Goal: Communication & Community: Answer question/provide support

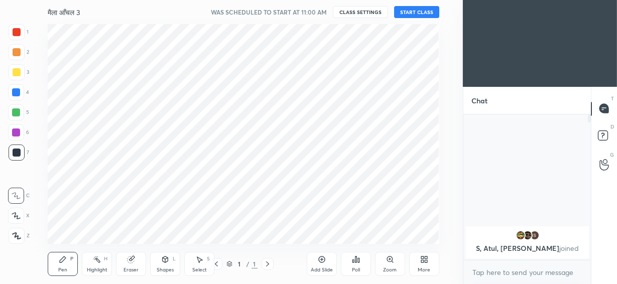
scroll to position [49994, 49792]
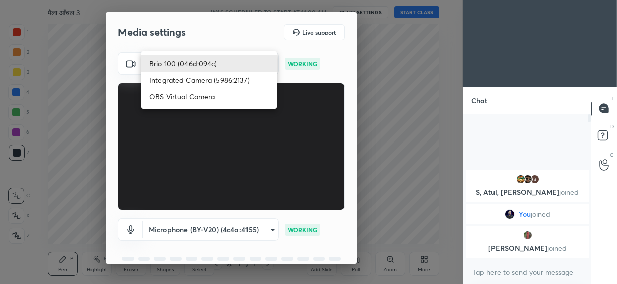
click at [228, 56] on body "1 2 3 4 5 6 7 C X Z C X Z E E Erase all H H मैला आँचल 3 WAS SCHEDULED TO START …" at bounding box center [308, 142] width 617 height 284
click at [218, 85] on li "Integrated Camera (5986:2137)" at bounding box center [209, 80] width 136 height 17
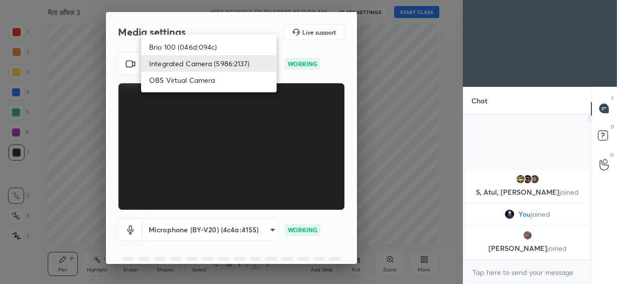
click at [216, 65] on body "1 2 3 4 5 6 7 C X Z C X Z E E Erase all H H मैला आँचल 3 WAS SCHEDULED TO START …" at bounding box center [308, 142] width 617 height 284
click at [210, 46] on li "Brio 100 (046d:094c)" at bounding box center [209, 47] width 136 height 17
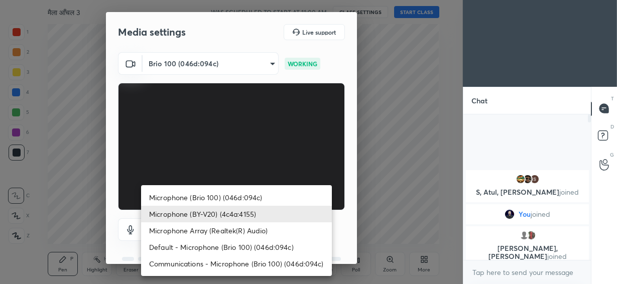
click at [224, 225] on body "1 2 3 4 5 6 7 C X Z C X Z E E Erase all H H मैला आँचल 3 WAS SCHEDULED TO START …" at bounding box center [308, 142] width 617 height 284
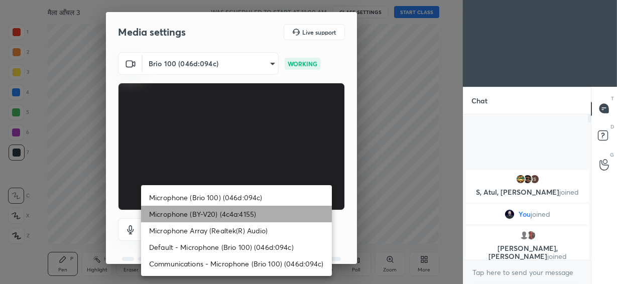
click at [223, 216] on li "Microphone (BY-V20) (4c4a:4155)" at bounding box center [236, 214] width 191 height 17
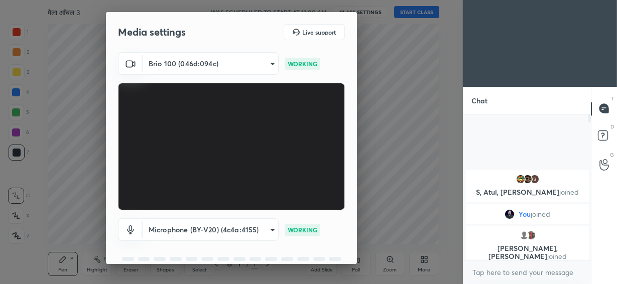
click at [248, 59] on body "1 2 3 4 5 6 7 C X Z C X Z E E Erase all H H मैला आँचल 3 WAS SCHEDULED TO START …" at bounding box center [308, 142] width 617 height 284
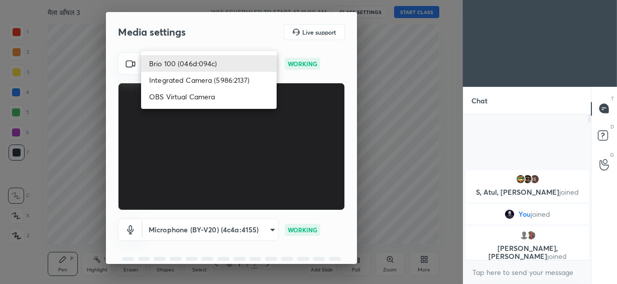
click at [233, 101] on li "OBS Virtual Camera" at bounding box center [209, 96] width 136 height 17
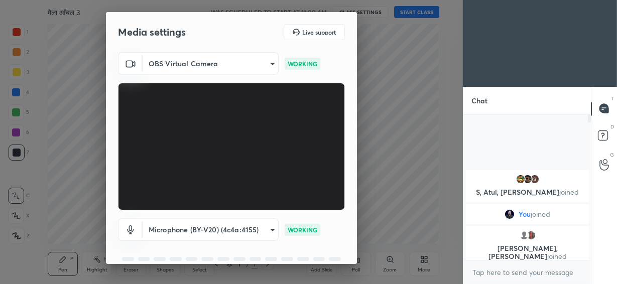
click at [225, 58] on body "1 2 3 4 5 6 7 C X Z C X Z E E Erase all H H मैला आँचल 3 WAS SCHEDULED TO START …" at bounding box center [308, 142] width 617 height 284
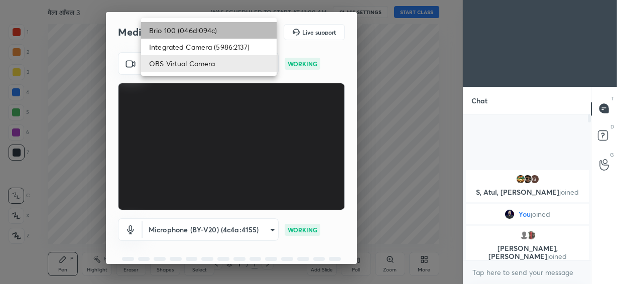
click at [219, 25] on li "Brio 100 (046d:094c)" at bounding box center [209, 30] width 136 height 17
type input "292883d4991fd39102ac9d716aacf3c397fbd837665ef94facf971ece0f88126"
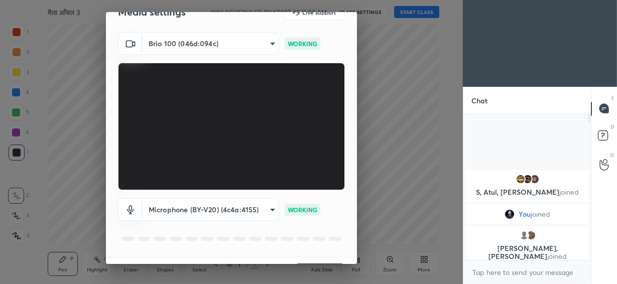
scroll to position [45, 0]
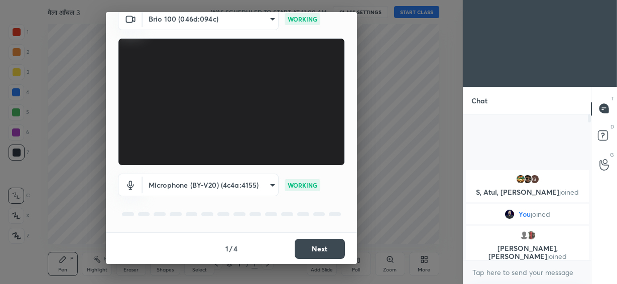
click at [317, 246] on button "Next" at bounding box center [320, 249] width 50 height 20
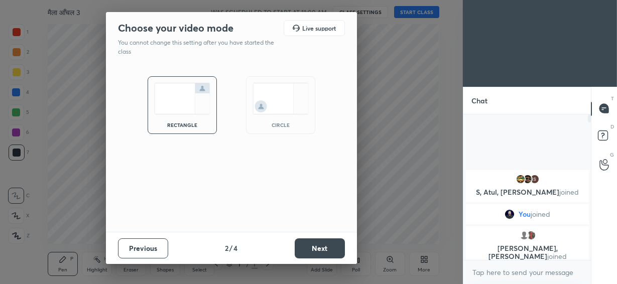
click at [291, 101] on img at bounding box center [281, 99] width 56 height 32
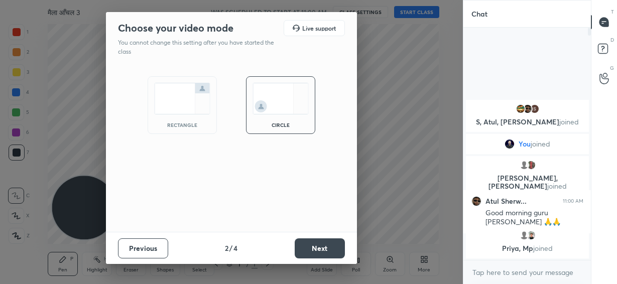
click at [137, 252] on button "Previous" at bounding box center [143, 249] width 50 height 20
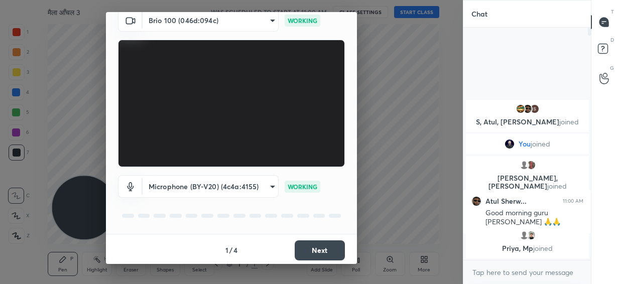
scroll to position [45, 0]
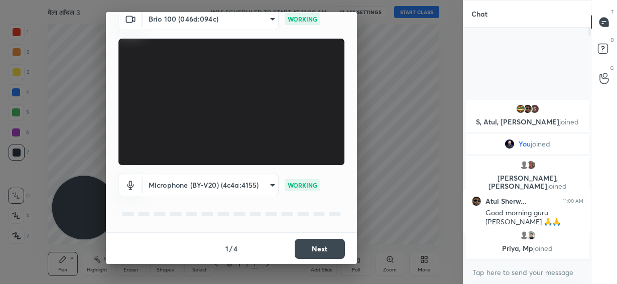
click at [314, 250] on button "Next" at bounding box center [320, 249] width 50 height 20
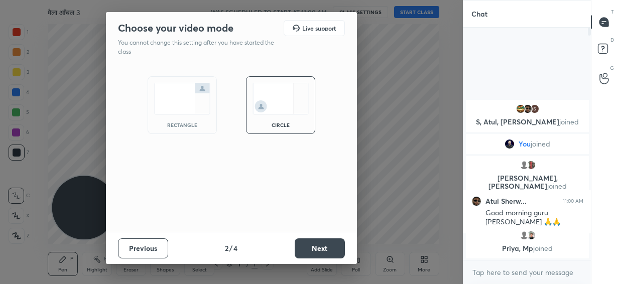
click at [172, 98] on img at bounding box center [182, 99] width 56 height 32
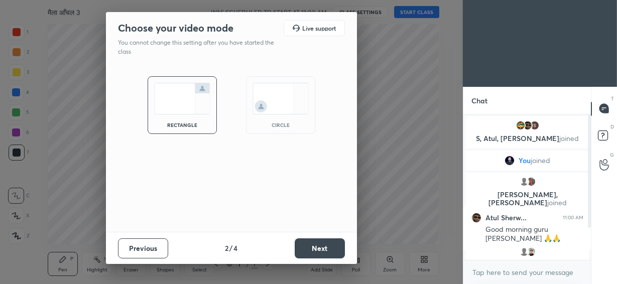
click at [280, 96] on img at bounding box center [281, 99] width 56 height 32
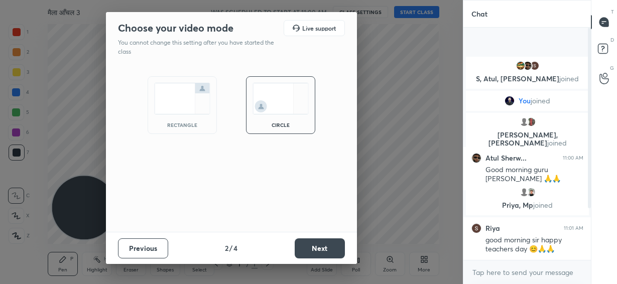
scroll to position [147, 125]
click at [311, 251] on button "Next" at bounding box center [320, 249] width 50 height 20
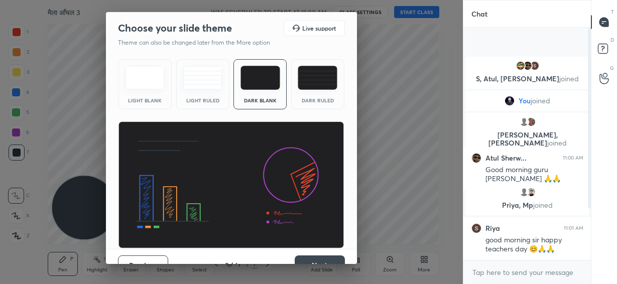
click at [311, 251] on div "Previous 3 / 4 Next" at bounding box center [231, 265] width 251 height 32
click at [314, 260] on button "Next" at bounding box center [320, 266] width 50 height 20
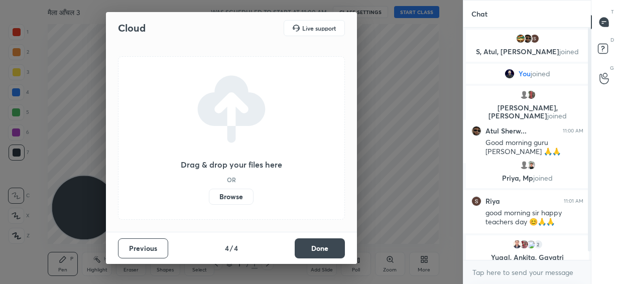
click at [323, 257] on button "Done" at bounding box center [320, 249] width 50 height 20
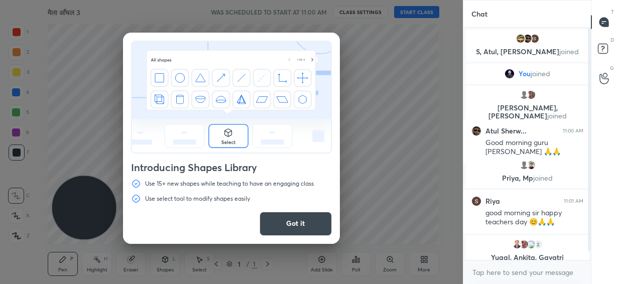
click at [300, 228] on button "Got it" at bounding box center [296, 224] width 72 height 24
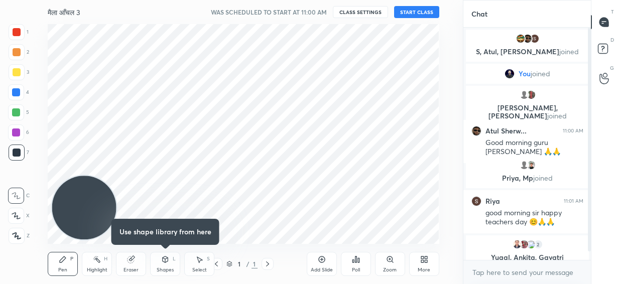
click at [317, 265] on div "Add Slide" at bounding box center [322, 264] width 30 height 24
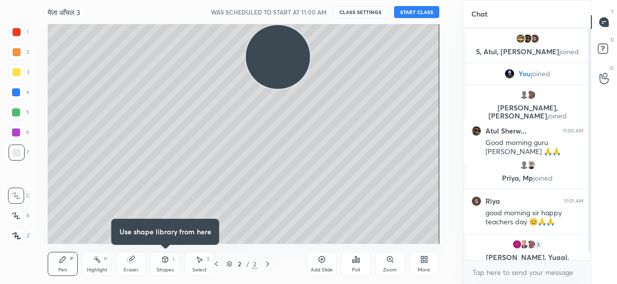
drag, startPoint x: 89, startPoint y: 219, endPoint x: 282, endPoint y: 52, distance: 254.9
click at [282, 52] on video at bounding box center [278, 57] width 64 height 64
click at [164, 264] on div "Shapes L" at bounding box center [165, 264] width 30 height 24
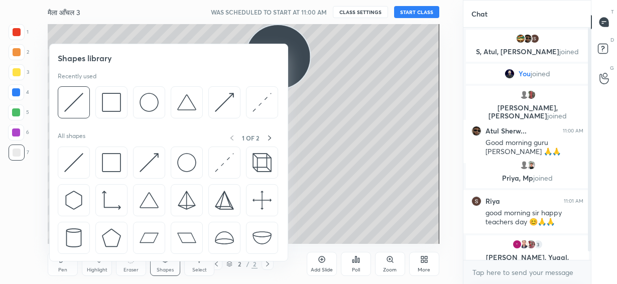
click at [167, 270] on div "Shapes" at bounding box center [165, 270] width 17 height 5
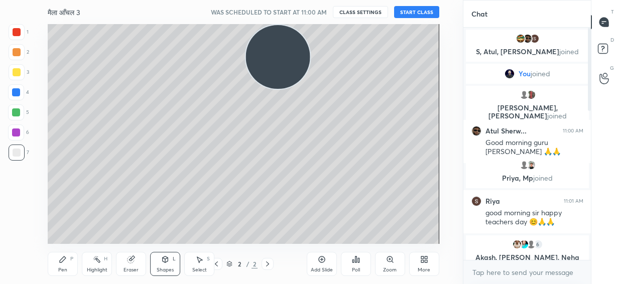
click at [409, 12] on button "START CLASS" at bounding box center [416, 12] width 45 height 12
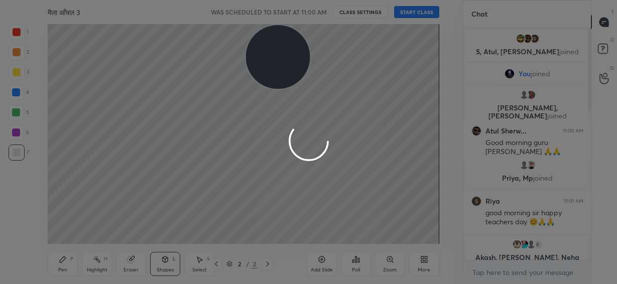
type textarea "x"
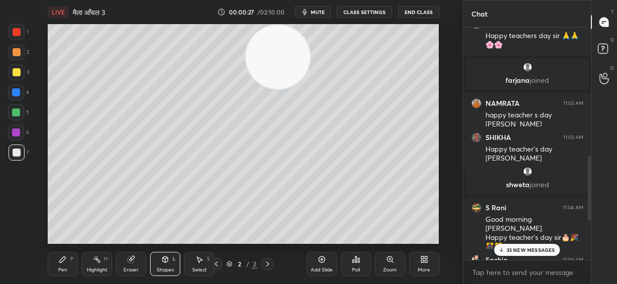
click at [532, 250] on p "33 NEW MESSAGES" at bounding box center [531, 250] width 49 height 6
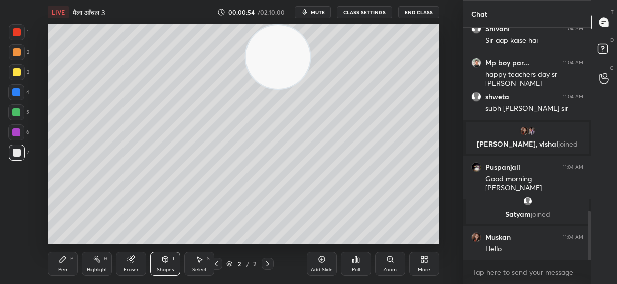
scroll to position [901, 0]
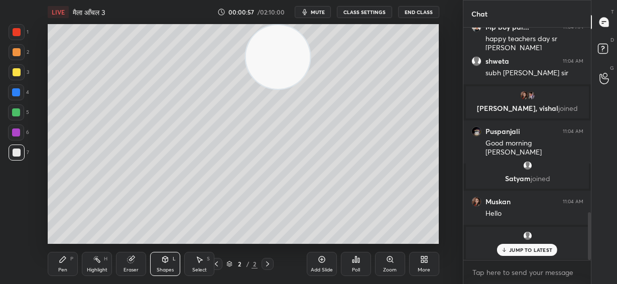
click at [68, 263] on div "Pen P" at bounding box center [63, 264] width 30 height 24
drag, startPoint x: 15, startPoint y: 214, endPoint x: 39, endPoint y: 201, distance: 27.4
click at [13, 214] on icon at bounding box center [16, 215] width 9 height 7
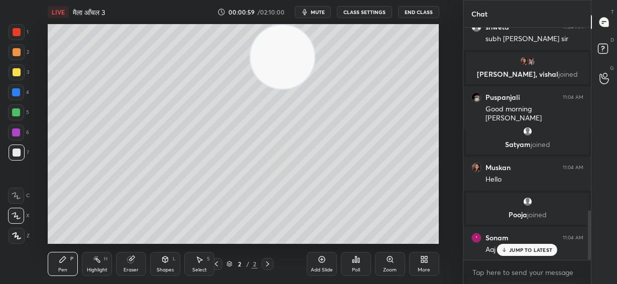
drag, startPoint x: 285, startPoint y: 60, endPoint x: 332, endPoint y: 87, distance: 54.9
click at [315, 89] on video at bounding box center [283, 57] width 64 height 64
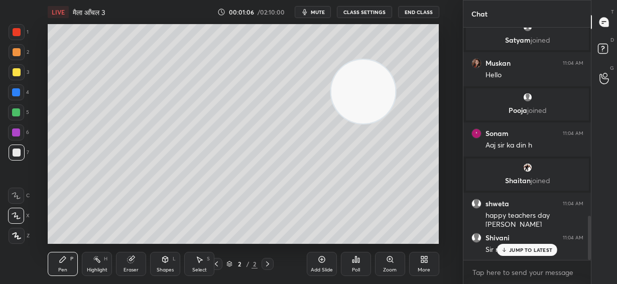
scroll to position [991, 0]
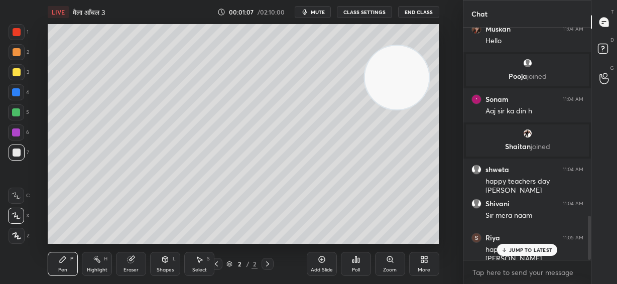
drag, startPoint x: 399, startPoint y: 93, endPoint x: 423, endPoint y: 73, distance: 31.0
click at [429, 74] on video at bounding box center [397, 78] width 64 height 64
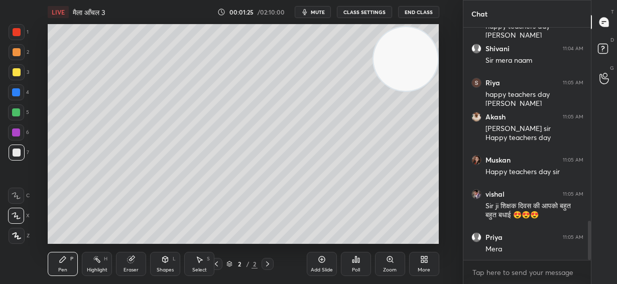
scroll to position [1180, 0]
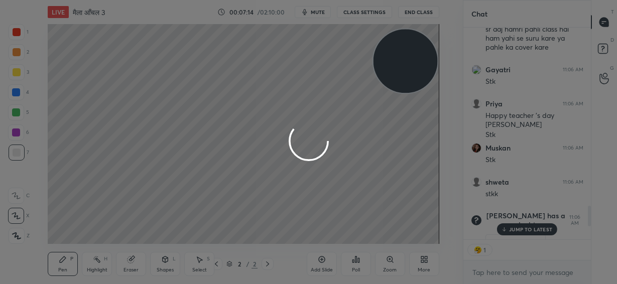
drag, startPoint x: 82, startPoint y: 214, endPoint x: 403, endPoint y: 68, distance: 353.2
click at [403, 68] on div "1 2 3 4 5 6 7 C X Z C X Z E E Erase all H H LIVE मैला आँचल 3 00:07:14 / 02:10:0…" at bounding box center [308, 142] width 617 height 284
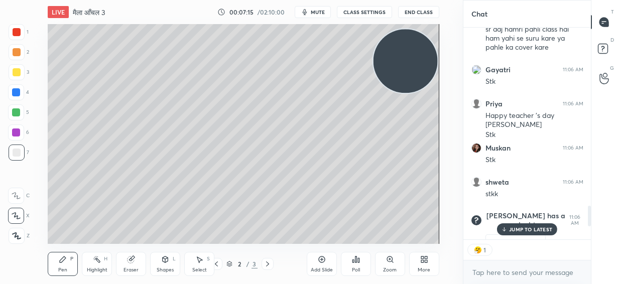
click at [548, 230] on p "JUMP TO LATEST" at bounding box center [530, 229] width 43 height 6
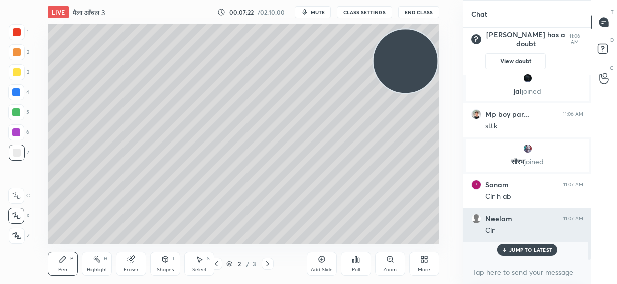
scroll to position [1490, 0]
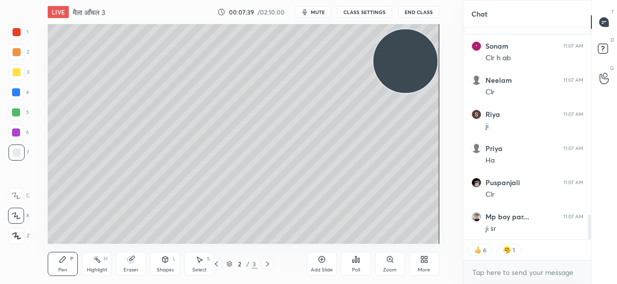
type textarea "x"
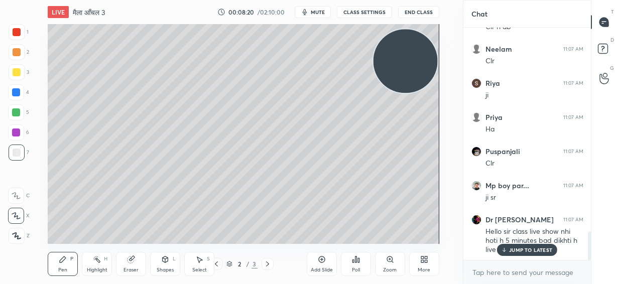
click at [508, 252] on div "JUMP TO LATEST" at bounding box center [527, 250] width 60 height 12
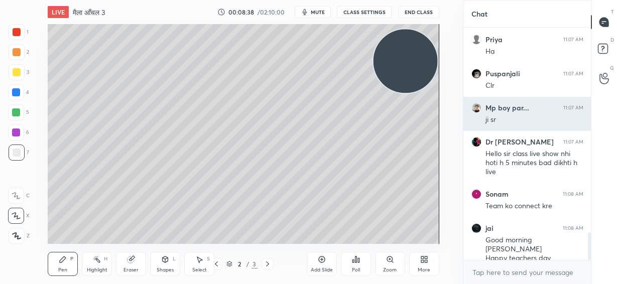
scroll to position [1769, 0]
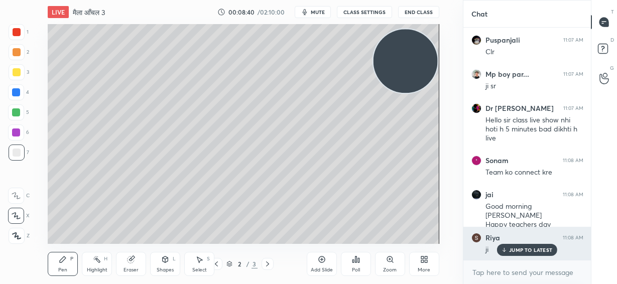
click at [522, 257] on div "[PERSON_NAME] 11:08 AM ji" at bounding box center [527, 244] width 128 height 34
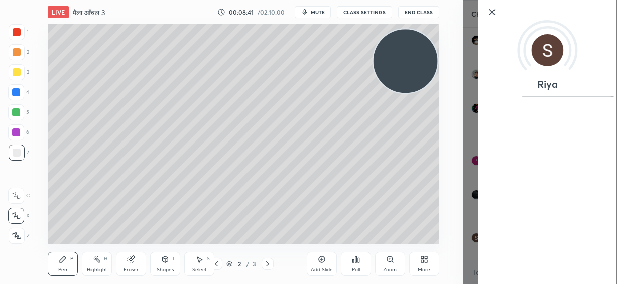
click at [491, 13] on icon at bounding box center [492, 12] width 5 height 5
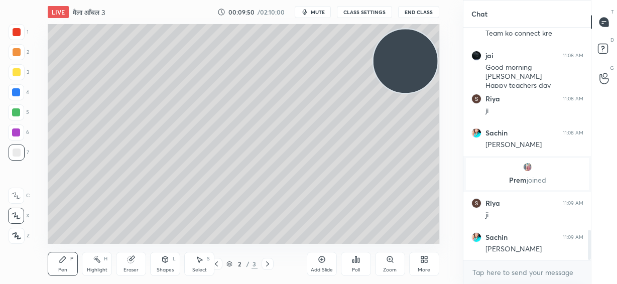
scroll to position [1606, 0]
drag, startPoint x: 403, startPoint y: 72, endPoint x: 403, endPoint y: 65, distance: 7.5
click at [403, 65] on video at bounding box center [406, 61] width 64 height 64
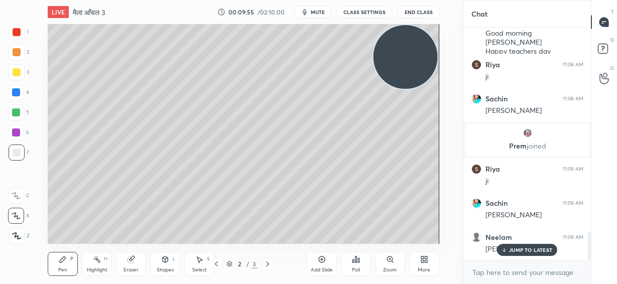
scroll to position [1649, 0]
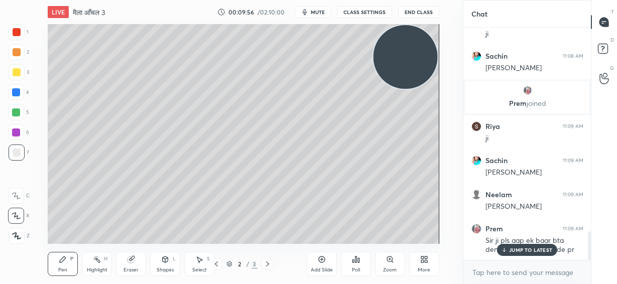
click at [517, 248] on p "JUMP TO LATEST" at bounding box center [530, 250] width 43 height 6
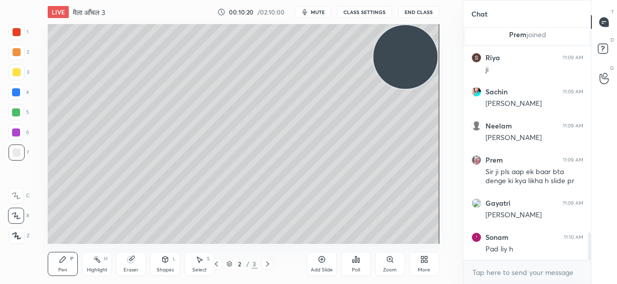
scroll to position [1751, 0]
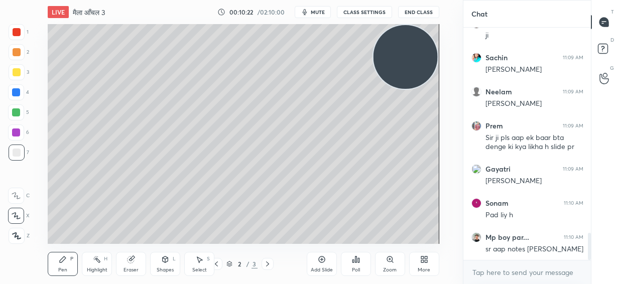
click at [315, 9] on span "mute" at bounding box center [318, 12] width 14 height 7
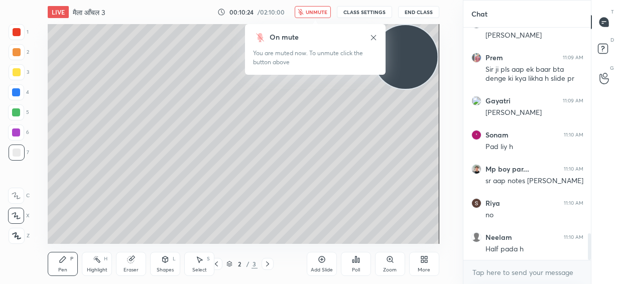
scroll to position [1854, 0]
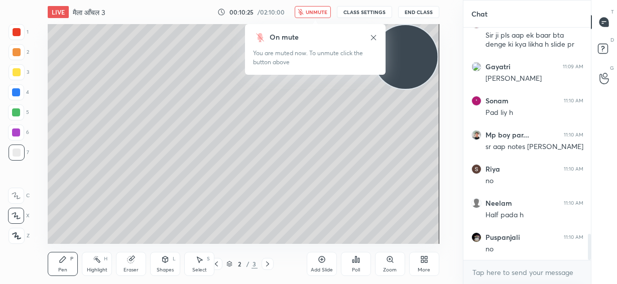
click at [372, 37] on icon at bounding box center [374, 38] width 8 height 8
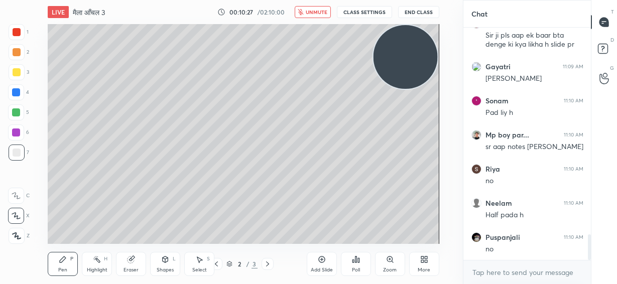
scroll to position [1888, 0]
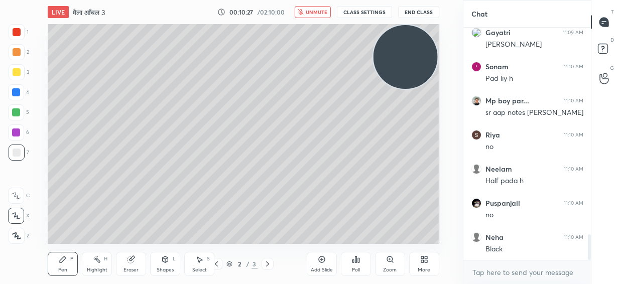
click at [320, 12] on span "unmute" at bounding box center [317, 12] width 22 height 7
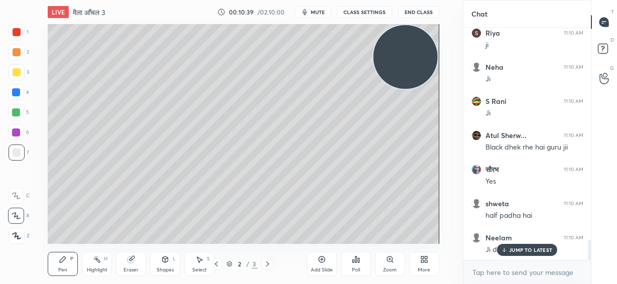
scroll to position [2496, 0]
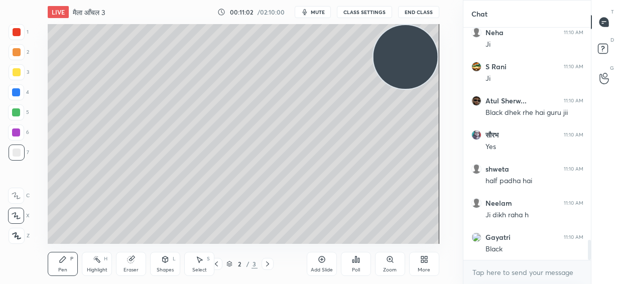
click at [321, 263] on icon at bounding box center [322, 260] width 8 height 8
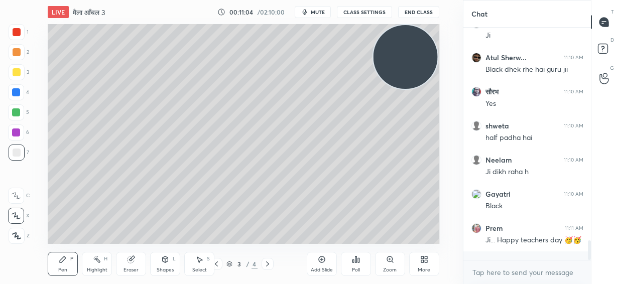
click at [358, 266] on div "Poll" at bounding box center [356, 264] width 30 height 24
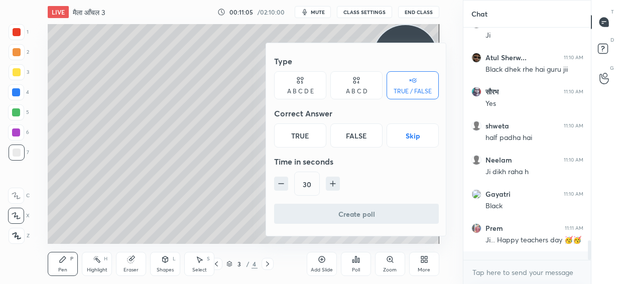
drag, startPoint x: 310, startPoint y: 137, endPoint x: 317, endPoint y: 134, distance: 7.4
click at [310, 138] on div "True" at bounding box center [300, 136] width 52 height 24
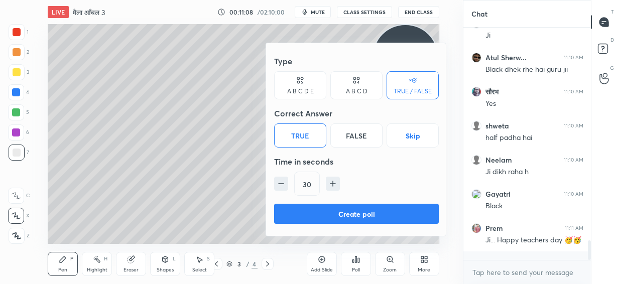
scroll to position [2582, 0]
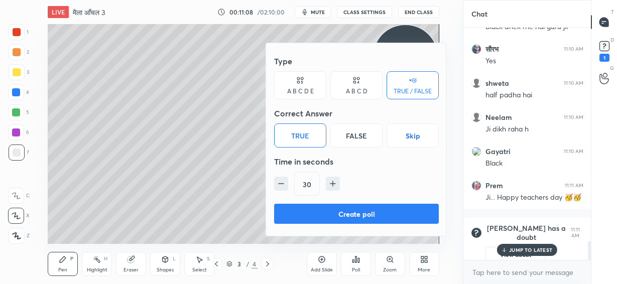
click at [283, 186] on icon "button" at bounding box center [281, 184] width 10 height 10
type input "15"
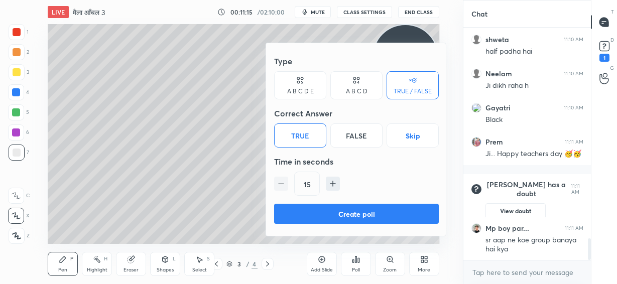
click at [338, 215] on button "Create poll" at bounding box center [356, 214] width 165 height 20
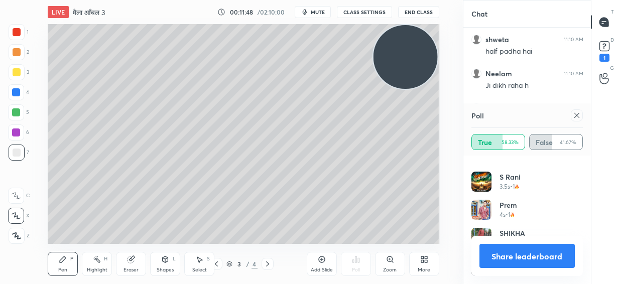
scroll to position [0, 0]
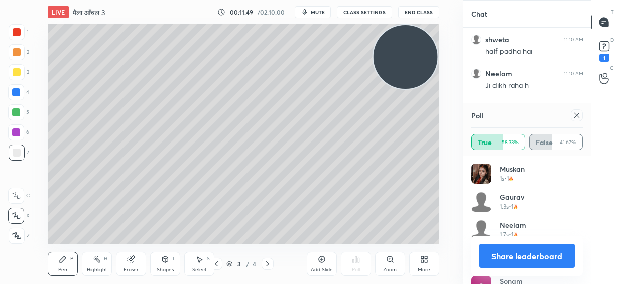
click at [549, 259] on button "Share leaderboard" at bounding box center [527, 256] width 95 height 24
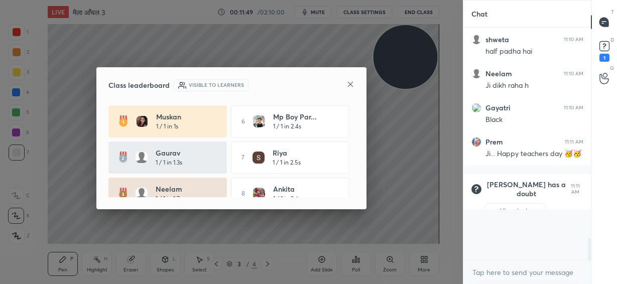
scroll to position [145, 125]
click at [347, 82] on icon at bounding box center [350, 84] width 8 height 8
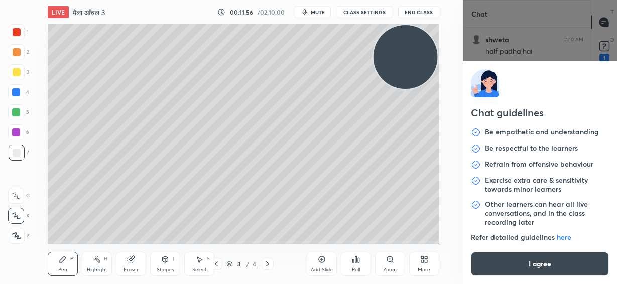
click at [512, 276] on body "1 2 3 4 5 6 7 C X Z C X Z E E Erase all H H LIVE मैला आँचल 3 00:11:56 / 02:10:0…" at bounding box center [308, 142] width 617 height 284
click at [510, 270] on button "I agree" at bounding box center [540, 264] width 138 height 24
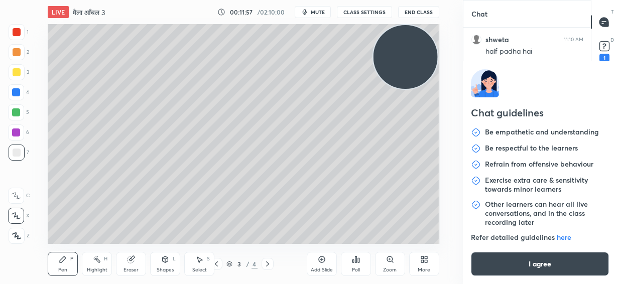
type textarea "x"
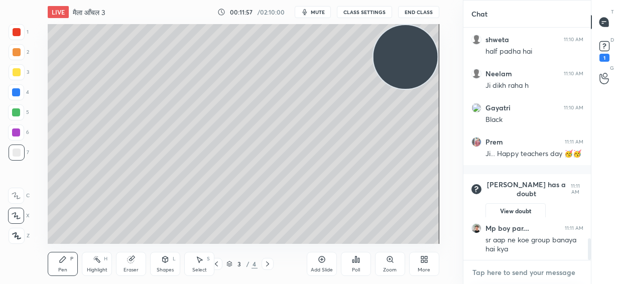
click at [508, 276] on textarea at bounding box center [527, 273] width 111 height 16
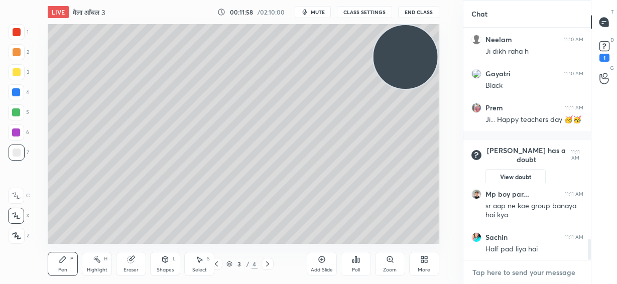
type textarea "T"
type textarea "x"
type textarea "Te"
type textarea "x"
type textarea "Tel"
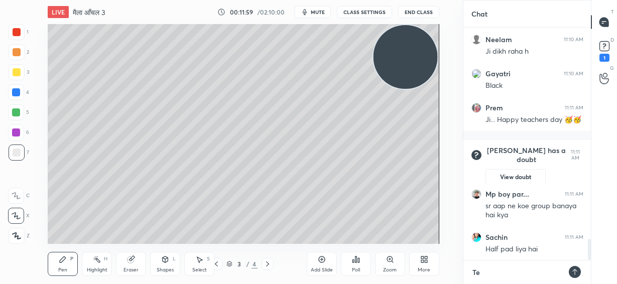
type textarea "x"
type textarea "Tele"
type textarea "x"
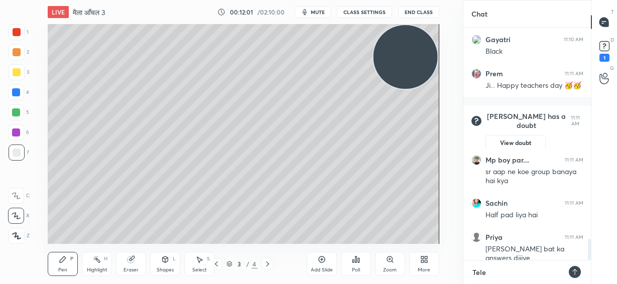
type textarea "Teleg"
type textarea "x"
type textarea "Telegr"
type textarea "x"
type textarea "Telegra"
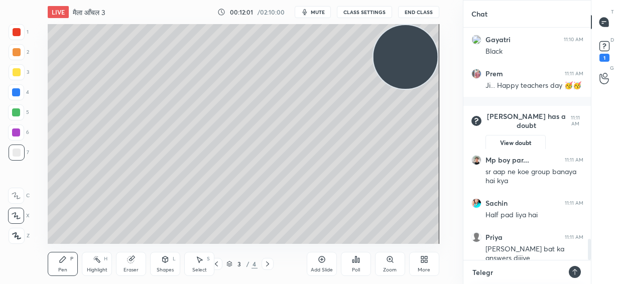
type textarea "x"
type textarea "Telegram"
type textarea "x"
type textarea "Telegram-"
type textarea "x"
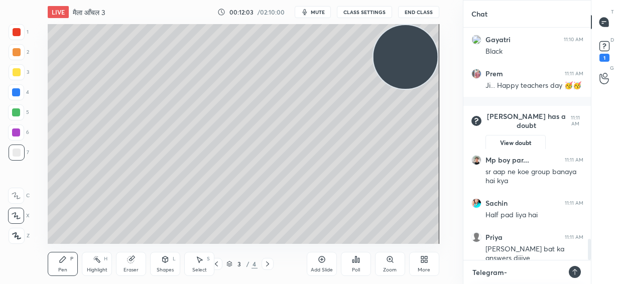
type textarea "Telegram-"
type textarea "x"
paste textarea "[URL][DOMAIN_NAME]"
type textarea "Telegram- [URL][DOMAIN_NAME]"
type textarea "x"
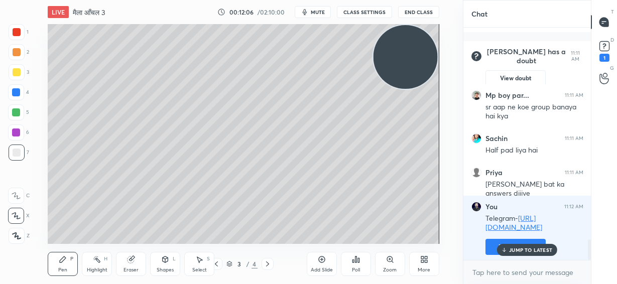
click at [515, 253] on p "JUMP TO LATEST" at bounding box center [530, 250] width 43 height 6
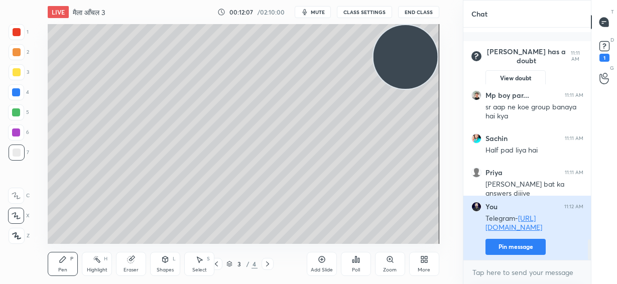
click at [515, 247] on button "Pin message" at bounding box center [516, 247] width 60 height 16
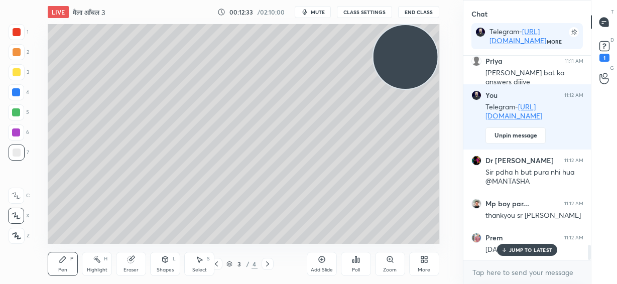
click at [529, 249] on p "JUMP TO LATEST" at bounding box center [530, 250] width 43 height 6
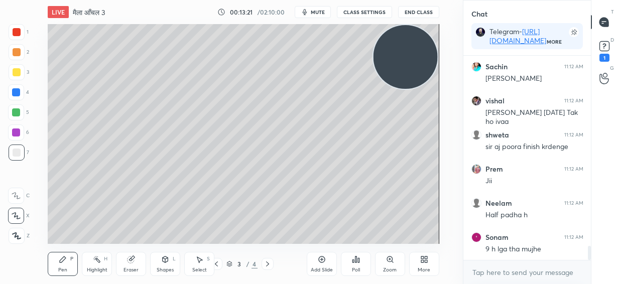
scroll to position [2815, 0]
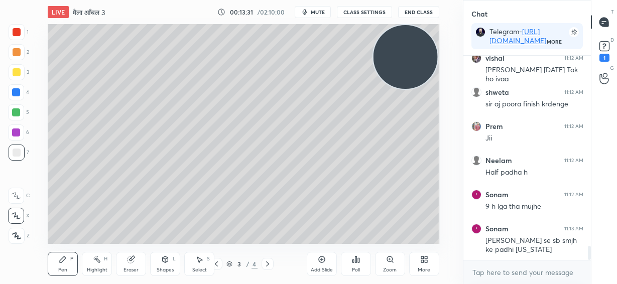
click at [15, 73] on div at bounding box center [17, 72] width 8 height 8
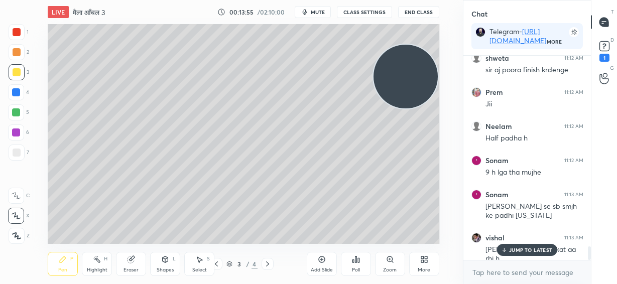
drag, startPoint x: 404, startPoint y: 66, endPoint x: 406, endPoint y: 176, distance: 109.5
click at [406, 109] on video at bounding box center [406, 77] width 64 height 64
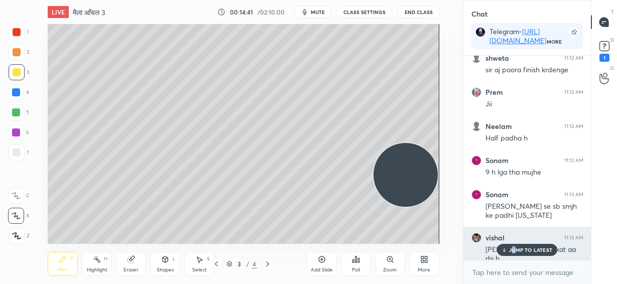
click at [515, 252] on p "JUMP TO LATEST" at bounding box center [530, 250] width 43 height 6
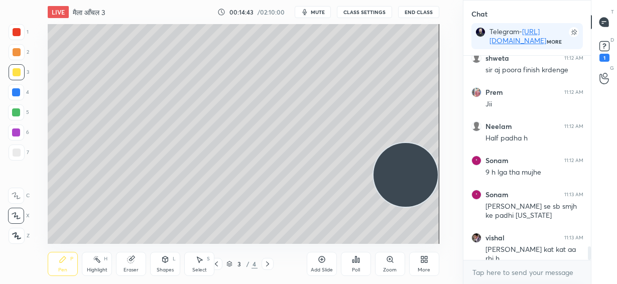
drag, startPoint x: 18, startPoint y: 113, endPoint x: 46, endPoint y: 108, distance: 29.0
click at [17, 114] on div at bounding box center [16, 112] width 8 height 8
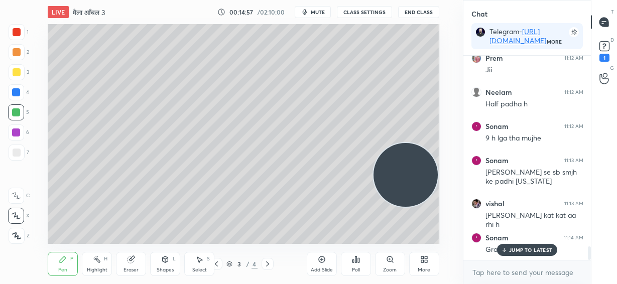
drag, startPoint x: 17, startPoint y: 74, endPoint x: 44, endPoint y: 72, distance: 27.7
click at [17, 74] on div at bounding box center [17, 72] width 8 height 8
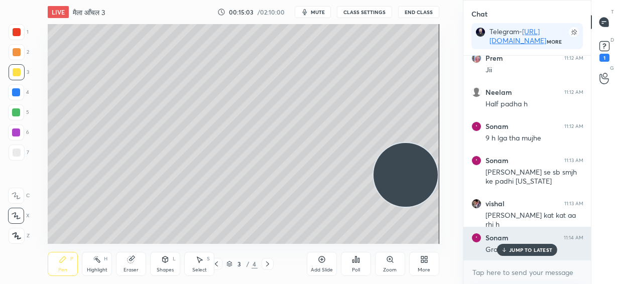
click at [536, 251] on p "JUMP TO LATEST" at bounding box center [530, 250] width 43 height 6
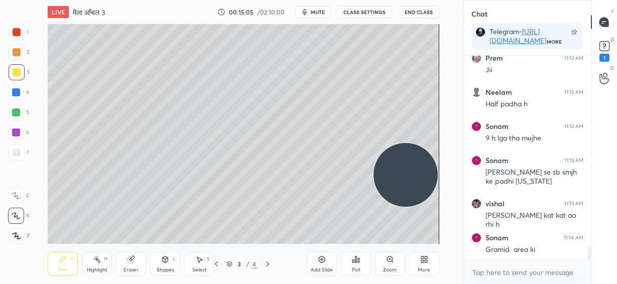
click at [322, 13] on span "mute" at bounding box center [318, 12] width 14 height 7
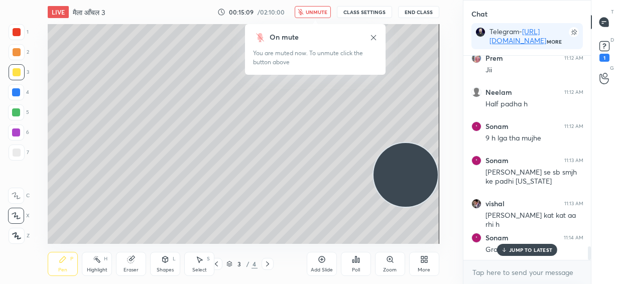
scroll to position [2917, 0]
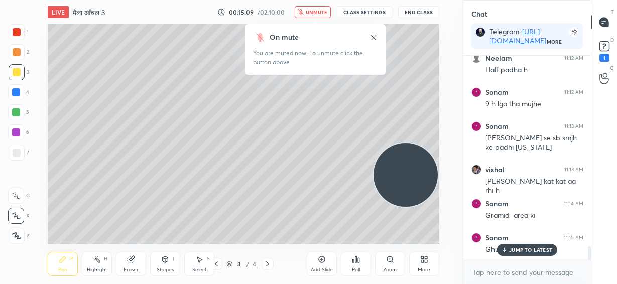
click at [317, 12] on span "unmute" at bounding box center [317, 12] width 22 height 7
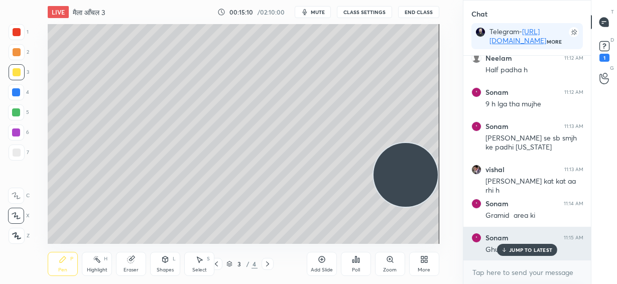
click at [525, 251] on p "JUMP TO LATEST" at bounding box center [530, 250] width 43 height 6
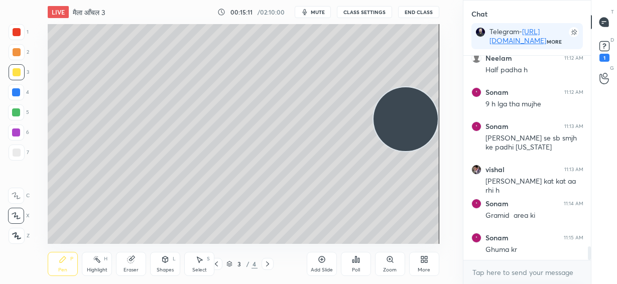
drag, startPoint x: 414, startPoint y: 142, endPoint x: 403, endPoint y: 117, distance: 27.0
click at [421, 89] on video at bounding box center [406, 119] width 64 height 64
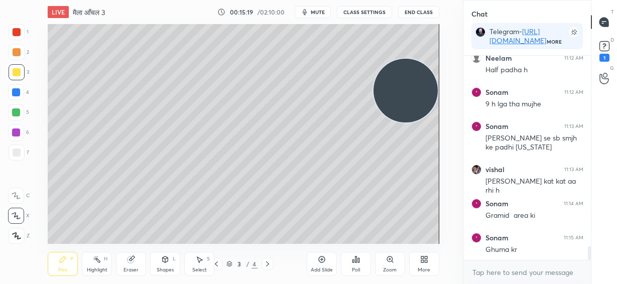
scroll to position [2927, 0]
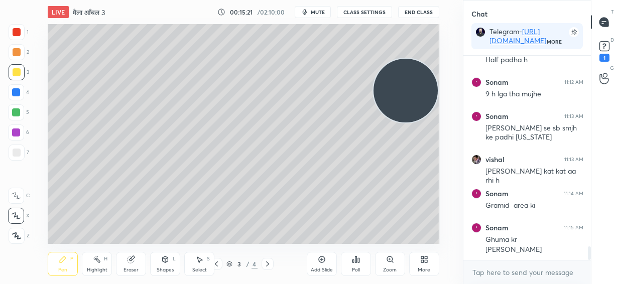
click at [130, 264] on div "Eraser" at bounding box center [131, 264] width 30 height 24
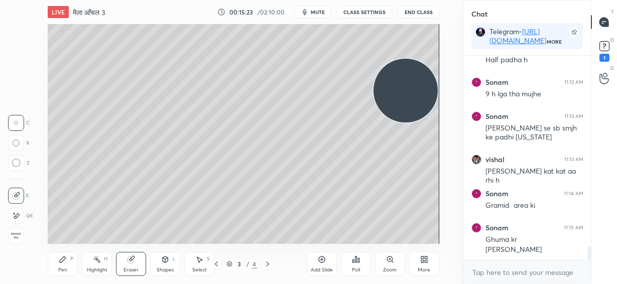
drag, startPoint x: 17, startPoint y: 213, endPoint x: 26, endPoint y: 205, distance: 12.1
click at [17, 214] on icon at bounding box center [16, 216] width 8 height 9
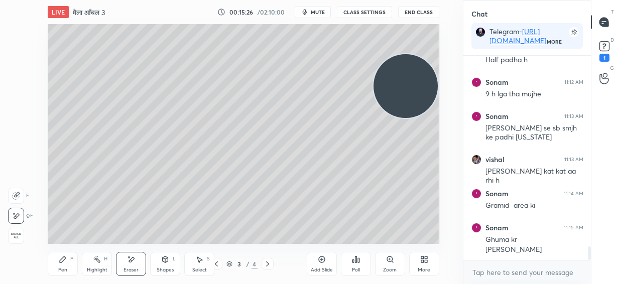
drag, startPoint x: 413, startPoint y: 96, endPoint x: 424, endPoint y: 42, distance: 55.3
click at [426, 54] on video at bounding box center [406, 86] width 64 height 64
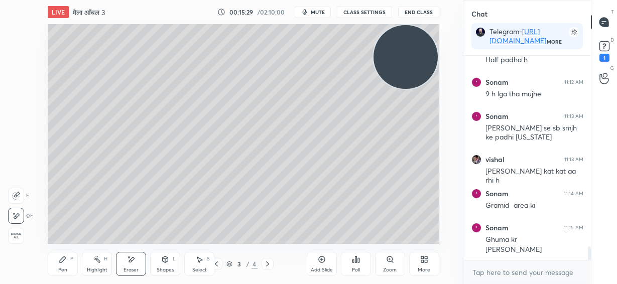
click at [61, 268] on div "Pen" at bounding box center [62, 270] width 9 height 5
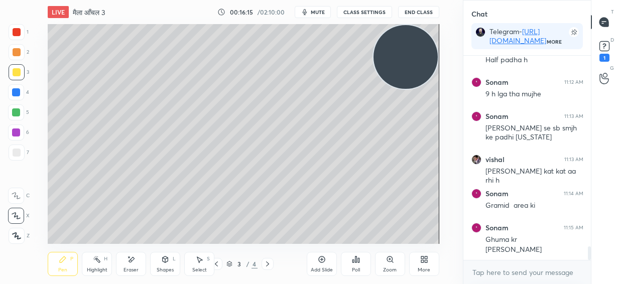
click at [132, 264] on div "Eraser" at bounding box center [131, 264] width 30 height 24
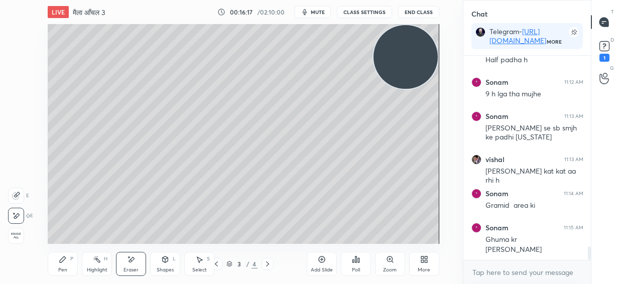
click at [66, 266] on div "Pen P" at bounding box center [63, 264] width 30 height 24
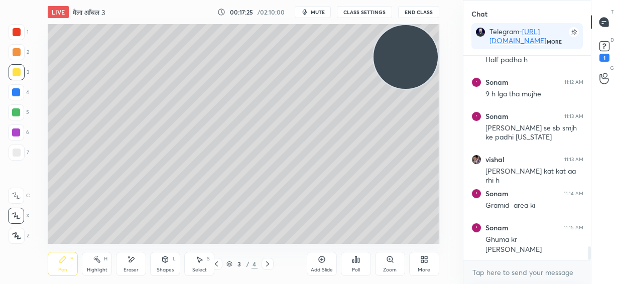
click at [18, 115] on div at bounding box center [16, 112] width 8 height 8
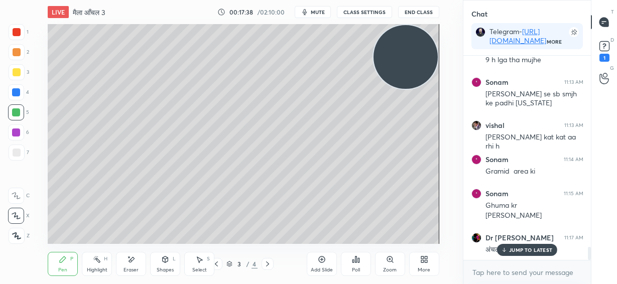
scroll to position [2995, 0]
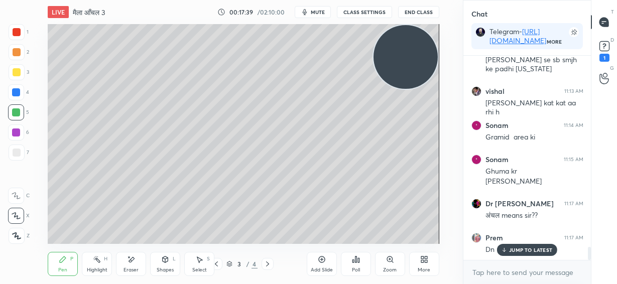
click at [531, 248] on p "JUMP TO LATEST" at bounding box center [530, 250] width 43 height 6
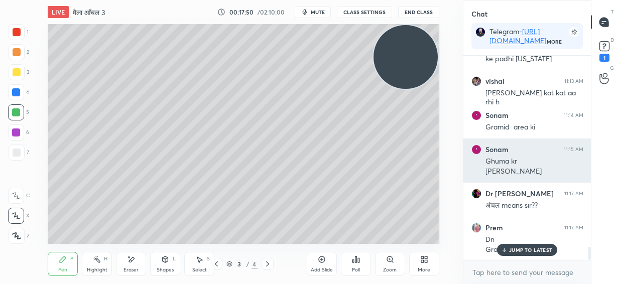
scroll to position [3040, 0]
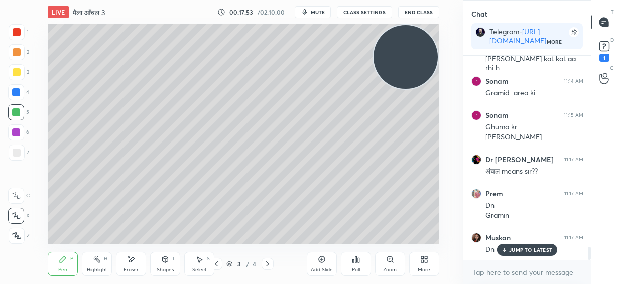
click at [522, 251] on p "JUMP TO LATEST" at bounding box center [530, 250] width 43 height 6
click at [323, 264] on div "Add Slide" at bounding box center [322, 264] width 30 height 24
click at [15, 52] on div at bounding box center [17, 52] width 8 height 8
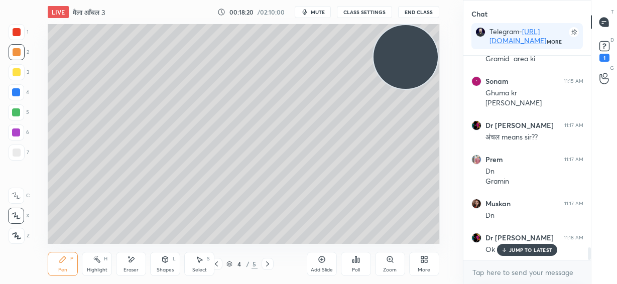
drag, startPoint x: 409, startPoint y: 61, endPoint x: 402, endPoint y: 153, distance: 92.7
click at [405, 89] on video at bounding box center [406, 57] width 64 height 64
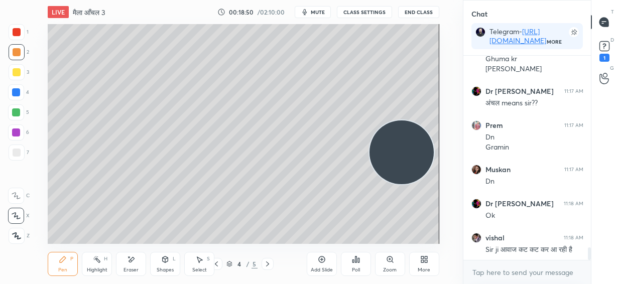
scroll to position [3142, 0]
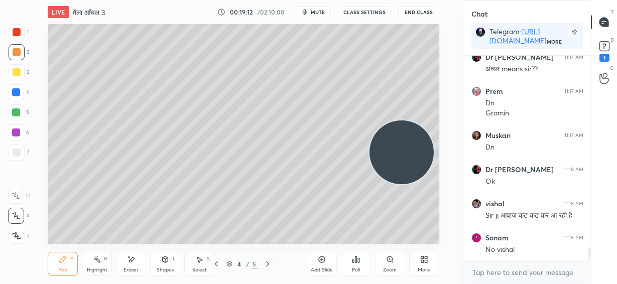
click at [18, 113] on div at bounding box center [16, 112] width 8 height 8
click at [17, 55] on div at bounding box center [17, 52] width 8 height 8
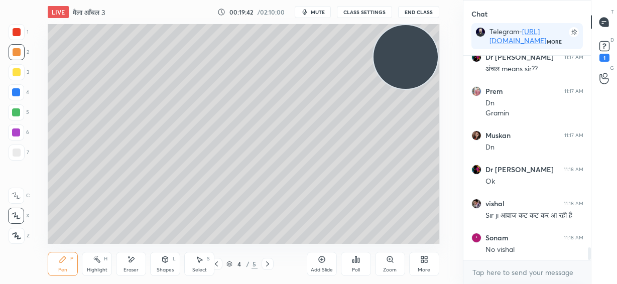
drag, startPoint x: 423, startPoint y: 44, endPoint x: 418, endPoint y: 50, distance: 7.8
click at [423, 36] on video at bounding box center [406, 57] width 64 height 64
click at [18, 117] on div at bounding box center [16, 112] width 16 height 16
click at [13, 53] on div at bounding box center [17, 52] width 8 height 8
drag, startPoint x: 13, startPoint y: 76, endPoint x: 31, endPoint y: 105, distance: 34.3
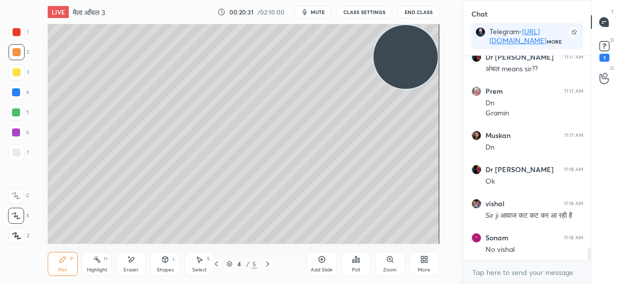
click at [12, 76] on div at bounding box center [17, 72] width 16 height 16
click at [12, 114] on div at bounding box center [16, 112] width 8 height 8
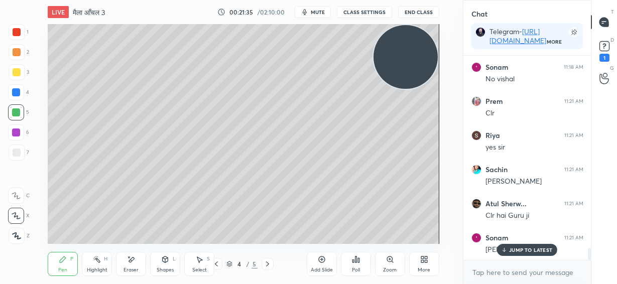
scroll to position [3347, 0]
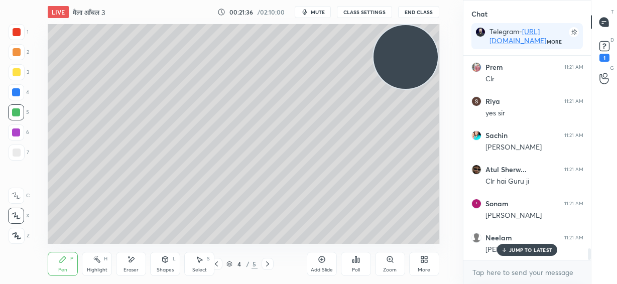
click at [516, 249] on p "JUMP TO LATEST" at bounding box center [530, 250] width 43 height 6
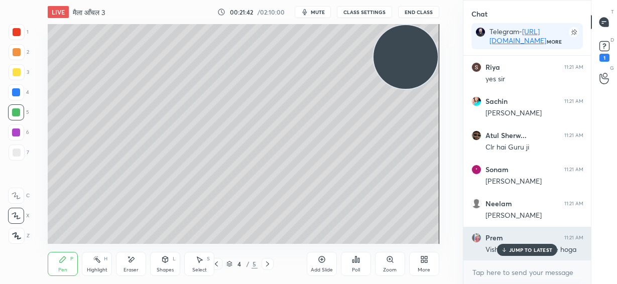
click at [533, 254] on div "JUMP TO LATEST" at bounding box center [527, 250] width 60 height 12
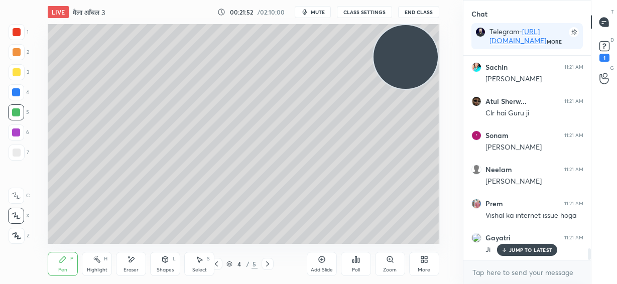
scroll to position [3449, 0]
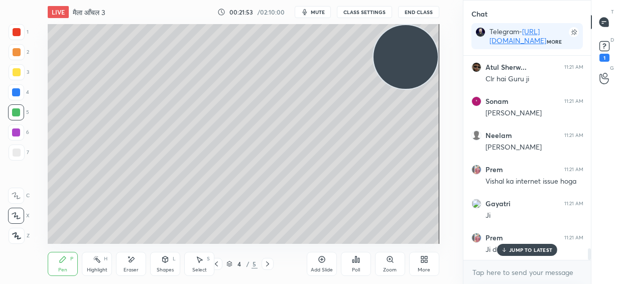
click at [17, 71] on div at bounding box center [17, 72] width 8 height 8
click at [323, 264] on div "Add Slide" at bounding box center [322, 264] width 30 height 24
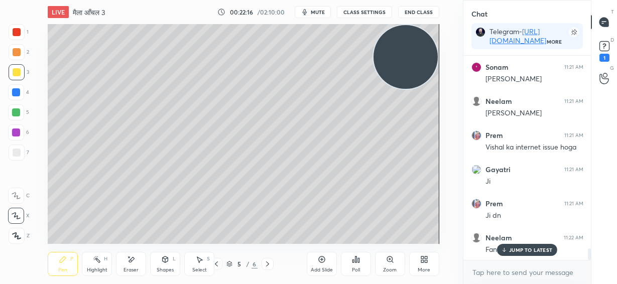
click at [520, 253] on p "JUMP TO LATEST" at bounding box center [530, 250] width 43 height 6
click at [319, 9] on span "mute" at bounding box center [318, 12] width 14 height 7
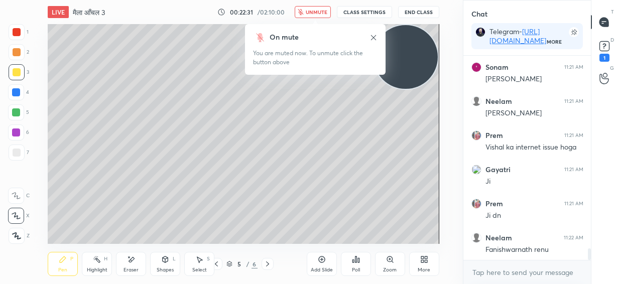
click at [326, 11] on span "unmute" at bounding box center [317, 12] width 22 height 7
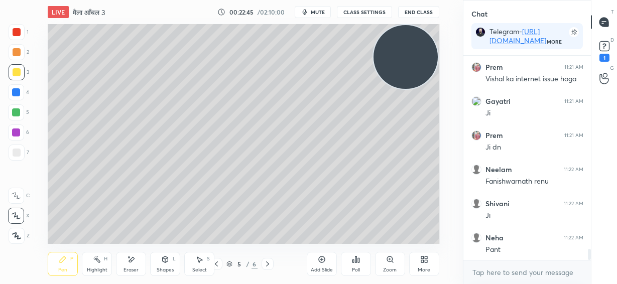
scroll to position [3586, 0]
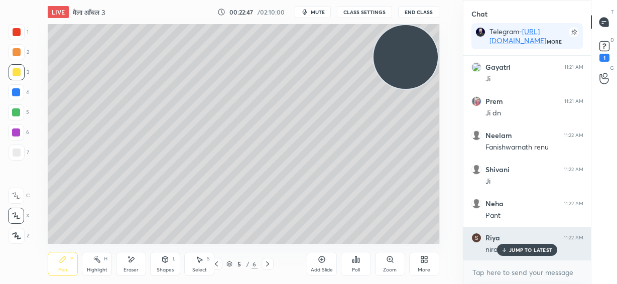
click at [518, 250] on p "JUMP TO LATEST" at bounding box center [530, 250] width 43 height 6
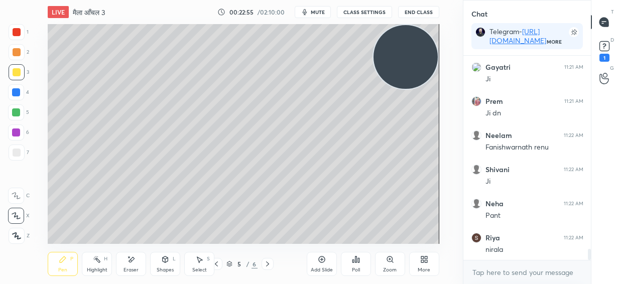
scroll to position [3620, 0]
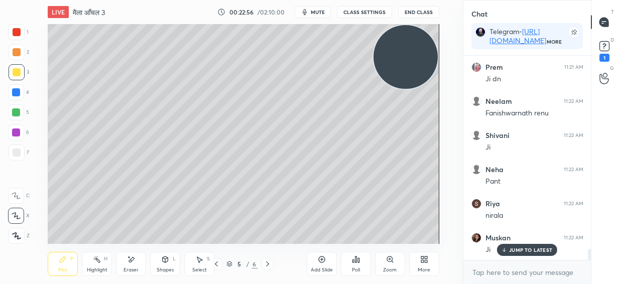
click at [131, 263] on icon at bounding box center [131, 260] width 8 height 9
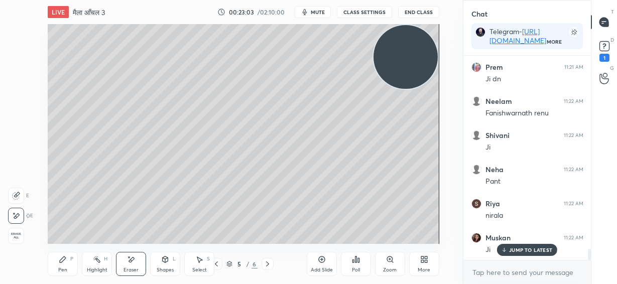
click at [63, 263] on icon at bounding box center [63, 260] width 8 height 8
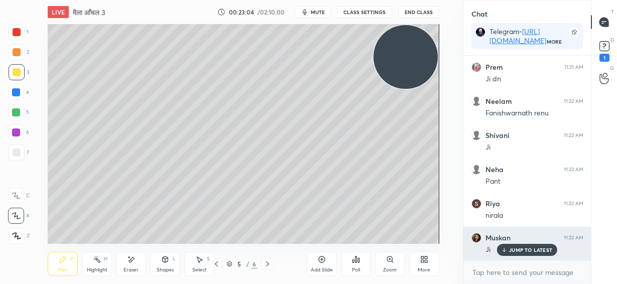
click at [530, 251] on p "JUMP TO LATEST" at bounding box center [530, 250] width 43 height 6
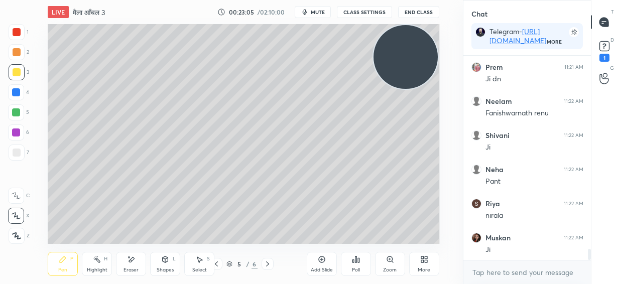
scroll to position [3654, 0]
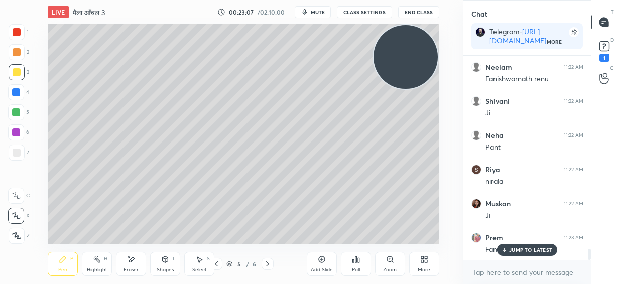
click at [515, 248] on p "JUMP TO LATEST" at bounding box center [530, 250] width 43 height 6
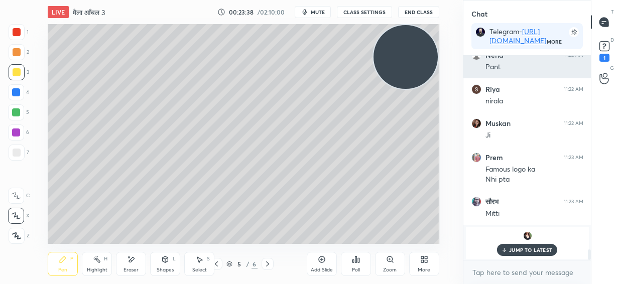
scroll to position [3769, 0]
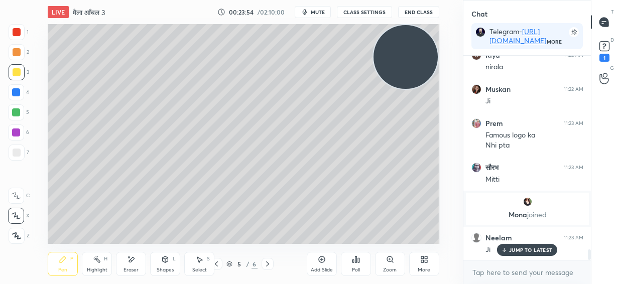
click at [519, 254] on div "JUMP TO LATEST" at bounding box center [527, 250] width 60 height 12
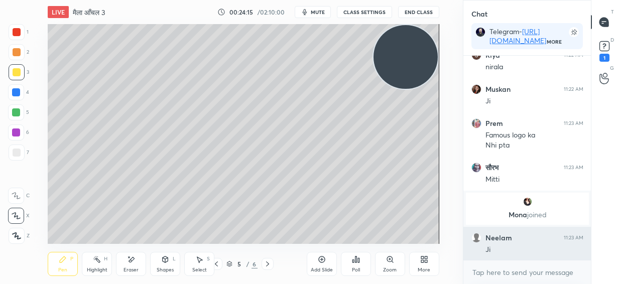
scroll to position [3812, 0]
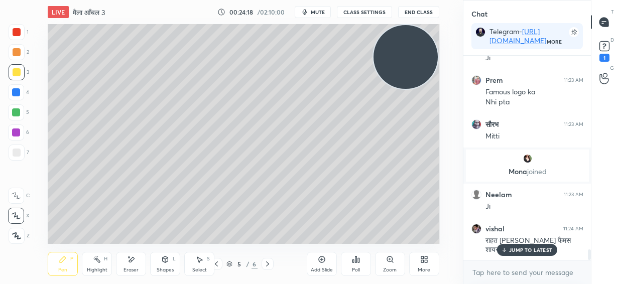
click at [519, 251] on p "JUMP TO LATEST" at bounding box center [530, 250] width 43 height 6
click at [133, 270] on div "Eraser" at bounding box center [131, 270] width 15 height 5
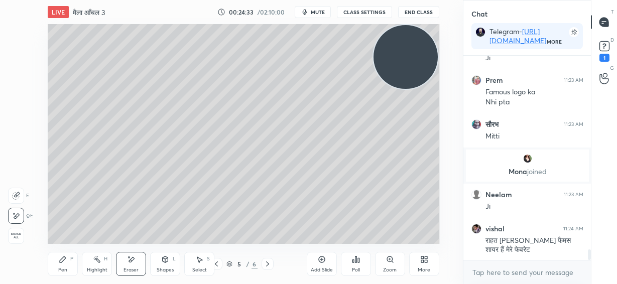
click at [16, 238] on span "Erase all" at bounding box center [16, 235] width 15 height 7
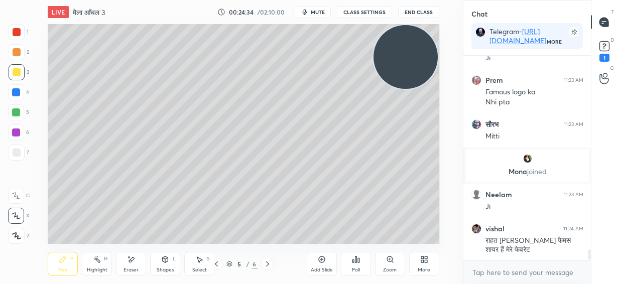
click at [219, 268] on icon at bounding box center [216, 264] width 8 height 8
click at [267, 266] on icon at bounding box center [267, 264] width 3 height 5
drag, startPoint x: 400, startPoint y: 56, endPoint x: 386, endPoint y: 161, distance: 105.8
click at [386, 89] on video at bounding box center [406, 57] width 64 height 64
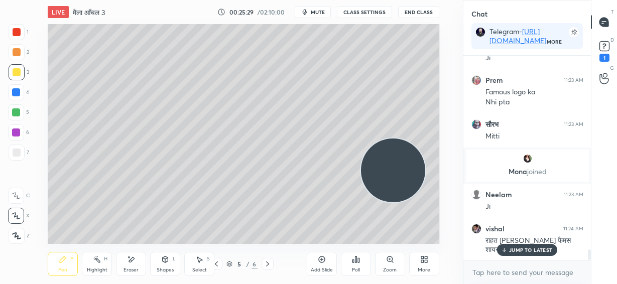
scroll to position [3846, 0]
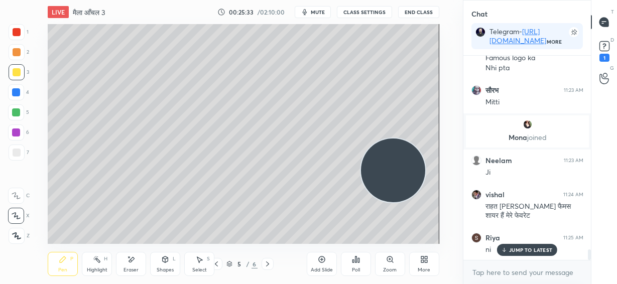
click at [18, 111] on div at bounding box center [16, 112] width 8 height 8
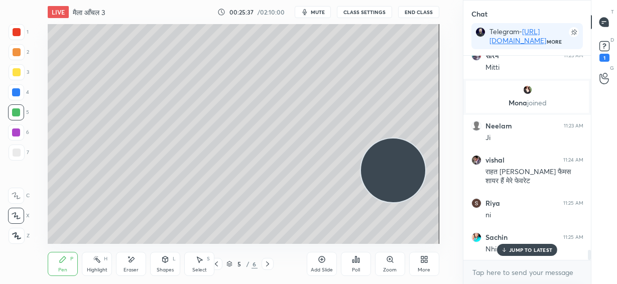
scroll to position [3914, 0]
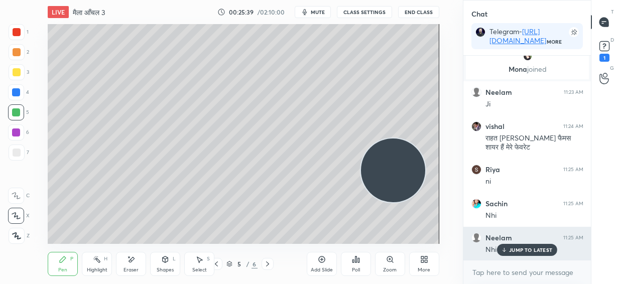
click at [539, 253] on p "JUMP TO LATEST" at bounding box center [530, 250] width 43 height 6
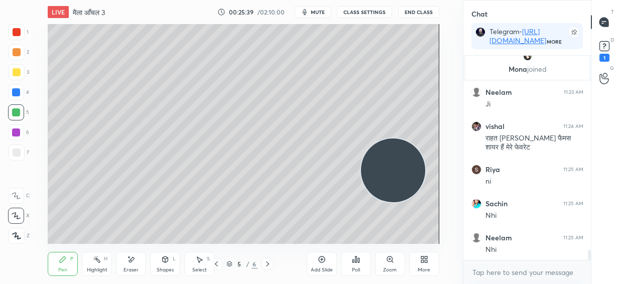
scroll to position [3948, 0]
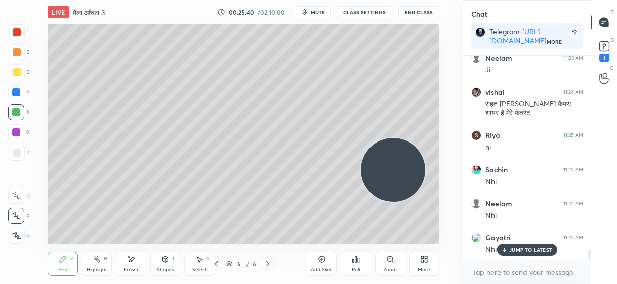
drag, startPoint x: 397, startPoint y: 171, endPoint x: 399, endPoint y: 193, distance: 22.7
click at [397, 196] on video at bounding box center [393, 170] width 64 height 64
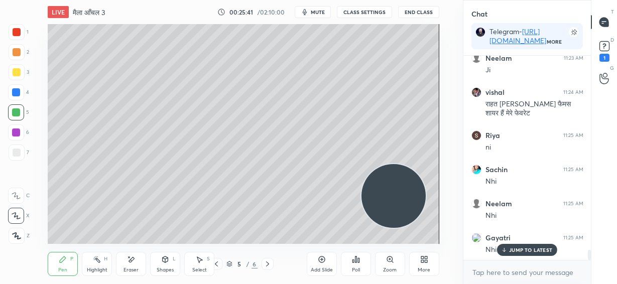
scroll to position [3983, 0]
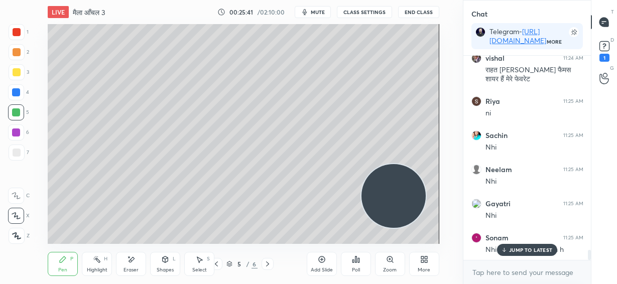
click at [528, 253] on p "JUMP TO LATEST" at bounding box center [530, 250] width 43 height 6
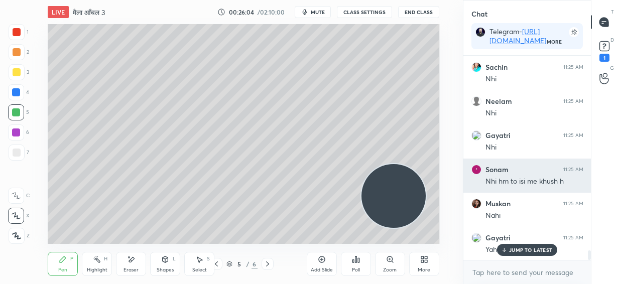
scroll to position [4085, 0]
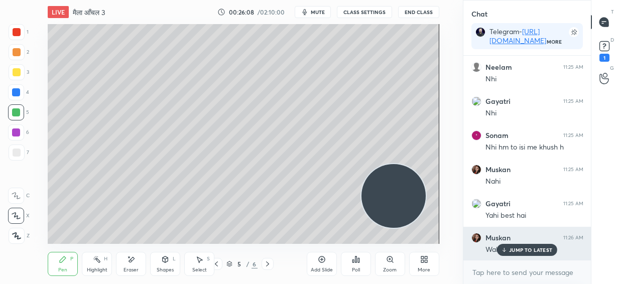
drag, startPoint x: 523, startPoint y: 250, endPoint x: 530, endPoint y: 246, distance: 8.3
click at [523, 250] on p "JUMP TO LATEST" at bounding box center [530, 250] width 43 height 6
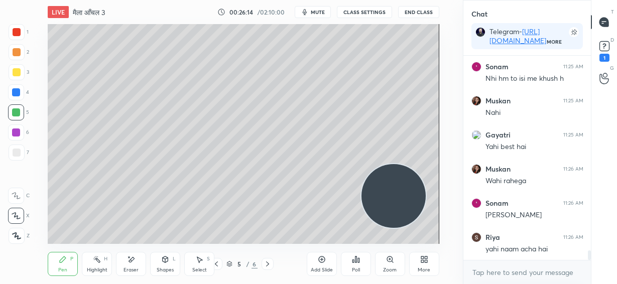
scroll to position [4187, 0]
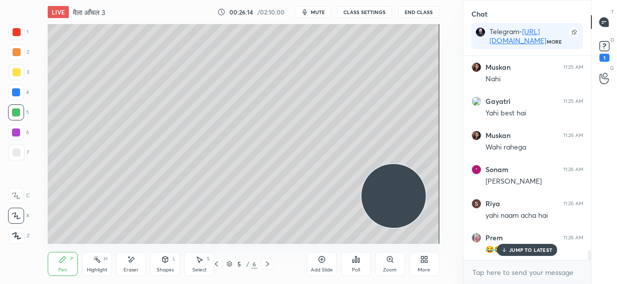
click at [14, 72] on div at bounding box center [17, 72] width 8 height 8
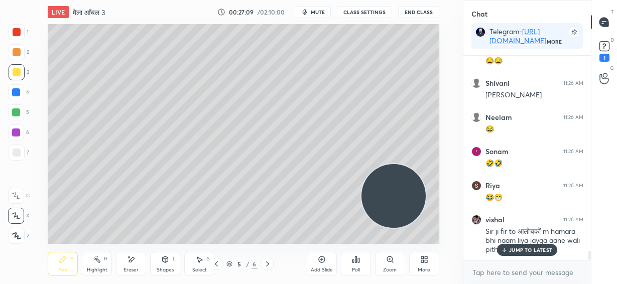
scroll to position [4411, 0]
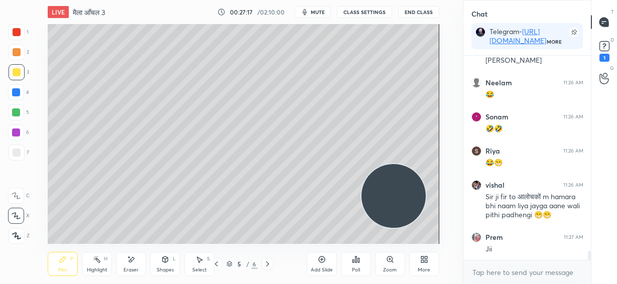
drag, startPoint x: 16, startPoint y: 115, endPoint x: 24, endPoint y: 109, distance: 10.0
click at [17, 115] on div at bounding box center [16, 112] width 8 height 8
click at [17, 70] on div at bounding box center [17, 72] width 8 height 8
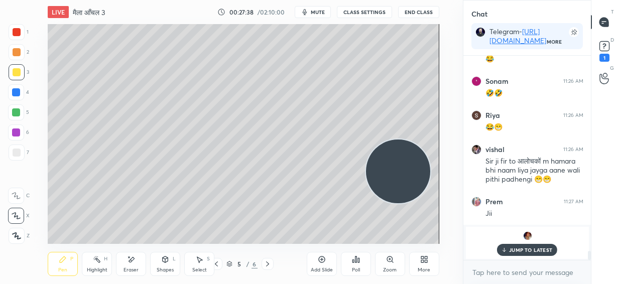
drag, startPoint x: 401, startPoint y: 176, endPoint x: 408, endPoint y: 92, distance: 84.6
click at [411, 140] on video at bounding box center [398, 172] width 64 height 64
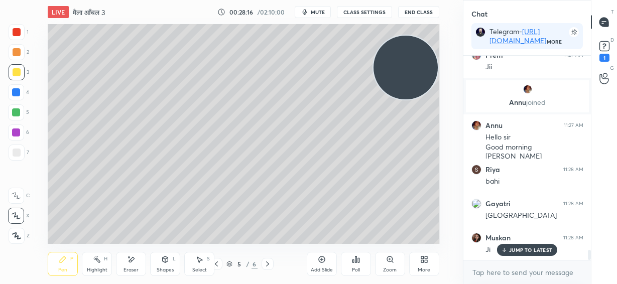
scroll to position [3931, 0]
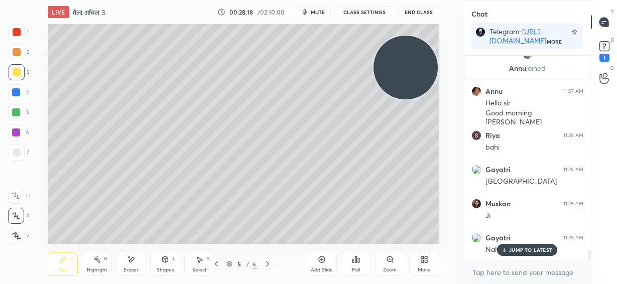
drag, startPoint x: 13, startPoint y: 154, endPoint x: 41, endPoint y: 165, distance: 30.4
click at [14, 155] on div at bounding box center [17, 153] width 8 height 8
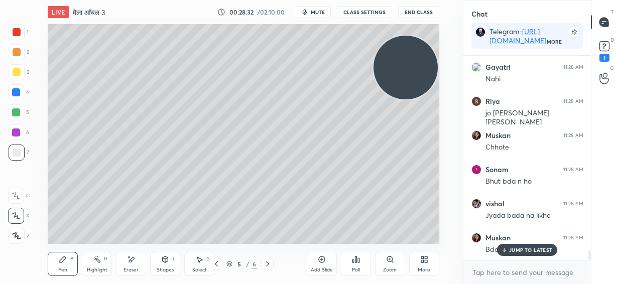
scroll to position [4136, 0]
drag, startPoint x: 128, startPoint y: 264, endPoint x: 171, endPoint y: 244, distance: 47.8
click at [131, 264] on div "Eraser" at bounding box center [131, 264] width 30 height 24
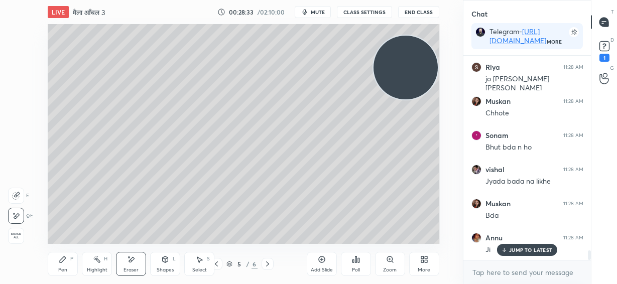
scroll to position [4170, 0]
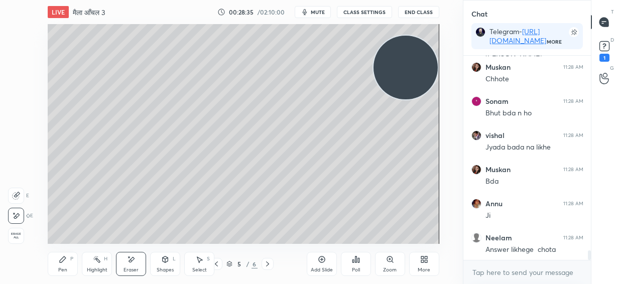
click at [64, 262] on icon at bounding box center [63, 260] width 8 height 8
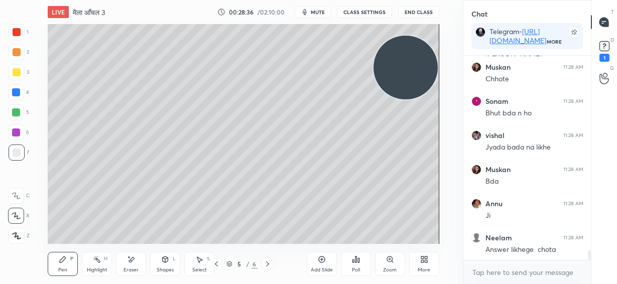
click at [16, 74] on div at bounding box center [17, 72] width 8 height 8
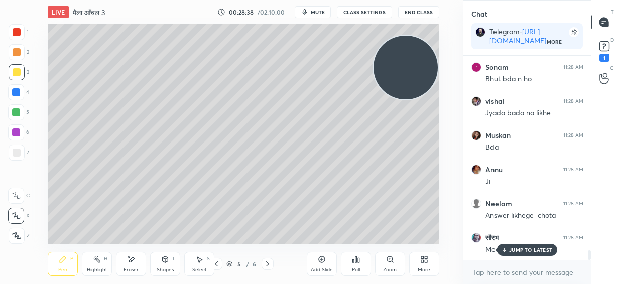
scroll to position [4239, 0]
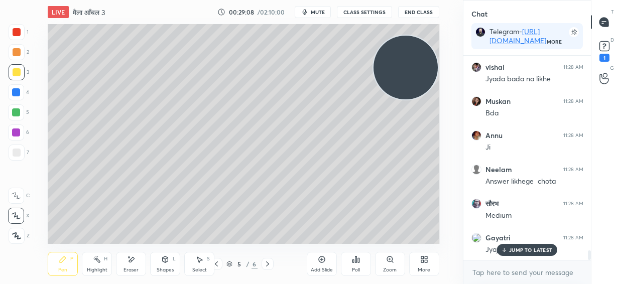
click at [168, 272] on div "Shapes" at bounding box center [165, 270] width 17 height 5
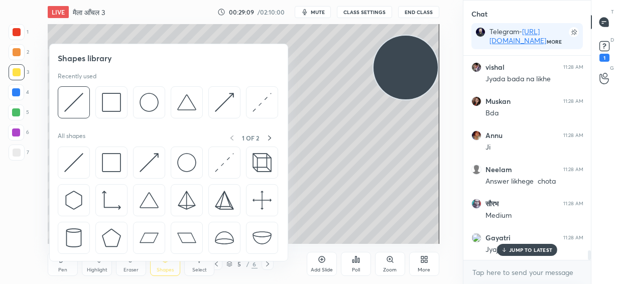
click at [165, 270] on div "Shapes" at bounding box center [165, 270] width 17 height 5
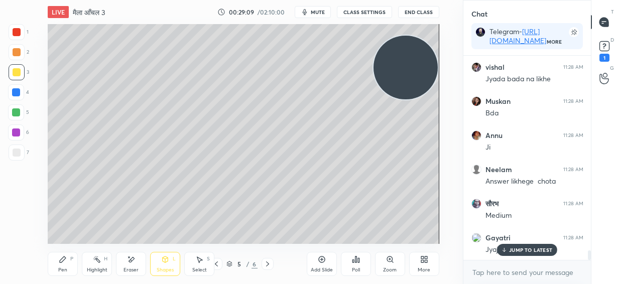
drag, startPoint x: 129, startPoint y: 265, endPoint x: 236, endPoint y: 247, distance: 109.1
click at [129, 265] on div "Eraser" at bounding box center [131, 264] width 30 height 24
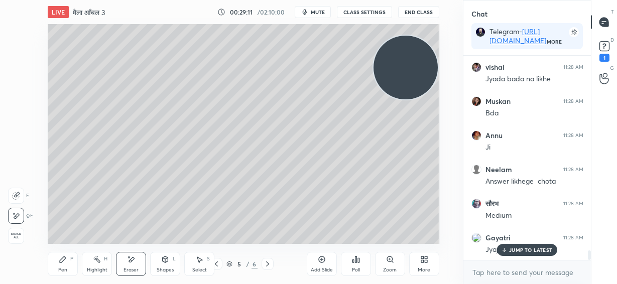
drag, startPoint x: 69, startPoint y: 258, endPoint x: 72, endPoint y: 253, distance: 5.9
click at [69, 259] on div "Pen P" at bounding box center [63, 264] width 30 height 24
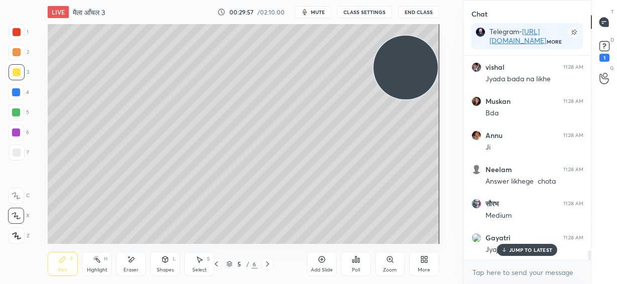
click at [17, 112] on div at bounding box center [16, 112] width 8 height 8
click at [522, 250] on p "JUMP TO LATEST" at bounding box center [530, 250] width 43 height 6
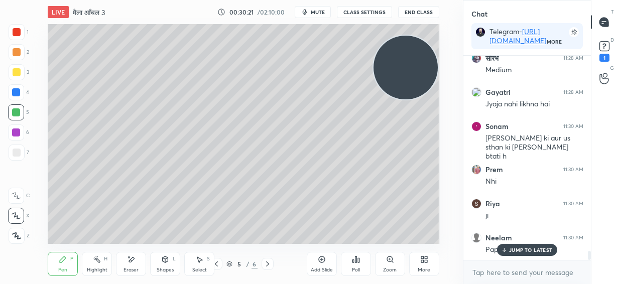
scroll to position [4419, 0]
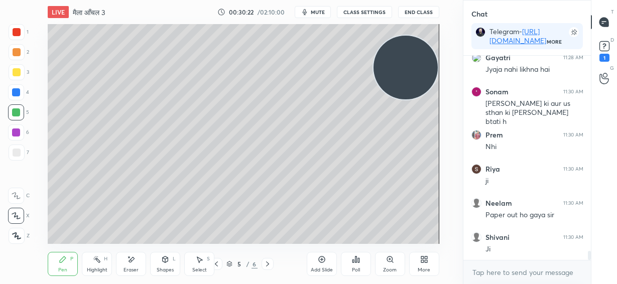
click at [320, 262] on icon at bounding box center [321, 260] width 7 height 7
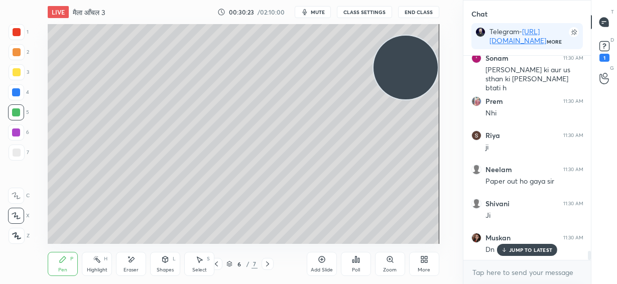
click at [17, 153] on div at bounding box center [17, 153] width 8 height 8
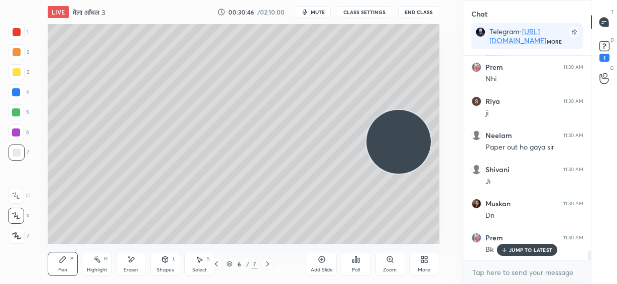
drag, startPoint x: 392, startPoint y: 59, endPoint x: 384, endPoint y: 118, distance: 58.8
click at [385, 128] on video at bounding box center [399, 142] width 64 height 64
click at [16, 111] on div at bounding box center [16, 112] width 8 height 8
click at [387, 171] on video at bounding box center [399, 139] width 64 height 64
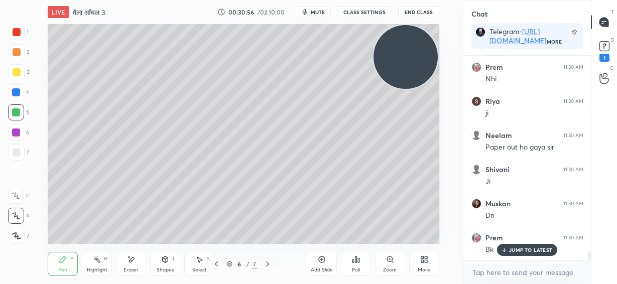
drag, startPoint x: 399, startPoint y: 161, endPoint x: 396, endPoint y: 49, distance: 112.5
click at [423, 19] on div "LIVE मैला आँचल 3 00:30:56 / 02:10:00 mute CLASS SETTINGS End Class Setting up y…" at bounding box center [243, 142] width 423 height 284
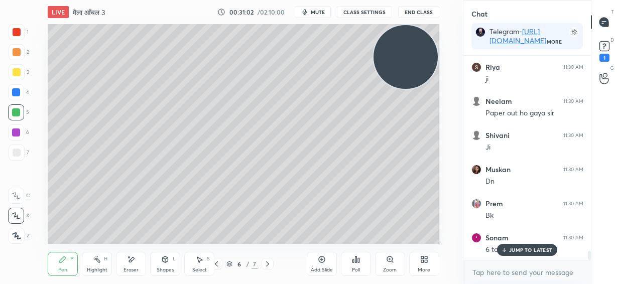
click at [19, 72] on div at bounding box center [17, 72] width 8 height 8
drag, startPoint x: 405, startPoint y: 66, endPoint x: 407, endPoint y: 104, distance: 38.7
click at [409, 89] on video at bounding box center [406, 57] width 64 height 64
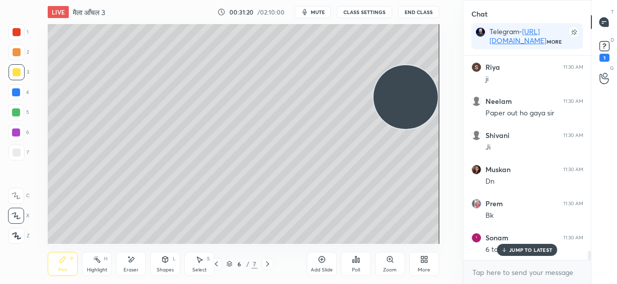
click at [324, 11] on span "mute" at bounding box center [318, 12] width 14 height 7
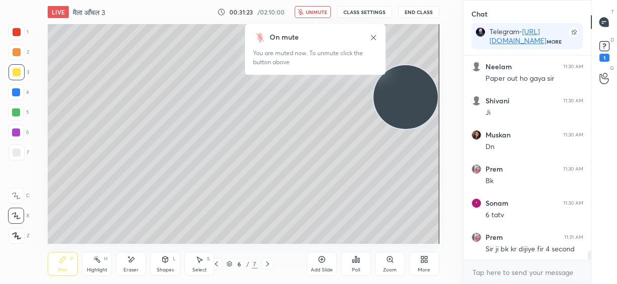
click at [375, 37] on icon at bounding box center [374, 38] width 8 height 8
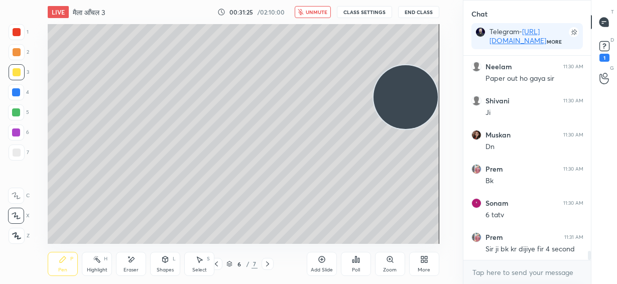
click at [216, 263] on icon at bounding box center [216, 264] width 8 height 8
click at [320, 10] on span "unmute" at bounding box center [317, 12] width 22 height 7
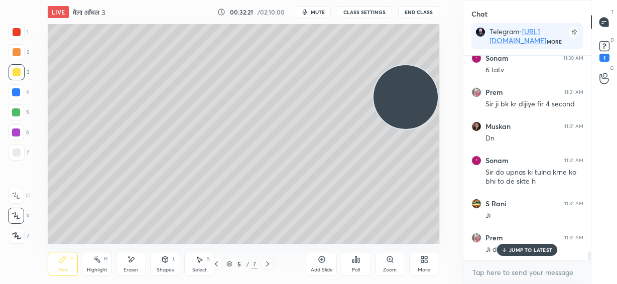
scroll to position [4735, 0]
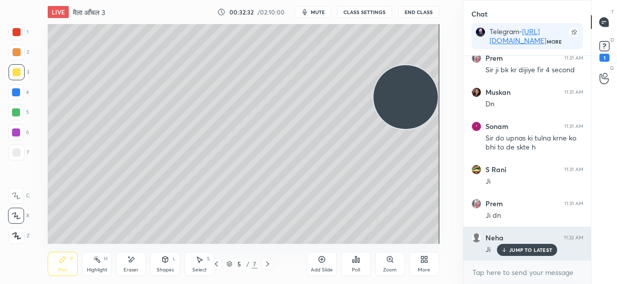
click at [521, 251] on p "JUMP TO LATEST" at bounding box center [530, 250] width 43 height 6
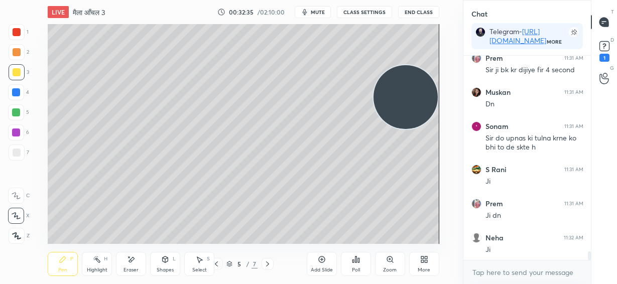
scroll to position [4769, 0]
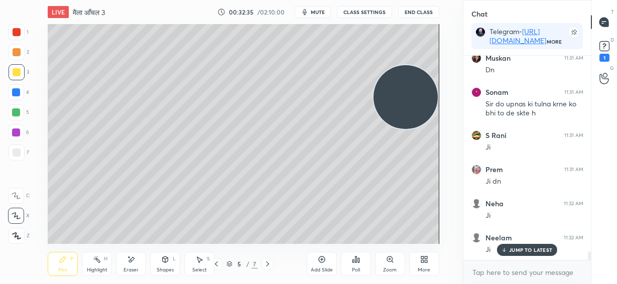
click at [269, 261] on icon at bounding box center [268, 264] width 8 height 8
click at [322, 262] on icon at bounding box center [322, 260] width 8 height 8
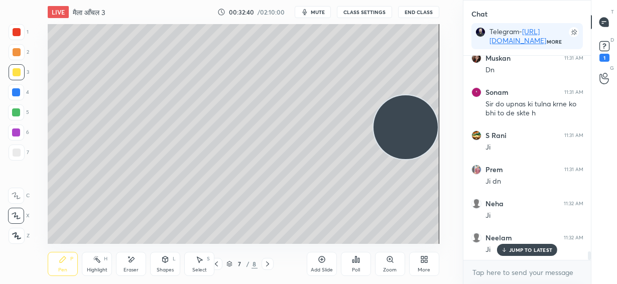
drag, startPoint x: 417, startPoint y: 132, endPoint x: 410, endPoint y: 168, distance: 36.7
click at [415, 160] on video at bounding box center [406, 127] width 64 height 64
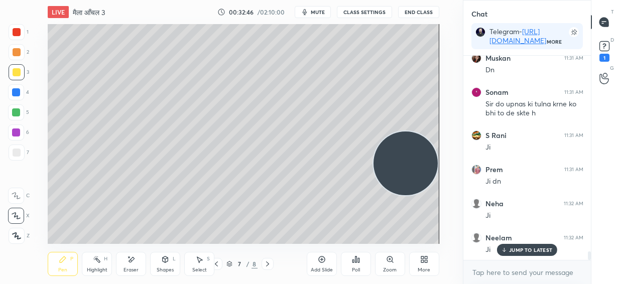
click at [16, 53] on div at bounding box center [17, 52] width 8 height 8
click at [169, 262] on icon at bounding box center [165, 260] width 8 height 8
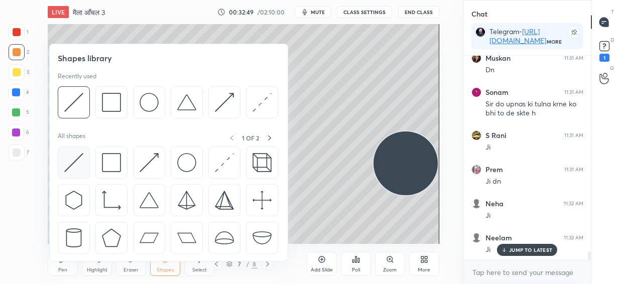
click at [72, 166] on img at bounding box center [73, 162] width 19 height 19
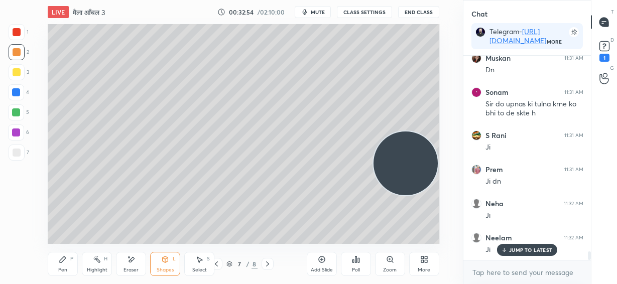
drag, startPoint x: 406, startPoint y: 168, endPoint x: 411, endPoint y: 241, distance: 73.5
click at [411, 241] on div "LIVE मैला आँचल 3 00:32:54 / 02:10:00 mute CLASS SETTINGS End Class Setting up y…" at bounding box center [243, 142] width 423 height 284
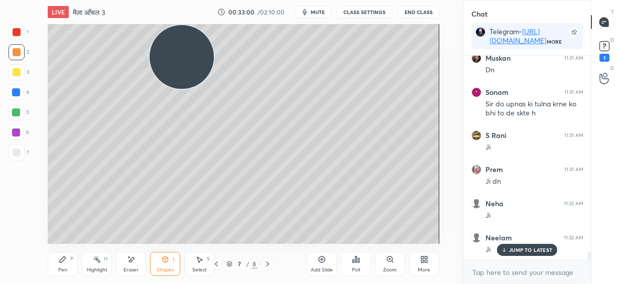
drag, startPoint x: 404, startPoint y: 211, endPoint x: 184, endPoint y: 50, distance: 272.7
click at [184, 50] on video at bounding box center [182, 57] width 64 height 64
click at [18, 112] on div at bounding box center [16, 112] width 8 height 8
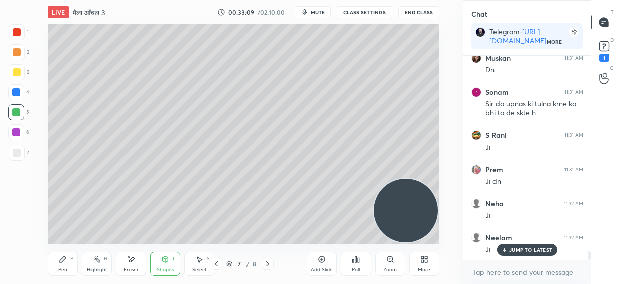
drag, startPoint x: 201, startPoint y: 84, endPoint x: 442, endPoint y: 248, distance: 291.6
click at [442, 255] on div "LIVE मैला आँचल 3 00:33:09 / 02:10:00 mute CLASS SETTINGS End Class Setting up y…" at bounding box center [243, 142] width 423 height 284
click at [133, 268] on div "Eraser" at bounding box center [131, 270] width 15 height 5
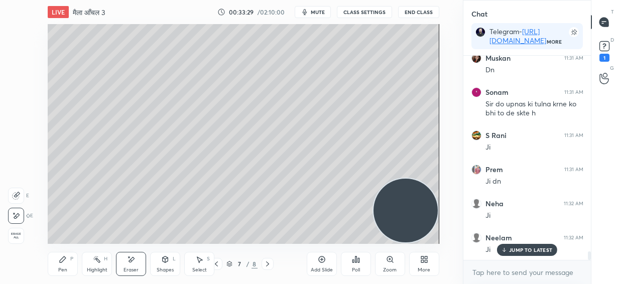
click at [68, 264] on div "Pen P" at bounding box center [63, 264] width 30 height 24
click at [166, 268] on div "Shapes" at bounding box center [165, 270] width 17 height 5
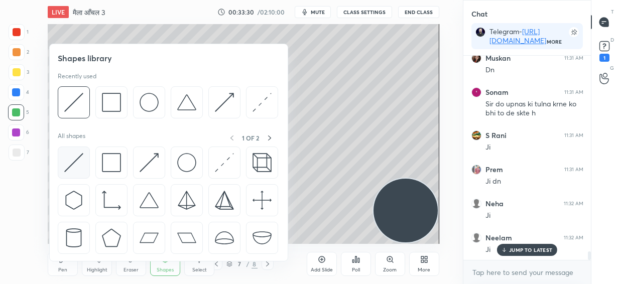
click at [79, 166] on img at bounding box center [73, 162] width 19 height 19
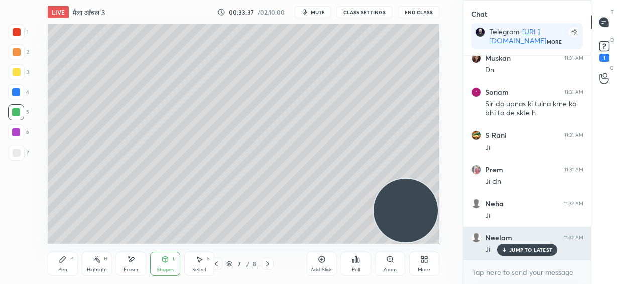
click at [512, 253] on p "JUMP TO LATEST" at bounding box center [530, 250] width 43 height 6
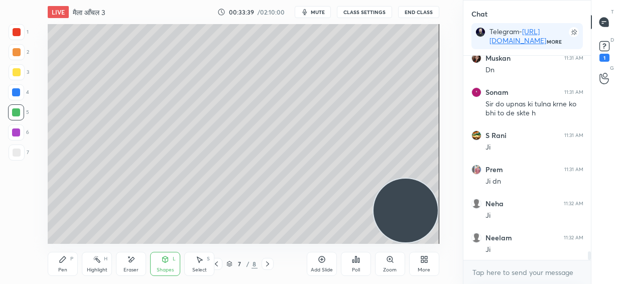
click at [62, 263] on icon at bounding box center [63, 260] width 8 height 8
click at [15, 154] on div at bounding box center [17, 153] width 8 height 8
click at [17, 72] on div at bounding box center [17, 72] width 8 height 8
click at [408, 214] on video at bounding box center [406, 211] width 64 height 64
click at [16, 156] on div at bounding box center [17, 153] width 8 height 8
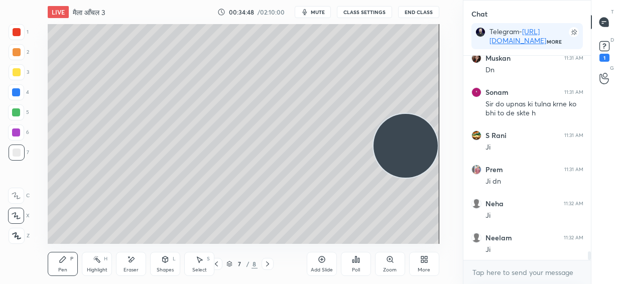
drag, startPoint x: 424, startPoint y: 159, endPoint x: 407, endPoint y: 91, distance: 70.0
click at [426, 114] on video at bounding box center [406, 146] width 64 height 64
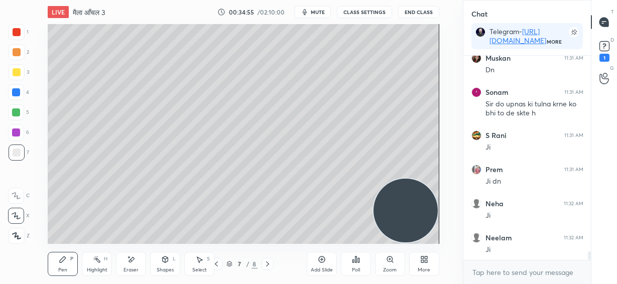
drag, startPoint x: 414, startPoint y: 215, endPoint x: 424, endPoint y: 291, distance: 76.5
click at [424, 0] on html "1 2 3 4 5 6 7 C X Z E E Erase all H H LIVE मैला आँचल 3 00:34:55 / 02:10:00 mute…" at bounding box center [308, 0] width 617 height 0
click at [15, 34] on div at bounding box center [17, 32] width 8 height 8
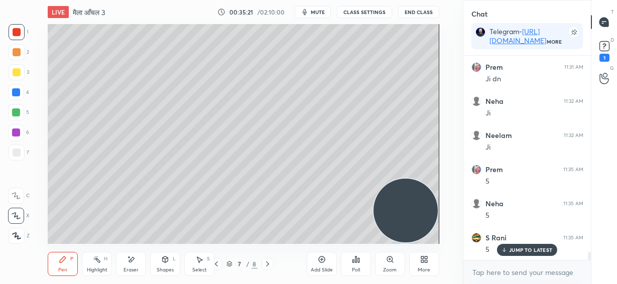
scroll to position [4905, 0]
click at [514, 249] on p "JUMP TO LATEST" at bounding box center [530, 250] width 43 height 6
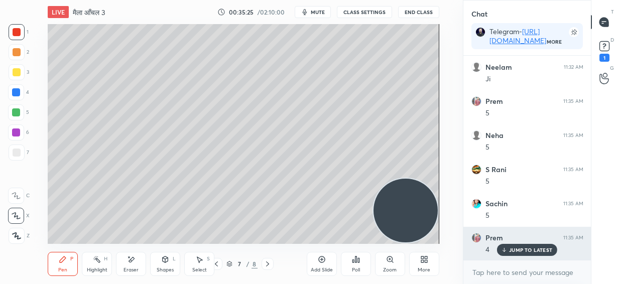
click at [538, 251] on p "JUMP TO LATEST" at bounding box center [530, 250] width 43 height 6
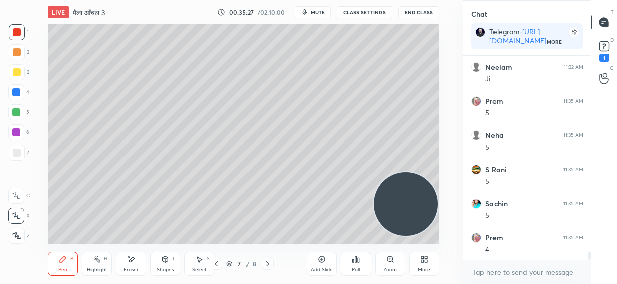
drag, startPoint x: 403, startPoint y: 216, endPoint x: 433, endPoint y: 94, distance: 125.3
click at [434, 172] on video at bounding box center [406, 204] width 64 height 64
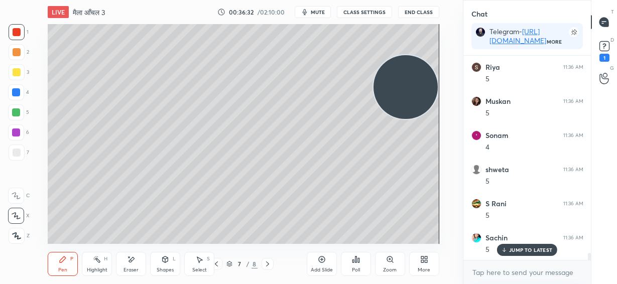
scroll to position [5623, 0]
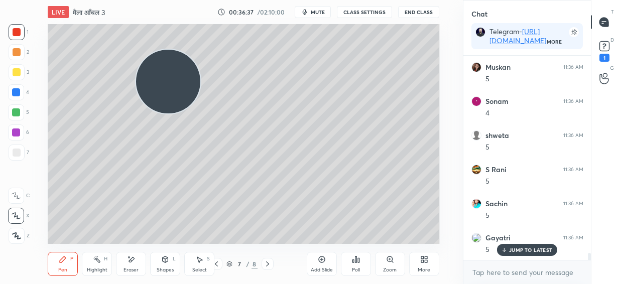
drag, startPoint x: 410, startPoint y: 82, endPoint x: 173, endPoint y: 74, distance: 237.2
click at [172, 77] on video at bounding box center [168, 82] width 64 height 64
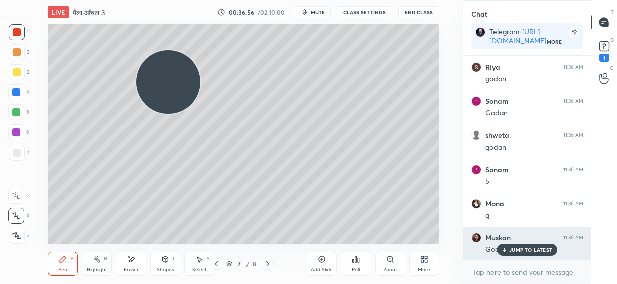
click at [509, 249] on div "JUMP TO LATEST" at bounding box center [527, 250] width 60 height 12
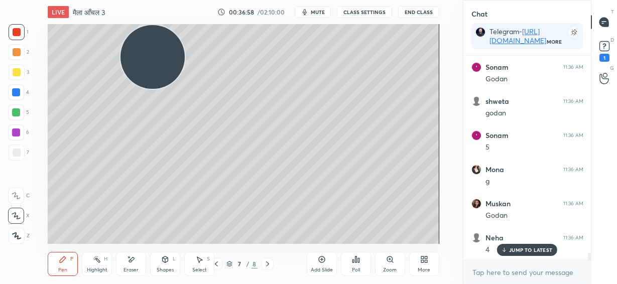
scroll to position [5998, 0]
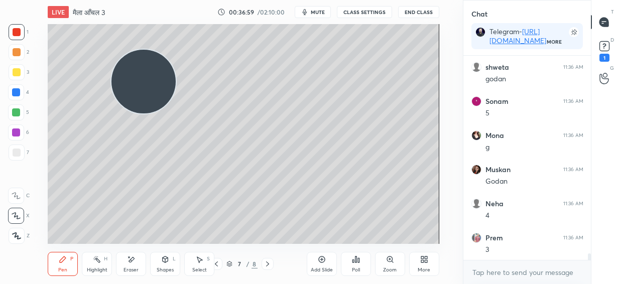
drag, startPoint x: 179, startPoint y: 95, endPoint x: 154, endPoint y: 91, distance: 24.9
click at [154, 94] on video at bounding box center [143, 82] width 64 height 64
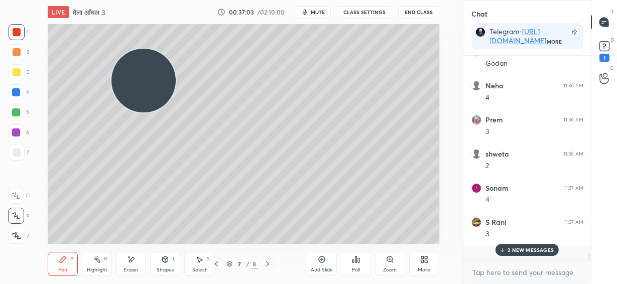
click at [519, 255] on div "2 NEW MESSAGES" at bounding box center [527, 250] width 63 height 12
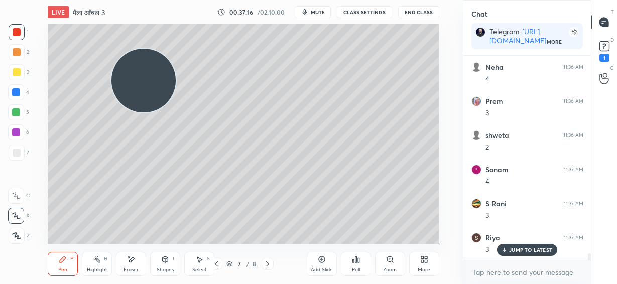
scroll to position [6169, 0]
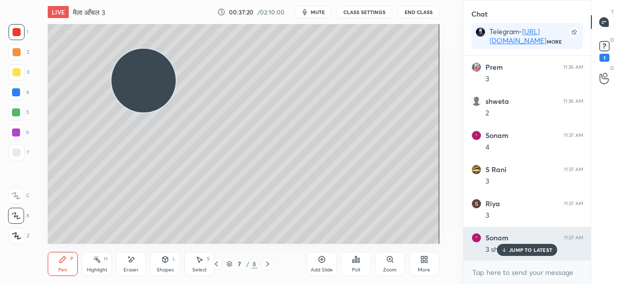
click at [518, 253] on p "JUMP TO LATEST" at bounding box center [530, 250] width 43 height 6
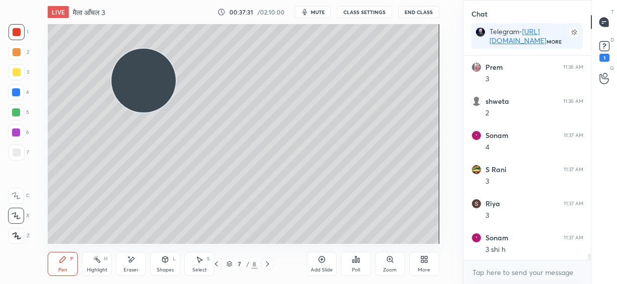
click at [320, 13] on span "mute" at bounding box center [318, 12] width 14 height 7
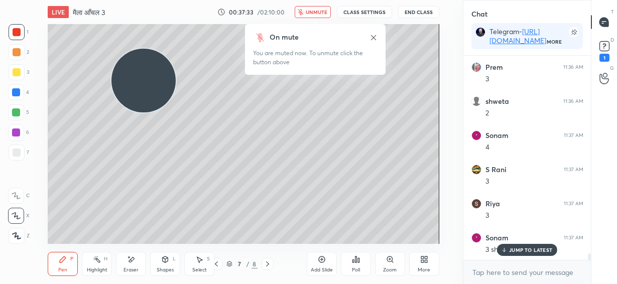
scroll to position [6212, 0]
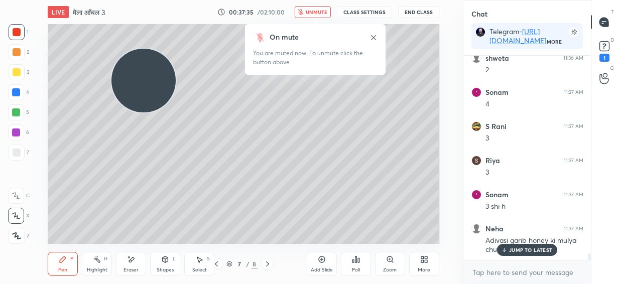
click at [320, 11] on span "unmute" at bounding box center [317, 12] width 22 height 7
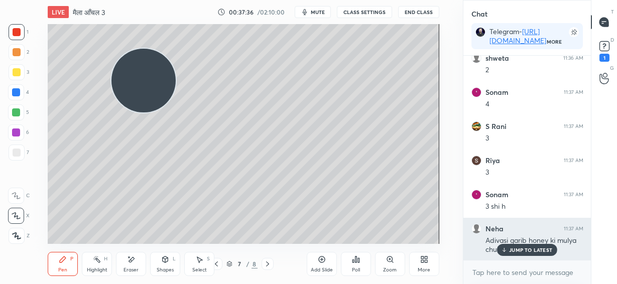
click at [511, 248] on p "JUMP TO LATEST" at bounding box center [530, 250] width 43 height 6
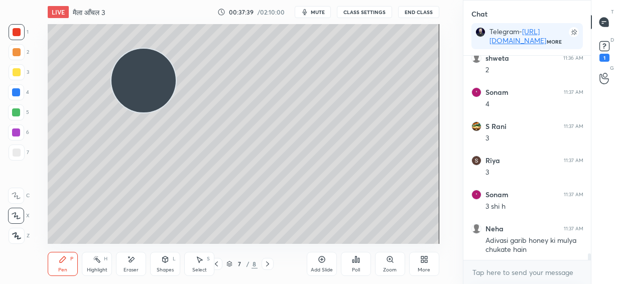
click at [18, 112] on div at bounding box center [16, 112] width 8 height 8
click at [17, 32] on div at bounding box center [17, 32] width 8 height 8
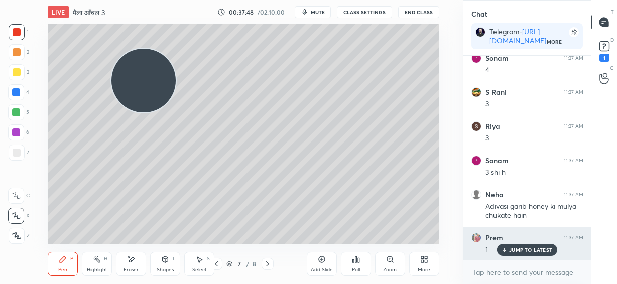
click at [523, 250] on p "JUMP TO LATEST" at bounding box center [530, 250] width 43 height 6
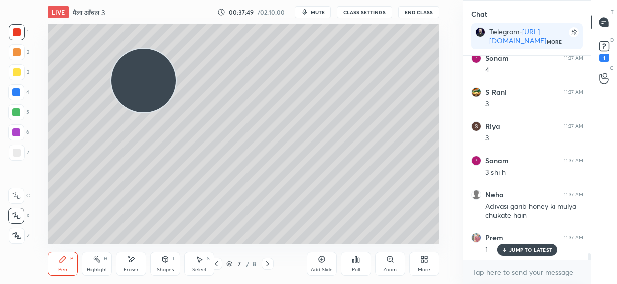
scroll to position [6280, 0]
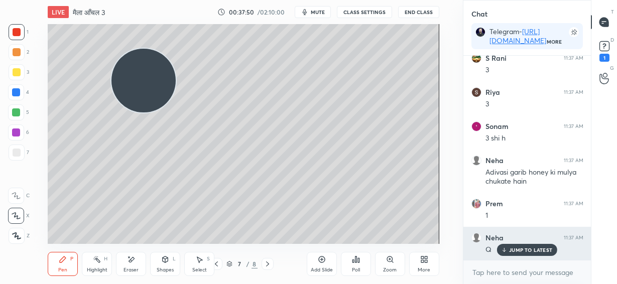
click at [527, 251] on p "JUMP TO LATEST" at bounding box center [530, 250] width 43 height 6
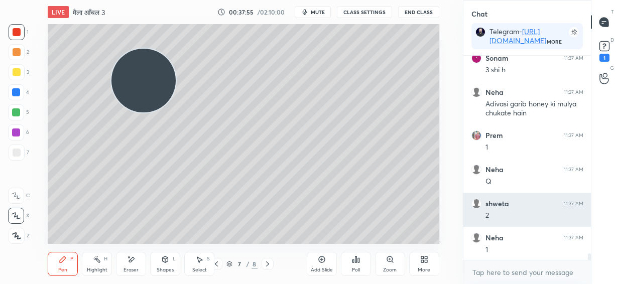
scroll to position [6383, 0]
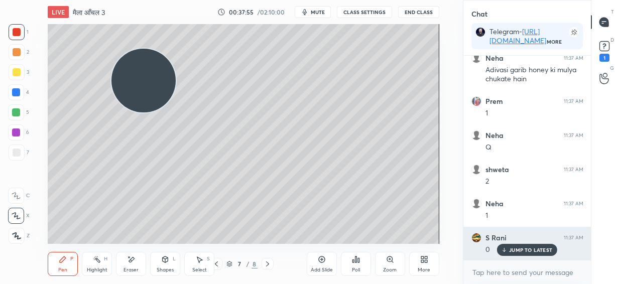
click at [519, 250] on p "JUMP TO LATEST" at bounding box center [530, 250] width 43 height 6
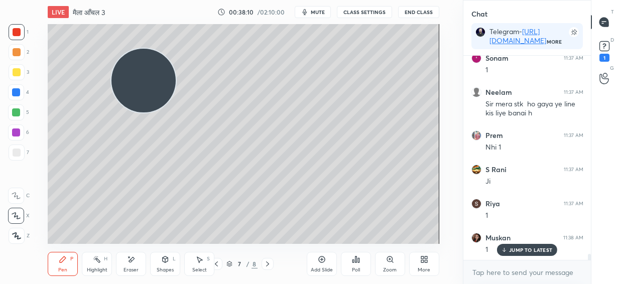
scroll to position [6631, 0]
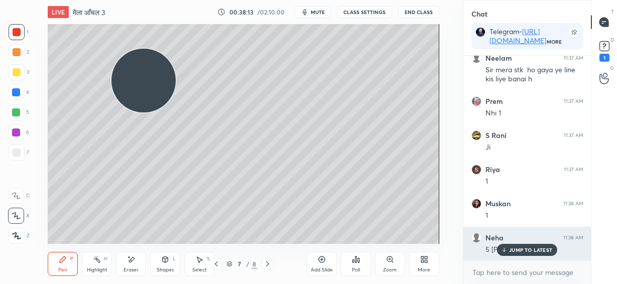
click at [512, 252] on p "JUMP TO LATEST" at bounding box center [530, 250] width 43 height 6
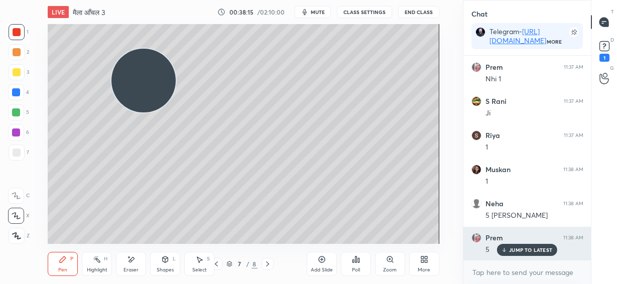
click at [519, 250] on p "JUMP TO LATEST" at bounding box center [530, 250] width 43 height 6
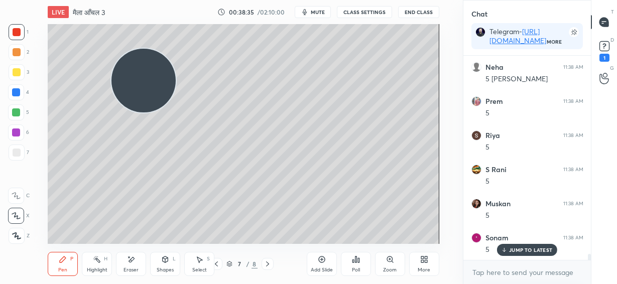
scroll to position [6836, 0]
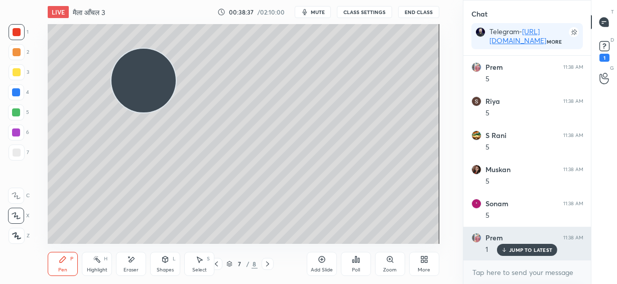
click at [530, 252] on p "JUMP TO LATEST" at bounding box center [530, 250] width 43 height 6
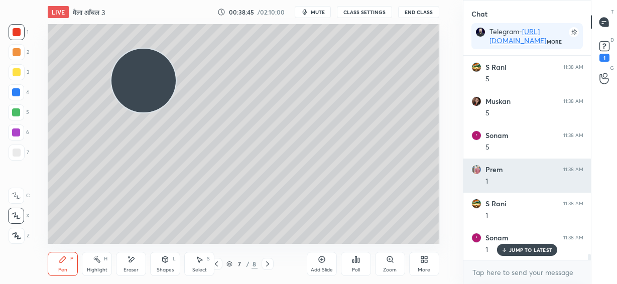
scroll to position [6938, 0]
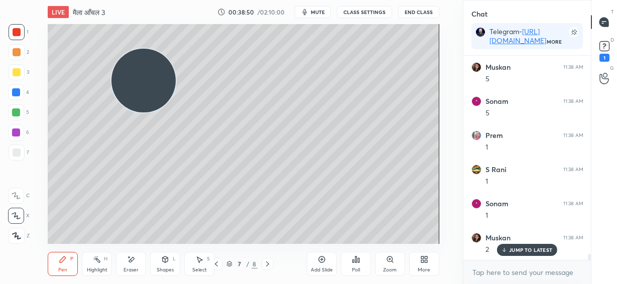
click at [319, 13] on span "mute" at bounding box center [318, 12] width 14 height 7
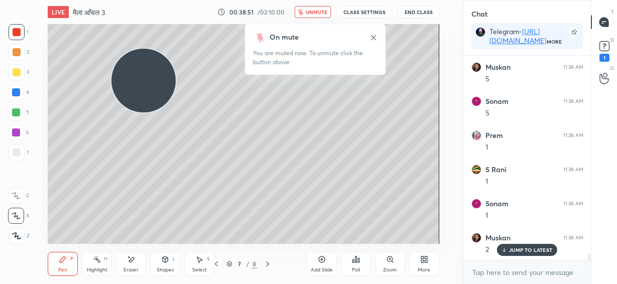
click at [325, 14] on span "unmute" at bounding box center [317, 12] width 22 height 7
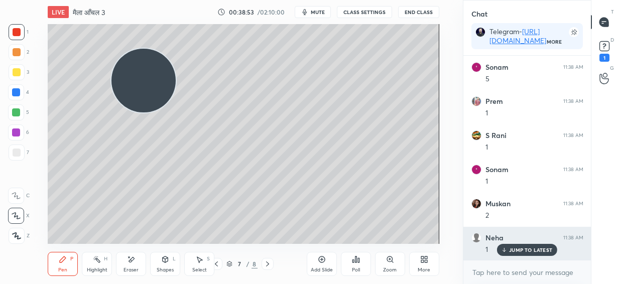
click at [513, 252] on p "JUMP TO LATEST" at bounding box center [530, 250] width 43 height 6
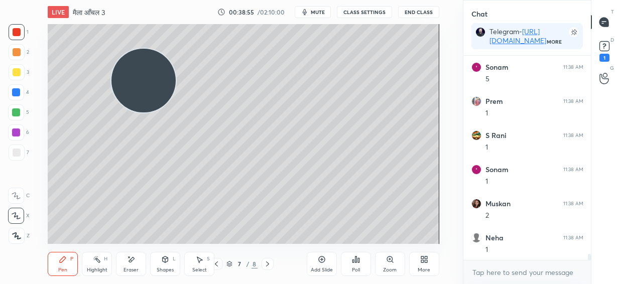
scroll to position [7006, 0]
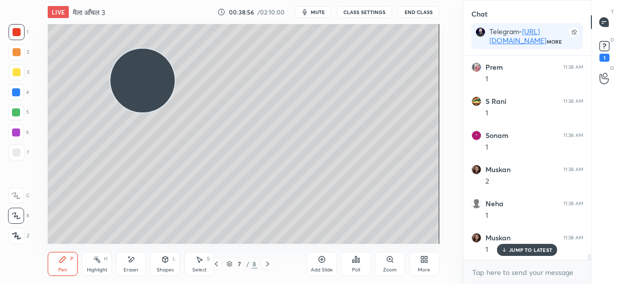
drag, startPoint x: 146, startPoint y: 82, endPoint x: 172, endPoint y: 151, distance: 74.1
click at [172, 113] on video at bounding box center [142, 81] width 64 height 64
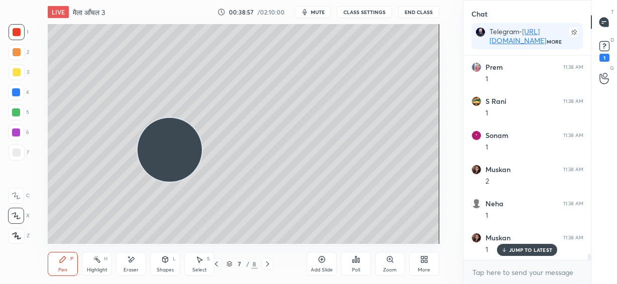
scroll to position [7041, 0]
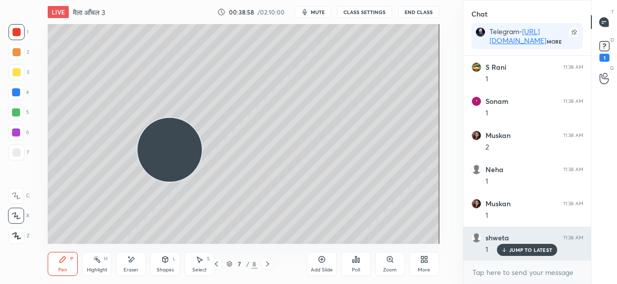
click at [531, 251] on p "JUMP TO LATEST" at bounding box center [530, 250] width 43 height 6
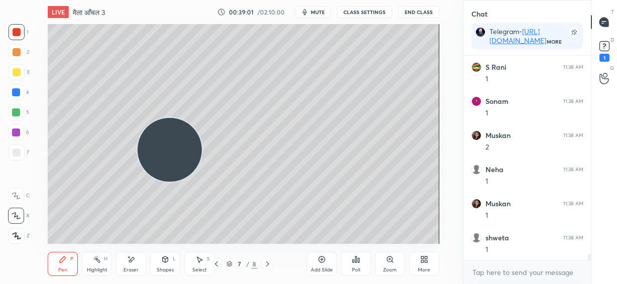
scroll to position [7075, 0]
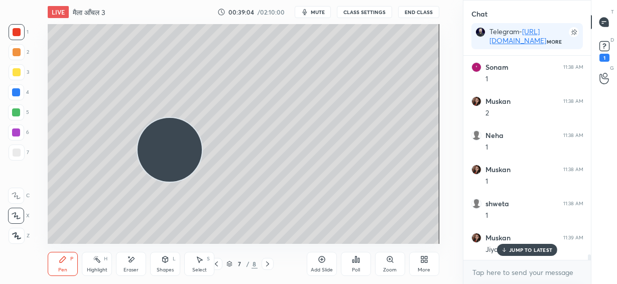
click at [513, 249] on p "JUMP TO LATEST" at bounding box center [530, 250] width 43 height 6
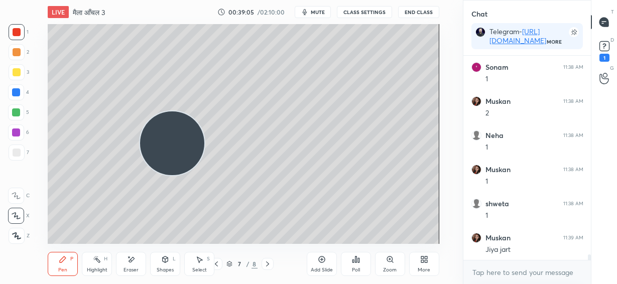
drag, startPoint x: 178, startPoint y: 153, endPoint x: 208, endPoint y: 51, distance: 106.6
click at [204, 111] on video at bounding box center [172, 143] width 64 height 64
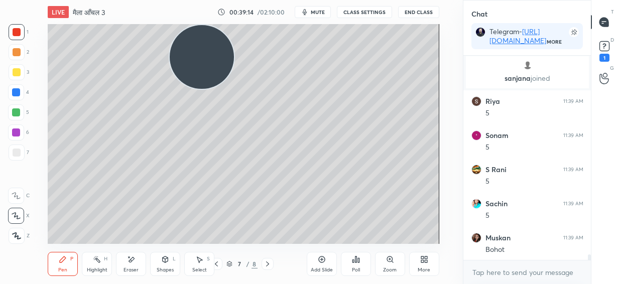
scroll to position [7350, 0]
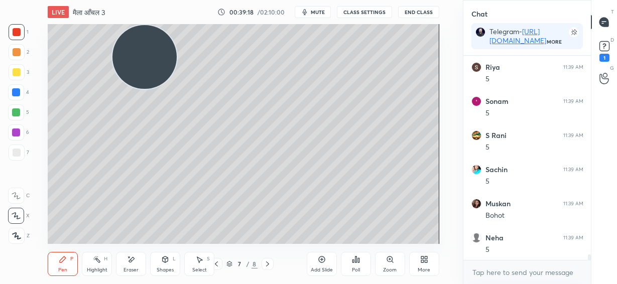
drag, startPoint x: 204, startPoint y: 57, endPoint x: 148, endPoint y: 41, distance: 59.0
click at [146, 47] on video at bounding box center [144, 57] width 64 height 64
click at [16, 158] on div at bounding box center [17, 153] width 16 height 16
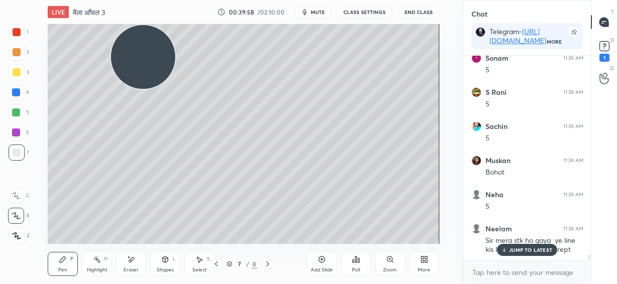
click at [132, 265] on div "Eraser" at bounding box center [131, 264] width 30 height 24
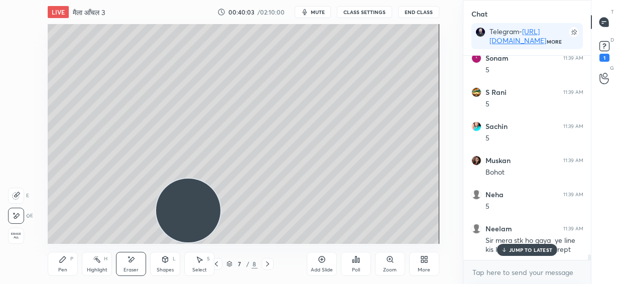
drag, startPoint x: 181, startPoint y: 156, endPoint x: 188, endPoint y: 216, distance: 60.7
click at [188, 216] on video at bounding box center [188, 211] width 64 height 64
click at [67, 264] on div "Pen P" at bounding box center [63, 264] width 30 height 24
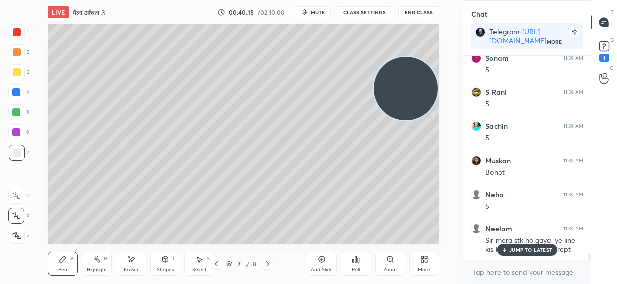
drag, startPoint x: 190, startPoint y: 214, endPoint x: 423, endPoint y: 93, distance: 263.0
click at [424, 92] on video at bounding box center [406, 89] width 64 height 64
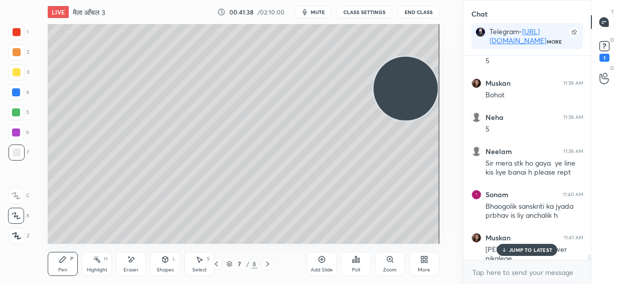
scroll to position [7505, 0]
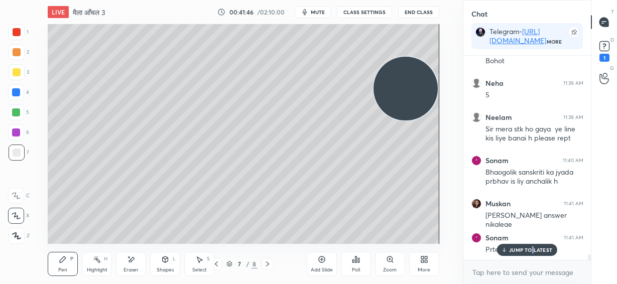
click at [532, 254] on div "JUMP TO LATEST" at bounding box center [527, 250] width 60 height 12
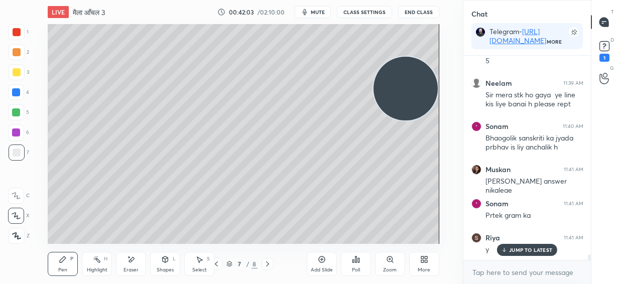
scroll to position [7573, 0]
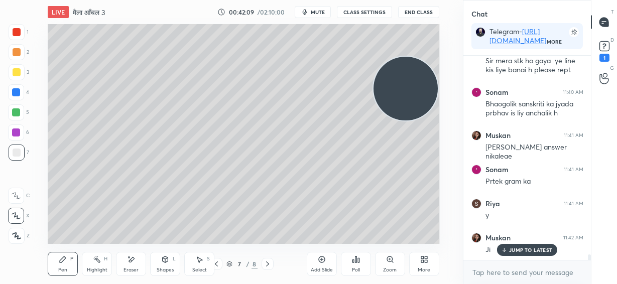
click at [322, 262] on icon at bounding box center [321, 260] width 7 height 7
drag, startPoint x: 395, startPoint y: 80, endPoint x: 387, endPoint y: 137, distance: 57.2
click at [391, 121] on video at bounding box center [406, 89] width 64 height 64
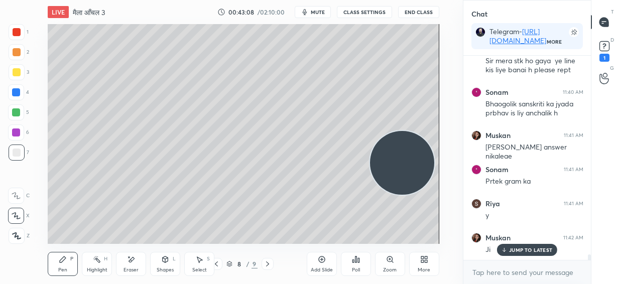
drag, startPoint x: 217, startPoint y: 267, endPoint x: 224, endPoint y: 263, distance: 7.4
click at [217, 267] on icon at bounding box center [216, 264] width 8 height 8
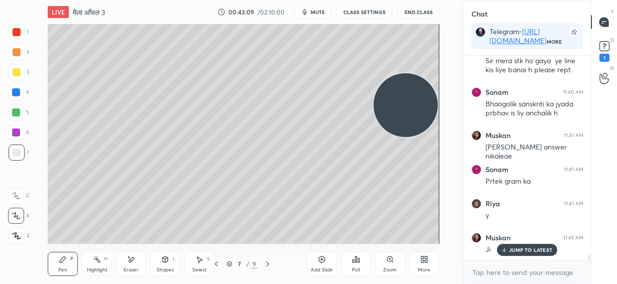
drag, startPoint x: 420, startPoint y: 119, endPoint x: 416, endPoint y: 135, distance: 16.6
click at [420, 117] on video at bounding box center [406, 105] width 64 height 64
click at [268, 267] on icon at bounding box center [268, 264] width 8 height 8
click at [219, 264] on icon at bounding box center [216, 264] width 8 height 8
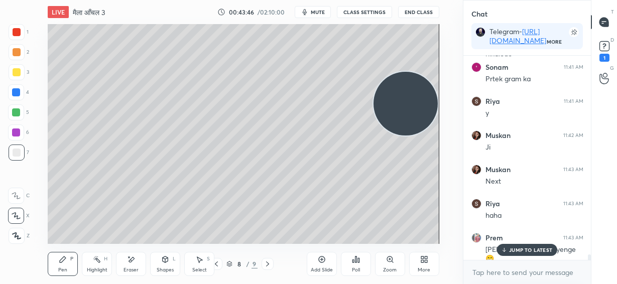
scroll to position [7709, 0]
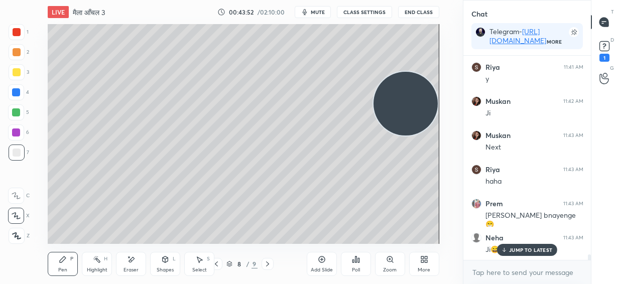
drag, startPoint x: 419, startPoint y: 70, endPoint x: 420, endPoint y: 62, distance: 8.1
click at [420, 72] on video at bounding box center [406, 104] width 64 height 64
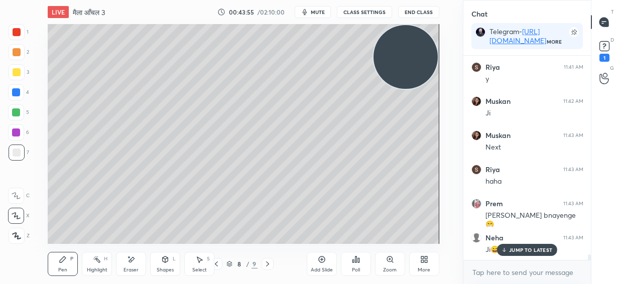
scroll to position [7744, 0]
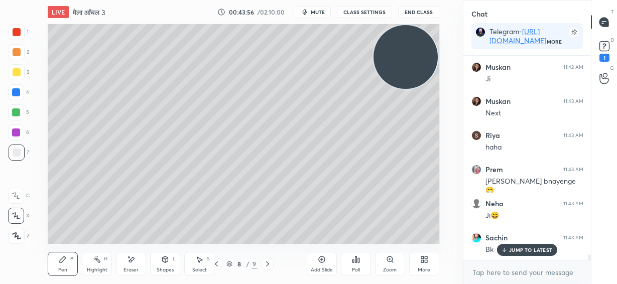
click at [268, 267] on icon at bounding box center [268, 264] width 8 height 8
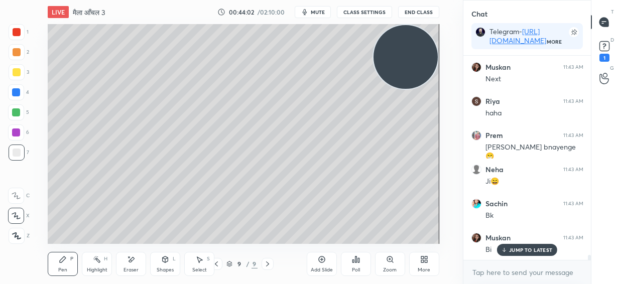
click at [426, 263] on div "More" at bounding box center [424, 264] width 30 height 24
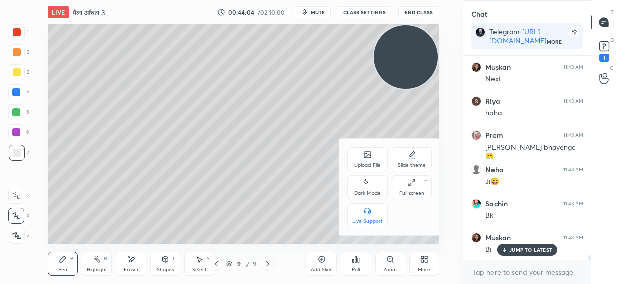
click at [372, 161] on div "Upload File" at bounding box center [367, 159] width 40 height 24
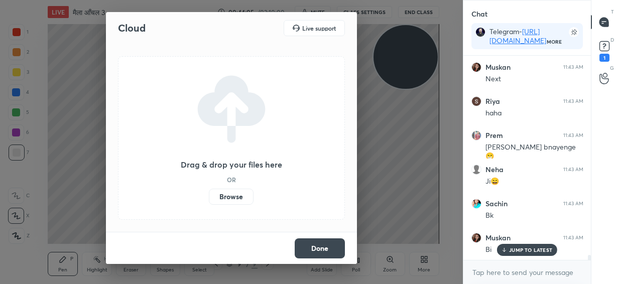
click at [236, 197] on label "Browse" at bounding box center [231, 197] width 45 height 16
click at [209, 197] on input "Browse" at bounding box center [209, 197] width 0 height 16
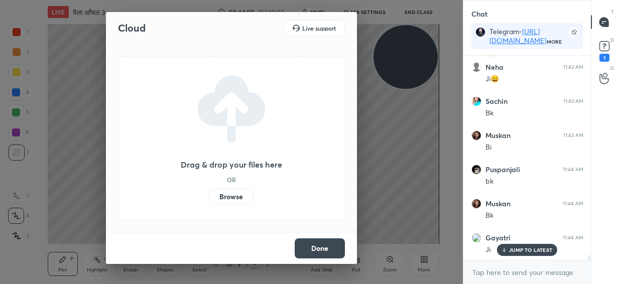
scroll to position [7914, 0]
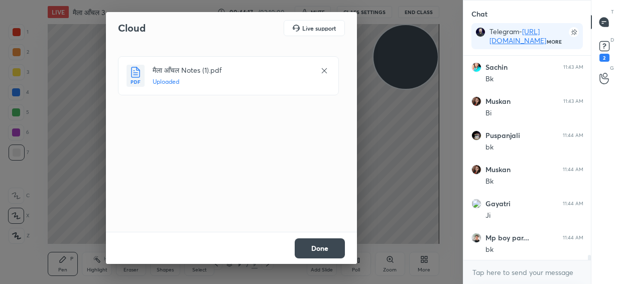
click at [317, 251] on button "Done" at bounding box center [320, 249] width 50 height 20
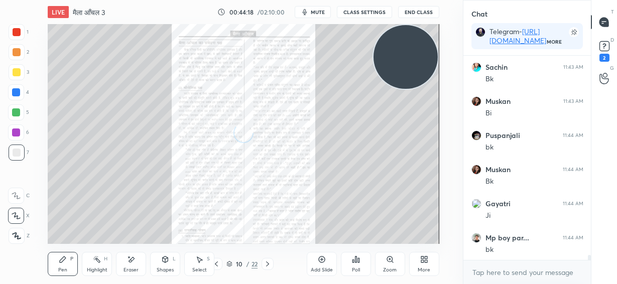
scroll to position [7949, 0]
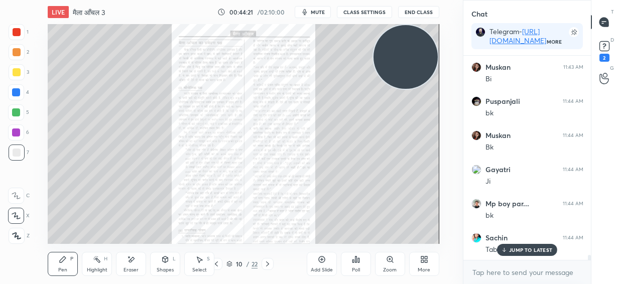
click at [389, 264] on div "Zoom" at bounding box center [390, 264] width 30 height 24
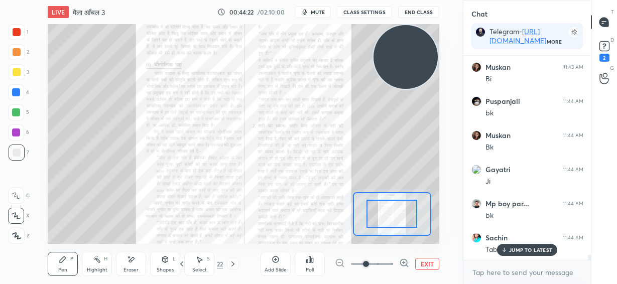
click at [403, 262] on icon at bounding box center [404, 263] width 10 height 10
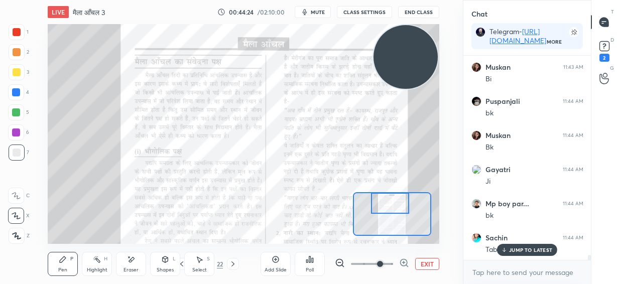
drag, startPoint x: 394, startPoint y: 219, endPoint x: 392, endPoint y: 208, distance: 11.2
click at [392, 208] on div at bounding box center [390, 203] width 38 height 21
drag, startPoint x: 15, startPoint y: 31, endPoint x: 22, endPoint y: 32, distance: 7.6
click at [15, 31] on div at bounding box center [17, 32] width 8 height 8
click at [424, 263] on button "EXIT" at bounding box center [427, 264] width 24 height 12
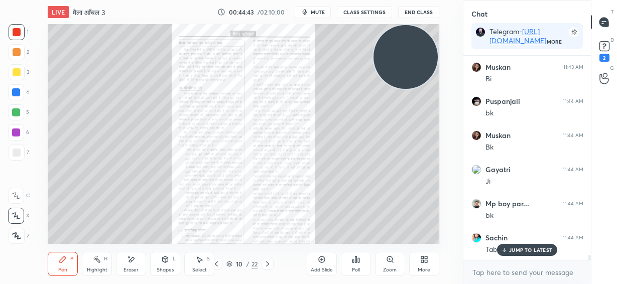
drag, startPoint x: 218, startPoint y: 265, endPoint x: 227, endPoint y: 264, distance: 9.1
click at [218, 265] on icon at bounding box center [216, 264] width 8 height 8
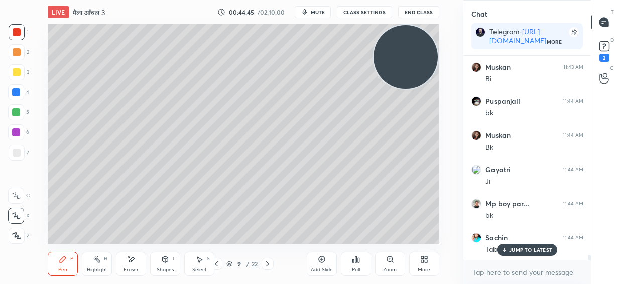
drag, startPoint x: 130, startPoint y: 265, endPoint x: 132, endPoint y: 257, distance: 8.2
click at [129, 266] on div "Eraser" at bounding box center [131, 264] width 30 height 24
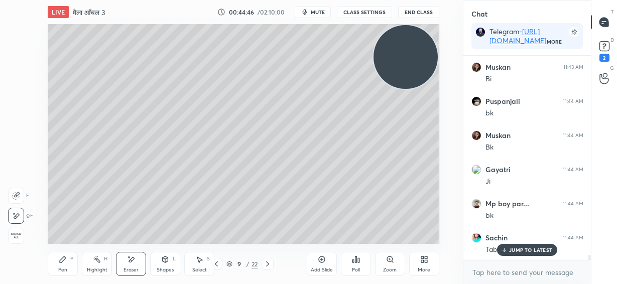
click at [16, 234] on span "Erase all" at bounding box center [16, 235] width 15 height 7
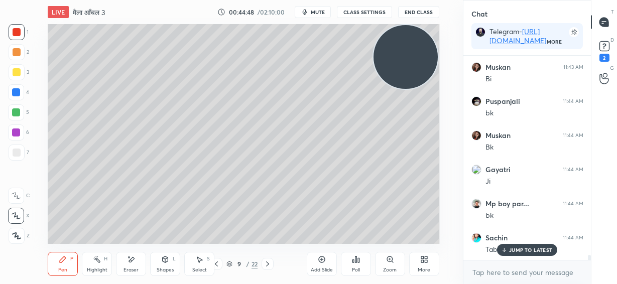
drag, startPoint x: 19, startPoint y: 67, endPoint x: 47, endPoint y: 64, distance: 28.7
click at [20, 67] on div at bounding box center [17, 72] width 16 height 16
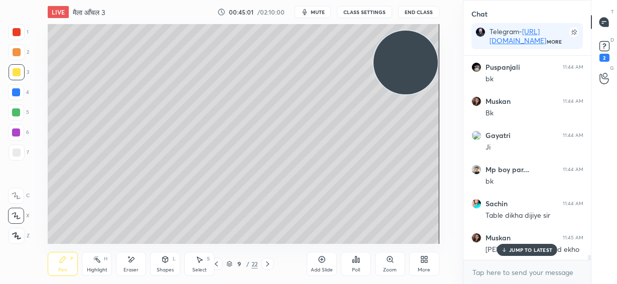
drag, startPoint x: 402, startPoint y: 64, endPoint x: 420, endPoint y: 212, distance: 149.2
click at [420, 95] on video at bounding box center [406, 63] width 64 height 64
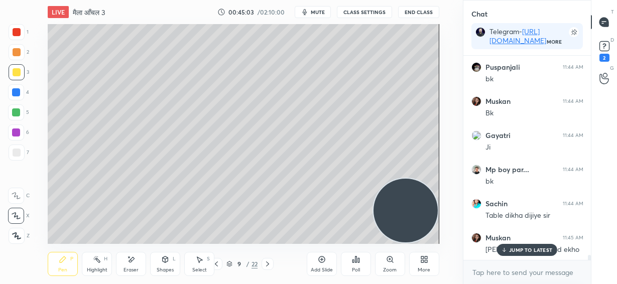
click at [521, 248] on p "JUMP TO LATEST" at bounding box center [530, 250] width 43 height 6
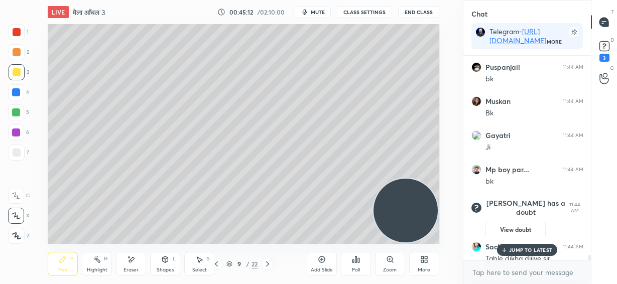
scroll to position [6896, 0]
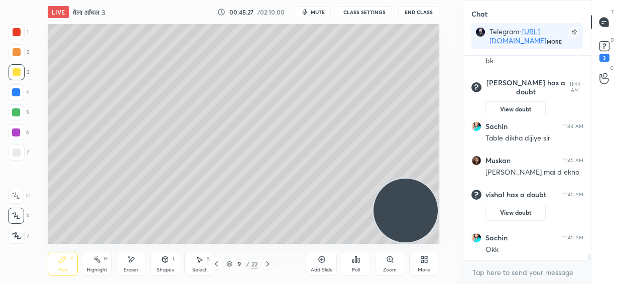
drag, startPoint x: 18, startPoint y: 152, endPoint x: 29, endPoint y: 139, distance: 17.1
click at [18, 151] on div at bounding box center [17, 153] width 8 height 8
click at [133, 262] on div "Eraser" at bounding box center [131, 264] width 30 height 24
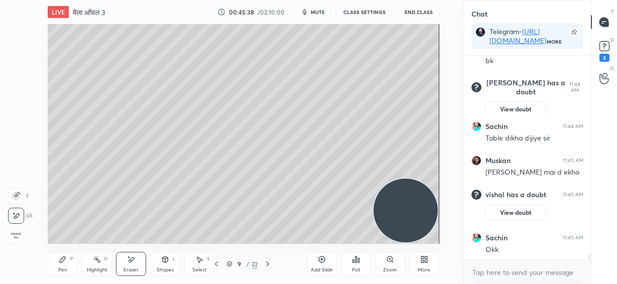
click at [58, 263] on div "Pen P" at bounding box center [63, 264] width 30 height 24
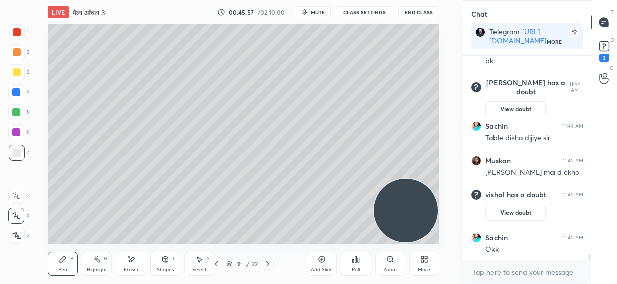
scroll to position [6939, 0]
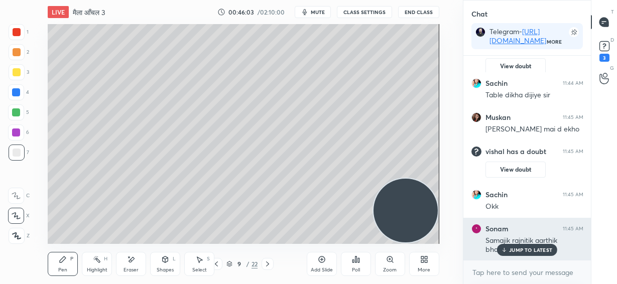
click at [523, 248] on p "JUMP TO LATEST" at bounding box center [530, 250] width 43 height 6
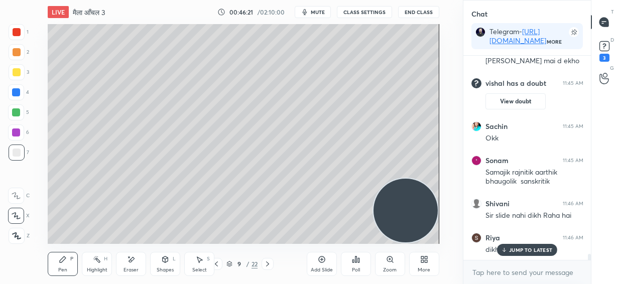
click at [512, 248] on div "Prem 11:43 AM Ji sir nhi bnayenge 😁 Neha 11:43 AM Ji😄 Sachin 11:43 AM [PERSON_N…" at bounding box center [527, 158] width 128 height 204
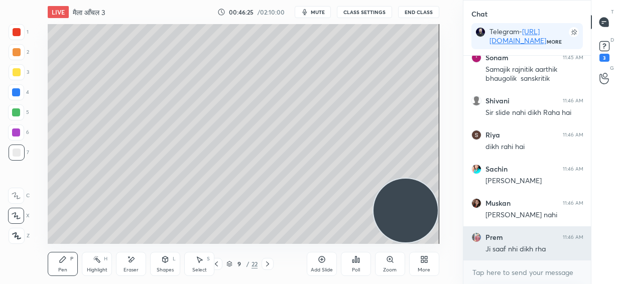
scroll to position [7144, 0]
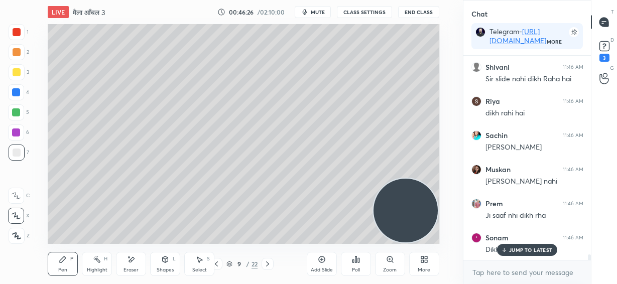
click at [525, 250] on p "JUMP TO LATEST" at bounding box center [530, 250] width 43 height 6
click at [19, 112] on div at bounding box center [16, 112] width 8 height 8
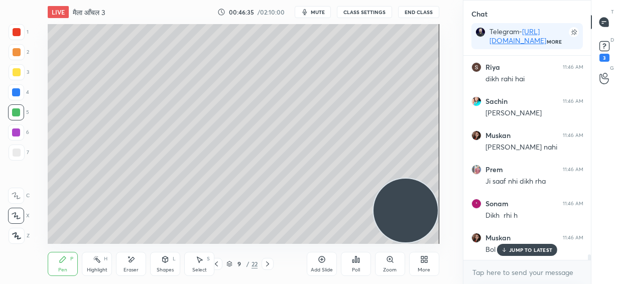
scroll to position [7212, 0]
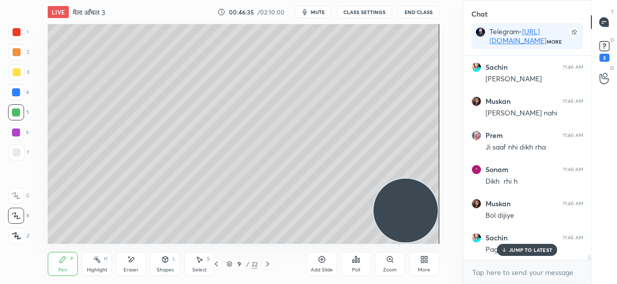
click at [528, 251] on p "JUMP TO LATEST" at bounding box center [530, 250] width 43 height 6
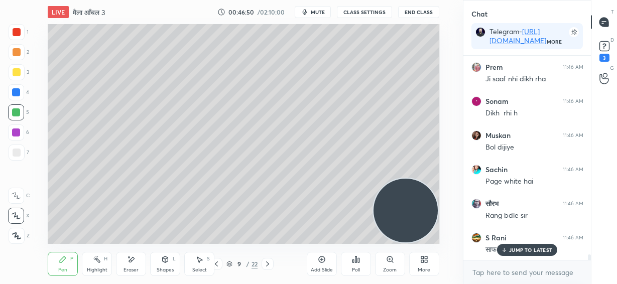
scroll to position [7315, 0]
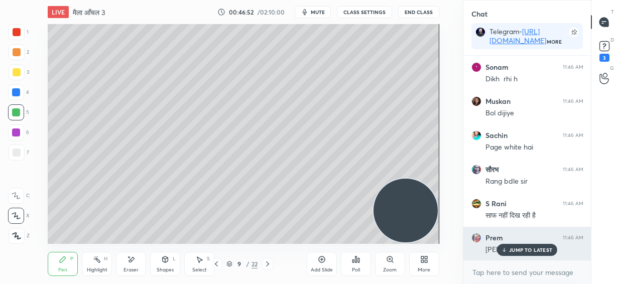
click at [527, 249] on p "JUMP TO LATEST" at bounding box center [530, 250] width 43 height 6
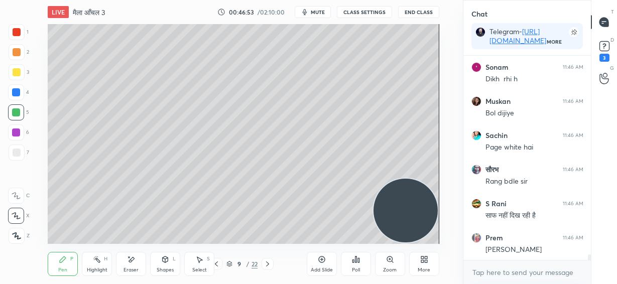
drag, startPoint x: 406, startPoint y: 216, endPoint x: 415, endPoint y: 52, distance: 164.0
click at [416, 179] on video at bounding box center [406, 211] width 64 height 64
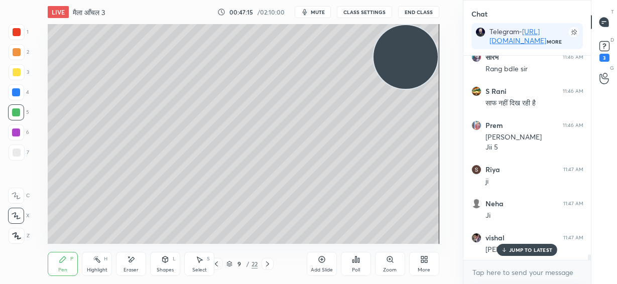
scroll to position [7461, 0]
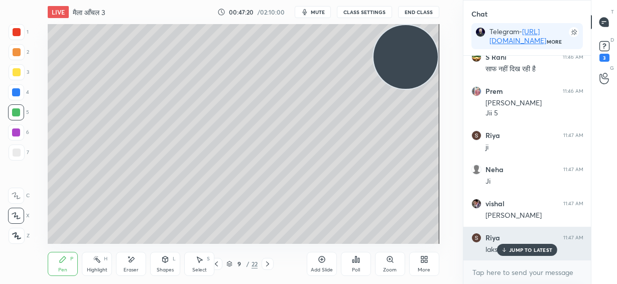
click at [515, 250] on p "JUMP TO LATEST" at bounding box center [530, 250] width 43 height 6
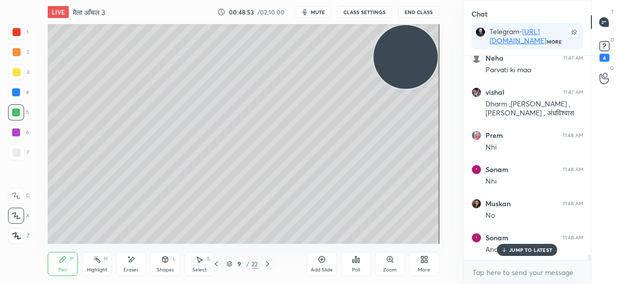
scroll to position [7831, 0]
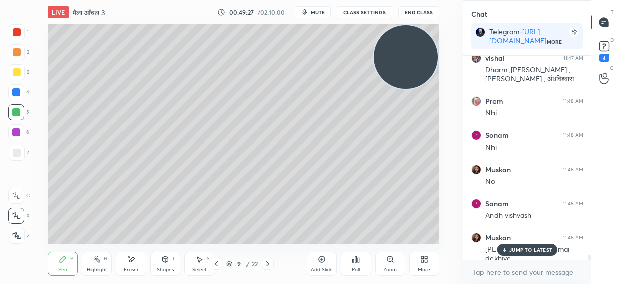
click at [514, 249] on p "JUMP TO LATEST" at bounding box center [530, 250] width 43 height 6
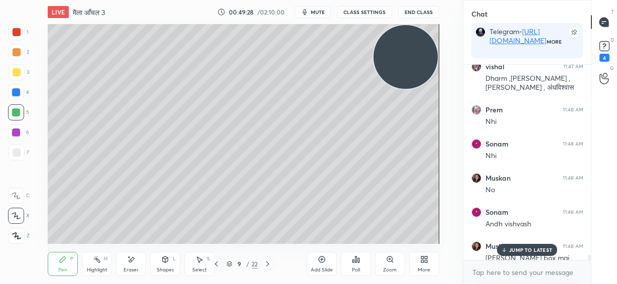
scroll to position [109, 125]
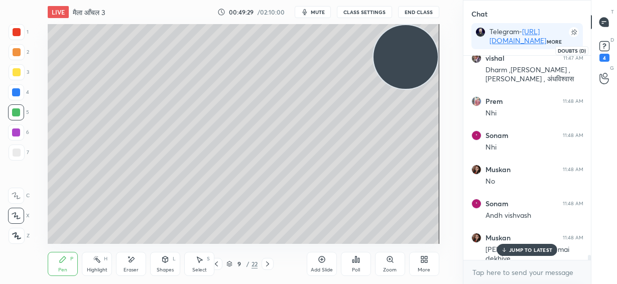
drag, startPoint x: 601, startPoint y: 48, endPoint x: 592, endPoint y: 56, distance: 12.5
click at [601, 49] on rect at bounding box center [605, 47] width 10 height 10
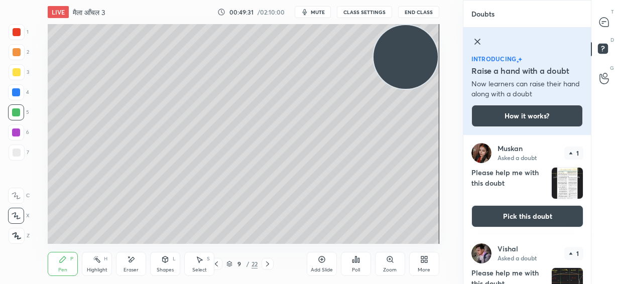
click at [567, 185] on img "grid" at bounding box center [567, 183] width 31 height 31
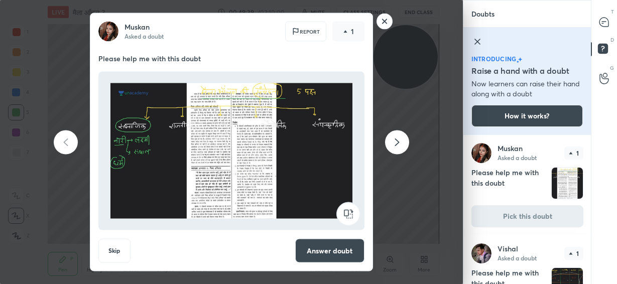
click at [383, 27] on rect at bounding box center [385, 22] width 16 height 16
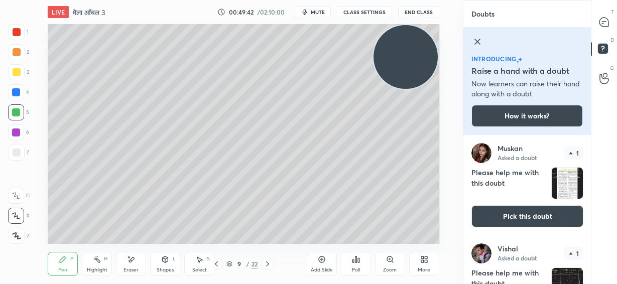
click at [481, 40] on icon at bounding box center [478, 42] width 12 height 12
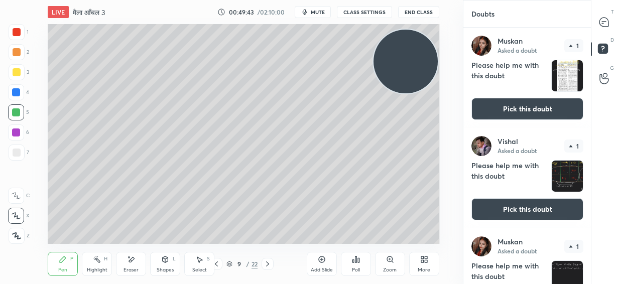
drag, startPoint x: 410, startPoint y: 64, endPoint x: 428, endPoint y: 69, distance: 18.6
click at [428, 69] on video at bounding box center [406, 62] width 64 height 64
click at [324, 263] on icon at bounding box center [322, 260] width 8 height 8
click at [323, 262] on icon at bounding box center [322, 260] width 8 height 8
click at [220, 263] on div at bounding box center [216, 264] width 12 height 12
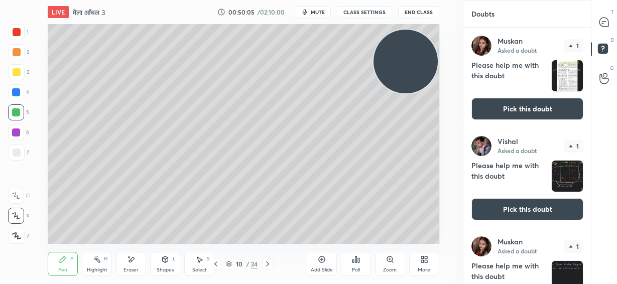
click at [217, 264] on icon at bounding box center [216, 264] width 8 height 8
click at [324, 263] on div "Add Slide" at bounding box center [322, 264] width 30 height 24
drag, startPoint x: 16, startPoint y: 49, endPoint x: 22, endPoint y: 49, distance: 5.5
click at [15, 51] on div at bounding box center [17, 52] width 8 height 8
click at [14, 153] on div at bounding box center [17, 153] width 8 height 8
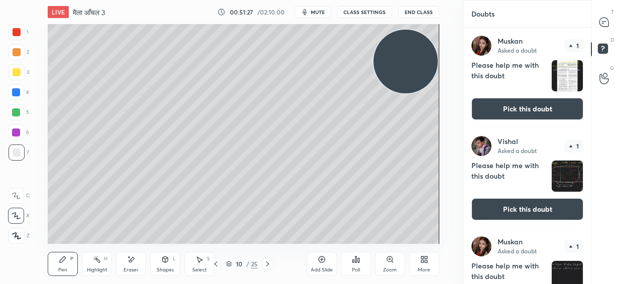
click at [130, 265] on div "Eraser" at bounding box center [131, 264] width 30 height 24
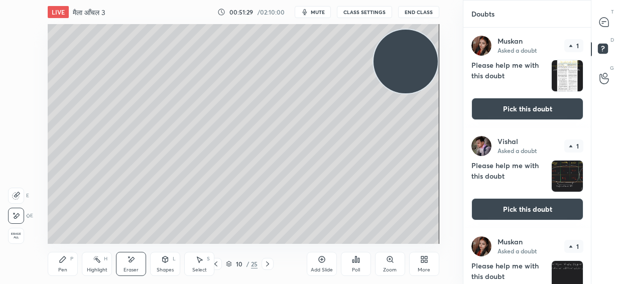
click at [65, 268] on div "Pen" at bounding box center [62, 270] width 9 height 5
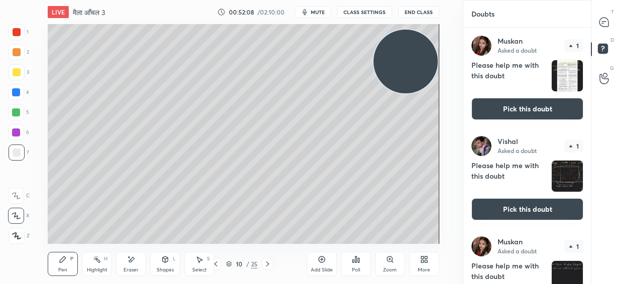
drag, startPoint x: 15, startPoint y: 73, endPoint x: 20, endPoint y: 71, distance: 5.4
click at [16, 73] on div at bounding box center [17, 72] width 8 height 8
click at [16, 154] on div at bounding box center [17, 153] width 8 height 8
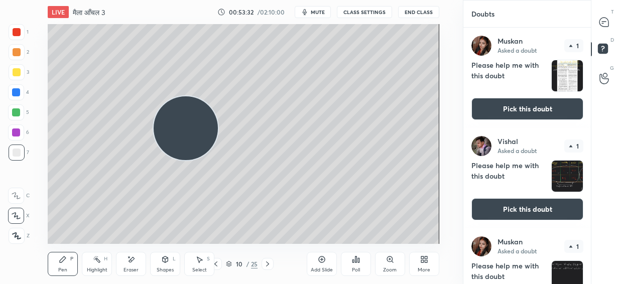
drag, startPoint x: 405, startPoint y: 67, endPoint x: 186, endPoint y: 133, distance: 228.6
click at [186, 133] on video at bounding box center [186, 128] width 64 height 64
click at [17, 112] on div at bounding box center [16, 112] width 8 height 8
click at [15, 153] on div at bounding box center [17, 153] width 8 height 8
click at [609, 27] on icon at bounding box center [604, 22] width 11 height 11
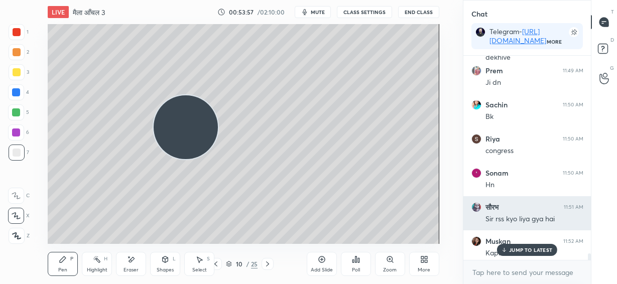
scroll to position [8345, 0]
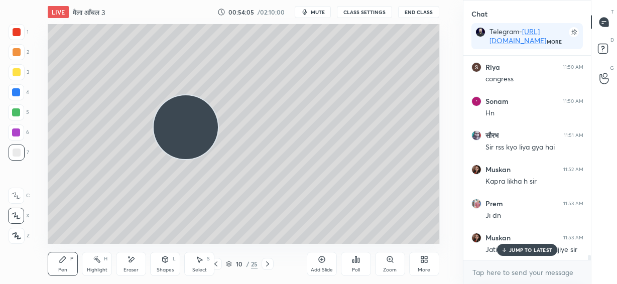
drag, startPoint x: 131, startPoint y: 267, endPoint x: 138, endPoint y: 260, distance: 10.7
click at [130, 268] on div "Eraser" at bounding box center [131, 270] width 15 height 5
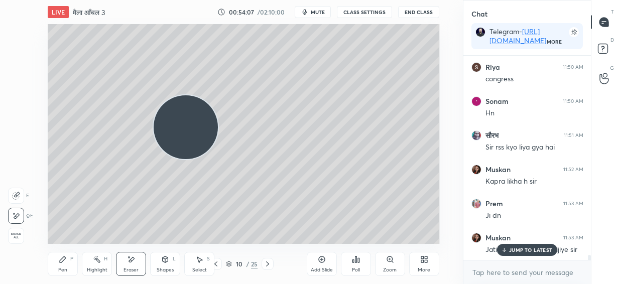
click at [67, 265] on div "Pen P" at bounding box center [63, 264] width 30 height 24
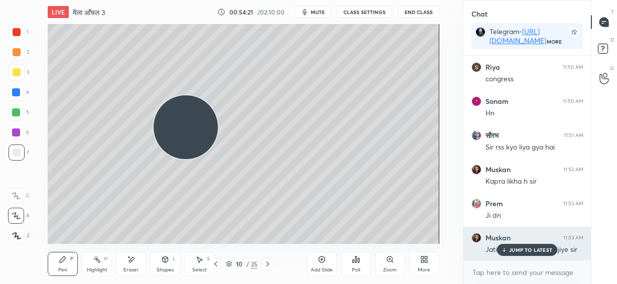
click at [524, 257] on div "[PERSON_NAME] 11:53 AM Jati wala phir se bol dijiye sir" at bounding box center [527, 244] width 128 height 34
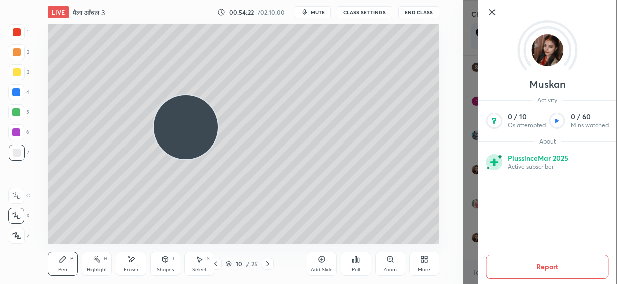
click at [491, 14] on icon at bounding box center [492, 12] width 12 height 12
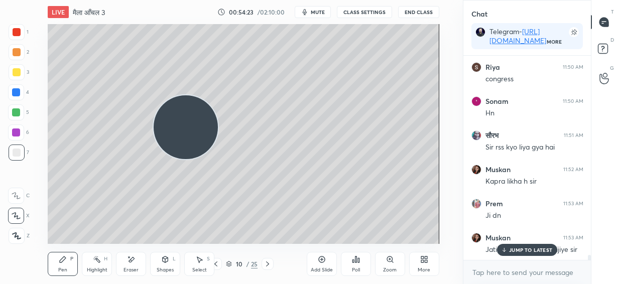
click at [526, 251] on p "JUMP TO LATEST" at bounding box center [530, 250] width 43 height 6
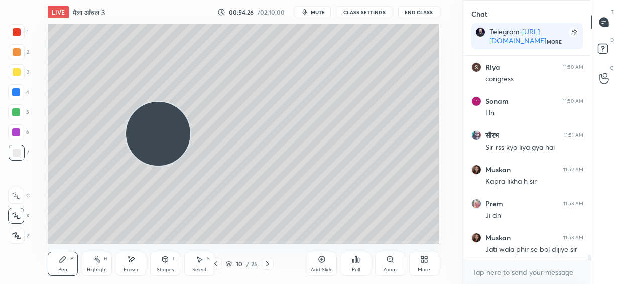
drag, startPoint x: 204, startPoint y: 132, endPoint x: 177, endPoint y: 141, distance: 28.1
click at [177, 141] on video at bounding box center [158, 134] width 64 height 64
drag, startPoint x: 177, startPoint y: 141, endPoint x: 174, endPoint y: 130, distance: 11.1
click at [174, 130] on video at bounding box center [158, 135] width 64 height 64
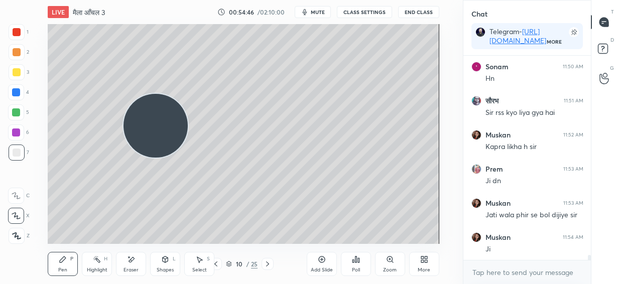
scroll to position [8423, 0]
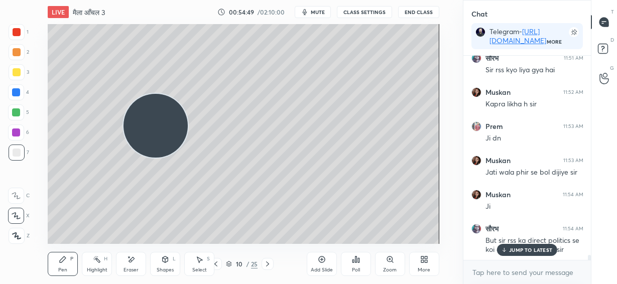
click at [532, 247] on p "JUMP TO LATEST" at bounding box center [530, 250] width 43 height 6
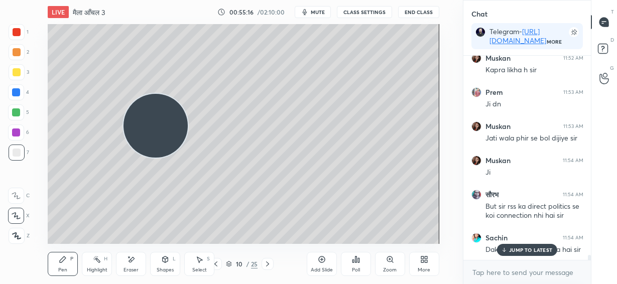
scroll to position [8491, 0]
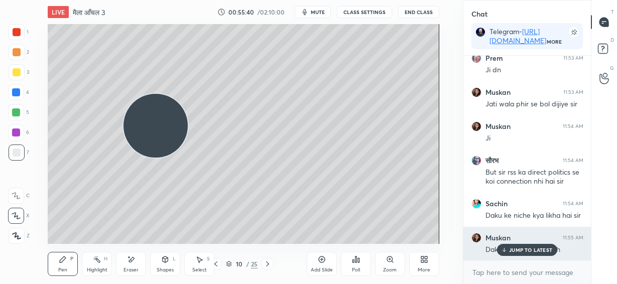
click at [511, 251] on p "JUMP TO LATEST" at bounding box center [530, 250] width 43 height 6
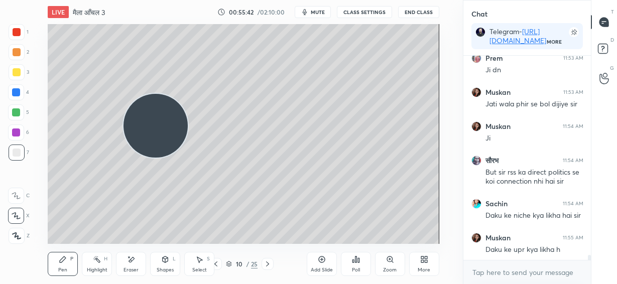
scroll to position [8525, 0]
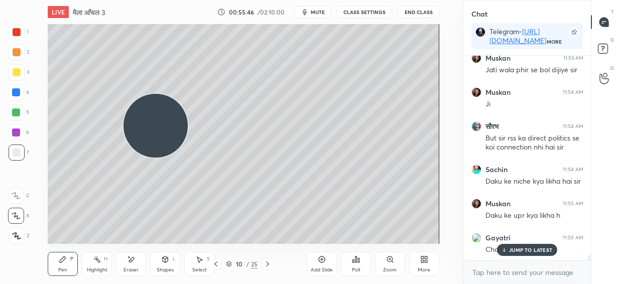
click at [528, 248] on p "JUMP TO LATEST" at bounding box center [530, 250] width 43 height 6
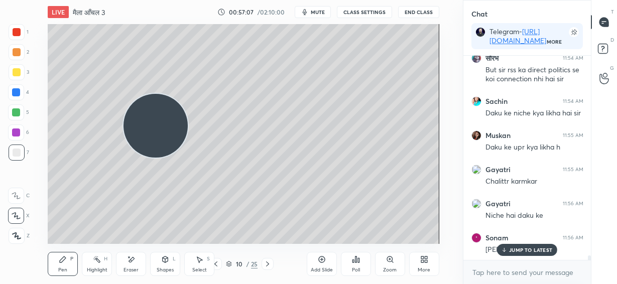
scroll to position [8627, 0]
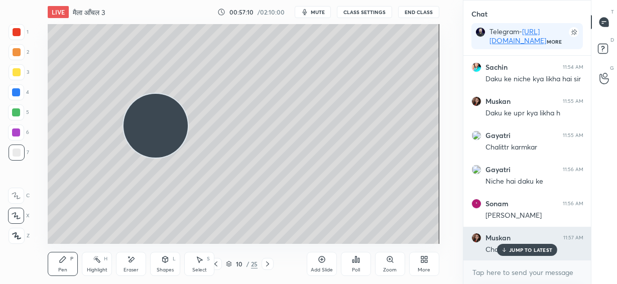
drag, startPoint x: 512, startPoint y: 253, endPoint x: 492, endPoint y: 254, distance: 20.6
click at [512, 254] on div "JUMP TO LATEST" at bounding box center [527, 250] width 60 height 12
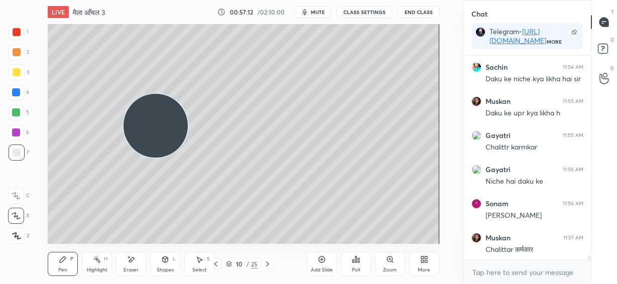
scroll to position [8662, 0]
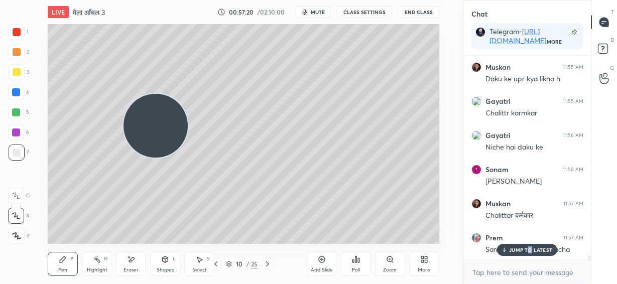
click at [530, 250] on p "JUMP TO LATEST" at bounding box center [530, 250] width 43 height 6
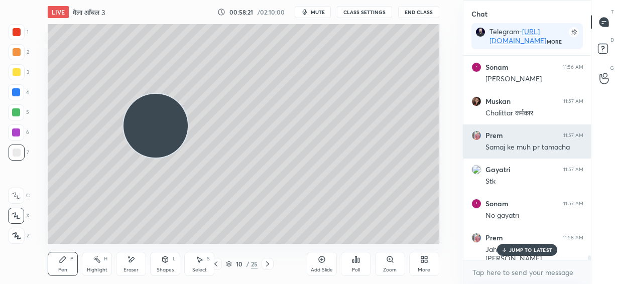
scroll to position [8798, 0]
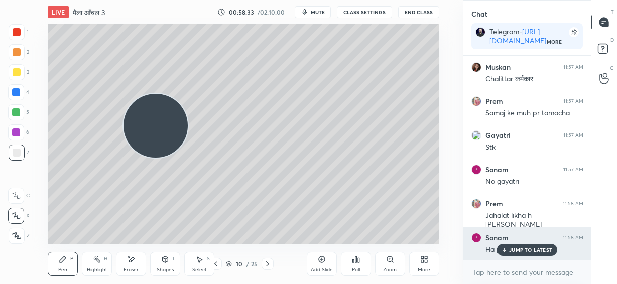
click at [534, 251] on p "JUMP TO LATEST" at bounding box center [530, 250] width 43 height 6
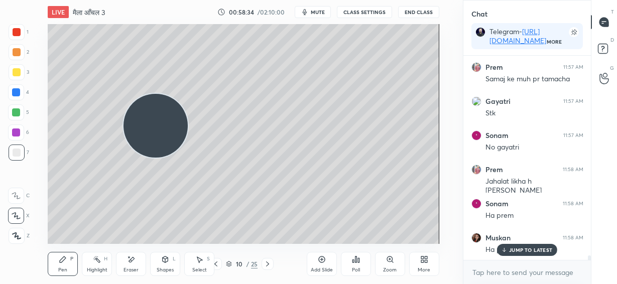
click at [518, 249] on p "JUMP TO LATEST" at bounding box center [530, 250] width 43 height 6
click at [318, 14] on span "mute" at bounding box center [318, 12] width 14 height 7
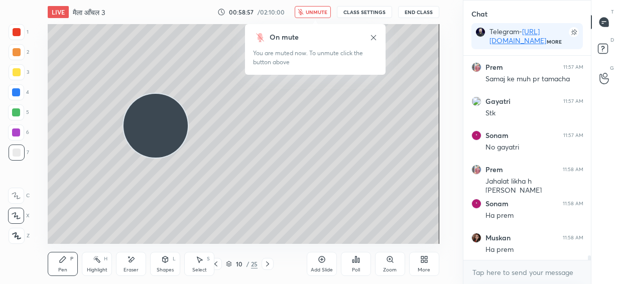
click at [317, 15] on span "unmute" at bounding box center [317, 12] width 22 height 7
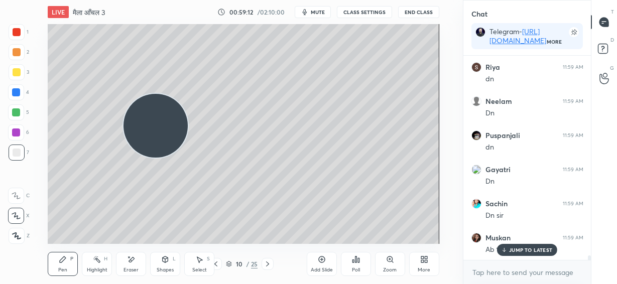
scroll to position [9071, 0]
click at [322, 261] on icon at bounding box center [322, 260] width 8 height 8
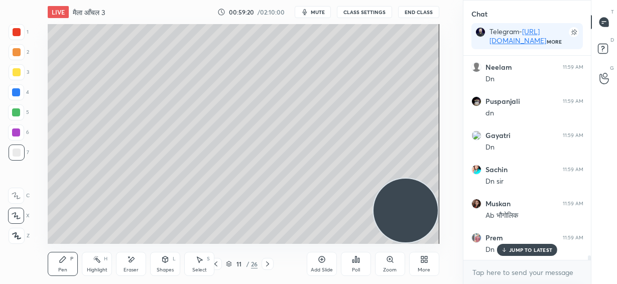
drag, startPoint x: 215, startPoint y: 139, endPoint x: 451, endPoint y: 218, distance: 249.3
click at [452, 218] on div "Setting up your live class Poll for secs No correct answer Start poll" at bounding box center [243, 134] width 423 height 220
click at [16, 91] on div at bounding box center [16, 92] width 8 height 8
drag, startPoint x: 17, startPoint y: 151, endPoint x: 21, endPoint y: 145, distance: 7.4
click at [18, 152] on div at bounding box center [17, 153] width 8 height 8
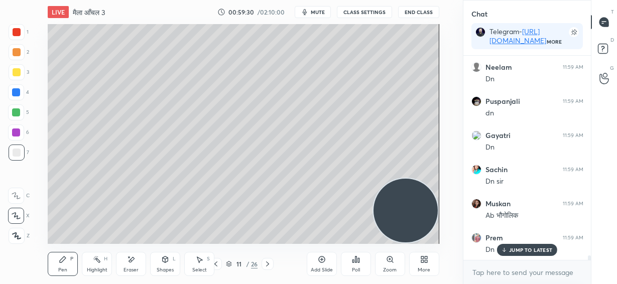
drag, startPoint x: 18, startPoint y: 73, endPoint x: 43, endPoint y: 69, distance: 25.8
click at [18, 73] on div at bounding box center [17, 72] width 8 height 8
click at [16, 91] on div at bounding box center [16, 92] width 8 height 8
click at [525, 250] on p "JUMP TO LATEST" at bounding box center [530, 250] width 43 height 6
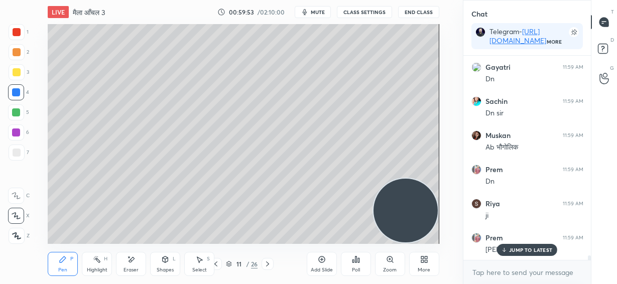
scroll to position [9242, 0]
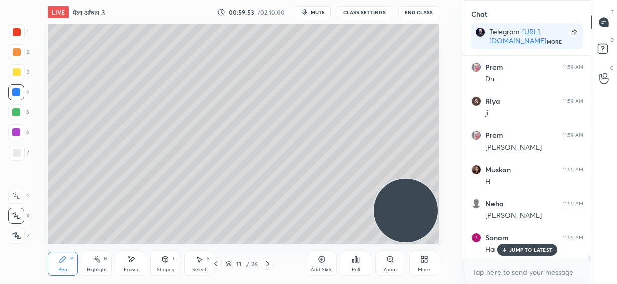
click at [17, 153] on div at bounding box center [17, 153] width 8 height 8
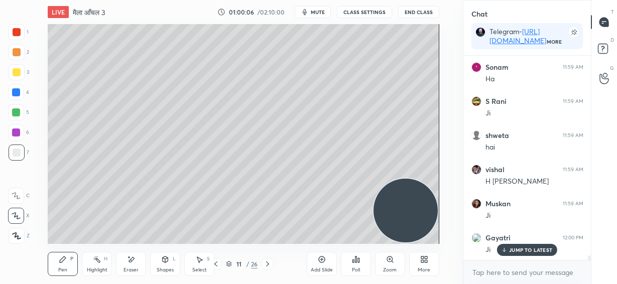
scroll to position [9447, 0]
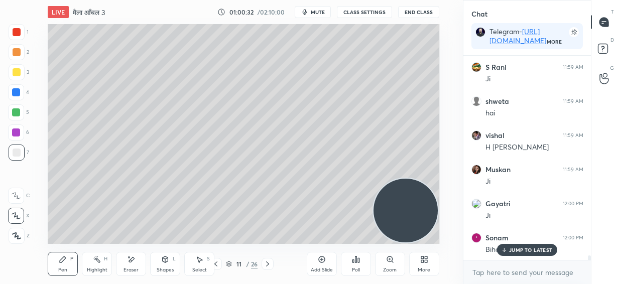
click at [516, 249] on p "JUMP TO LATEST" at bounding box center [530, 250] width 43 height 6
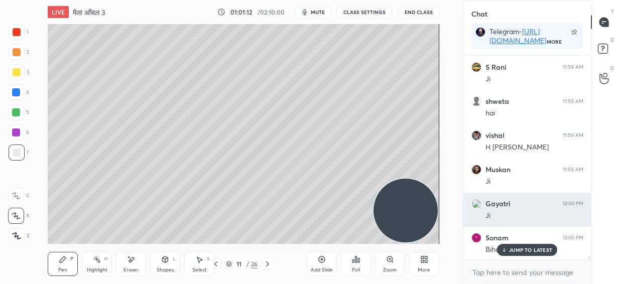
scroll to position [9481, 0]
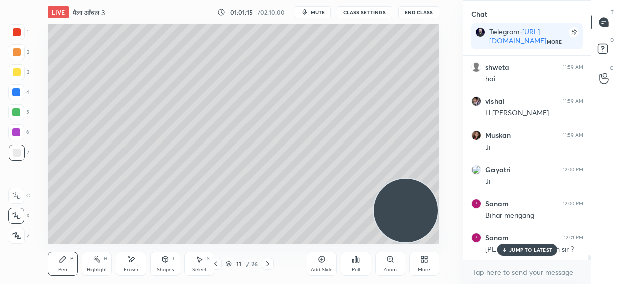
click at [533, 247] on p "JUMP TO LATEST" at bounding box center [530, 250] width 43 height 6
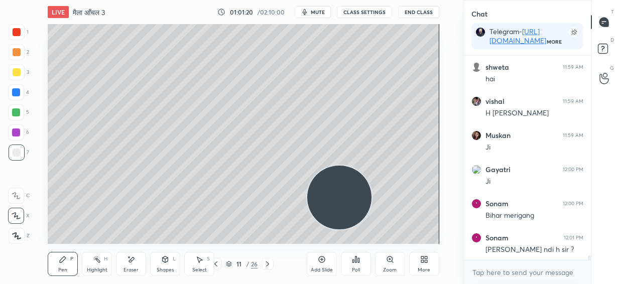
drag, startPoint x: 407, startPoint y: 220, endPoint x: 340, endPoint y: 207, distance: 67.6
click at [340, 207] on video at bounding box center [339, 198] width 64 height 64
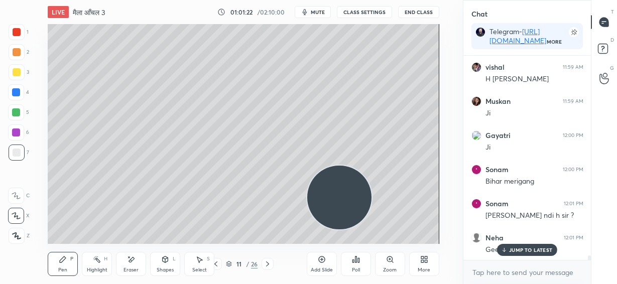
click at [536, 251] on p "JUMP TO LATEST" at bounding box center [530, 250] width 43 height 6
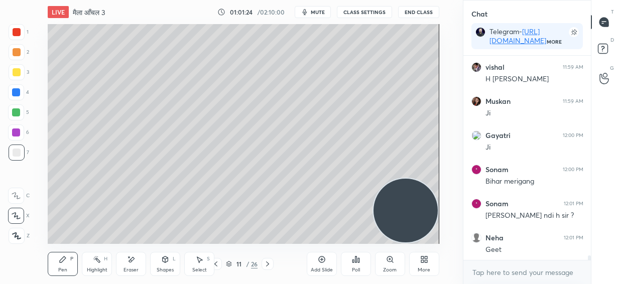
drag, startPoint x: 335, startPoint y: 197, endPoint x: 429, endPoint y: 218, distance: 96.4
click at [429, 218] on video at bounding box center [406, 211] width 64 height 64
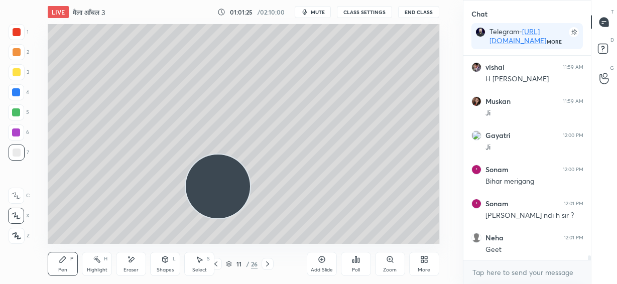
drag, startPoint x: 415, startPoint y: 218, endPoint x: 195, endPoint y: 185, distance: 221.9
click at [196, 185] on video at bounding box center [218, 187] width 64 height 64
click at [195, 185] on video at bounding box center [218, 187] width 64 height 64
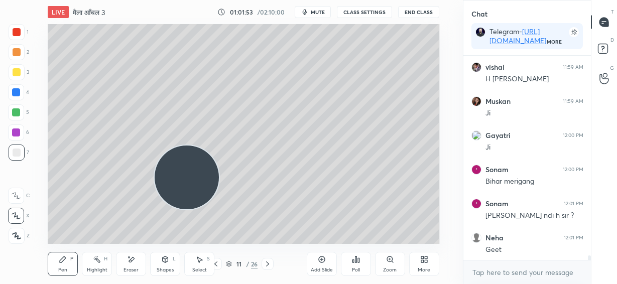
click at [134, 263] on icon at bounding box center [131, 260] width 8 height 9
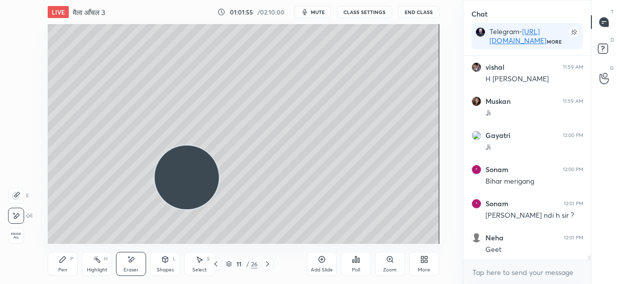
drag, startPoint x: 65, startPoint y: 266, endPoint x: 205, endPoint y: 167, distance: 171.5
click at [66, 264] on div "Pen P" at bounding box center [63, 264] width 30 height 24
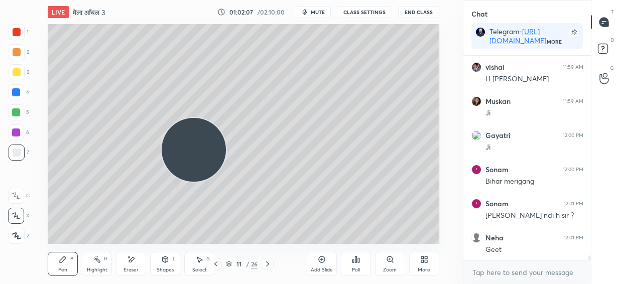
drag, startPoint x: 183, startPoint y: 193, endPoint x: 205, endPoint y: 110, distance: 85.9
click at [204, 118] on video at bounding box center [194, 150] width 64 height 64
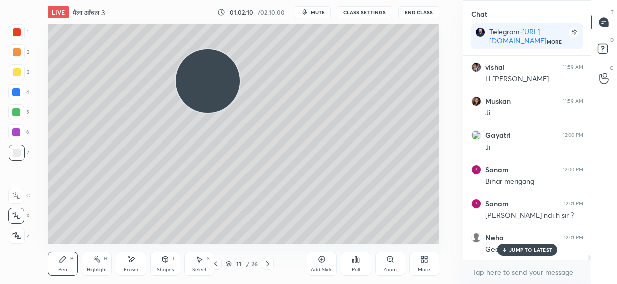
scroll to position [9549, 0]
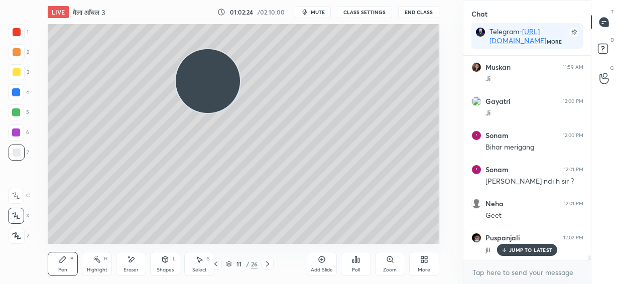
drag, startPoint x: 217, startPoint y: 80, endPoint x: 223, endPoint y: 153, distance: 72.6
click at [217, 113] on video at bounding box center [208, 81] width 64 height 64
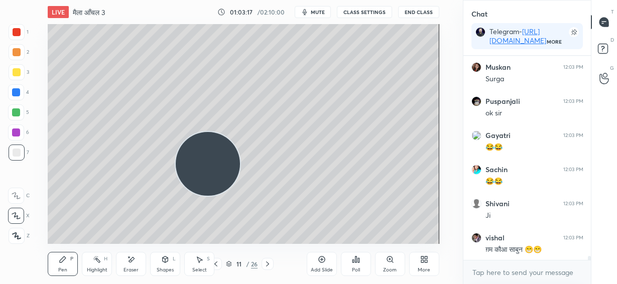
scroll to position [9969, 0]
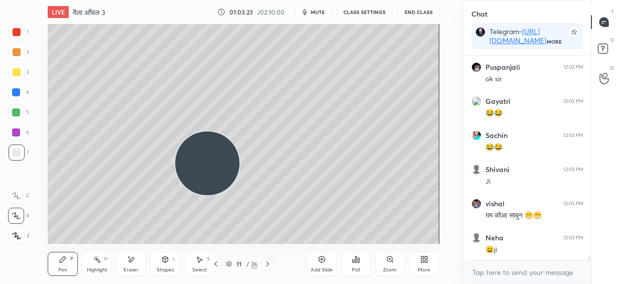
click at [217, 151] on video at bounding box center [207, 164] width 64 height 64
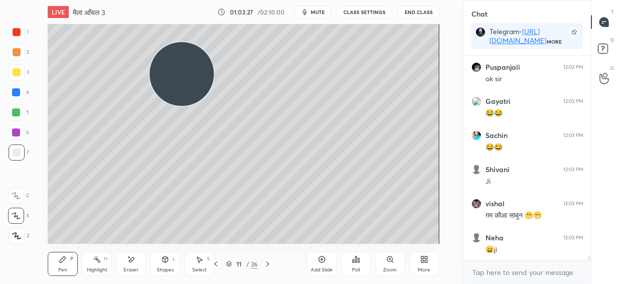
drag, startPoint x: 200, startPoint y: 91, endPoint x: 186, endPoint y: 64, distance: 29.9
click at [183, 69] on video at bounding box center [182, 74] width 64 height 64
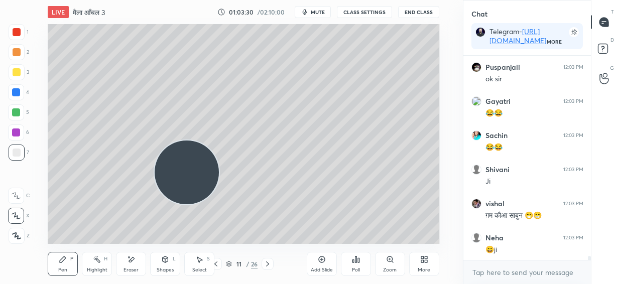
drag, startPoint x: 186, startPoint y: 131, endPoint x: 192, endPoint y: 188, distance: 57.0
click at [191, 195] on video at bounding box center [187, 173] width 64 height 64
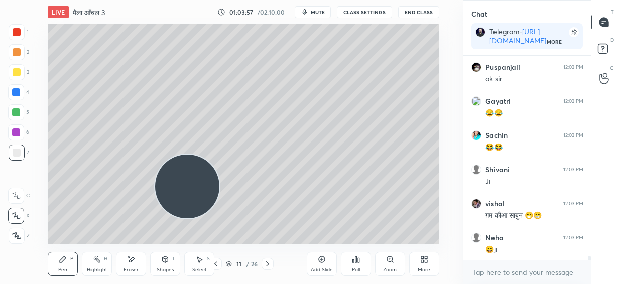
scroll to position [10030, 0]
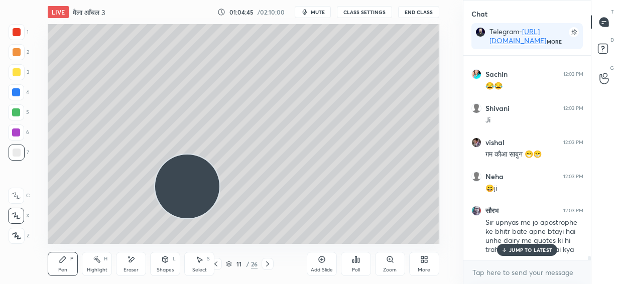
drag, startPoint x: 96, startPoint y: 166, endPoint x: 123, endPoint y: 162, distance: 26.9
click at [155, 166] on video at bounding box center [187, 187] width 64 height 64
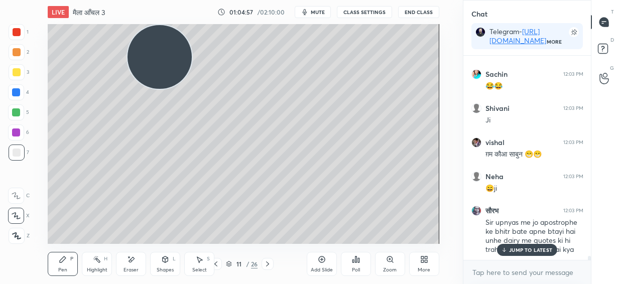
drag, startPoint x: 177, startPoint y: 132, endPoint x: 171, endPoint y: 50, distance: 82.6
click at [168, 53] on video at bounding box center [160, 57] width 64 height 64
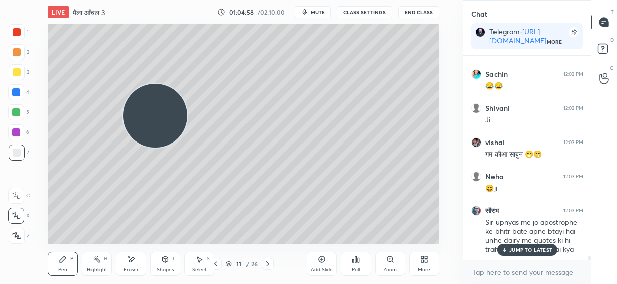
drag, startPoint x: 160, startPoint y: 120, endPoint x: 159, endPoint y: 150, distance: 29.6
click at [159, 148] on video at bounding box center [155, 116] width 64 height 64
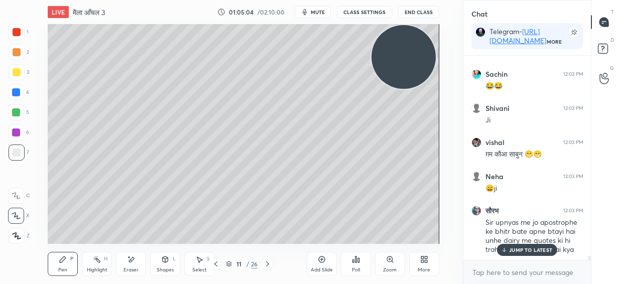
drag, startPoint x: 165, startPoint y: 148, endPoint x: 414, endPoint y: 54, distance: 266.0
click at [414, 54] on video at bounding box center [404, 57] width 64 height 64
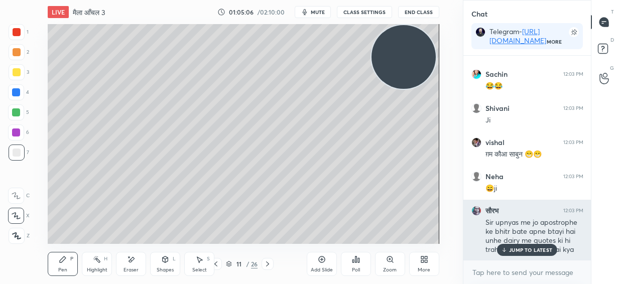
click at [519, 248] on p "JUMP TO LATEST" at bounding box center [530, 250] width 43 height 6
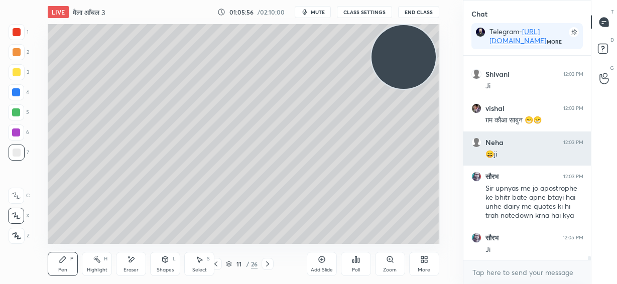
scroll to position [10099, 0]
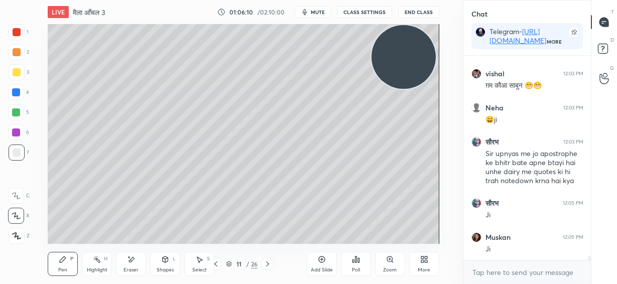
click at [324, 265] on div "Add Slide" at bounding box center [322, 264] width 30 height 24
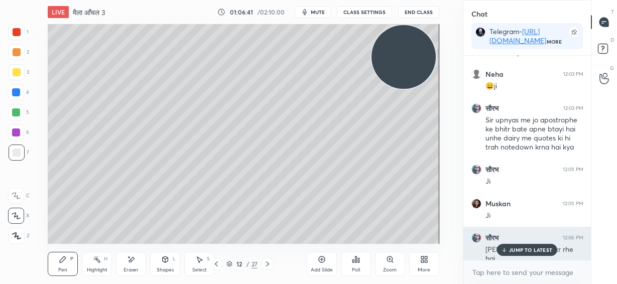
click at [522, 252] on p "JUMP TO LATEST" at bounding box center [530, 250] width 43 height 6
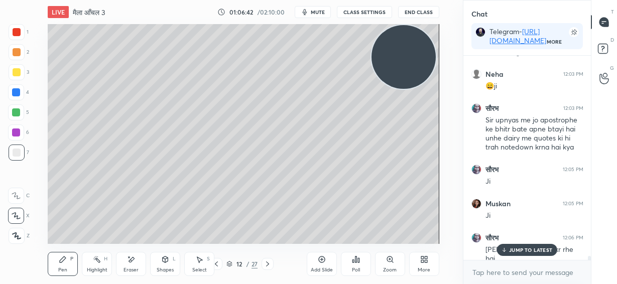
scroll to position [10167, 0]
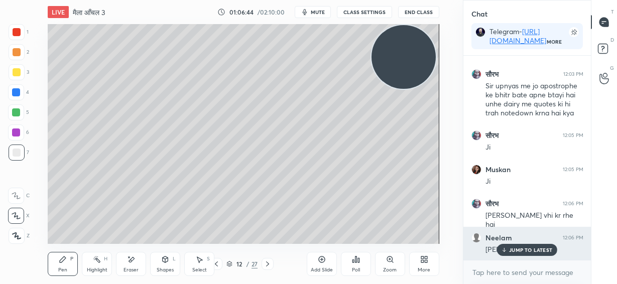
click at [538, 252] on p "JUMP TO LATEST" at bounding box center [530, 250] width 43 height 6
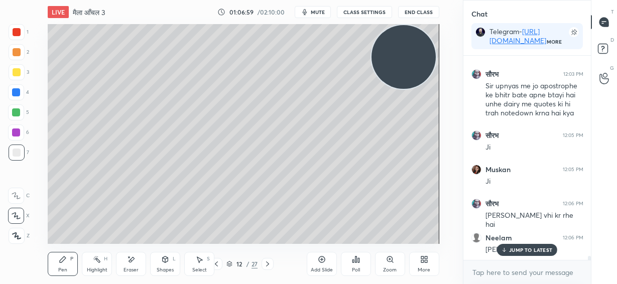
scroll to position [10201, 0]
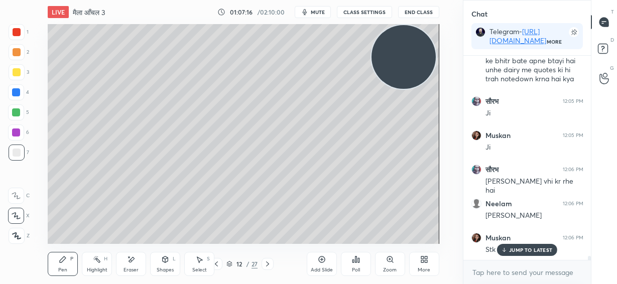
click at [521, 250] on p "JUMP TO LATEST" at bounding box center [530, 250] width 43 height 6
click at [268, 266] on icon at bounding box center [268, 264] width 8 height 8
click at [269, 264] on icon at bounding box center [267, 264] width 3 height 5
click at [268, 265] on icon at bounding box center [267, 264] width 3 height 5
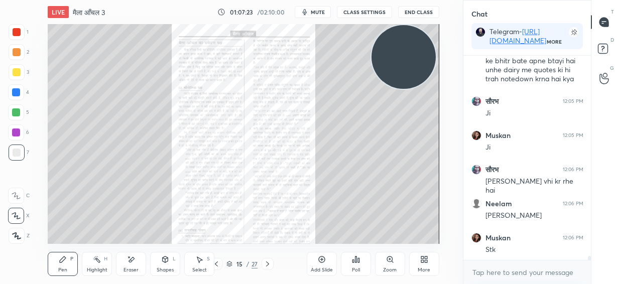
click at [390, 264] on div "Zoom" at bounding box center [390, 264] width 30 height 24
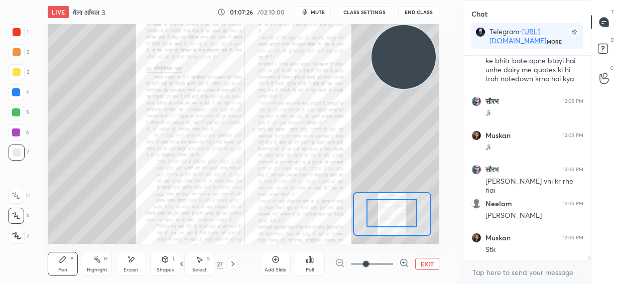
drag, startPoint x: 389, startPoint y: 220, endPoint x: 387, endPoint y: 214, distance: 6.7
drag, startPoint x: 388, startPoint y: 216, endPoint x: 386, endPoint y: 209, distance: 6.8
click at [386, 209] on div at bounding box center [392, 213] width 51 height 28
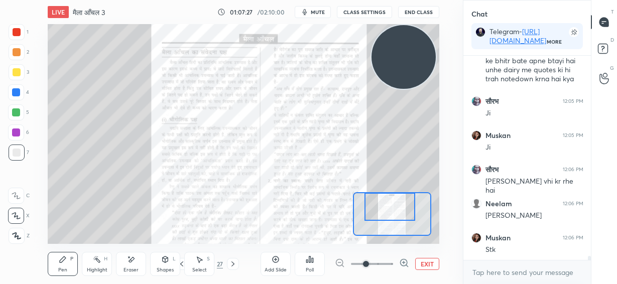
click at [18, 33] on div at bounding box center [17, 32] width 8 height 8
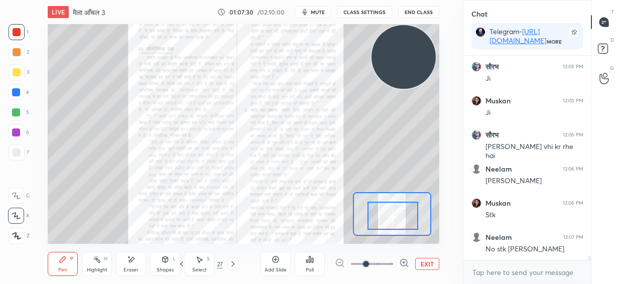
drag, startPoint x: 384, startPoint y: 210, endPoint x: 387, endPoint y: 219, distance: 9.5
click at [387, 219] on div at bounding box center [393, 216] width 51 height 28
click at [402, 264] on icon at bounding box center [404, 263] width 10 height 10
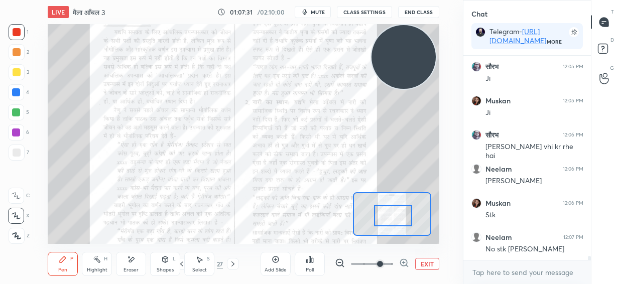
click at [403, 263] on icon at bounding box center [404, 263] width 10 height 10
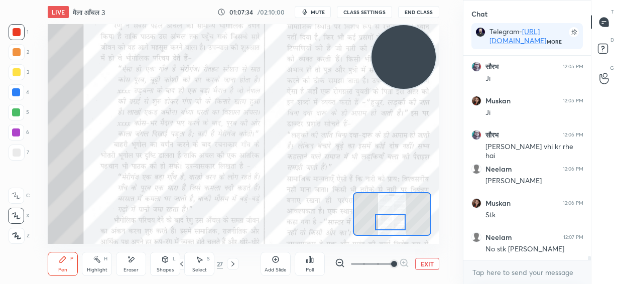
drag, startPoint x: 394, startPoint y: 217, endPoint x: 395, endPoint y: 223, distance: 6.1
click at [393, 223] on div at bounding box center [390, 222] width 31 height 17
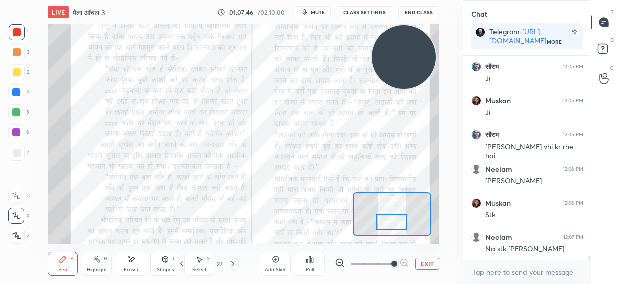
click at [18, 192] on icon at bounding box center [16, 195] width 9 height 7
click at [321, 12] on span "mute" at bounding box center [318, 12] width 14 height 7
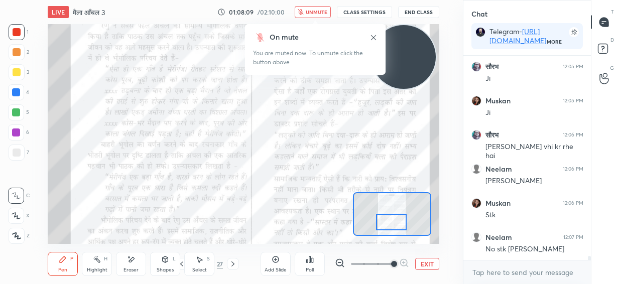
click at [319, 9] on span "unmute" at bounding box center [317, 12] width 22 height 7
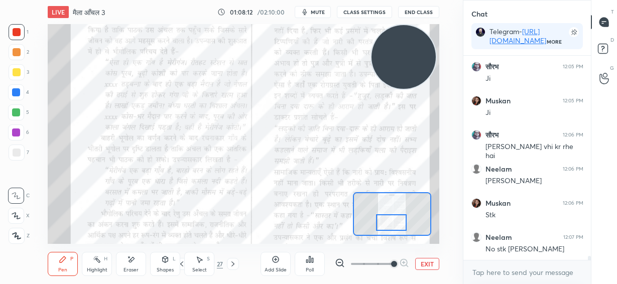
click at [383, 221] on div at bounding box center [391, 222] width 31 height 17
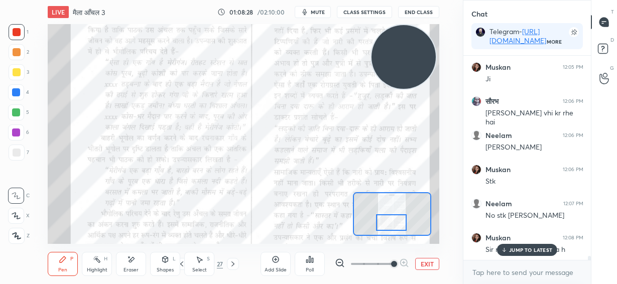
click at [542, 251] on p "JUMP TO LATEST" at bounding box center [530, 250] width 43 height 6
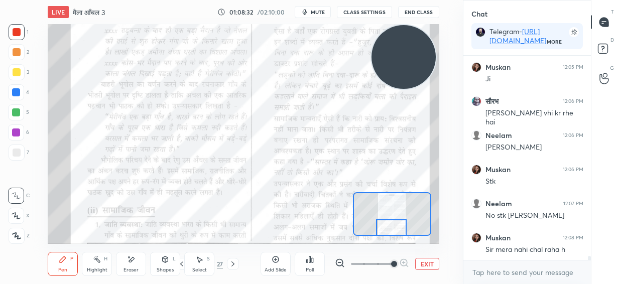
click at [393, 231] on div at bounding box center [391, 227] width 31 height 17
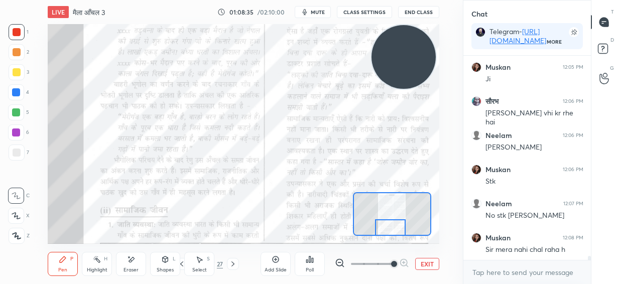
scroll to position [10313, 0]
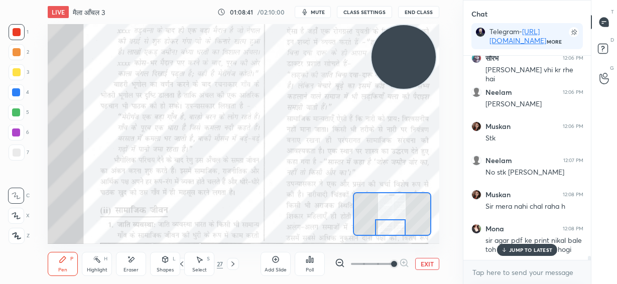
click at [395, 226] on div at bounding box center [390, 227] width 31 height 17
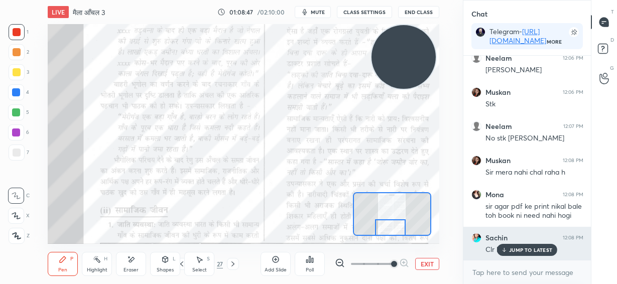
click at [526, 253] on p "JUMP TO LATEST" at bounding box center [530, 250] width 43 height 6
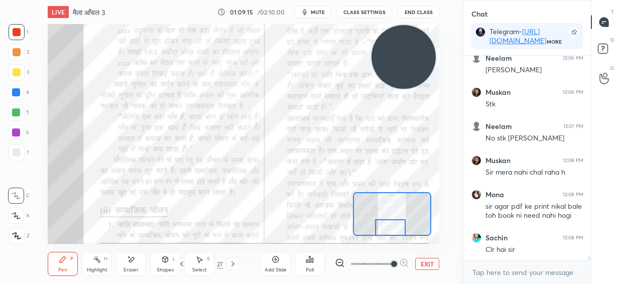
scroll to position [10390, 0]
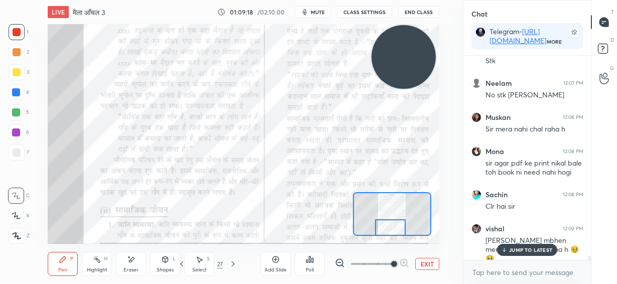
click at [536, 251] on p "JUMP TO LATEST" at bounding box center [530, 250] width 43 height 6
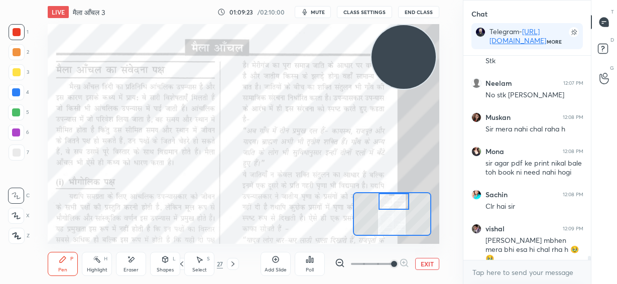
drag, startPoint x: 395, startPoint y: 226, endPoint x: 399, endPoint y: 195, distance: 31.3
click at [399, 195] on div at bounding box center [394, 201] width 31 height 17
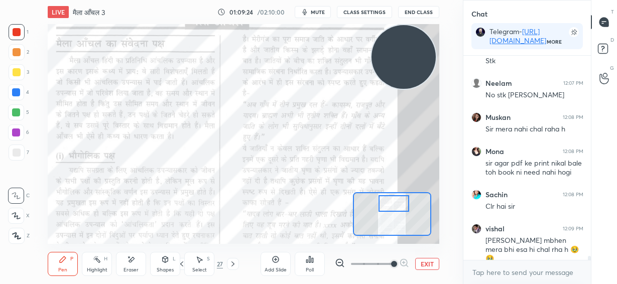
click at [399, 198] on div at bounding box center [394, 203] width 31 height 17
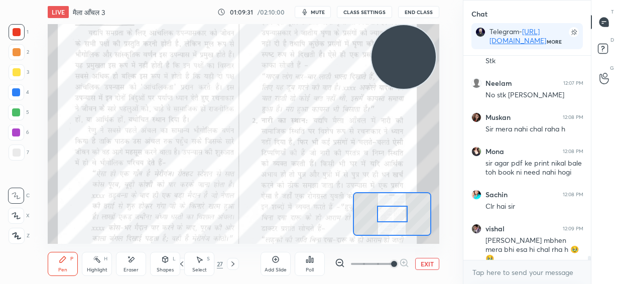
drag, startPoint x: 395, startPoint y: 205, endPoint x: 394, endPoint y: 211, distance: 6.1
click at [395, 214] on div at bounding box center [392, 214] width 31 height 17
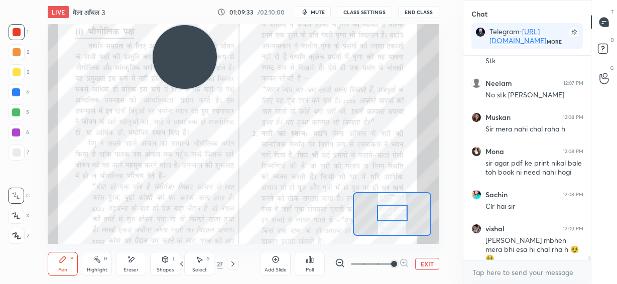
drag, startPoint x: 392, startPoint y: 59, endPoint x: 218, endPoint y: 54, distance: 174.3
click at [189, 46] on video at bounding box center [185, 57] width 64 height 64
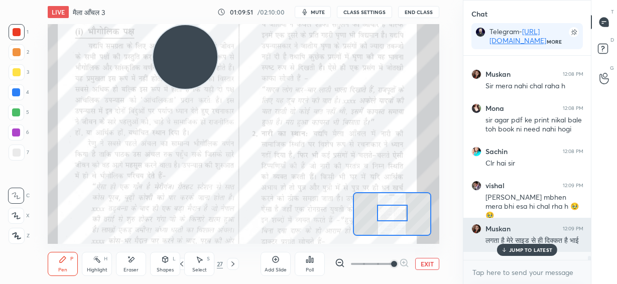
click at [541, 249] on p "JUMP TO LATEST" at bounding box center [530, 250] width 43 height 6
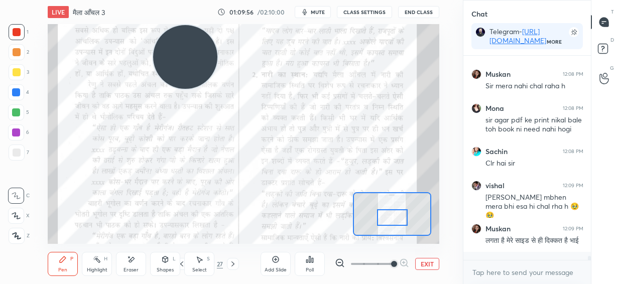
click at [395, 222] on div at bounding box center [392, 217] width 31 height 17
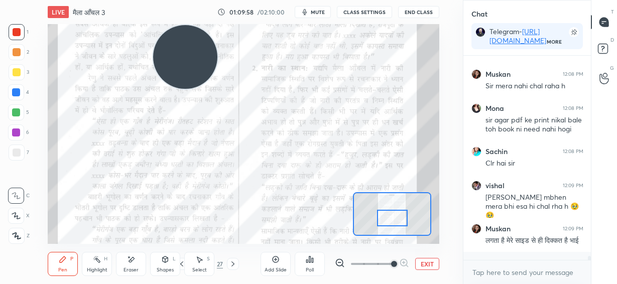
click at [377, 13] on button "CLASS SETTINGS" at bounding box center [364, 12] width 55 height 12
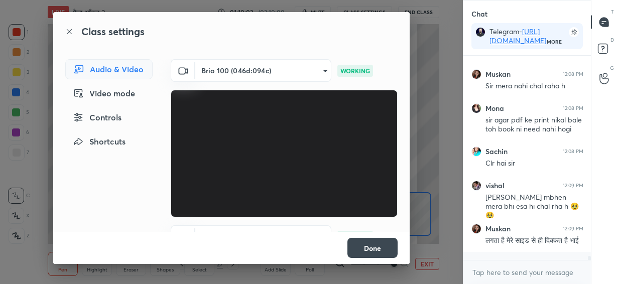
click at [438, 110] on div "Class settings Audio & Video Video mode Controls Shortcuts Brio 100 (046d:094c)…" at bounding box center [231, 142] width 463 height 284
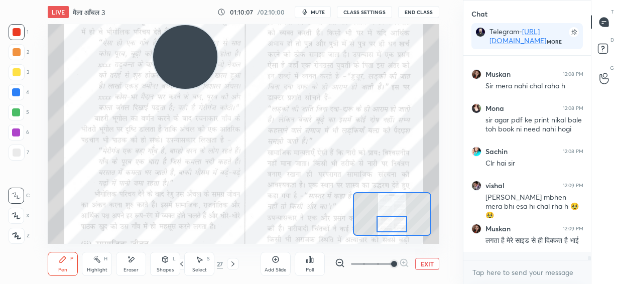
drag, startPoint x: 392, startPoint y: 221, endPoint x: 392, endPoint y: 228, distance: 6.5
click at [392, 228] on div at bounding box center [392, 224] width 31 height 17
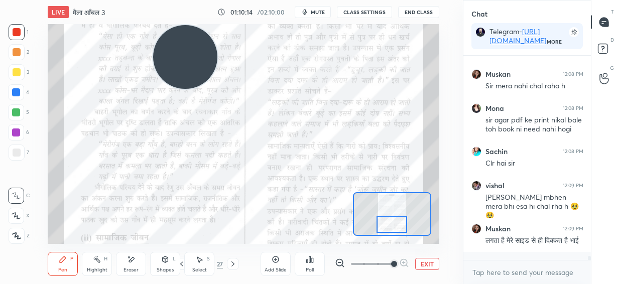
scroll to position [10467, 0]
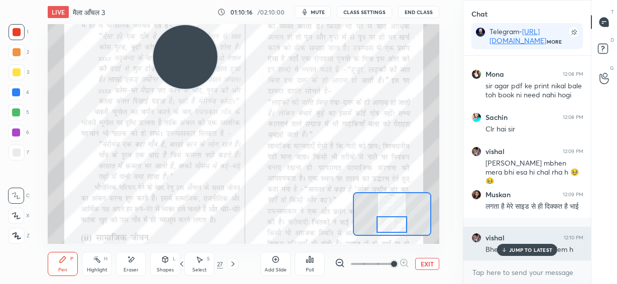
click at [525, 252] on p "JUMP TO LATEST" at bounding box center [530, 250] width 43 height 6
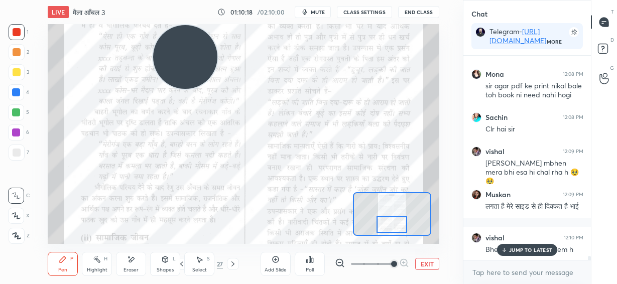
scroll to position [10501, 0]
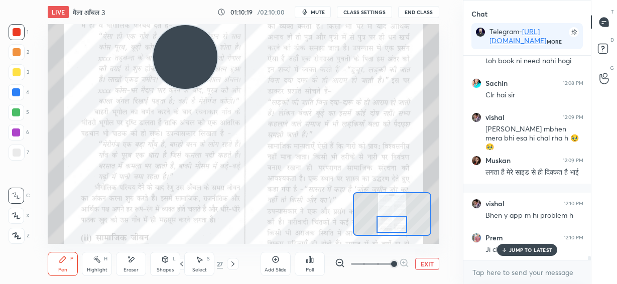
click at [515, 251] on p "JUMP TO LATEST" at bounding box center [530, 250] width 43 height 6
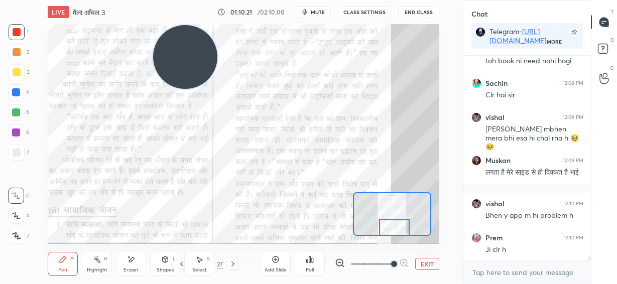
drag, startPoint x: 390, startPoint y: 222, endPoint x: 392, endPoint y: 231, distance: 9.7
click at [392, 231] on div at bounding box center [394, 227] width 31 height 17
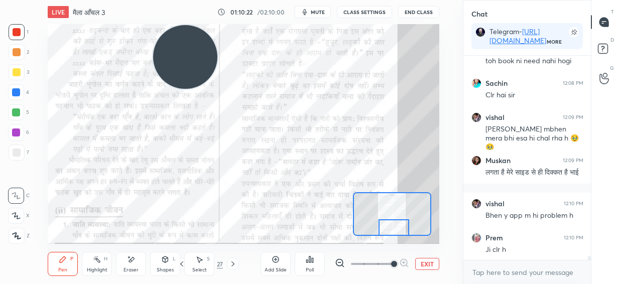
click at [425, 263] on button "EXIT" at bounding box center [427, 264] width 24 height 12
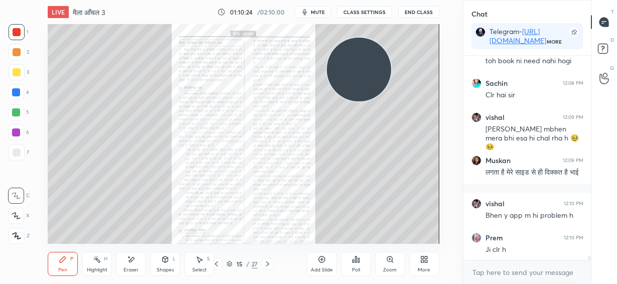
drag, startPoint x: 319, startPoint y: 77, endPoint x: 378, endPoint y: 80, distance: 58.3
click at [378, 84] on video at bounding box center [359, 70] width 64 height 64
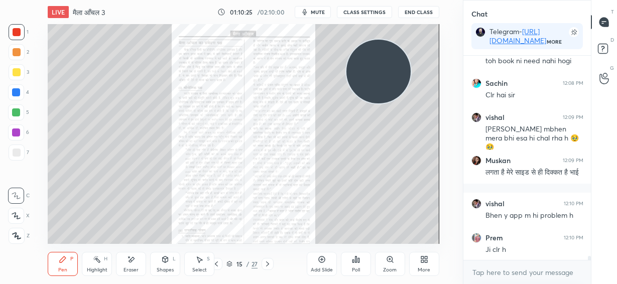
click at [270, 263] on icon at bounding box center [268, 264] width 8 height 8
click at [392, 269] on div "Zoom" at bounding box center [390, 270] width 14 height 5
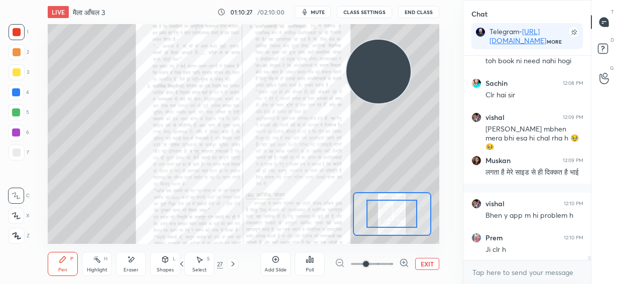
click at [392, 267] on span at bounding box center [372, 264] width 42 height 15
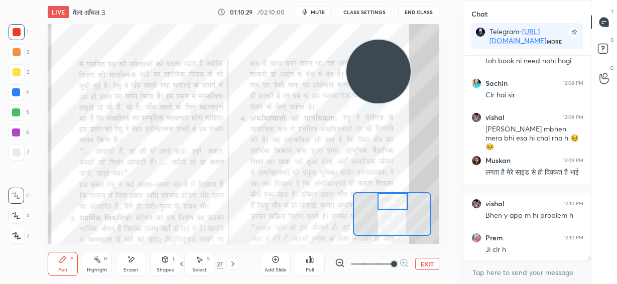
click at [397, 204] on div at bounding box center [393, 201] width 31 height 17
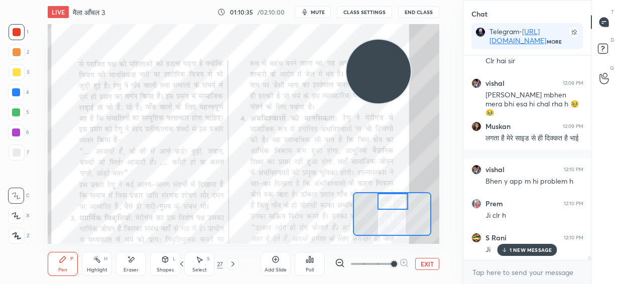
scroll to position [10570, 0]
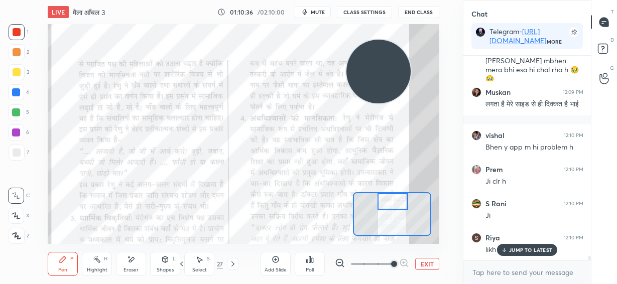
click at [510, 250] on p "JUMP TO LATEST" at bounding box center [530, 250] width 43 height 6
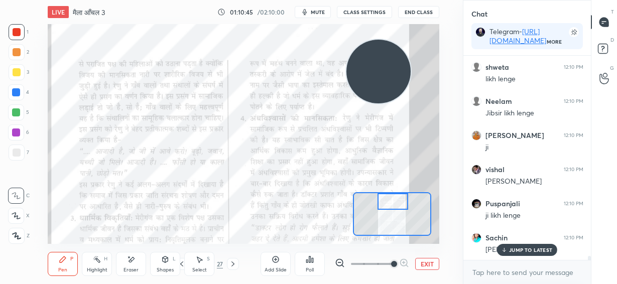
scroll to position [10843, 0]
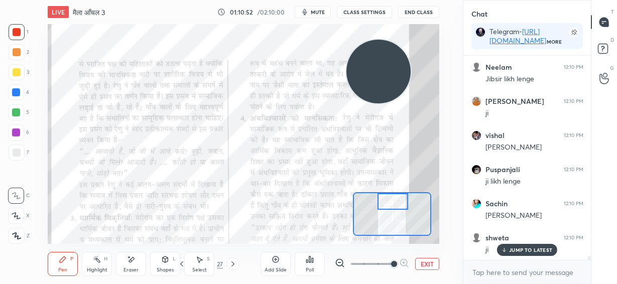
click at [427, 262] on button "EXIT" at bounding box center [427, 264] width 24 height 12
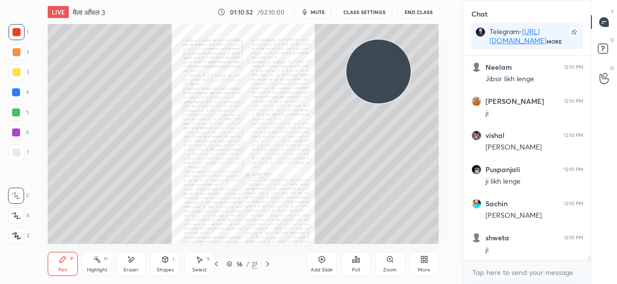
scroll to position [10877, 0]
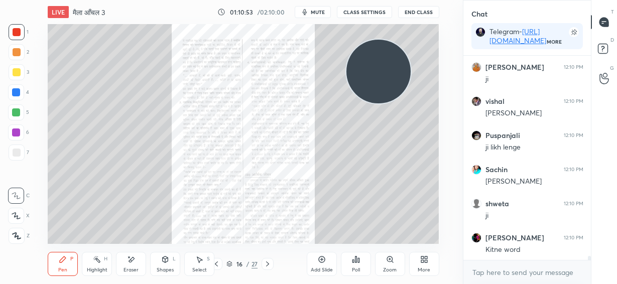
click at [217, 266] on icon at bounding box center [216, 264] width 8 height 8
click at [219, 265] on icon at bounding box center [216, 264] width 8 height 8
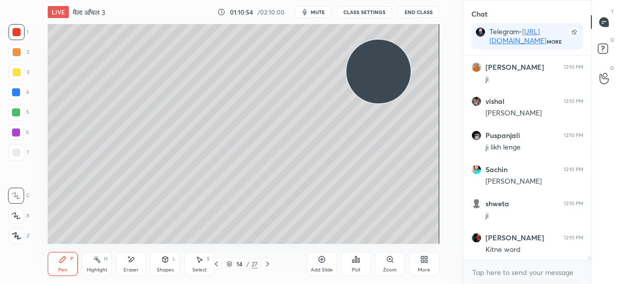
click at [222, 265] on div "14 / 27" at bounding box center [241, 264] width 63 height 12
click at [221, 265] on div at bounding box center [216, 264] width 12 height 12
click at [218, 266] on icon at bounding box center [216, 264] width 8 height 8
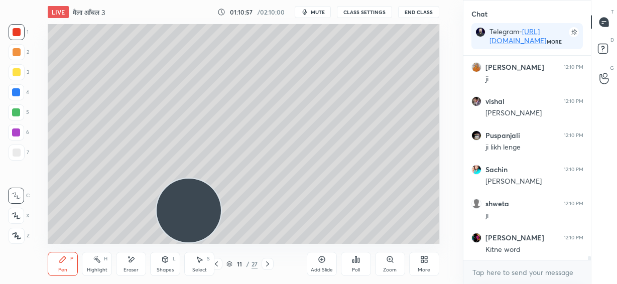
drag, startPoint x: 361, startPoint y: 99, endPoint x: 189, endPoint y: 199, distance: 198.7
click at [195, 237] on video at bounding box center [189, 211] width 64 height 64
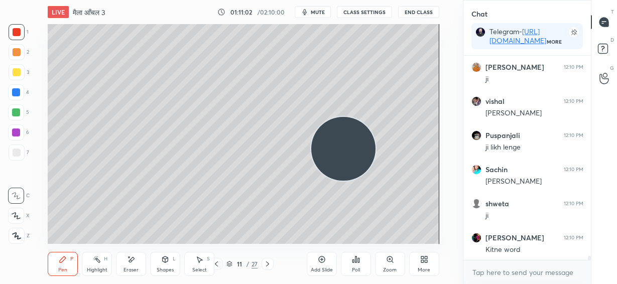
drag, startPoint x: 240, startPoint y: 186, endPoint x: 345, endPoint y: 140, distance: 115.3
click at [345, 147] on video at bounding box center [343, 149] width 64 height 64
click at [268, 263] on icon at bounding box center [267, 264] width 3 height 5
click at [269, 263] on icon at bounding box center [268, 264] width 8 height 8
click at [270, 265] on icon at bounding box center [268, 264] width 8 height 8
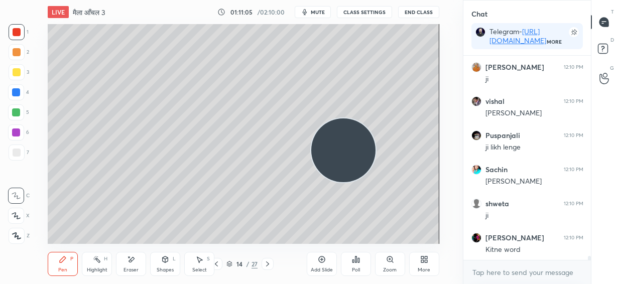
click at [269, 264] on icon at bounding box center [268, 264] width 8 height 8
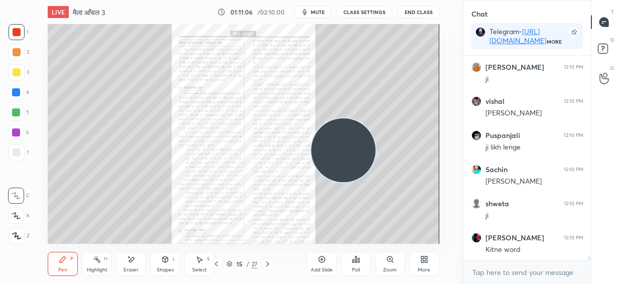
click at [269, 263] on icon at bounding box center [268, 264] width 8 height 8
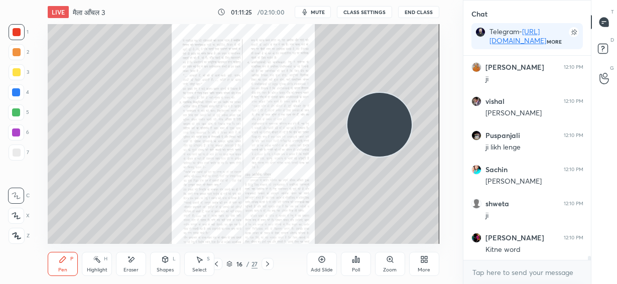
drag, startPoint x: 352, startPoint y: 162, endPoint x: 416, endPoint y: 129, distance: 72.3
click at [412, 113] on video at bounding box center [379, 125] width 64 height 64
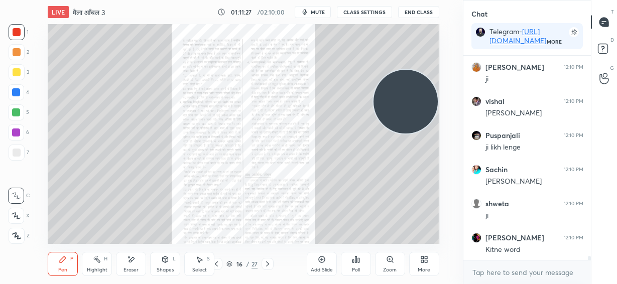
scroll to position [10911, 0]
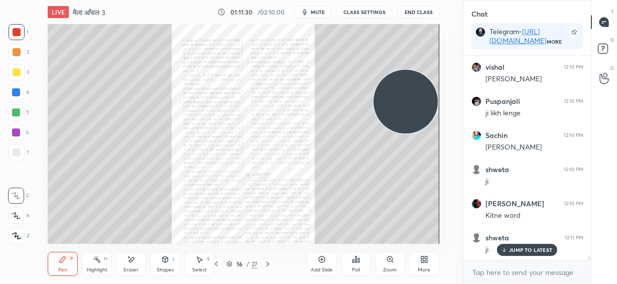
click at [269, 264] on icon at bounding box center [267, 264] width 3 height 5
click at [391, 265] on div "Zoom" at bounding box center [390, 264] width 30 height 24
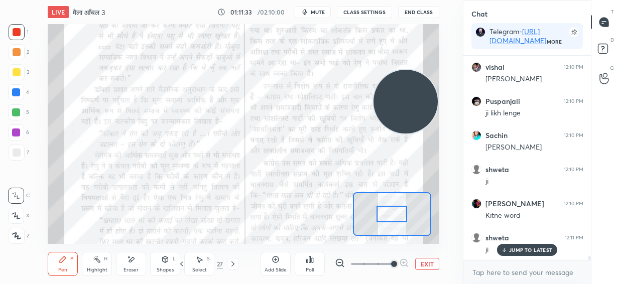
click at [392, 265] on span at bounding box center [372, 264] width 42 height 15
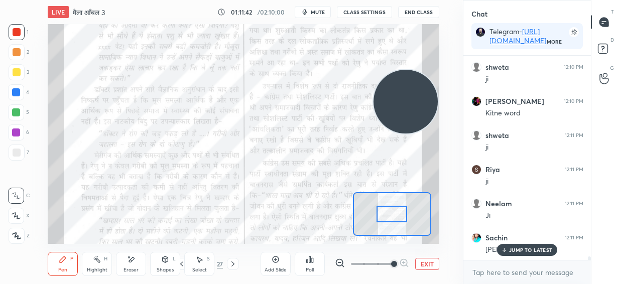
scroll to position [11048, 0]
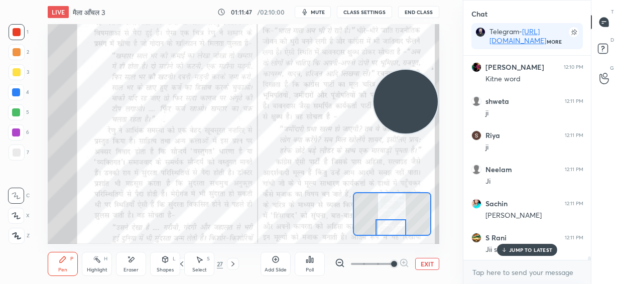
drag, startPoint x: 389, startPoint y: 217, endPoint x: 388, endPoint y: 232, distance: 15.1
click at [388, 232] on div at bounding box center [391, 227] width 31 height 17
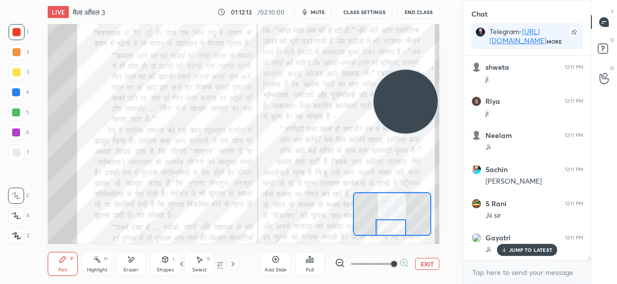
scroll to position [11116, 0]
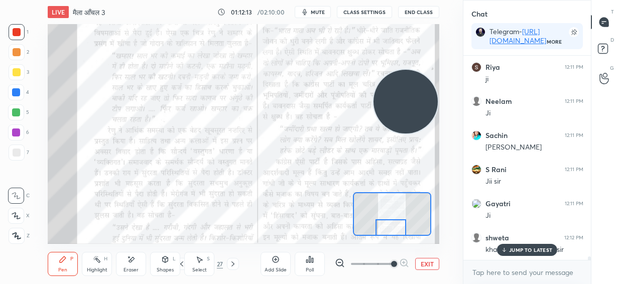
click at [313, 11] on button "mute" at bounding box center [313, 12] width 36 height 12
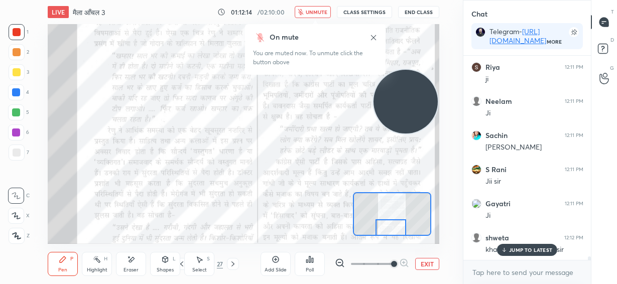
click at [317, 13] on span "unmute" at bounding box center [317, 12] width 22 height 7
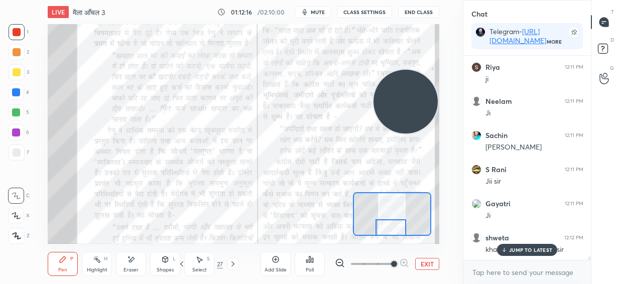
click at [512, 248] on p "JUMP TO LATEST" at bounding box center [530, 250] width 43 height 6
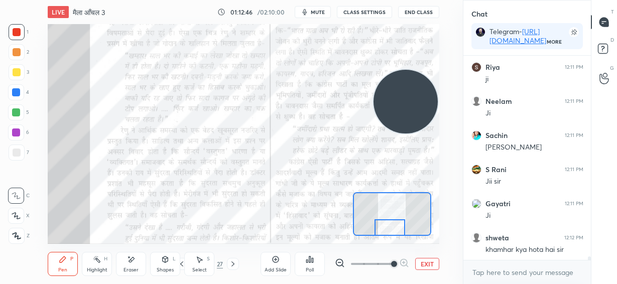
click at [390, 229] on div at bounding box center [390, 227] width 31 height 17
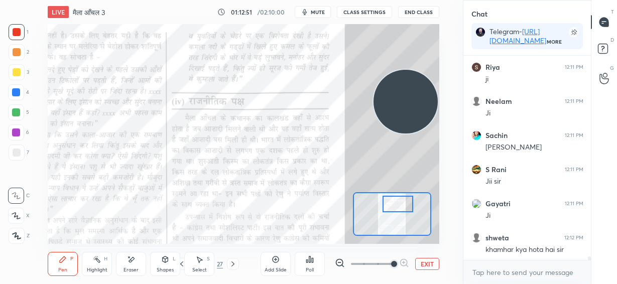
drag, startPoint x: 390, startPoint y: 231, endPoint x: 399, endPoint y: 208, distance: 25.3
click at [399, 208] on div at bounding box center [398, 204] width 31 height 17
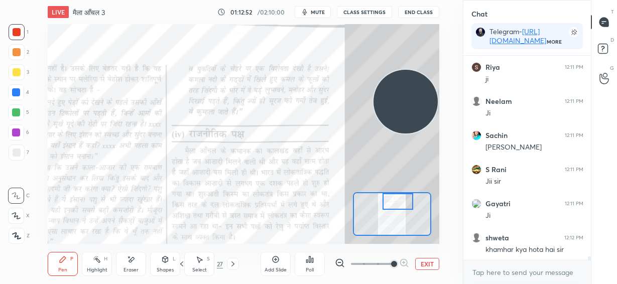
click at [395, 207] on div at bounding box center [398, 201] width 31 height 17
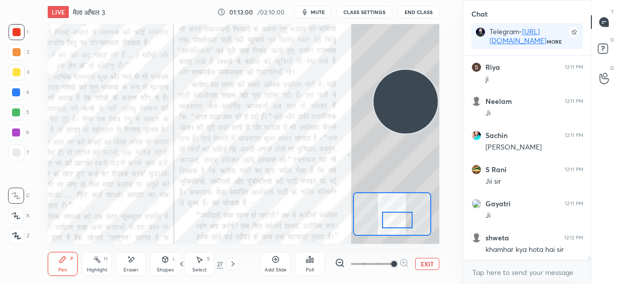
drag, startPoint x: 402, startPoint y: 207, endPoint x: 401, endPoint y: 225, distance: 18.6
click at [401, 225] on div at bounding box center [397, 220] width 31 height 17
drag, startPoint x: 394, startPoint y: 225, endPoint x: 394, endPoint y: 236, distance: 10.5
click at [394, 236] on div "LIVE मैला आँचल 3 01:13:07 / 02:10:00 mute CLASS SETTINGS End Class Setting up y…" at bounding box center [243, 142] width 423 height 284
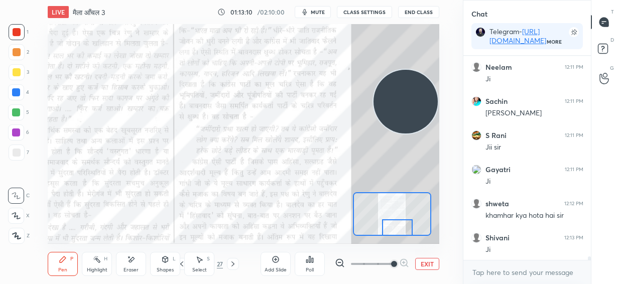
scroll to position [11184, 0]
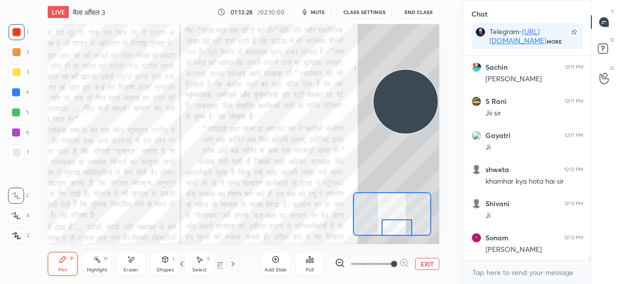
drag, startPoint x: 397, startPoint y: 227, endPoint x: 397, endPoint y: 234, distance: 6.5
click at [397, 234] on div at bounding box center [397, 227] width 31 height 17
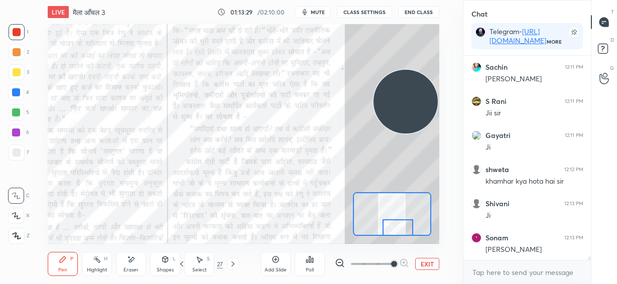
click at [426, 266] on button "EXIT" at bounding box center [427, 264] width 24 height 12
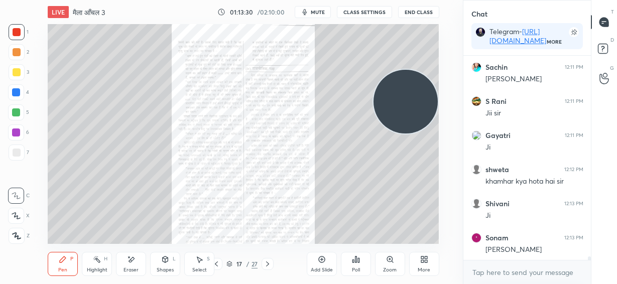
click at [269, 265] on icon at bounding box center [268, 264] width 8 height 8
click at [390, 264] on div "Zoom" at bounding box center [390, 264] width 30 height 24
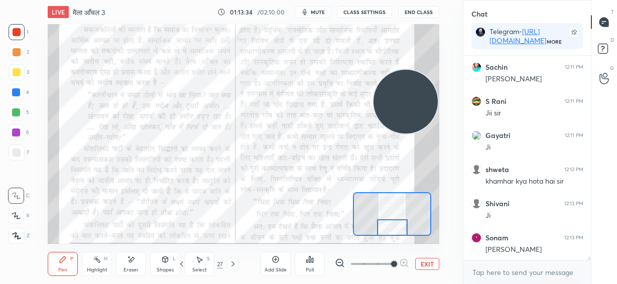
drag, startPoint x: 396, startPoint y: 217, endPoint x: 399, endPoint y: 230, distance: 13.3
click at [397, 230] on div at bounding box center [392, 227] width 31 height 17
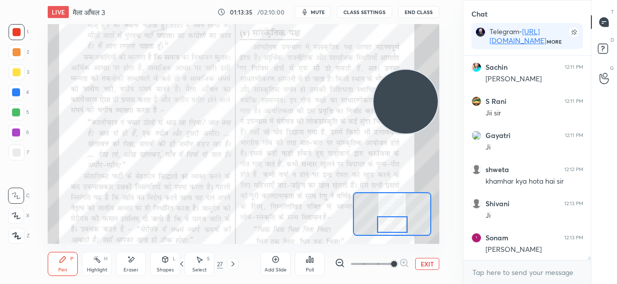
drag, startPoint x: 398, startPoint y: 225, endPoint x: 398, endPoint y: 219, distance: 5.5
click at [398, 221] on div at bounding box center [392, 224] width 31 height 17
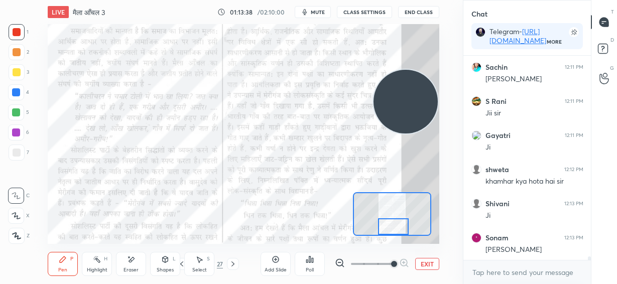
drag, startPoint x: 394, startPoint y: 227, endPoint x: 394, endPoint y: 239, distance: 11.6
click at [394, 240] on div "LIVE मैला आँचल 3 01:13:38 / 02:10:00 mute CLASS SETTINGS End Class Setting up y…" at bounding box center [243, 142] width 423 height 284
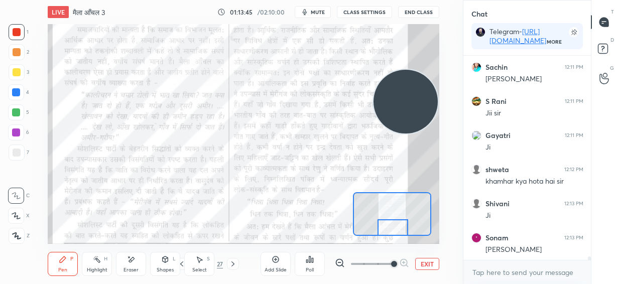
click at [393, 230] on div at bounding box center [393, 227] width 31 height 17
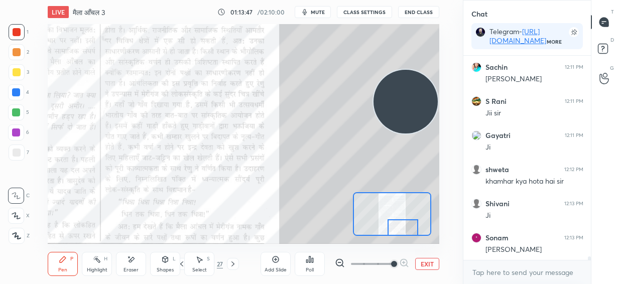
click at [396, 226] on div at bounding box center [403, 227] width 31 height 17
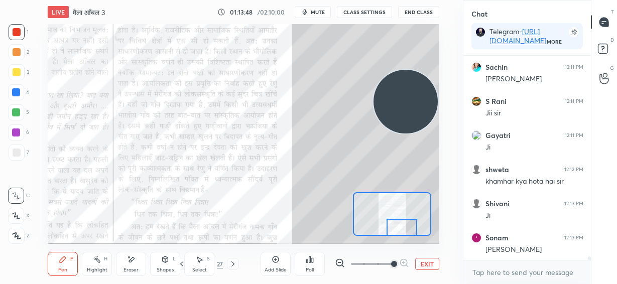
scroll to position [11194, 0]
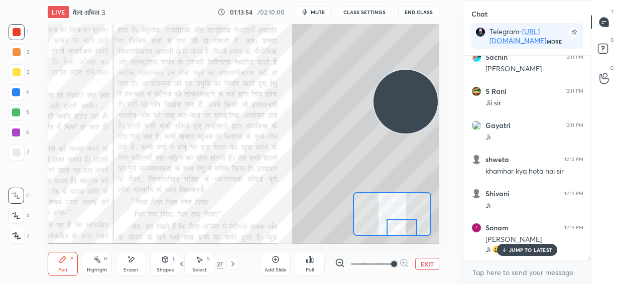
click at [511, 254] on div "JUMP TO LATEST" at bounding box center [527, 250] width 60 height 12
click at [427, 266] on button "EXIT" at bounding box center [427, 264] width 24 height 12
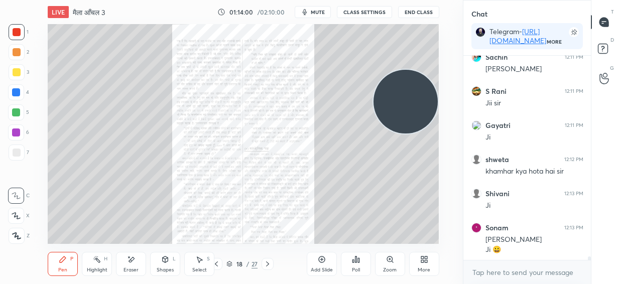
click at [266, 267] on icon at bounding box center [268, 264] width 8 height 8
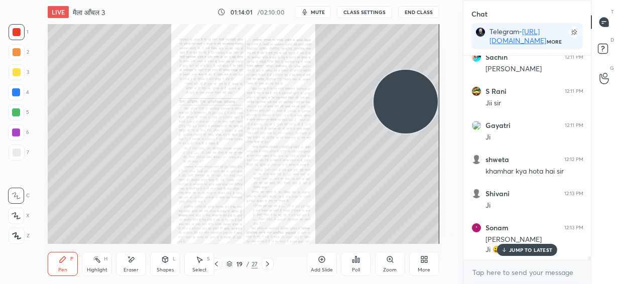
scroll to position [11229, 0]
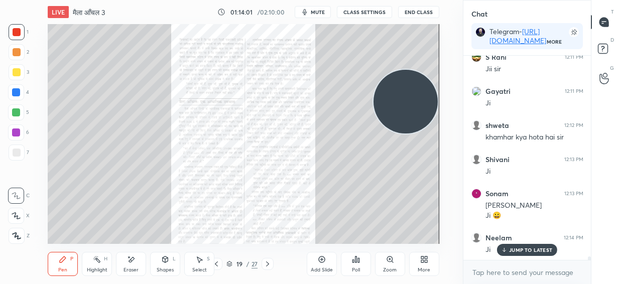
click at [386, 259] on icon at bounding box center [390, 260] width 8 height 8
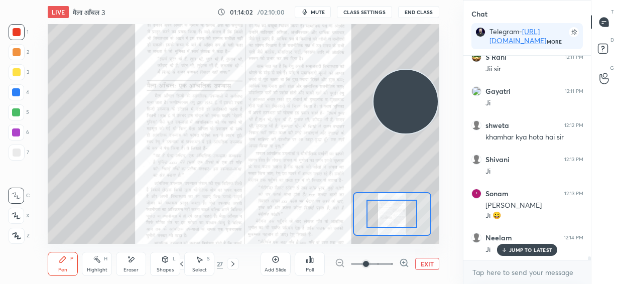
click at [388, 260] on span at bounding box center [372, 264] width 42 height 15
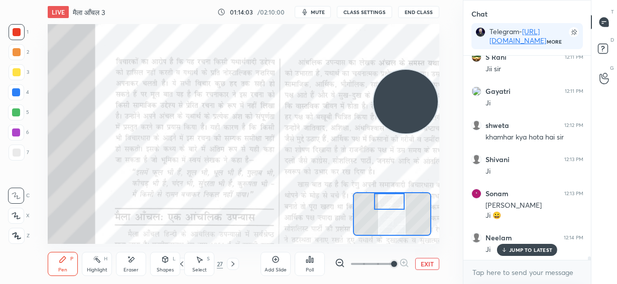
drag, startPoint x: 388, startPoint y: 217, endPoint x: 386, endPoint y: 205, distance: 12.2
click at [386, 205] on div at bounding box center [389, 201] width 31 height 17
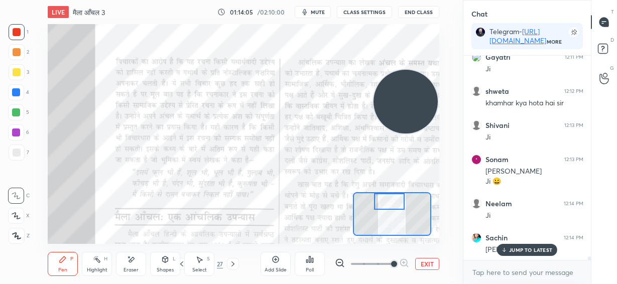
scroll to position [11297, 0]
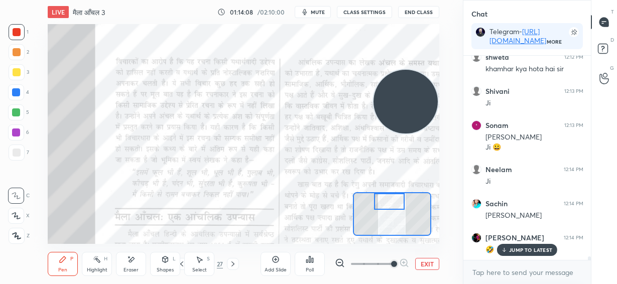
drag, startPoint x: 135, startPoint y: 265, endPoint x: 139, endPoint y: 244, distance: 22.0
click at [135, 262] on div "Eraser" at bounding box center [131, 264] width 30 height 24
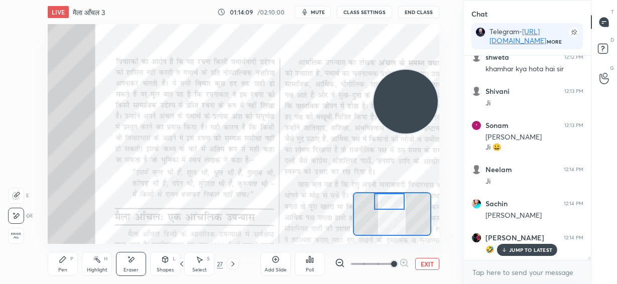
drag, startPoint x: 64, startPoint y: 265, endPoint x: 76, endPoint y: 246, distance: 22.6
click at [64, 265] on div "Pen P" at bounding box center [63, 264] width 30 height 24
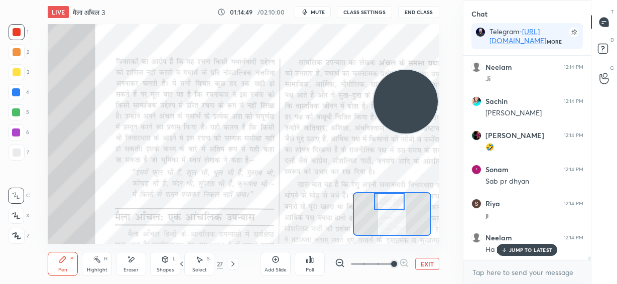
scroll to position [11433, 0]
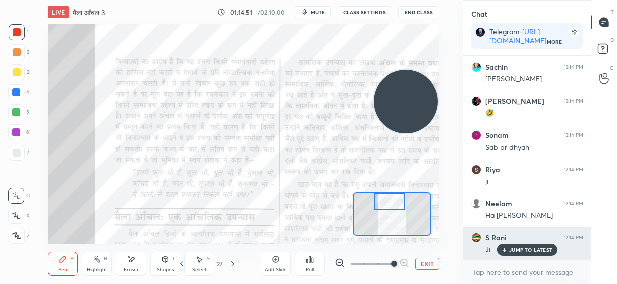
click at [522, 249] on p "JUMP TO LATEST" at bounding box center [530, 250] width 43 height 6
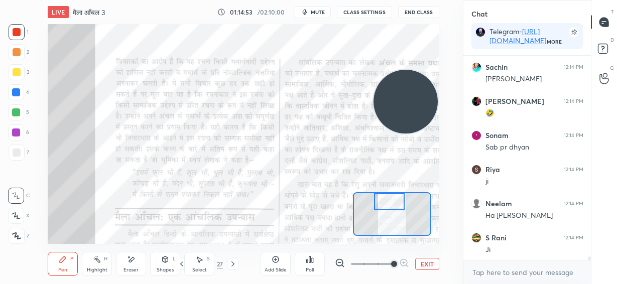
scroll to position [11468, 0]
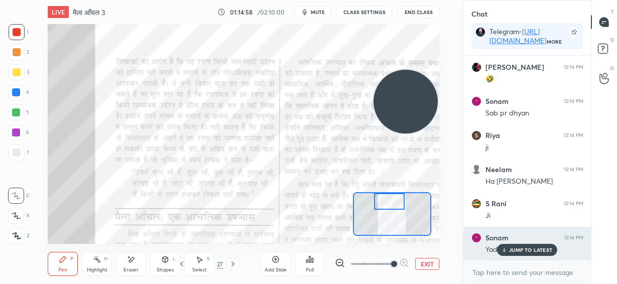
click at [517, 250] on p "JUMP TO LATEST" at bounding box center [530, 250] width 43 height 6
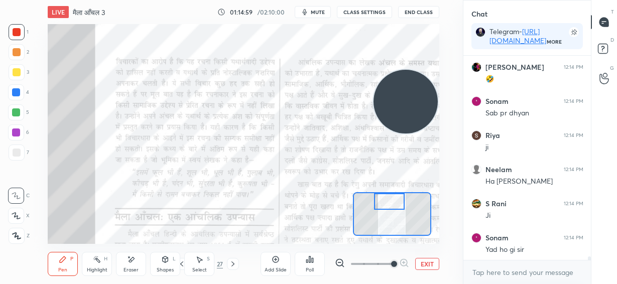
click at [424, 260] on button "EXIT" at bounding box center [427, 264] width 24 height 12
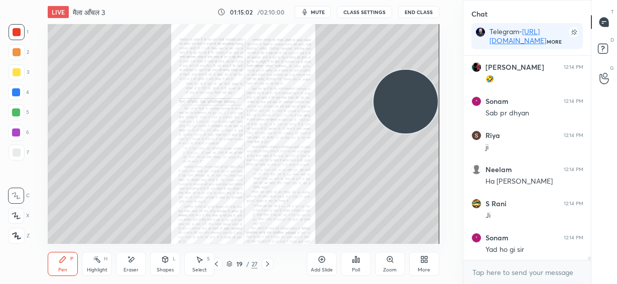
click at [216, 268] on div at bounding box center [216, 264] width 12 height 12
click at [326, 263] on div "Add Slide" at bounding box center [322, 264] width 30 height 24
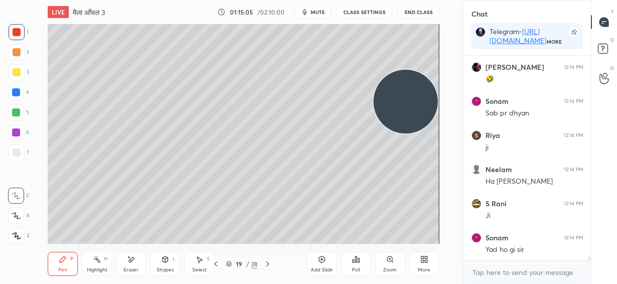
click at [18, 73] on div at bounding box center [17, 72] width 8 height 8
drag, startPoint x: 14, startPoint y: 214, endPoint x: 44, endPoint y: 196, distance: 34.9
click at [15, 214] on icon at bounding box center [16, 215] width 9 height 7
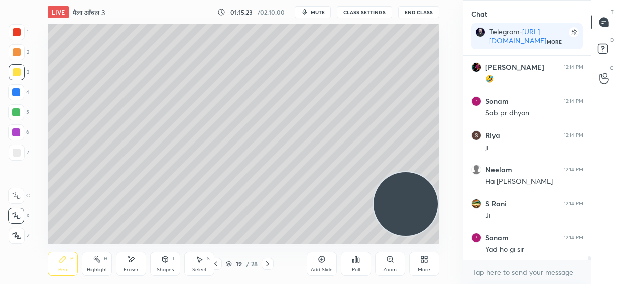
drag, startPoint x: 413, startPoint y: 101, endPoint x: 430, endPoint y: 205, distance: 105.4
click at [430, 205] on video at bounding box center [406, 204] width 64 height 64
click at [131, 265] on div "Eraser" at bounding box center [131, 264] width 30 height 24
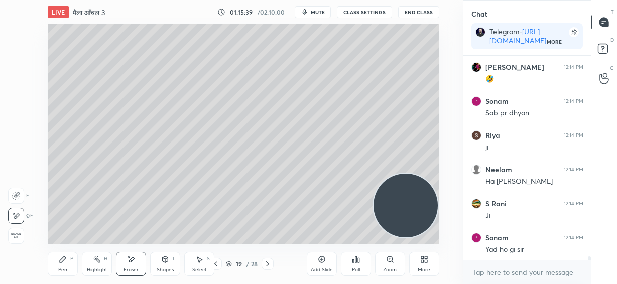
click at [61, 269] on div "Pen" at bounding box center [62, 270] width 9 height 5
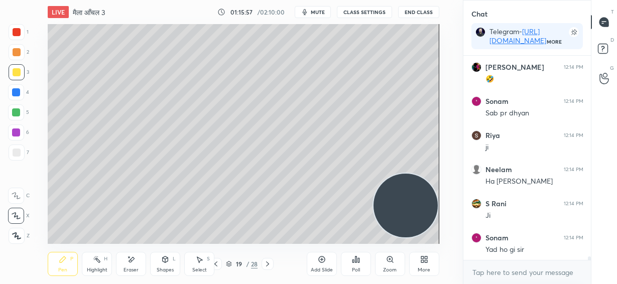
click at [16, 155] on div at bounding box center [17, 153] width 8 height 8
click at [131, 266] on div "Eraser" at bounding box center [131, 264] width 30 height 24
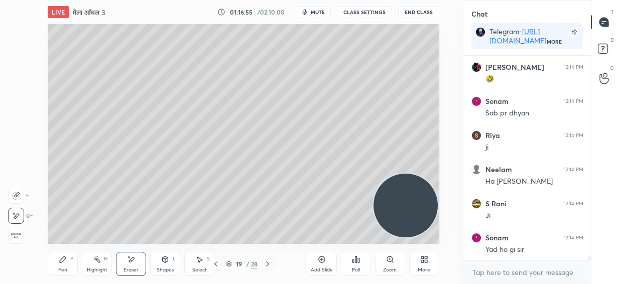
click at [63, 267] on div "Pen P" at bounding box center [63, 264] width 30 height 24
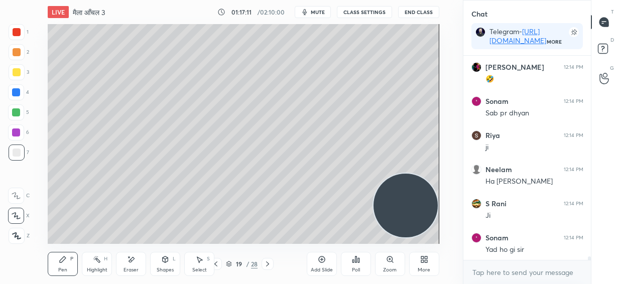
click at [318, 13] on span "mute" at bounding box center [318, 12] width 14 height 7
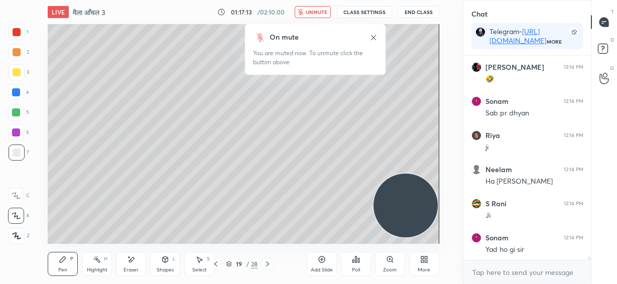
click at [317, 12] on span "unmute" at bounding box center [317, 12] width 22 height 7
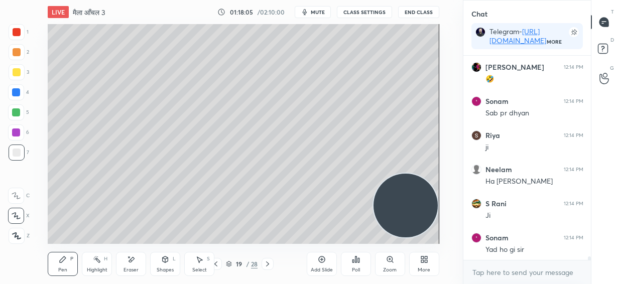
scroll to position [11511, 0]
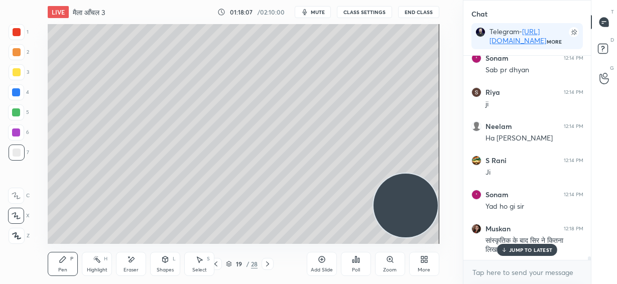
click at [518, 249] on p "JUMP TO LATEST" at bounding box center [530, 250] width 43 height 6
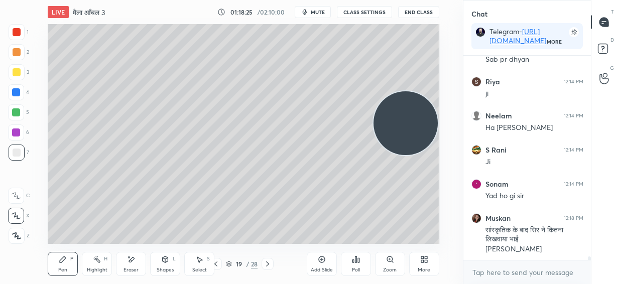
drag, startPoint x: 407, startPoint y: 168, endPoint x: 418, endPoint y: 65, distance: 103.0
click at [418, 91] on video at bounding box center [406, 123] width 64 height 64
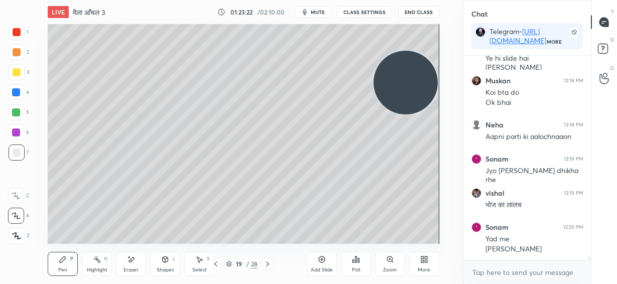
scroll to position [11780, 0]
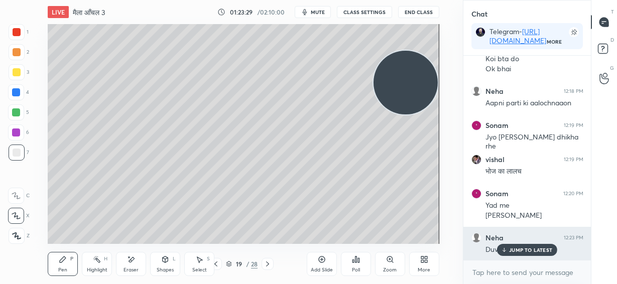
click at [516, 253] on p "JUMP TO LATEST" at bounding box center [530, 250] width 43 height 6
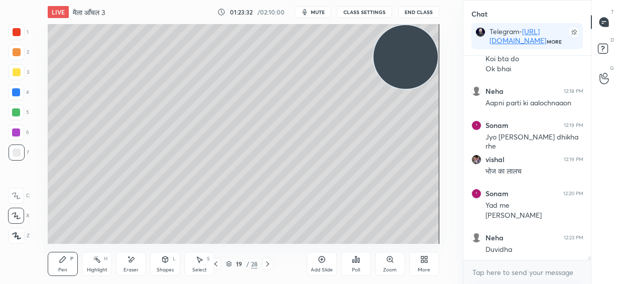
click at [427, 40] on video at bounding box center [406, 57] width 64 height 64
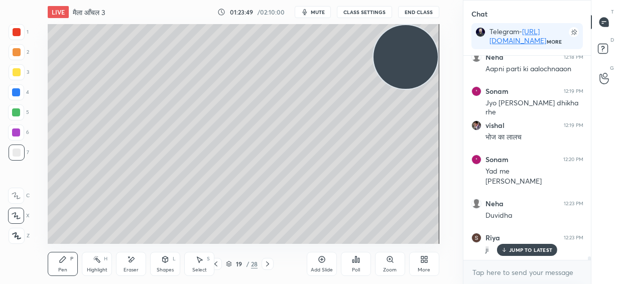
scroll to position [11857, 0]
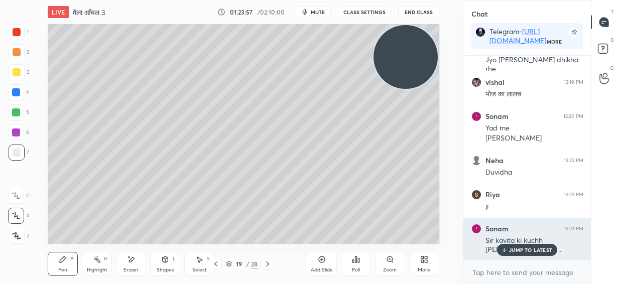
click at [532, 252] on p "JUMP TO LATEST" at bounding box center [530, 250] width 43 height 6
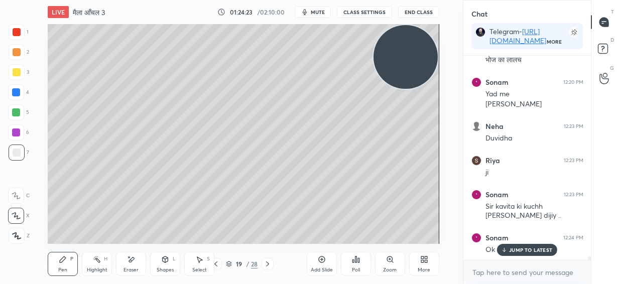
scroll to position [11926, 0]
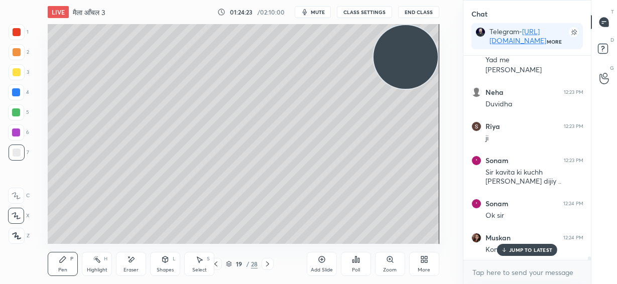
click at [528, 251] on p "JUMP TO LATEST" at bounding box center [530, 250] width 43 height 6
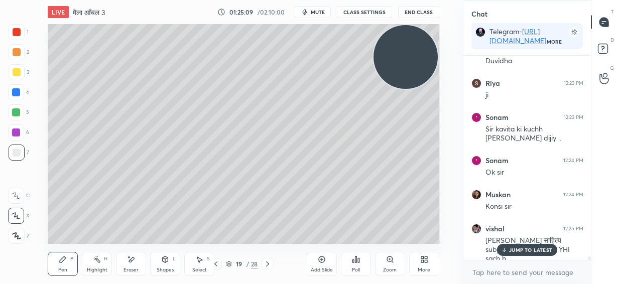
click at [537, 252] on p "JUMP TO LATEST" at bounding box center [530, 250] width 43 height 6
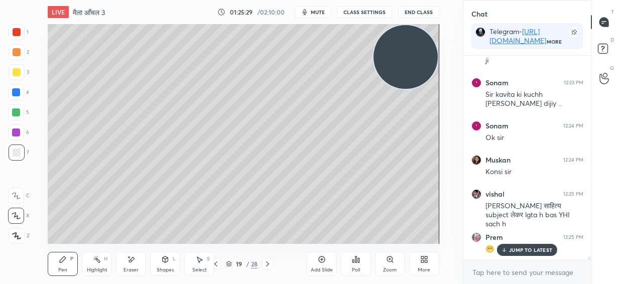
scroll to position [12037, 0]
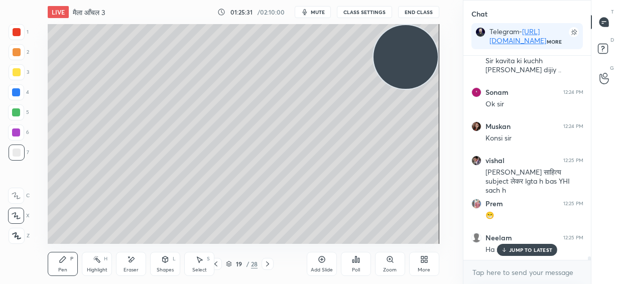
click at [506, 251] on icon at bounding box center [504, 250] width 7 height 6
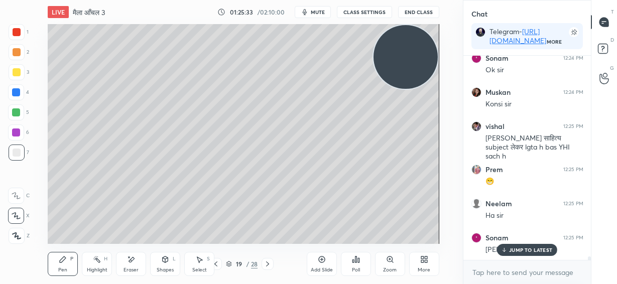
scroll to position [12105, 0]
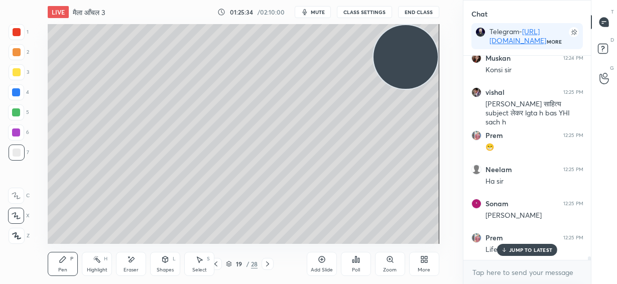
click at [526, 251] on p "JUMP TO LATEST" at bounding box center [530, 250] width 43 height 6
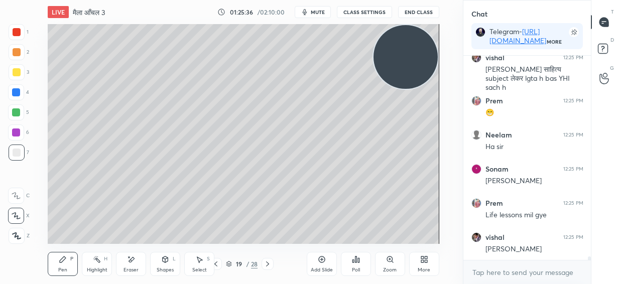
click at [16, 74] on div at bounding box center [17, 72] width 8 height 8
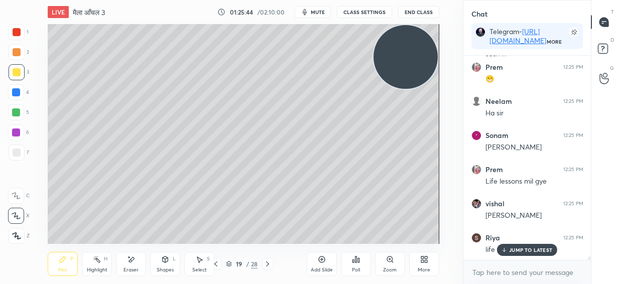
click at [515, 250] on p "JUMP TO LATEST" at bounding box center [530, 250] width 43 height 6
click at [322, 263] on icon at bounding box center [321, 260] width 7 height 7
click at [18, 152] on div at bounding box center [17, 153] width 8 height 8
click at [19, 74] on div at bounding box center [17, 72] width 8 height 8
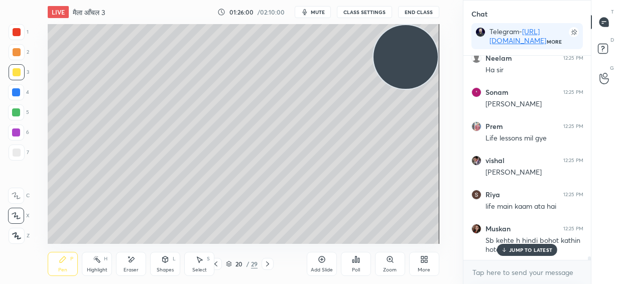
click at [15, 153] on div at bounding box center [17, 153] width 8 height 8
click at [217, 266] on icon at bounding box center [216, 264] width 8 height 8
click at [270, 264] on icon at bounding box center [268, 264] width 8 height 8
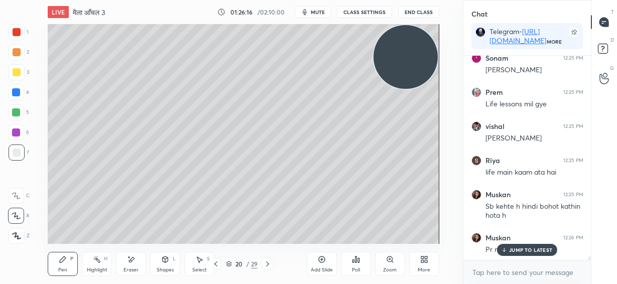
drag, startPoint x: 407, startPoint y: 63, endPoint x: 418, endPoint y: 55, distance: 13.4
click at [418, 55] on video at bounding box center [406, 57] width 64 height 64
click at [16, 72] on div at bounding box center [17, 72] width 8 height 8
click at [17, 112] on div at bounding box center [16, 112] width 8 height 8
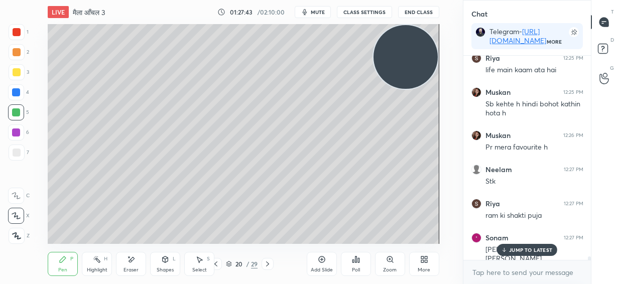
scroll to position [12387, 0]
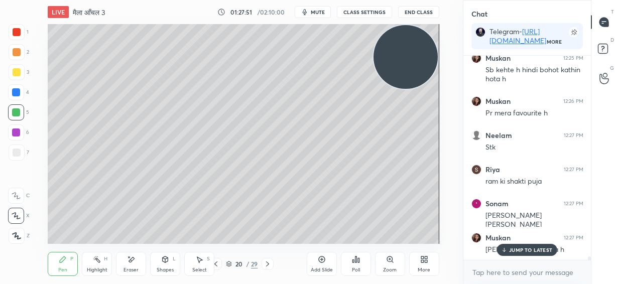
click at [320, 13] on span "mute" at bounding box center [318, 12] width 14 height 7
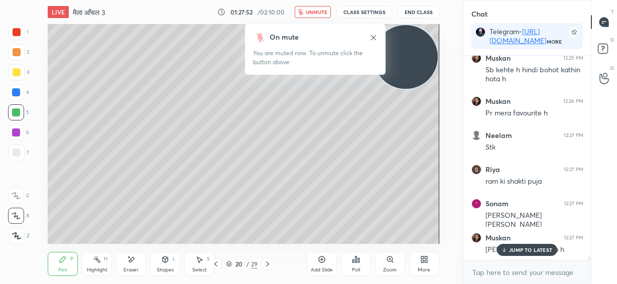
click at [323, 8] on button "unmute" at bounding box center [313, 12] width 36 height 12
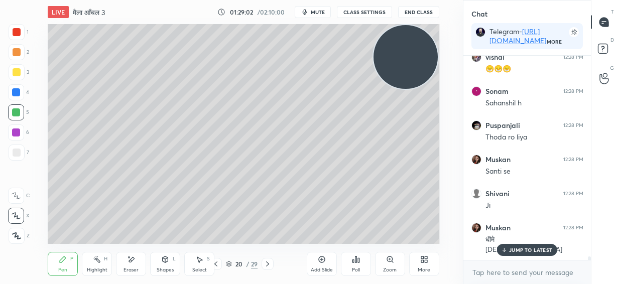
scroll to position [12671, 0]
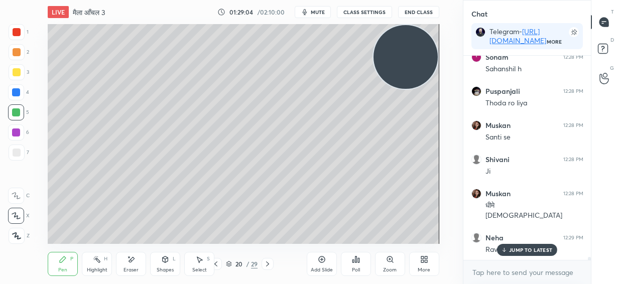
click at [321, 11] on span "mute" at bounding box center [318, 12] width 14 height 7
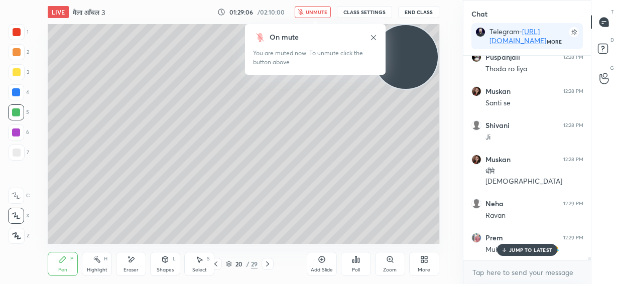
scroll to position [12739, 0]
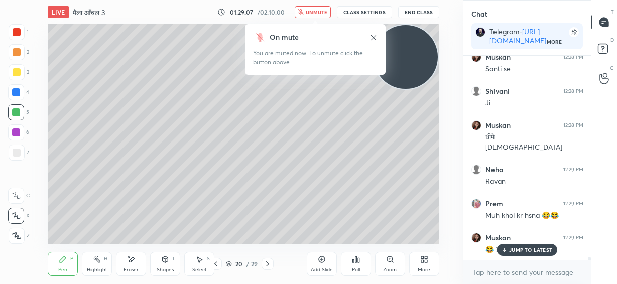
click at [321, 12] on span "unmute" at bounding box center [317, 12] width 22 height 7
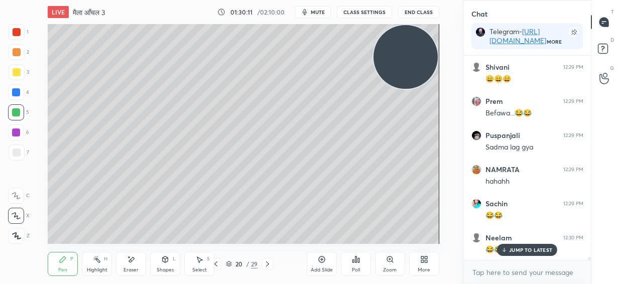
scroll to position [13561, 0]
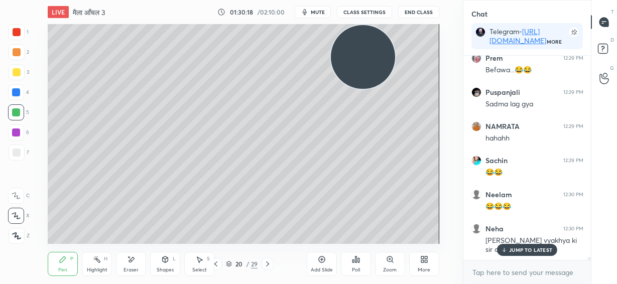
drag, startPoint x: 403, startPoint y: 61, endPoint x: 244, endPoint y: 33, distance: 161.7
click at [331, 40] on video at bounding box center [363, 57] width 64 height 64
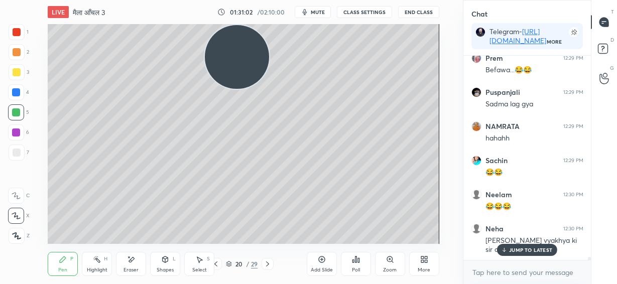
drag, startPoint x: 14, startPoint y: 53, endPoint x: 21, endPoint y: 51, distance: 7.2
click at [15, 53] on div at bounding box center [17, 52] width 8 height 8
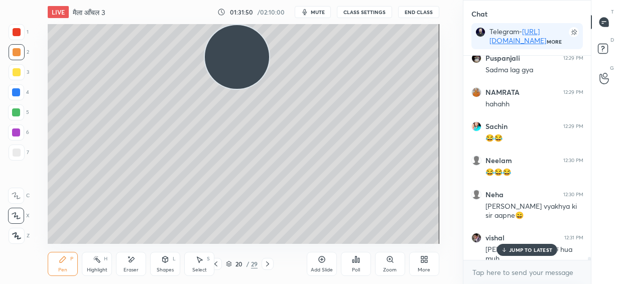
scroll to position [13629, 0]
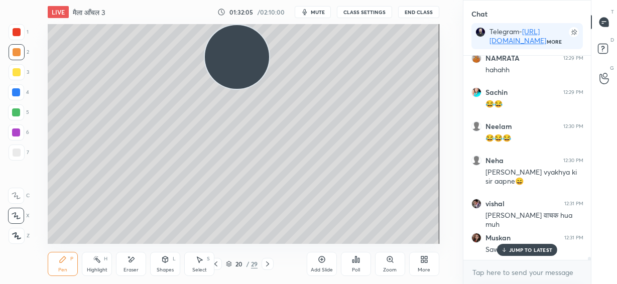
click at [16, 110] on div at bounding box center [16, 112] width 8 height 8
click at [16, 91] on div at bounding box center [16, 92] width 8 height 8
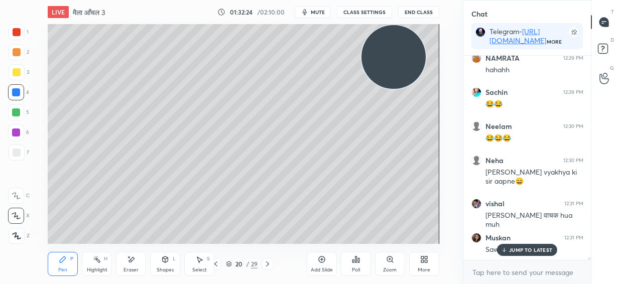
drag, startPoint x: 245, startPoint y: 68, endPoint x: 404, endPoint y: 60, distance: 158.9
click at [403, 63] on video at bounding box center [394, 57] width 64 height 64
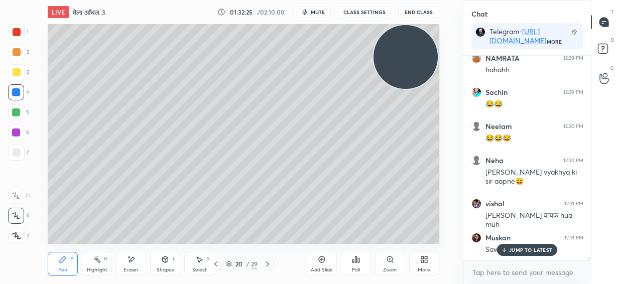
drag, startPoint x: 401, startPoint y: 64, endPoint x: 413, endPoint y: 62, distance: 12.2
click at [416, 65] on video at bounding box center [406, 57] width 64 height 64
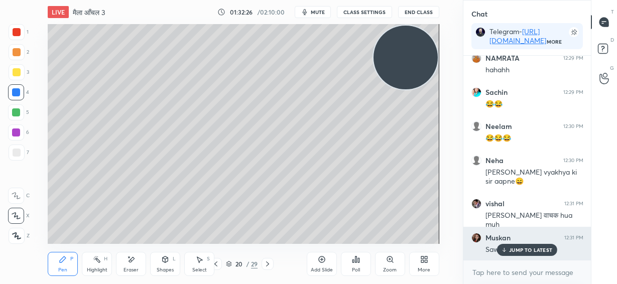
click at [517, 249] on p "JUMP TO LATEST" at bounding box center [530, 250] width 43 height 6
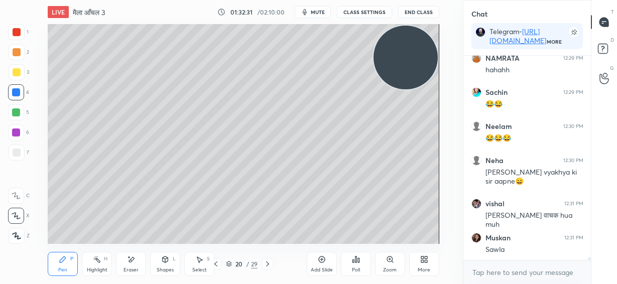
click at [324, 262] on icon at bounding box center [322, 260] width 8 height 8
click at [17, 154] on div at bounding box center [17, 153] width 8 height 8
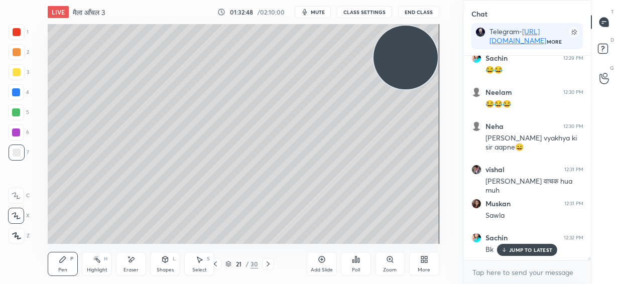
click at [533, 248] on p "JUMP TO LATEST" at bounding box center [530, 250] width 43 height 6
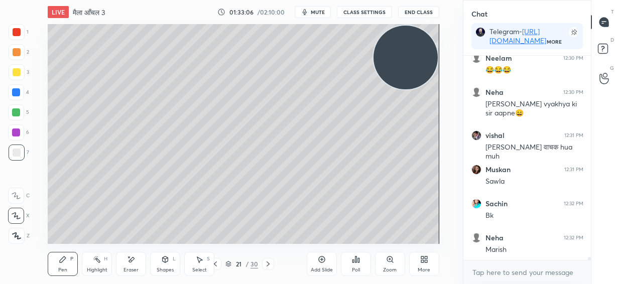
scroll to position [13731, 0]
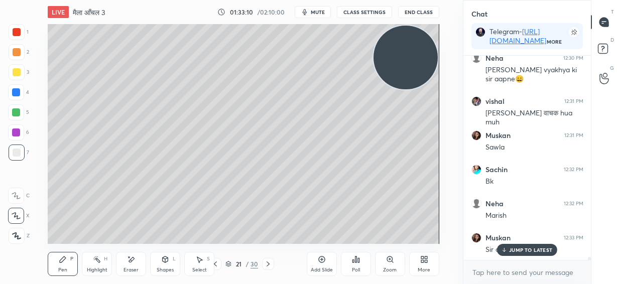
click at [524, 249] on p "JUMP TO LATEST" at bounding box center [530, 250] width 43 height 6
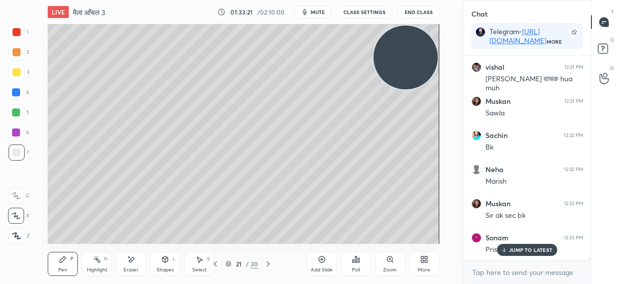
click at [508, 250] on div "JUMP TO LATEST" at bounding box center [527, 250] width 60 height 12
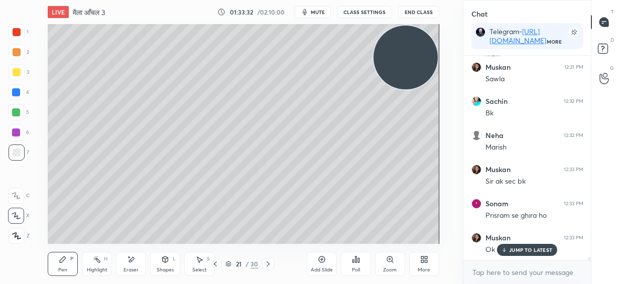
scroll to position [13834, 0]
click at [526, 251] on p "JUMP TO LATEST" at bounding box center [530, 250] width 43 height 6
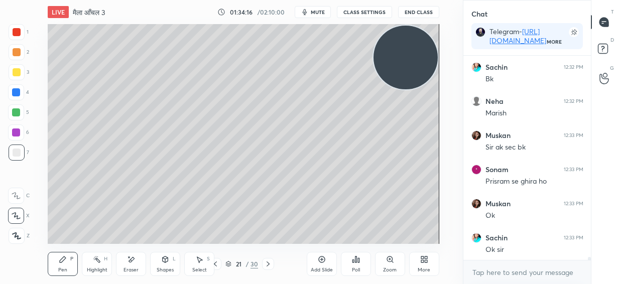
drag, startPoint x: 399, startPoint y: 61, endPoint x: 166, endPoint y: 66, distance: 233.1
click at [374, 66] on video at bounding box center [406, 58] width 64 height 64
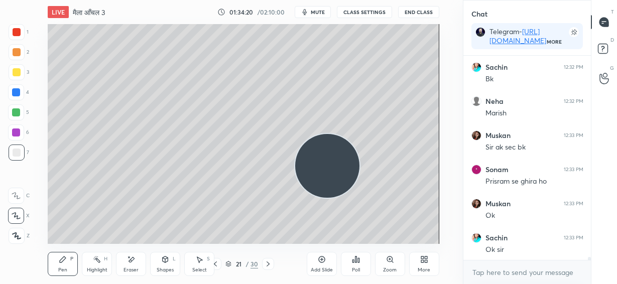
drag, startPoint x: 184, startPoint y: 69, endPoint x: 219, endPoint y: 197, distance: 132.9
click at [295, 198] on video at bounding box center [327, 166] width 64 height 64
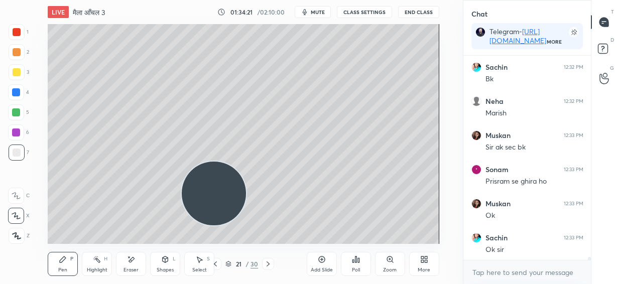
click at [15, 50] on div at bounding box center [17, 52] width 8 height 8
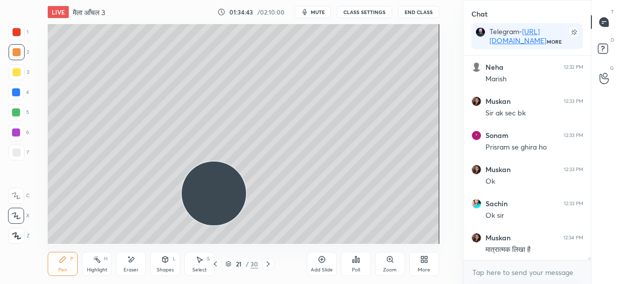
click at [17, 153] on div at bounding box center [17, 153] width 8 height 8
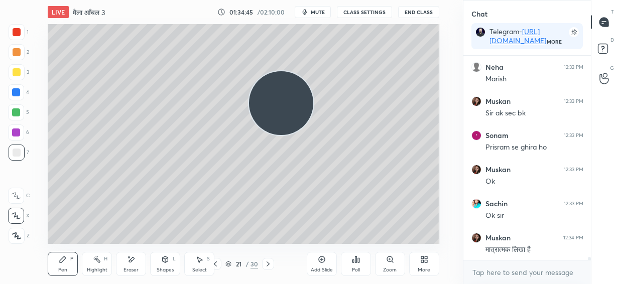
drag, startPoint x: 288, startPoint y: 108, endPoint x: 386, endPoint y: 48, distance: 115.4
click at [313, 71] on video at bounding box center [281, 103] width 64 height 64
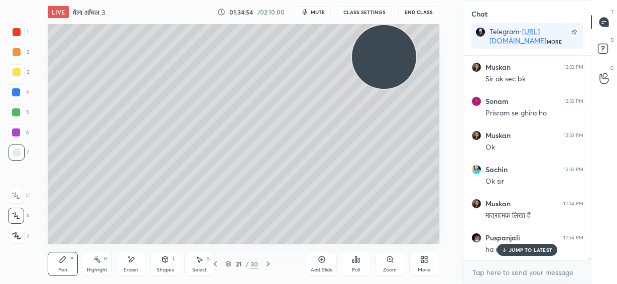
scroll to position [13936, 0]
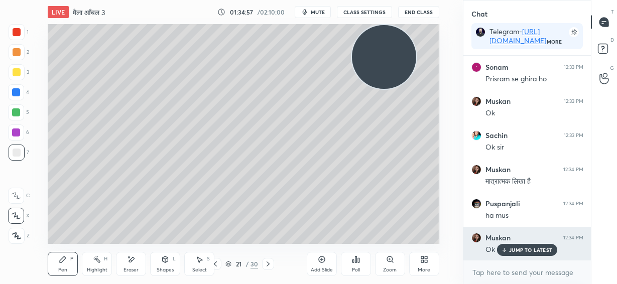
click at [536, 252] on p "JUMP TO LATEST" at bounding box center [530, 250] width 43 height 6
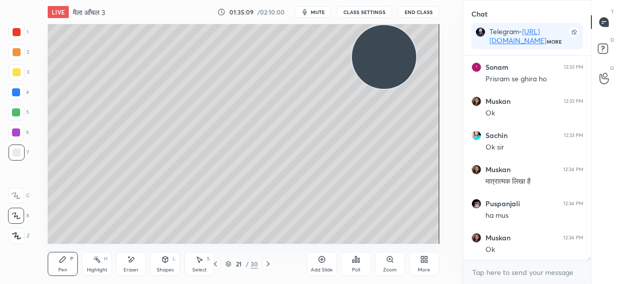
click at [321, 12] on span "mute" at bounding box center [318, 12] width 14 height 7
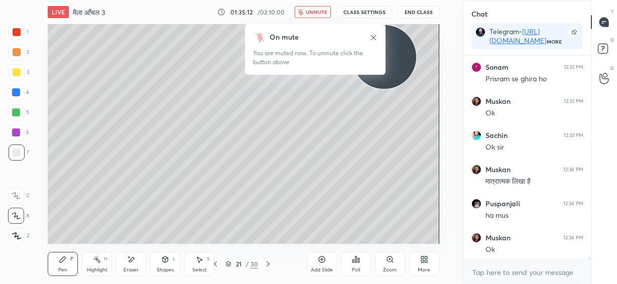
click at [323, 10] on span "unmute" at bounding box center [317, 12] width 22 height 7
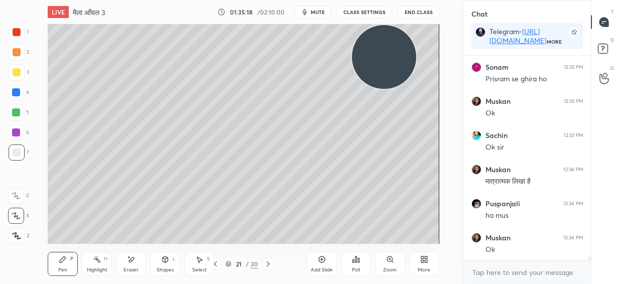
scroll to position [13970, 0]
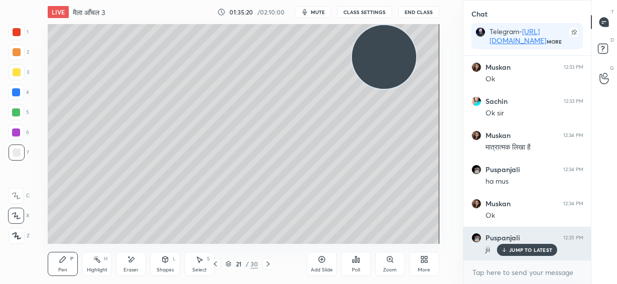
click at [524, 251] on p "JUMP TO LATEST" at bounding box center [530, 250] width 43 height 6
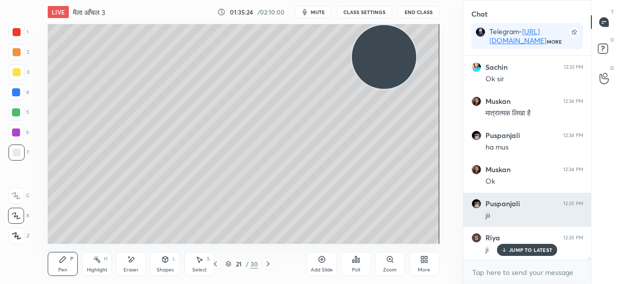
scroll to position [14039, 0]
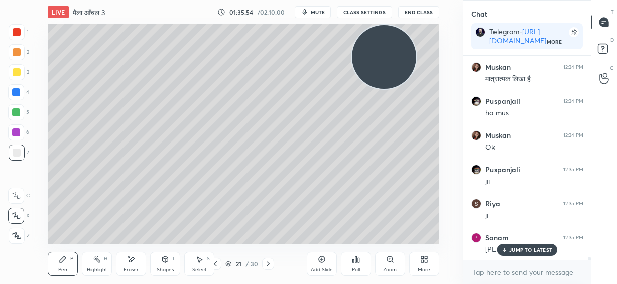
click at [527, 250] on p "JUMP TO LATEST" at bounding box center [530, 250] width 43 height 6
click at [323, 262] on icon at bounding box center [321, 260] width 7 height 7
drag, startPoint x: 392, startPoint y: 80, endPoint x: 396, endPoint y: 182, distance: 101.5
click at [396, 89] on video at bounding box center [384, 57] width 64 height 64
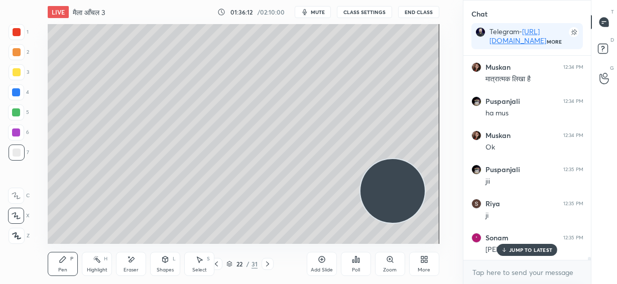
scroll to position [14073, 0]
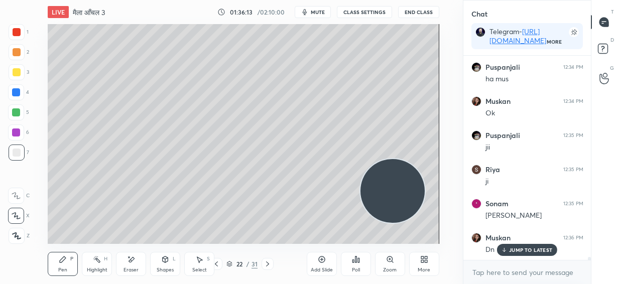
click at [16, 73] on div at bounding box center [17, 72] width 8 height 8
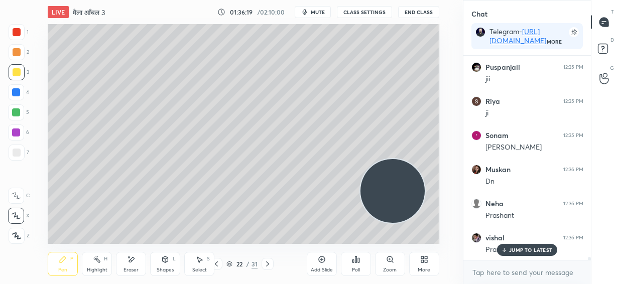
scroll to position [14175, 0]
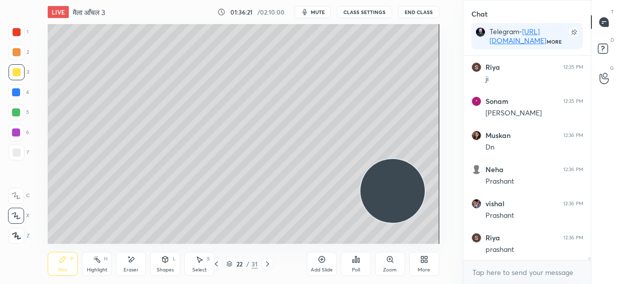
drag, startPoint x: 394, startPoint y: 197, endPoint x: 394, endPoint y: 211, distance: 14.1
click at [394, 211] on video at bounding box center [393, 191] width 64 height 64
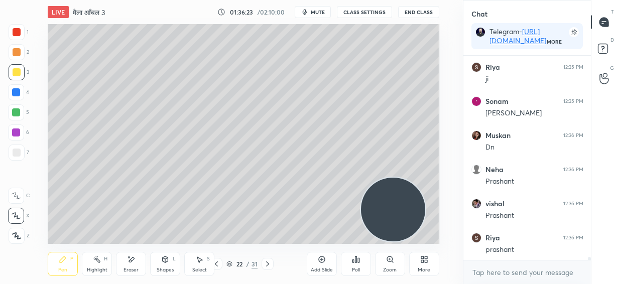
scroll to position [14209, 0]
click at [18, 153] on div at bounding box center [17, 153] width 8 height 8
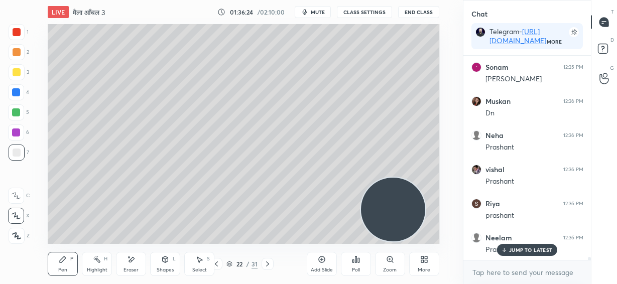
scroll to position [14243, 0]
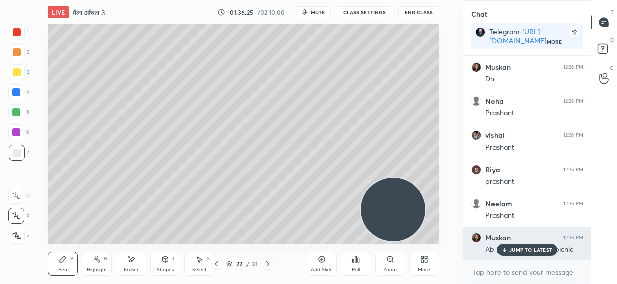
click at [525, 247] on p "JUMP TO LATEST" at bounding box center [530, 250] width 43 height 6
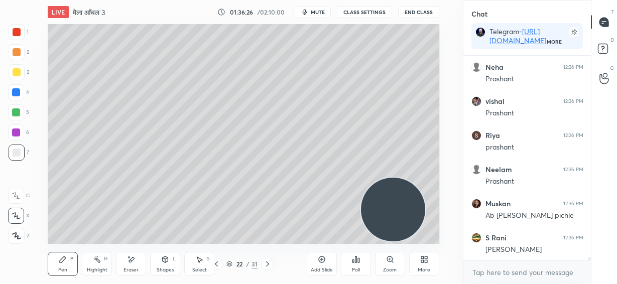
scroll to position [14312, 0]
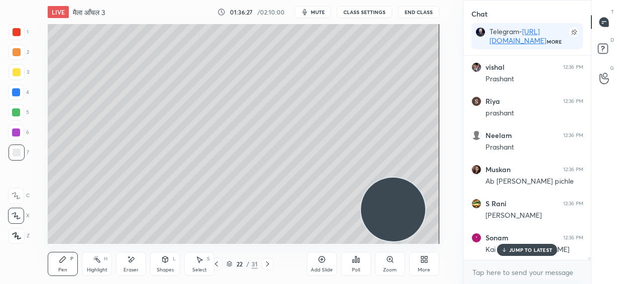
click at [517, 247] on p "JUMP TO LATEST" at bounding box center [530, 250] width 43 height 6
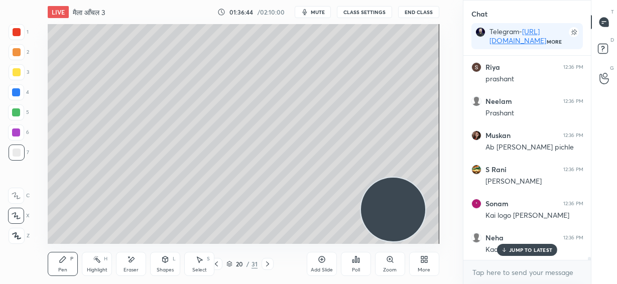
click at [512, 250] on p "JUMP TO LATEST" at bounding box center [530, 250] width 43 height 6
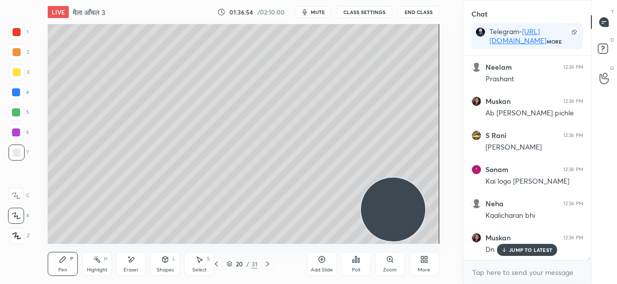
click at [267, 265] on icon at bounding box center [268, 264] width 8 height 8
click at [268, 264] on icon at bounding box center [268, 264] width 8 height 8
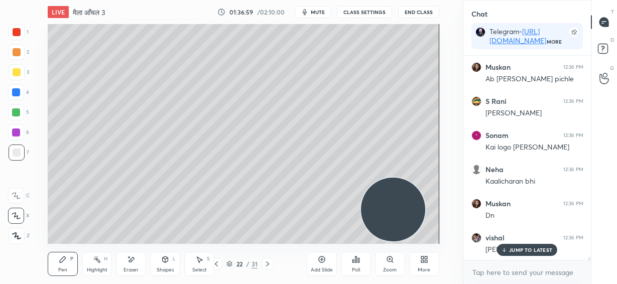
click at [133, 265] on div "Eraser" at bounding box center [131, 264] width 30 height 24
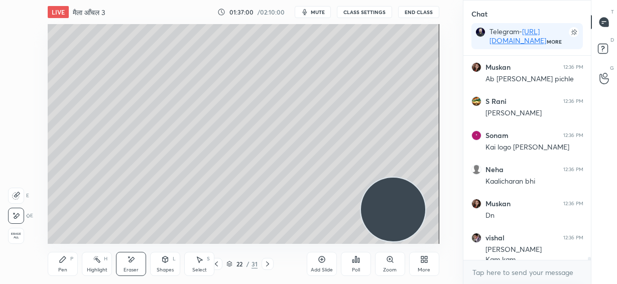
scroll to position [14424, 0]
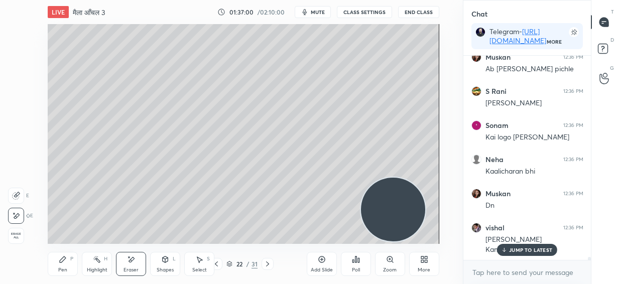
click at [16, 237] on span "Erase all" at bounding box center [16, 235] width 15 height 7
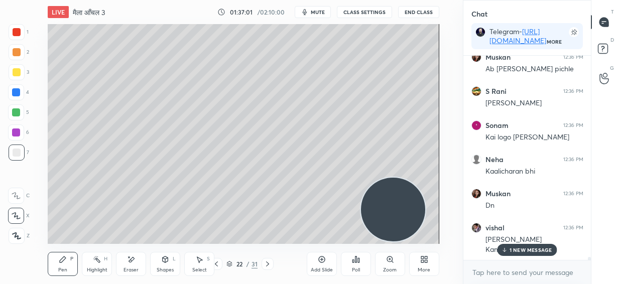
scroll to position [14458, 0]
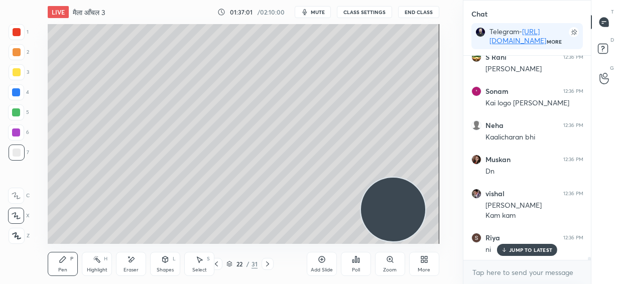
drag, startPoint x: 218, startPoint y: 263, endPoint x: 271, endPoint y: 263, distance: 52.2
click at [217, 263] on icon at bounding box center [216, 264] width 8 height 8
click at [321, 262] on icon at bounding box center [322, 260] width 8 height 8
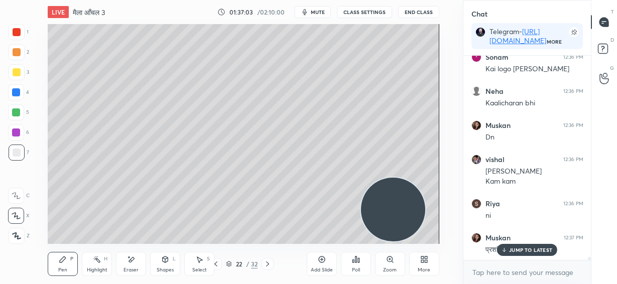
click at [15, 70] on div at bounding box center [17, 72] width 8 height 8
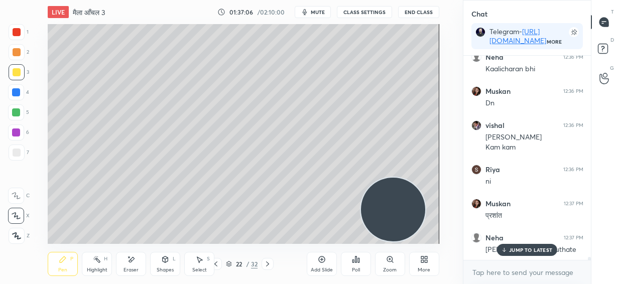
scroll to position [14561, 0]
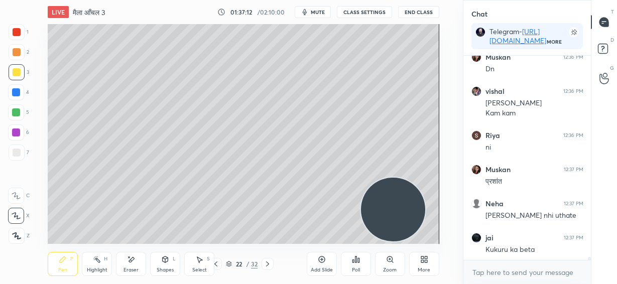
drag, startPoint x: 18, startPoint y: 52, endPoint x: 23, endPoint y: 54, distance: 5.6
click at [18, 52] on div at bounding box center [17, 52] width 8 height 8
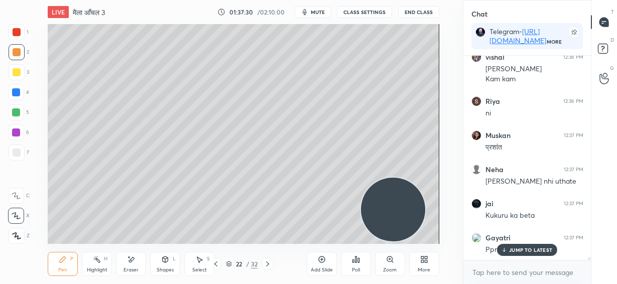
click at [16, 152] on div at bounding box center [17, 153] width 8 height 8
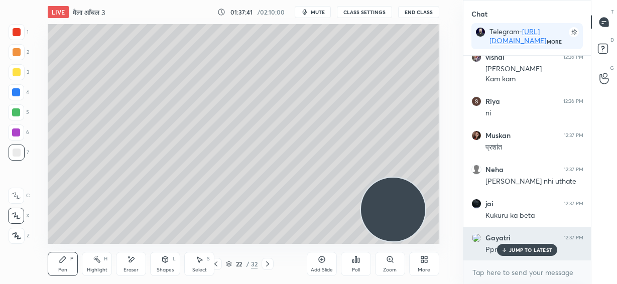
click at [524, 251] on p "JUMP TO LATEST" at bounding box center [530, 250] width 43 height 6
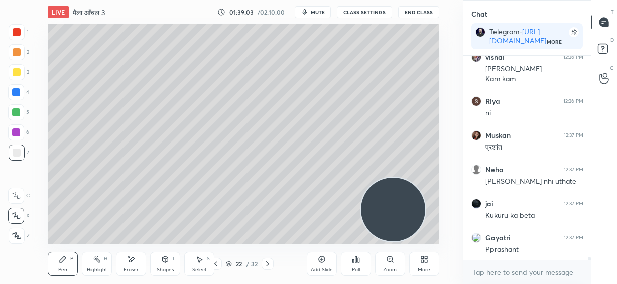
click at [0, 273] on div "1 2 3 4 5 6 7 C X Z E E Erase all H H LIVE मैला आँचल 3 01:39:03 / 02:10:00 mute…" at bounding box center [227, 142] width 455 height 284
click at [318, 9] on span "mute" at bounding box center [318, 12] width 14 height 7
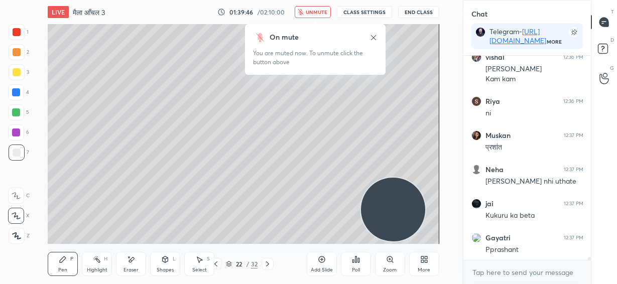
drag, startPoint x: 322, startPoint y: 10, endPoint x: 317, endPoint y: 9, distance: 5.1
click at [321, 10] on span "unmute" at bounding box center [317, 12] width 22 height 7
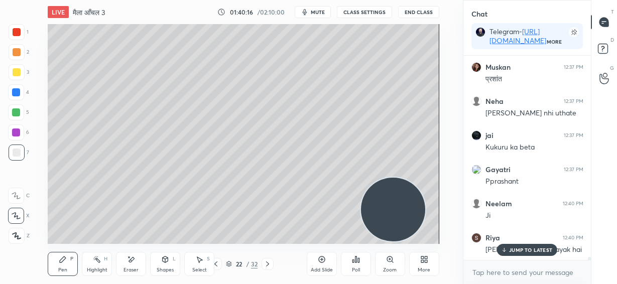
scroll to position [14732, 0]
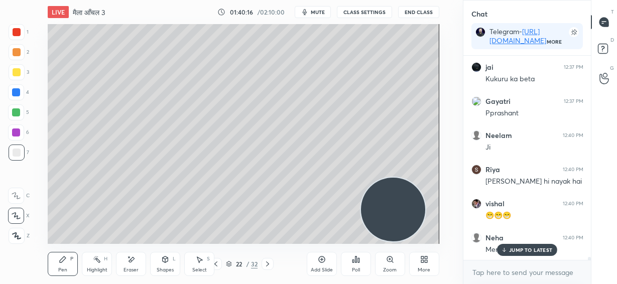
click at [514, 250] on p "JUMP TO LATEST" at bounding box center [530, 250] width 43 height 6
click at [18, 72] on div at bounding box center [17, 72] width 8 height 8
click at [16, 54] on div at bounding box center [17, 52] width 8 height 8
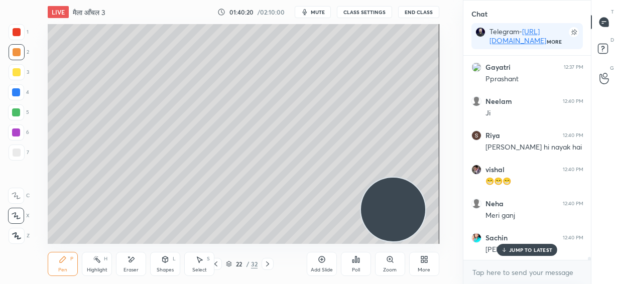
click at [18, 112] on div at bounding box center [16, 112] width 8 height 8
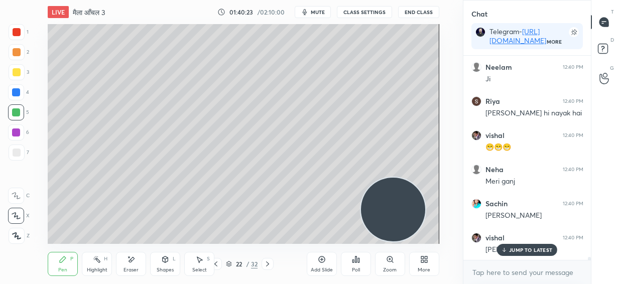
drag, startPoint x: 129, startPoint y: 263, endPoint x: 142, endPoint y: 252, distance: 16.4
click at [130, 262] on icon at bounding box center [131, 260] width 8 height 9
drag, startPoint x: 61, startPoint y: 261, endPoint x: 83, endPoint y: 245, distance: 26.9
click at [61, 261] on icon at bounding box center [63, 260] width 6 height 6
drag, startPoint x: 402, startPoint y: 207, endPoint x: 405, endPoint y: 60, distance: 147.7
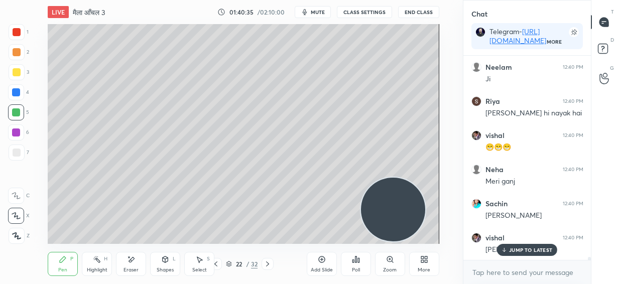
click at [407, 178] on video at bounding box center [393, 210] width 64 height 64
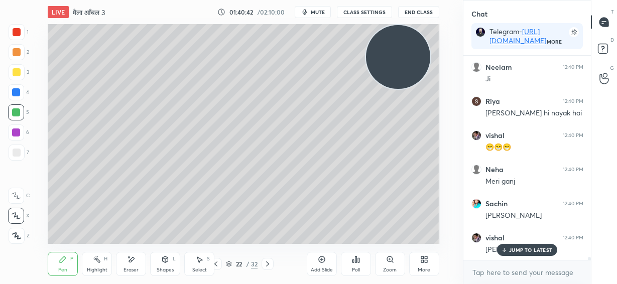
scroll to position [14834, 0]
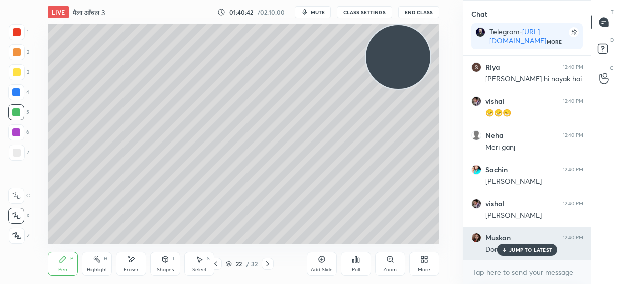
click at [527, 252] on p "JUMP TO LATEST" at bounding box center [530, 250] width 43 height 6
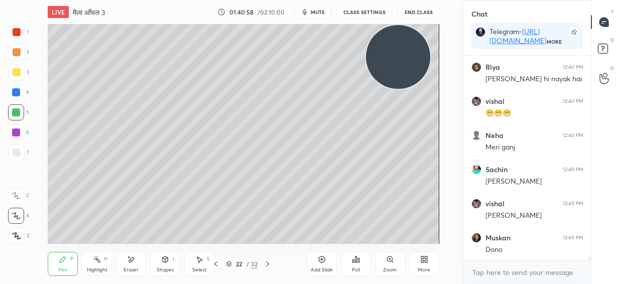
click at [426, 264] on div "More" at bounding box center [424, 264] width 30 height 24
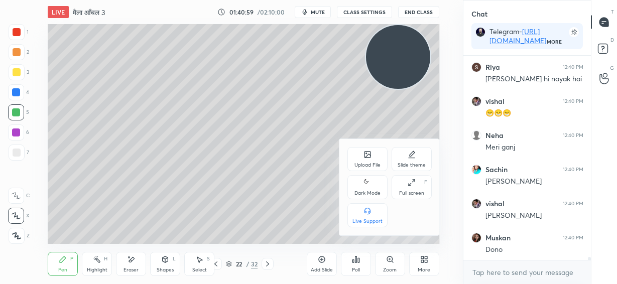
click at [372, 154] on div "Upload File" at bounding box center [367, 159] width 40 height 24
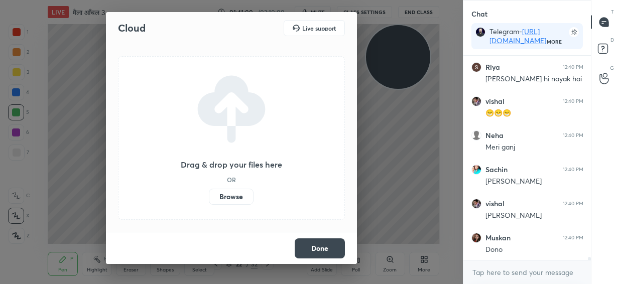
click at [229, 193] on label "Browse" at bounding box center [231, 197] width 45 height 16
click at [209, 193] on input "Browse" at bounding box center [209, 197] width 0 height 16
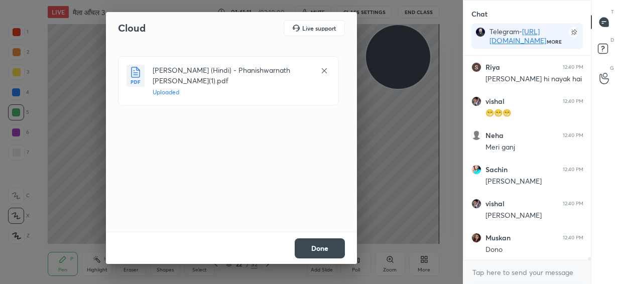
click at [325, 246] on button "Done" at bounding box center [320, 249] width 50 height 20
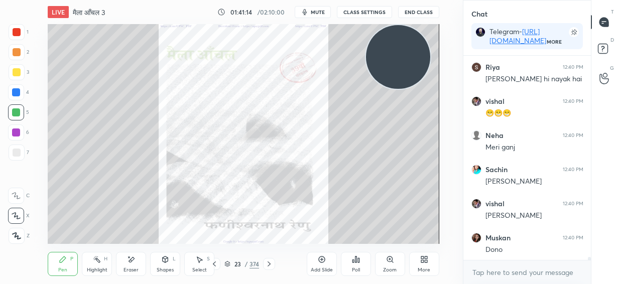
click at [269, 264] on icon at bounding box center [269, 264] width 8 height 8
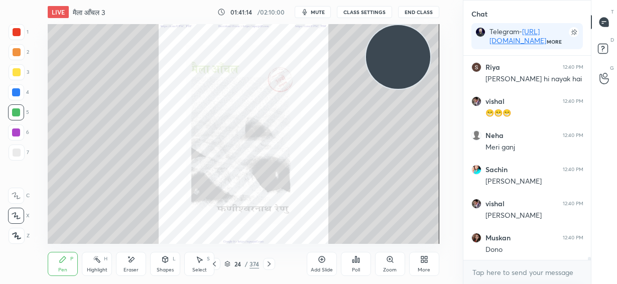
click at [269, 264] on icon at bounding box center [269, 264] width 8 height 8
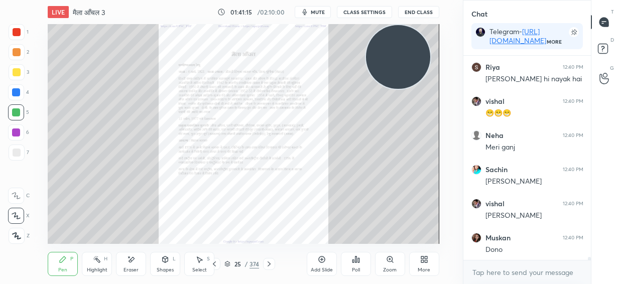
click at [269, 264] on icon at bounding box center [269, 264] width 8 height 8
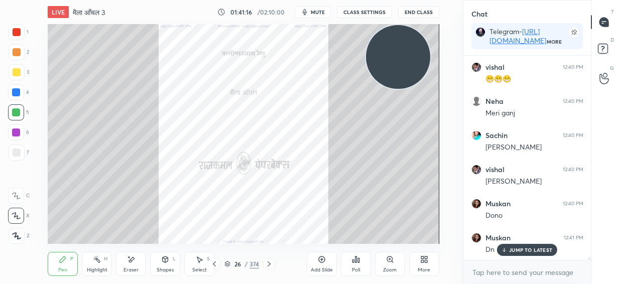
click at [269, 264] on icon at bounding box center [269, 264] width 8 height 8
click at [390, 266] on div "Zoom" at bounding box center [390, 264] width 30 height 24
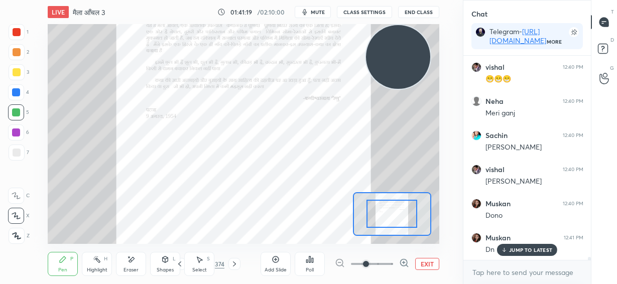
click at [390, 266] on span at bounding box center [372, 264] width 42 height 15
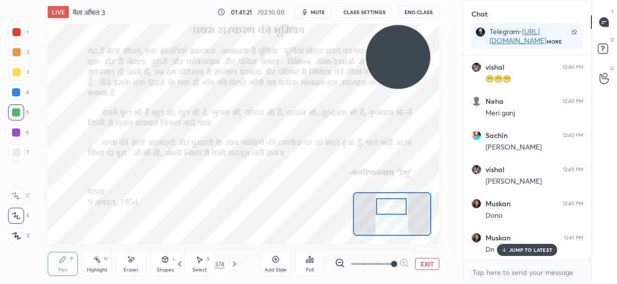
drag, startPoint x: 391, startPoint y: 215, endPoint x: 391, endPoint y: 208, distance: 7.0
click at [391, 208] on div at bounding box center [391, 206] width 31 height 17
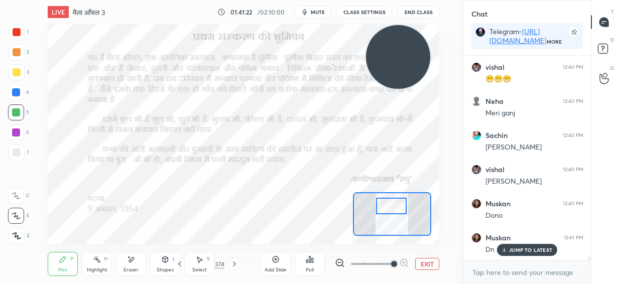
click at [390, 206] on div at bounding box center [391, 206] width 31 height 17
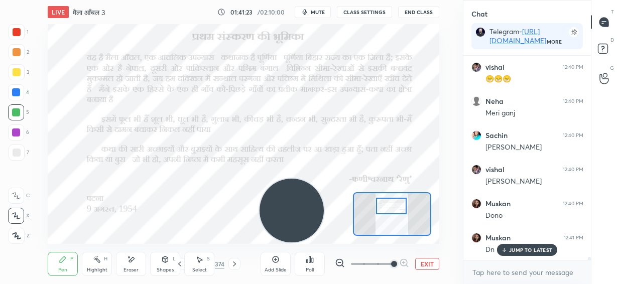
drag, startPoint x: 404, startPoint y: 52, endPoint x: 297, endPoint y: 210, distance: 191.1
click at [297, 210] on video at bounding box center [292, 211] width 64 height 64
drag, startPoint x: 15, startPoint y: 196, endPoint x: 19, endPoint y: 175, distance: 21.5
click at [15, 195] on icon at bounding box center [16, 196] width 8 height 6
click at [16, 132] on div at bounding box center [16, 133] width 8 height 8
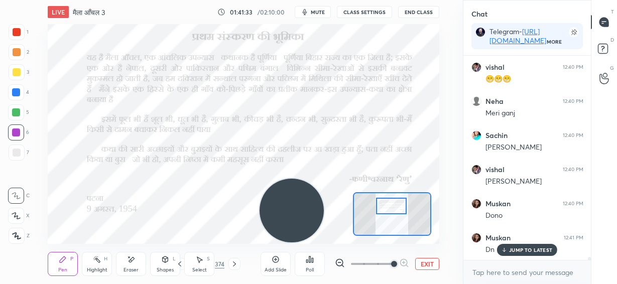
drag, startPoint x: 21, startPoint y: 33, endPoint x: 47, endPoint y: 43, distance: 28.0
click at [21, 33] on div at bounding box center [17, 32] width 16 height 16
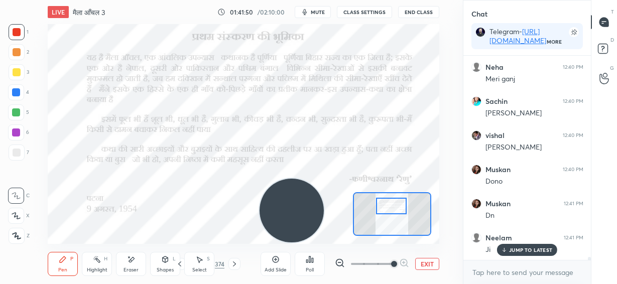
scroll to position [14954, 0]
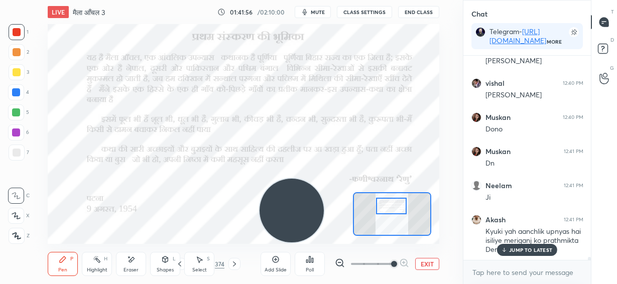
click at [426, 261] on button "EXIT" at bounding box center [427, 264] width 24 height 12
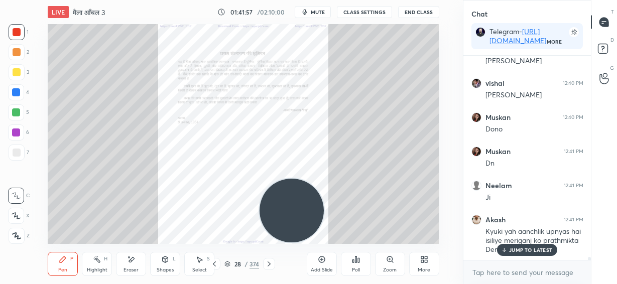
click at [538, 250] on p "JUMP TO LATEST" at bounding box center [530, 250] width 43 height 6
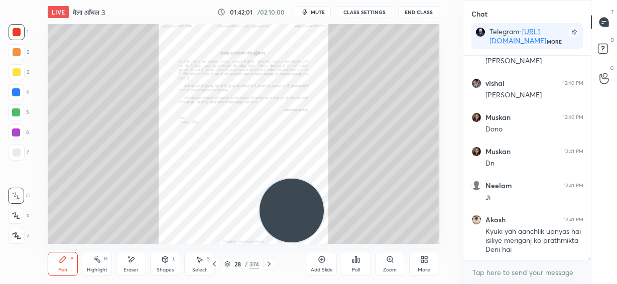
click at [269, 263] on icon at bounding box center [269, 264] width 3 height 5
click at [269, 264] on icon at bounding box center [269, 264] width 3 height 5
click at [269, 264] on icon at bounding box center [269, 264] width 8 height 8
click at [270, 264] on icon at bounding box center [269, 264] width 8 height 8
click at [248, 262] on div "/" at bounding box center [246, 264] width 3 height 6
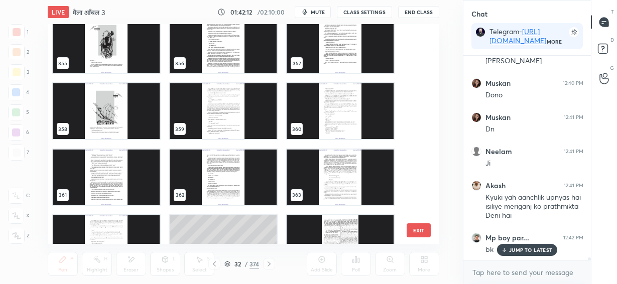
scroll to position [7732, 0]
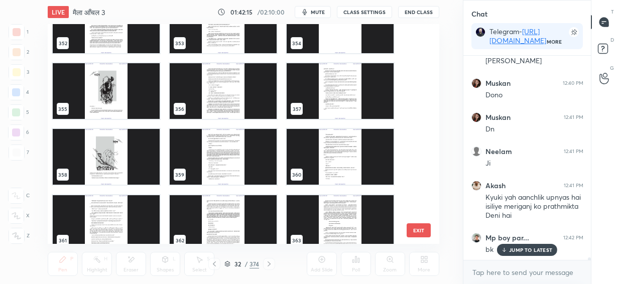
click at [233, 93] on img "grid" at bounding box center [223, 91] width 107 height 56
click at [235, 94] on img "grid" at bounding box center [223, 91] width 107 height 56
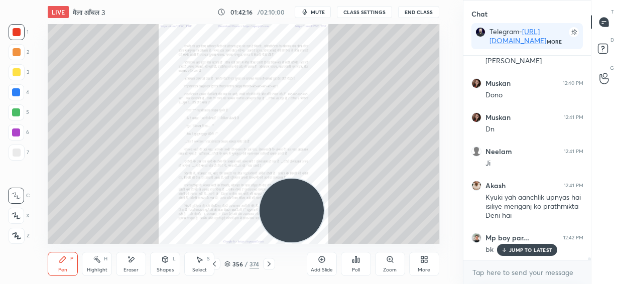
click at [233, 94] on img "grid" at bounding box center [223, 91] width 107 height 56
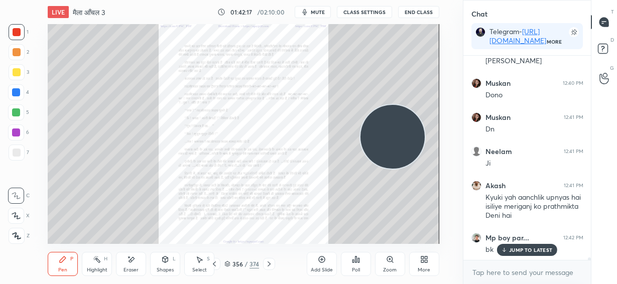
drag, startPoint x: 330, startPoint y: 187, endPoint x: 405, endPoint y: 134, distance: 92.1
click at [410, 132] on video at bounding box center [393, 137] width 64 height 64
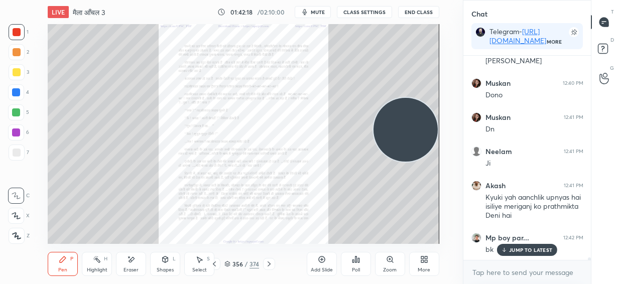
click at [243, 264] on div "356 / 374" at bounding box center [241, 264] width 35 height 9
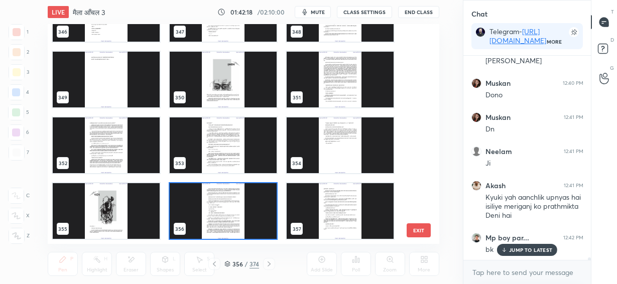
scroll to position [217, 386]
click at [422, 203] on div "343 344 345 346 347 348 349 350 351 352 353 354 355 356 357 EXIT" at bounding box center [243, 134] width 391 height 220
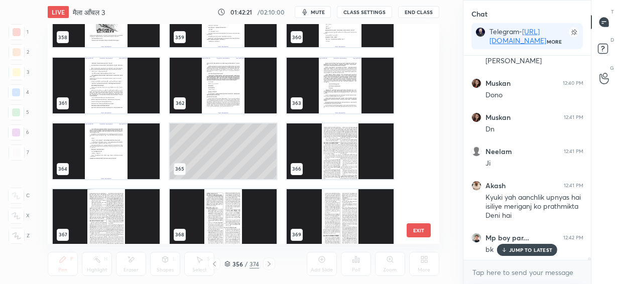
scroll to position [7899, 0]
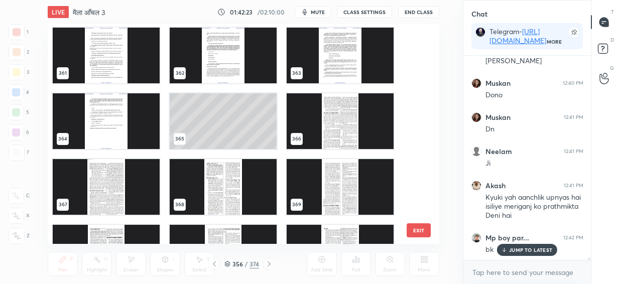
click at [103, 111] on img "grid" at bounding box center [106, 121] width 107 height 56
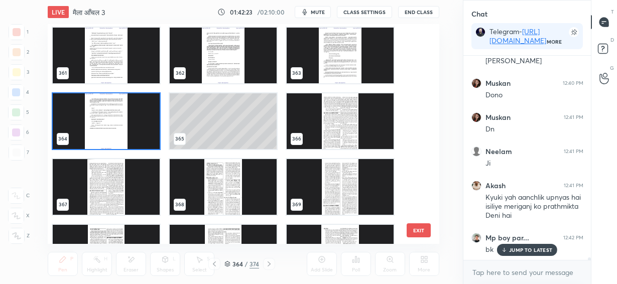
click at [105, 112] on img "grid" at bounding box center [106, 121] width 107 height 56
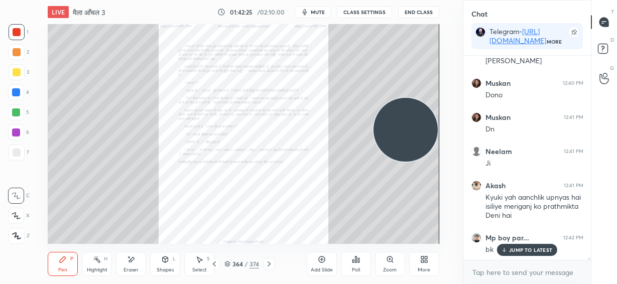
click at [392, 266] on div "Zoom" at bounding box center [390, 264] width 30 height 24
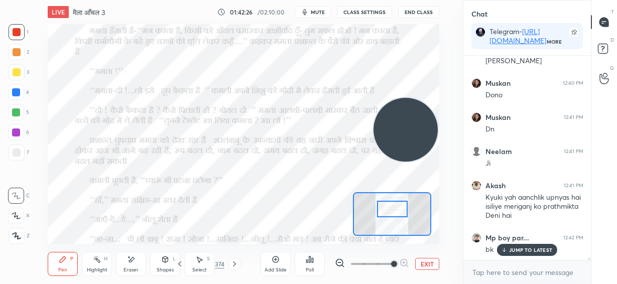
click at [399, 213] on div at bounding box center [392, 209] width 31 height 17
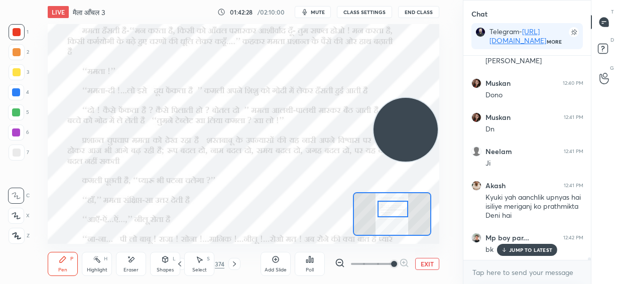
drag, startPoint x: 343, startPoint y: 261, endPoint x: 357, endPoint y: 255, distance: 14.8
click at [343, 262] on icon at bounding box center [340, 263] width 10 height 10
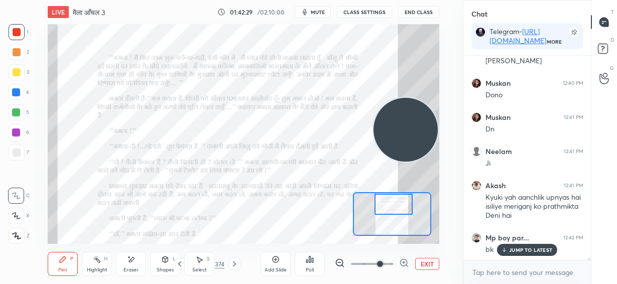
click at [395, 208] on div at bounding box center [394, 204] width 38 height 21
drag, startPoint x: 407, startPoint y: 125, endPoint x: 404, endPoint y: 106, distance: 18.8
click at [419, 94] on video at bounding box center [406, 126] width 64 height 64
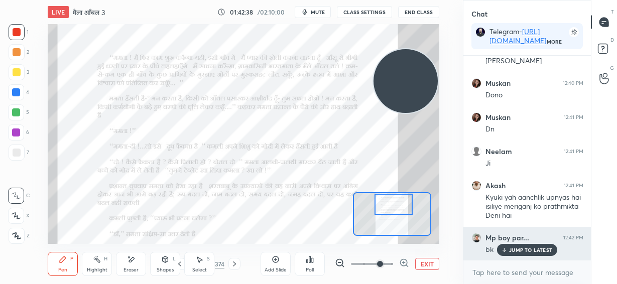
click at [506, 248] on icon at bounding box center [504, 250] width 7 height 6
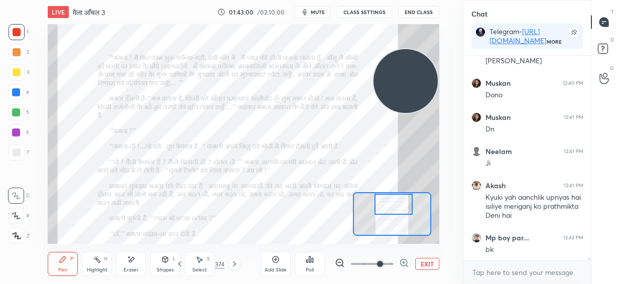
click at [426, 265] on button "EXIT" at bounding box center [427, 264] width 24 height 12
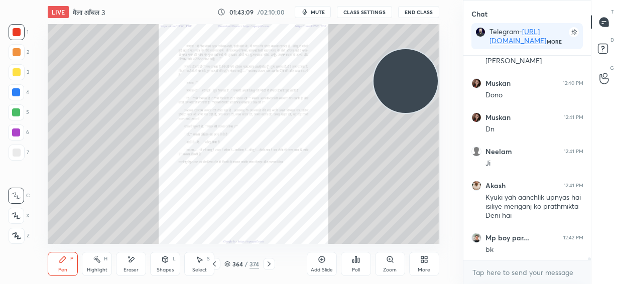
click at [323, 260] on icon at bounding box center [321, 259] width 3 height 3
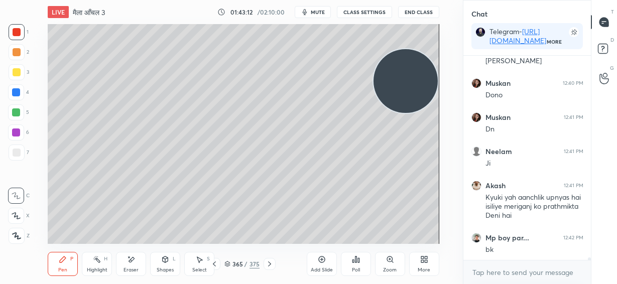
click at [17, 51] on div at bounding box center [17, 52] width 8 height 8
drag, startPoint x: 15, startPoint y: 214, endPoint x: 24, endPoint y: 209, distance: 10.3
click at [17, 214] on icon at bounding box center [16, 215] width 9 height 7
click at [215, 266] on icon at bounding box center [214, 264] width 8 height 8
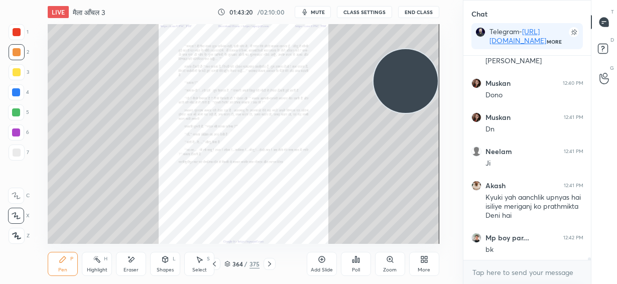
click at [216, 266] on icon at bounding box center [214, 264] width 8 height 8
click at [270, 265] on icon at bounding box center [270, 264] width 8 height 8
click at [271, 265] on icon at bounding box center [270, 264] width 8 height 8
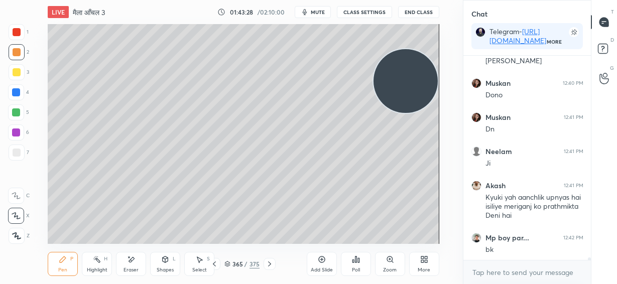
click at [272, 262] on icon at bounding box center [270, 264] width 8 height 8
click at [272, 263] on icon at bounding box center [270, 264] width 8 height 8
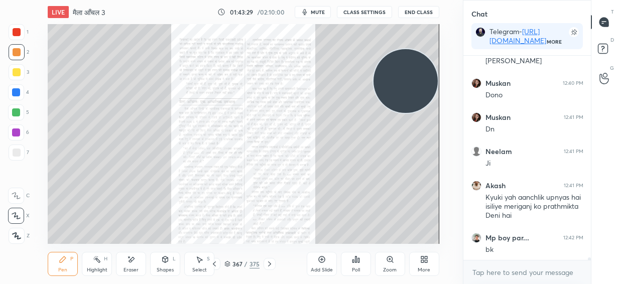
click at [272, 263] on icon at bounding box center [270, 264] width 8 height 8
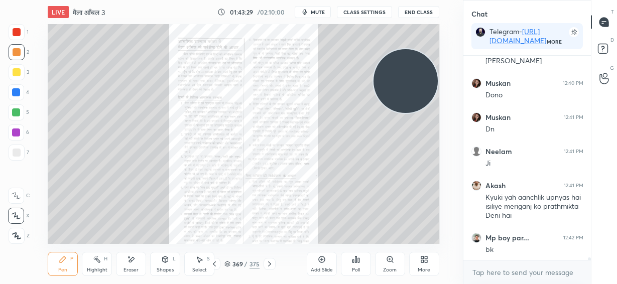
click at [272, 263] on icon at bounding box center [270, 264] width 8 height 8
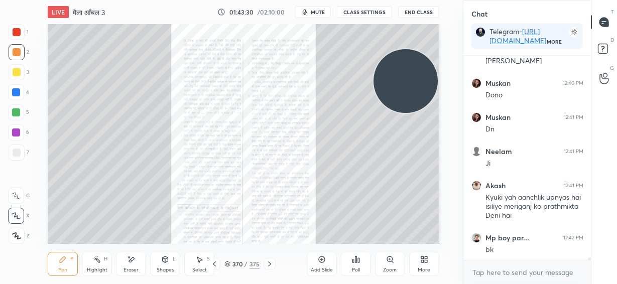
click at [272, 263] on icon at bounding box center [270, 264] width 8 height 8
click at [267, 264] on icon at bounding box center [270, 264] width 8 height 8
click at [266, 265] on icon at bounding box center [270, 264] width 8 height 8
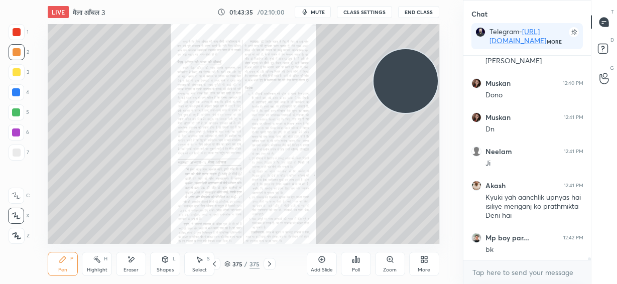
click at [217, 263] on icon at bounding box center [214, 264] width 8 height 8
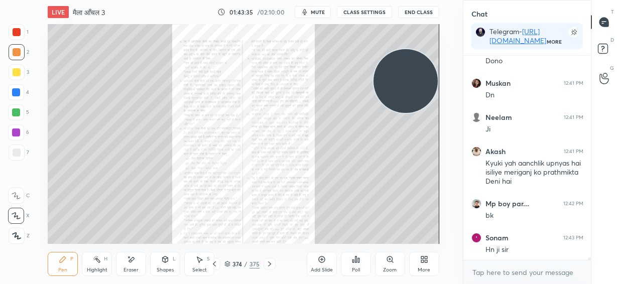
click at [217, 263] on icon at bounding box center [214, 264] width 8 height 8
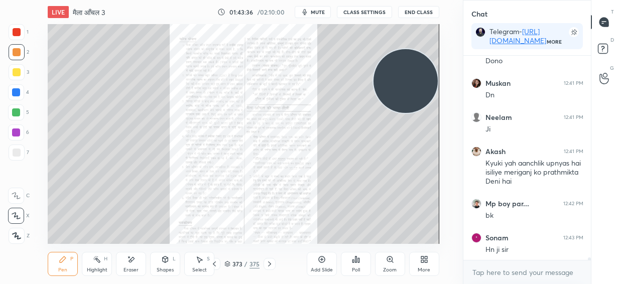
click at [217, 263] on icon at bounding box center [214, 264] width 8 height 8
click at [218, 263] on div at bounding box center [214, 264] width 12 height 12
click at [219, 263] on div at bounding box center [214, 264] width 12 height 12
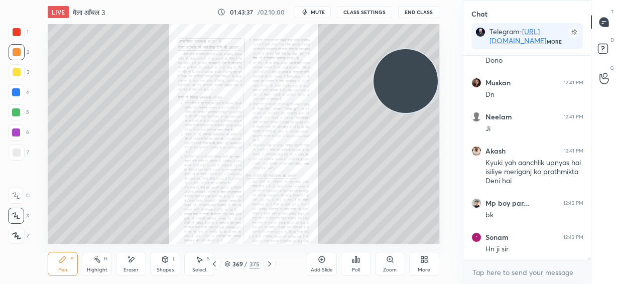
click at [220, 263] on div at bounding box center [214, 264] width 12 height 12
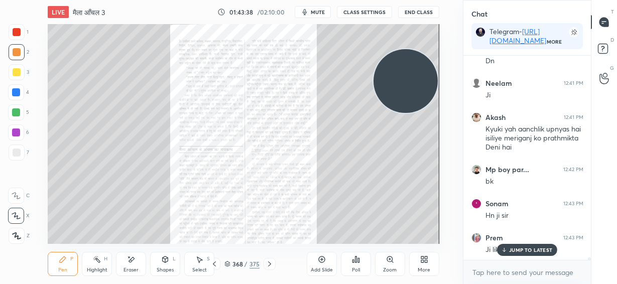
scroll to position [15091, 0]
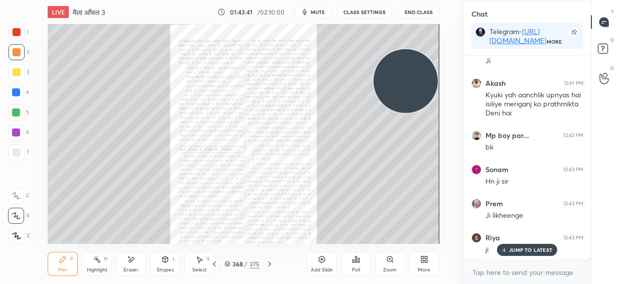
click at [214, 265] on icon at bounding box center [214, 264] width 8 height 8
click at [389, 266] on div "Zoom" at bounding box center [390, 264] width 30 height 24
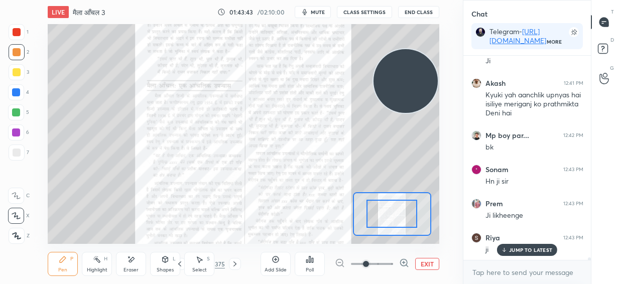
click at [386, 264] on span at bounding box center [372, 264] width 42 height 15
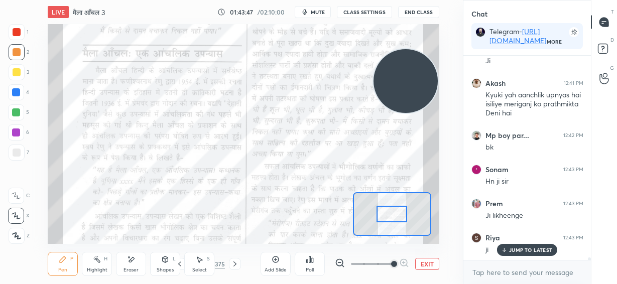
drag, startPoint x: 18, startPoint y: 195, endPoint x: 21, endPoint y: 187, distance: 8.3
click at [17, 195] on icon at bounding box center [16, 195] width 9 height 7
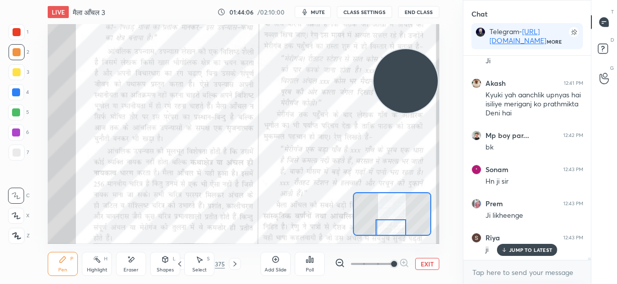
drag, startPoint x: 393, startPoint y: 216, endPoint x: 392, endPoint y: 229, distance: 13.1
click at [392, 231] on div at bounding box center [391, 227] width 31 height 17
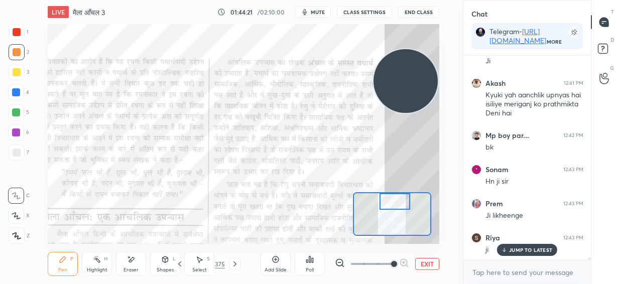
drag, startPoint x: 399, startPoint y: 229, endPoint x: 403, endPoint y: 195, distance: 34.4
click at [403, 198] on div at bounding box center [395, 201] width 31 height 17
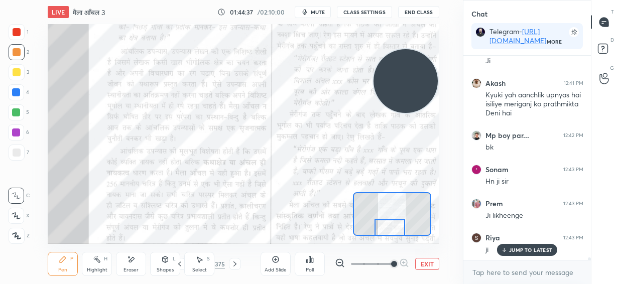
drag, startPoint x: 397, startPoint y: 206, endPoint x: 392, endPoint y: 241, distance: 35.0
click at [392, 245] on div "LIVE मैला आँचल 3 01:44:37 / 02:10:00 mute CLASS SETTINGS End Class Setting up y…" at bounding box center [243, 142] width 423 height 284
click at [433, 265] on button "EXIT" at bounding box center [427, 264] width 24 height 12
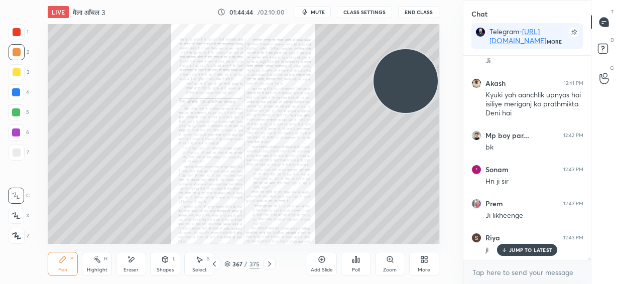
click at [322, 262] on icon at bounding box center [322, 260] width 8 height 8
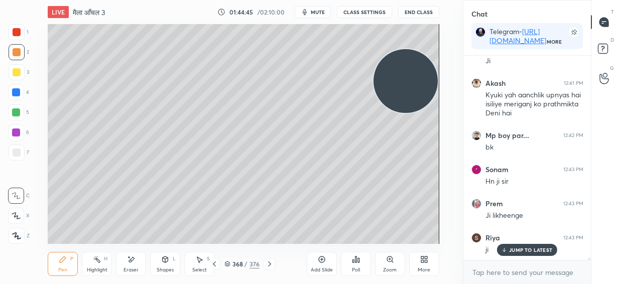
click at [16, 77] on div at bounding box center [17, 72] width 16 height 16
click at [19, 211] on div at bounding box center [16, 216] width 16 height 16
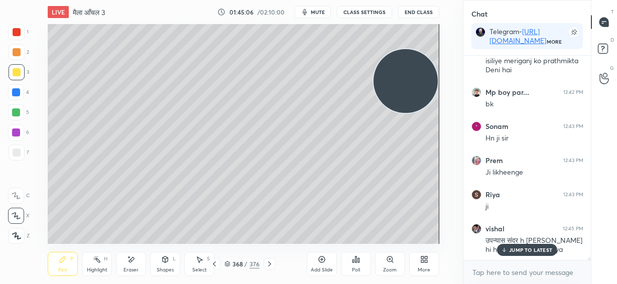
click at [518, 249] on p "JUMP TO LATEST" at bounding box center [530, 250] width 43 height 6
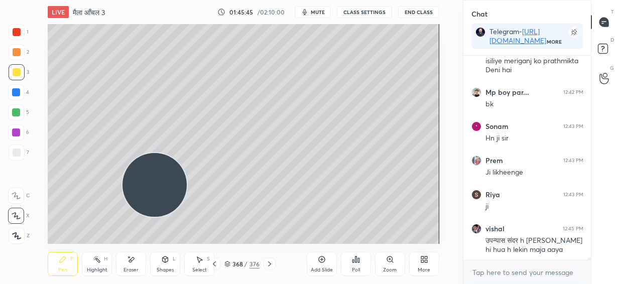
drag, startPoint x: 228, startPoint y: 179, endPoint x: 153, endPoint y: 190, distance: 76.6
click at [153, 191] on video at bounding box center [155, 185] width 64 height 64
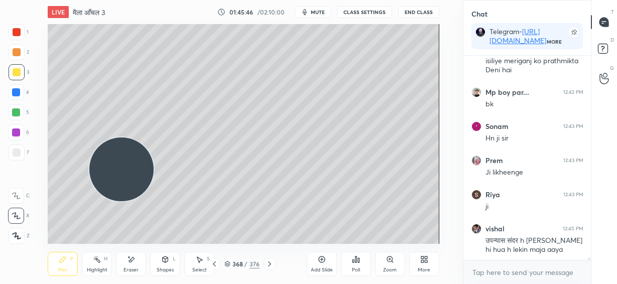
drag, startPoint x: 152, startPoint y: 190, endPoint x: 118, endPoint y: 94, distance: 101.2
click at [118, 138] on video at bounding box center [121, 170] width 64 height 64
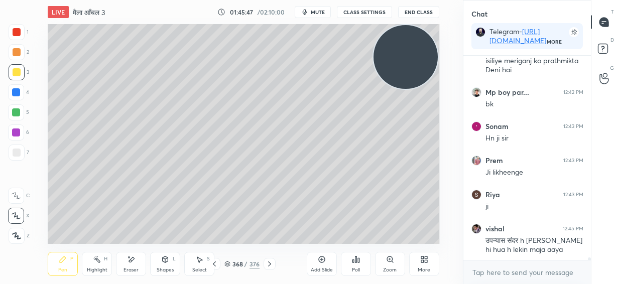
drag, startPoint x: 109, startPoint y: 84, endPoint x: 422, endPoint y: 41, distance: 316.3
click at [425, 45] on video at bounding box center [406, 57] width 64 height 64
drag, startPoint x: 407, startPoint y: 60, endPoint x: 415, endPoint y: 51, distance: 11.8
click at [413, 53] on video at bounding box center [406, 57] width 64 height 64
click at [18, 154] on div at bounding box center [17, 153] width 8 height 8
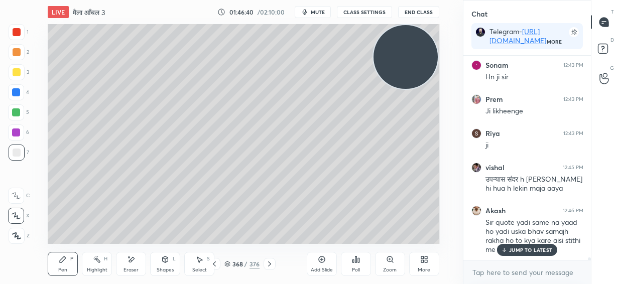
scroll to position [15230, 0]
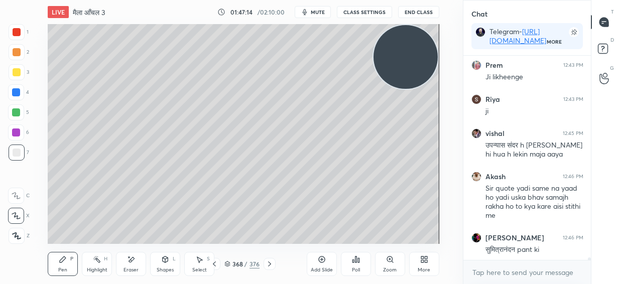
drag, startPoint x: 17, startPoint y: 73, endPoint x: 26, endPoint y: 80, distance: 11.4
click at [19, 74] on div at bounding box center [17, 72] width 8 height 8
click at [326, 237] on div "LIVE मैला आँचल 3 01:48:28 / 02:10:00 mute CLASS SETTINGS End Class Setting up y…" at bounding box center [243, 142] width 423 height 284
click at [349, 238] on div "LIVE मैला आँचल 3 01:48:29 / 02:10:00 mute CLASS SETTINGS End Class Setting up y…" at bounding box center [243, 142] width 423 height 284
drag, startPoint x: 16, startPoint y: 53, endPoint x: 43, endPoint y: 58, distance: 27.2
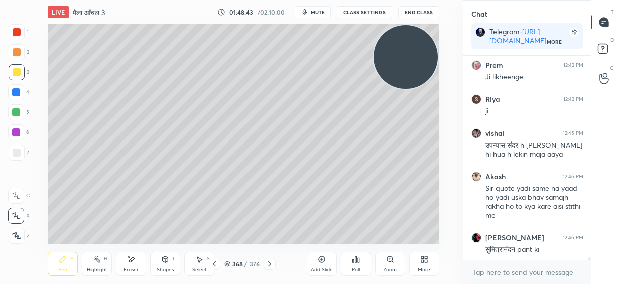
click at [16, 53] on div at bounding box center [17, 52] width 8 height 8
drag, startPoint x: 321, startPoint y: 10, endPoint x: 327, endPoint y: 11, distance: 6.6
click at [322, 10] on span "mute" at bounding box center [318, 12] width 14 height 7
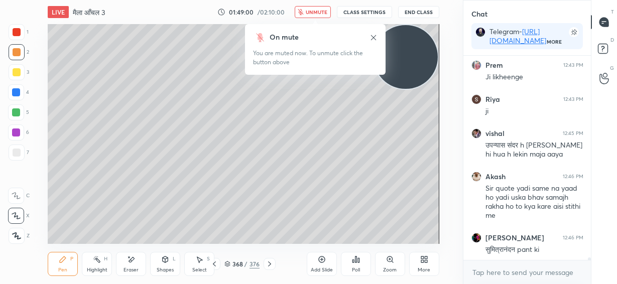
scroll to position [15264, 0]
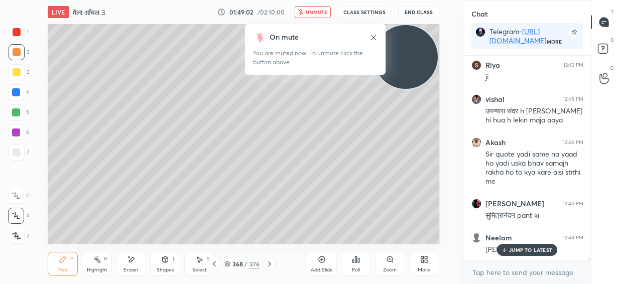
click at [374, 37] on icon at bounding box center [374, 38] width 8 height 8
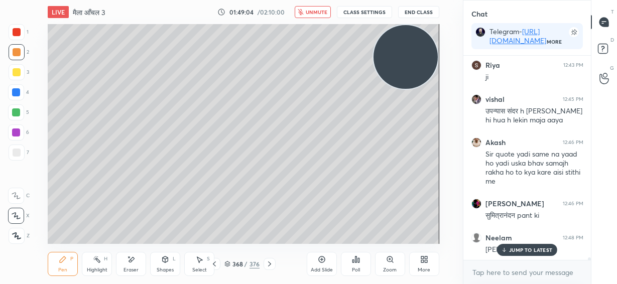
drag, startPoint x: 317, startPoint y: 9, endPoint x: 317, endPoint y: 21, distance: 12.6
click at [317, 9] on span "unmute" at bounding box center [317, 12] width 22 height 7
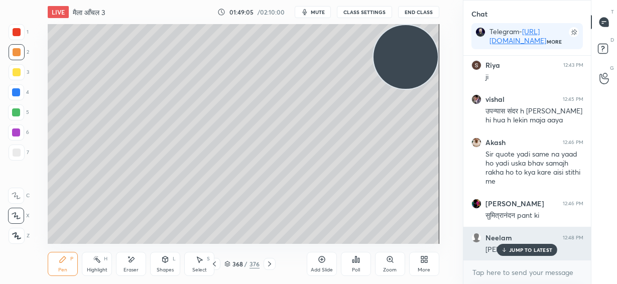
drag, startPoint x: 530, startPoint y: 250, endPoint x: 502, endPoint y: 248, distance: 28.7
click at [530, 250] on p "JUMP TO LATEST" at bounding box center [530, 250] width 43 height 6
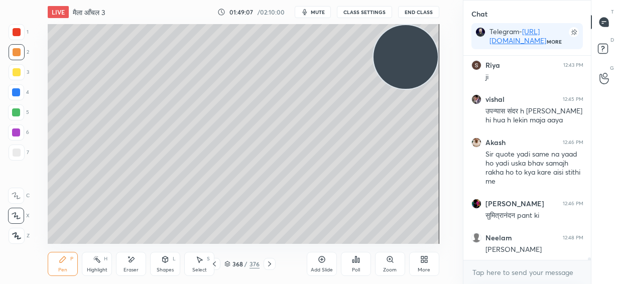
click at [318, 265] on div "Add Slide" at bounding box center [322, 264] width 30 height 24
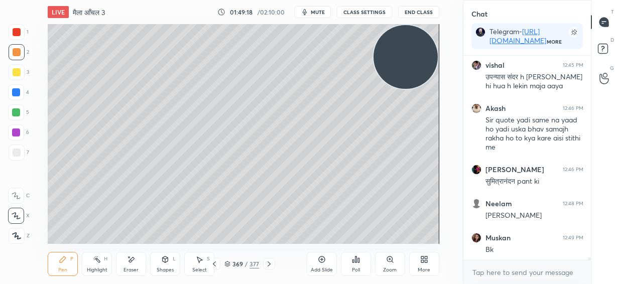
click at [217, 264] on icon at bounding box center [214, 264] width 8 height 8
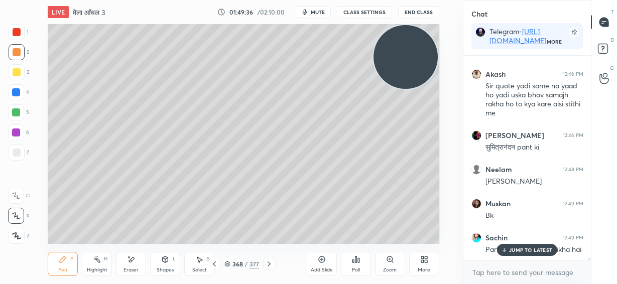
click at [508, 246] on div "JUMP TO LATEST" at bounding box center [527, 250] width 60 height 12
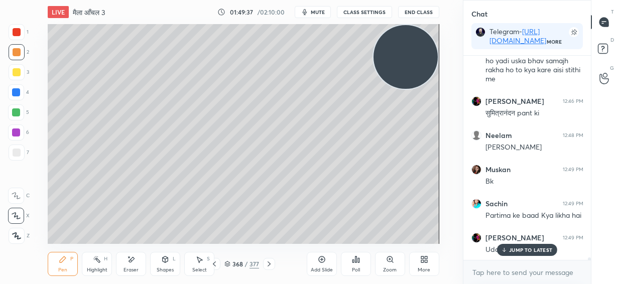
scroll to position [15400, 0]
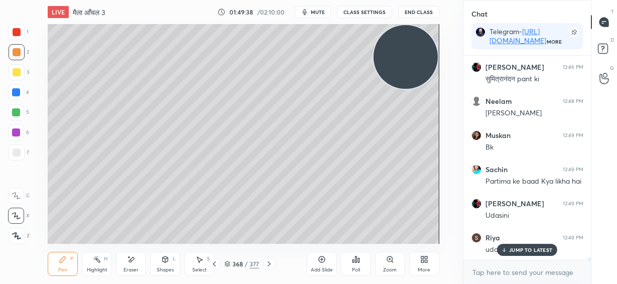
click at [528, 247] on p "JUMP TO LATEST" at bounding box center [530, 250] width 43 height 6
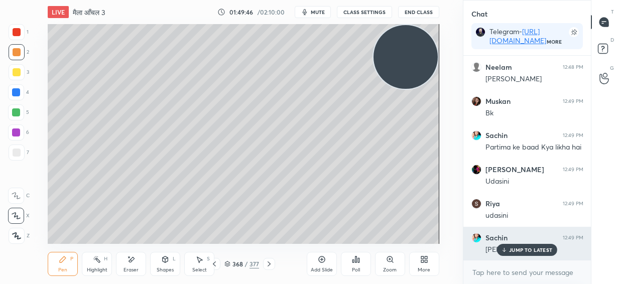
click at [516, 250] on p "JUMP TO LATEST" at bounding box center [530, 250] width 43 height 6
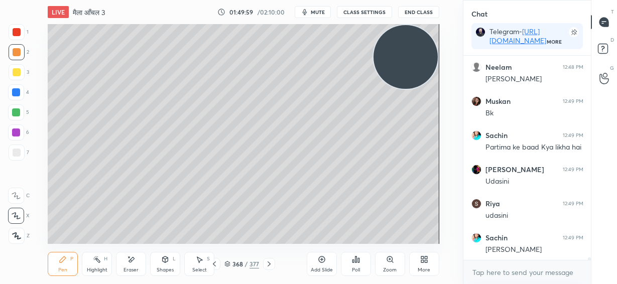
click at [269, 266] on icon at bounding box center [269, 264] width 8 height 8
click at [131, 266] on div "Eraser" at bounding box center [131, 264] width 30 height 24
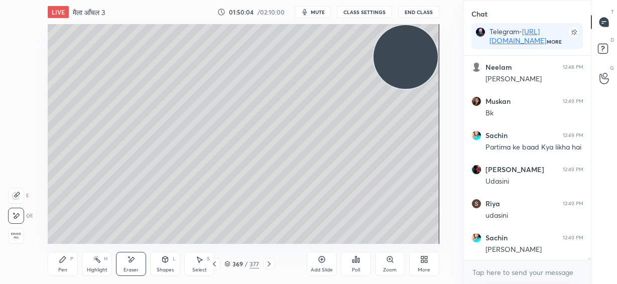
drag, startPoint x: 14, startPoint y: 235, endPoint x: 44, endPoint y: 235, distance: 30.1
click at [16, 235] on span "Erase all" at bounding box center [16, 235] width 15 height 7
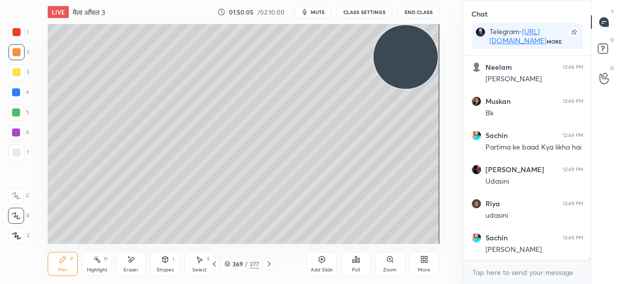
click at [215, 264] on icon at bounding box center [214, 264] width 8 height 8
click at [325, 261] on div "Add Slide" at bounding box center [322, 264] width 30 height 24
drag, startPoint x: 133, startPoint y: 265, endPoint x: 138, endPoint y: 263, distance: 5.7
click at [133, 265] on div "Eraser" at bounding box center [131, 264] width 30 height 24
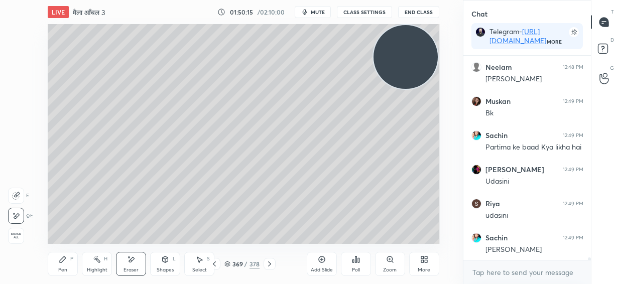
click at [61, 268] on div "Pen" at bounding box center [62, 270] width 9 height 5
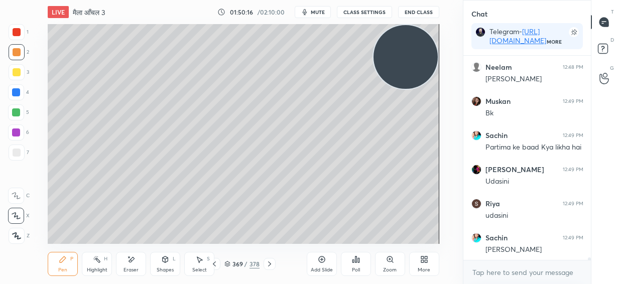
click at [18, 153] on div at bounding box center [17, 153] width 8 height 8
drag, startPoint x: 411, startPoint y: 53, endPoint x: 421, endPoint y: 158, distance: 104.9
click at [422, 89] on video at bounding box center [406, 57] width 64 height 64
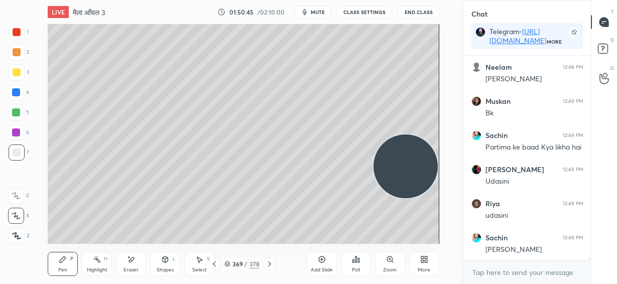
click at [18, 54] on div at bounding box center [17, 52] width 8 height 8
click at [18, 150] on div at bounding box center [17, 153] width 8 height 8
drag, startPoint x: 13, startPoint y: 53, endPoint x: 44, endPoint y: 44, distance: 31.9
click at [14, 53] on div at bounding box center [17, 52] width 8 height 8
click at [129, 269] on div "Eraser" at bounding box center [131, 270] width 15 height 5
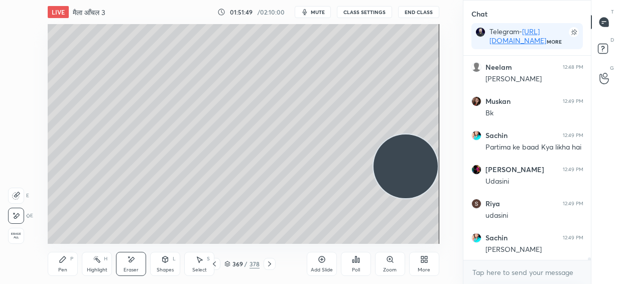
click at [64, 270] on div "Pen" at bounding box center [62, 270] width 9 height 5
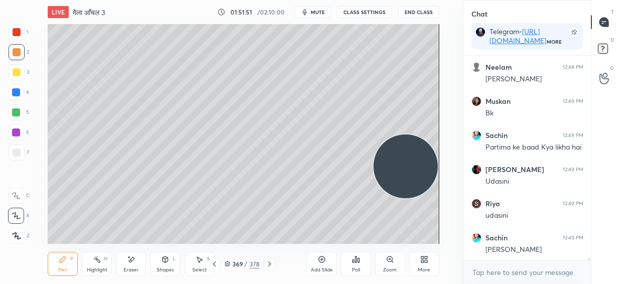
click at [16, 156] on div at bounding box center [17, 153] width 8 height 8
click at [18, 111] on div at bounding box center [16, 112] width 8 height 8
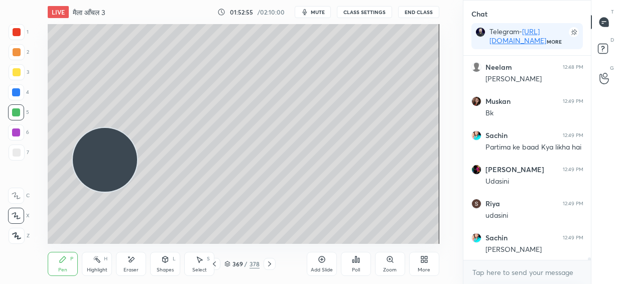
drag, startPoint x: 203, startPoint y: 76, endPoint x: 99, endPoint y: 160, distance: 133.6
click at [98, 164] on video at bounding box center [105, 160] width 64 height 64
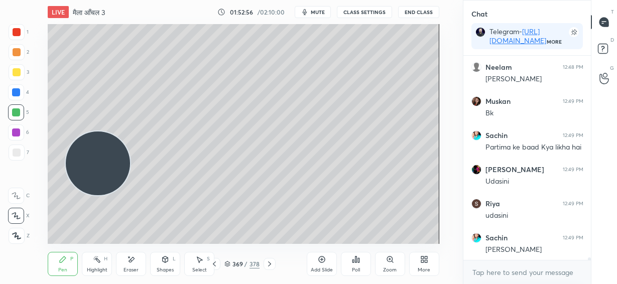
click at [18, 153] on div at bounding box center [17, 153] width 8 height 8
click at [17, 90] on div at bounding box center [16, 92] width 8 height 8
drag, startPoint x: 16, startPoint y: 71, endPoint x: 43, endPoint y: 76, distance: 28.0
click at [16, 72] on div at bounding box center [17, 72] width 8 height 8
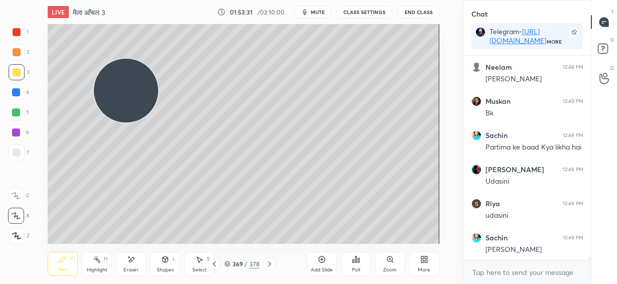
drag, startPoint x: 102, startPoint y: 179, endPoint x: 129, endPoint y: 106, distance: 78.0
click at [130, 106] on video at bounding box center [126, 91] width 64 height 64
drag, startPoint x: 13, startPoint y: 152, endPoint x: 45, endPoint y: 149, distance: 32.2
click at [14, 153] on div at bounding box center [17, 153] width 8 height 8
click at [319, 11] on span "mute" at bounding box center [318, 12] width 14 height 7
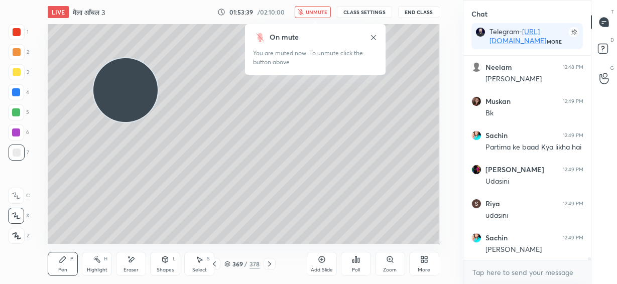
drag, startPoint x: 321, startPoint y: 10, endPoint x: 304, endPoint y: 21, distance: 20.3
click at [321, 10] on span "unmute" at bounding box center [317, 12] width 22 height 7
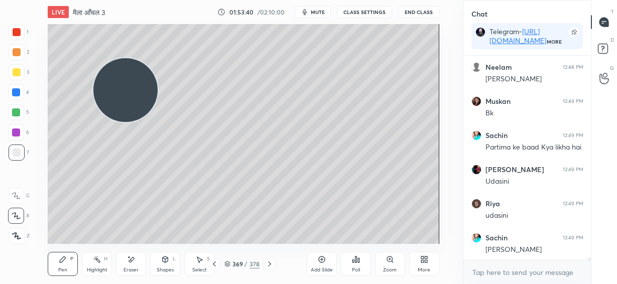
drag, startPoint x: 131, startPoint y: 101, endPoint x: 376, endPoint y: 91, distance: 244.8
click at [158, 91] on video at bounding box center [125, 90] width 64 height 64
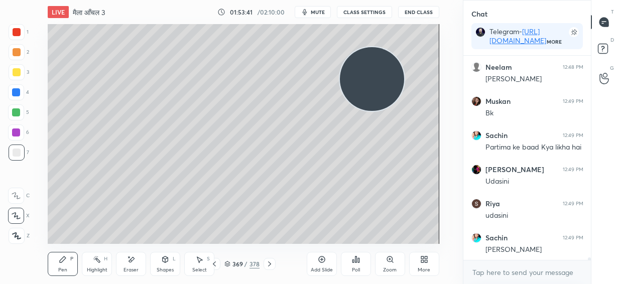
drag, startPoint x: 371, startPoint y: 92, endPoint x: 404, endPoint y: 83, distance: 33.9
click at [404, 83] on video at bounding box center [372, 79] width 64 height 64
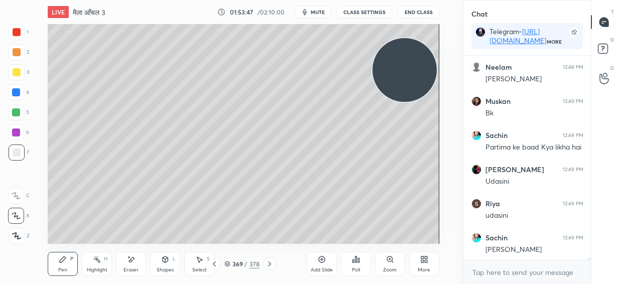
click at [18, 54] on div at bounding box center [17, 52] width 8 height 8
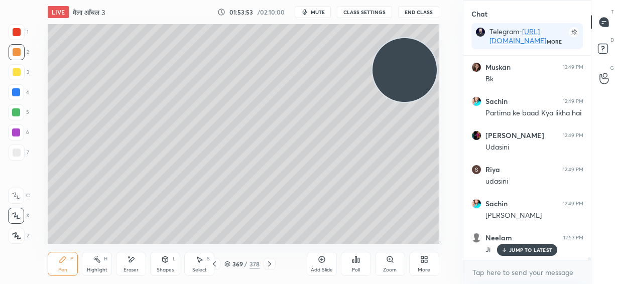
click at [132, 261] on icon at bounding box center [131, 260] width 8 height 9
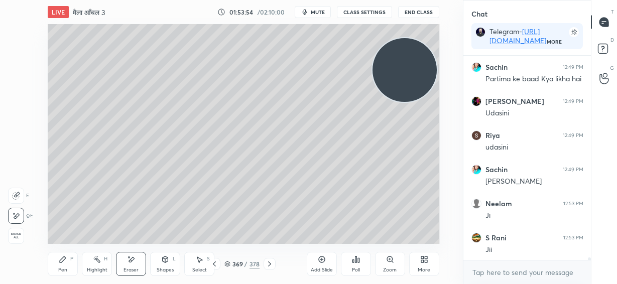
scroll to position [15537, 0]
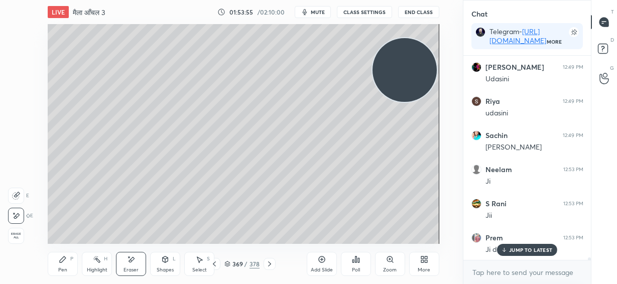
click at [62, 263] on icon at bounding box center [63, 260] width 8 height 8
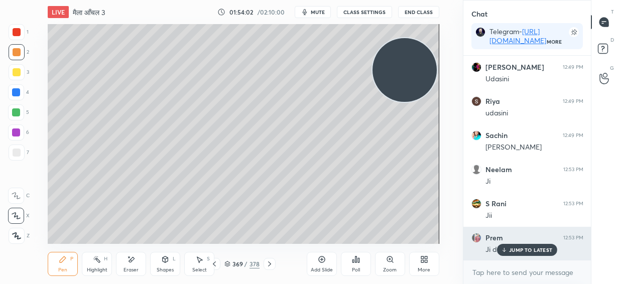
click at [528, 252] on p "JUMP TO LATEST" at bounding box center [530, 250] width 43 height 6
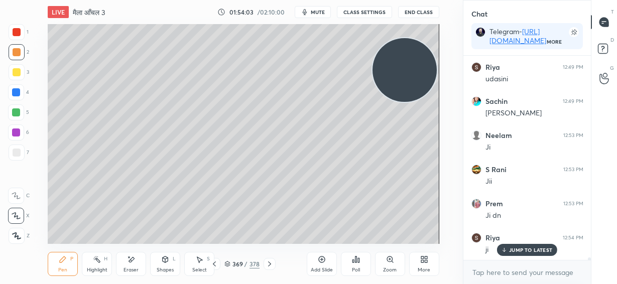
click at [529, 254] on div "JUMP TO LATEST" at bounding box center [527, 250] width 60 height 12
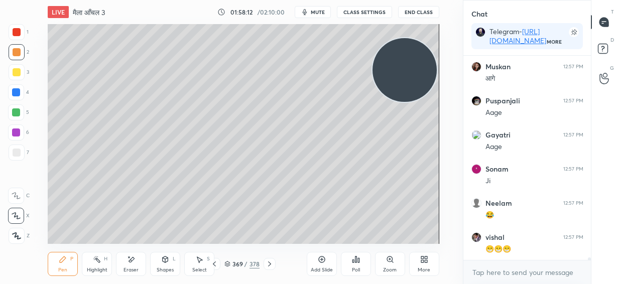
scroll to position [17026, 0]
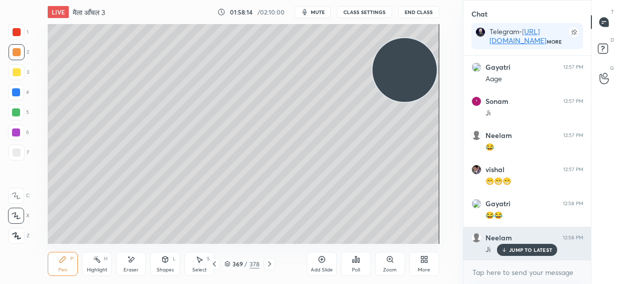
click at [516, 250] on p "JUMP TO LATEST" at bounding box center [530, 250] width 43 height 6
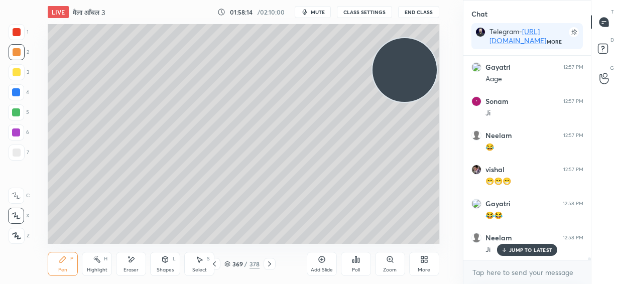
scroll to position [17095, 0]
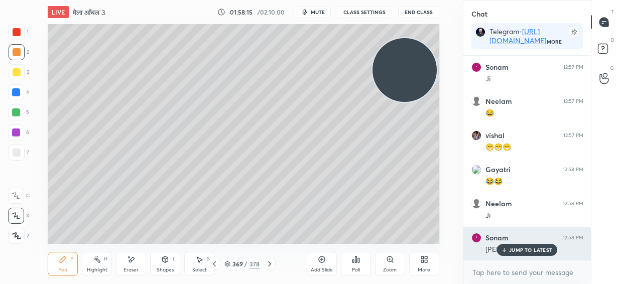
click at [520, 250] on p "JUMP TO LATEST" at bounding box center [530, 250] width 43 height 6
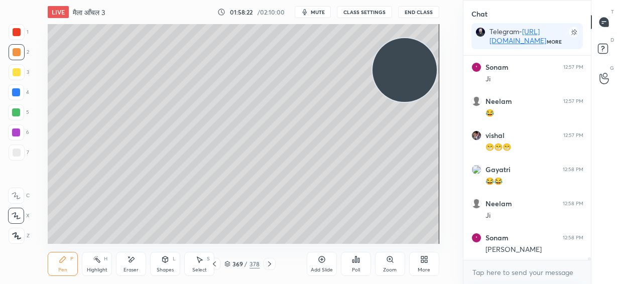
click at [271, 264] on icon at bounding box center [270, 264] width 8 height 8
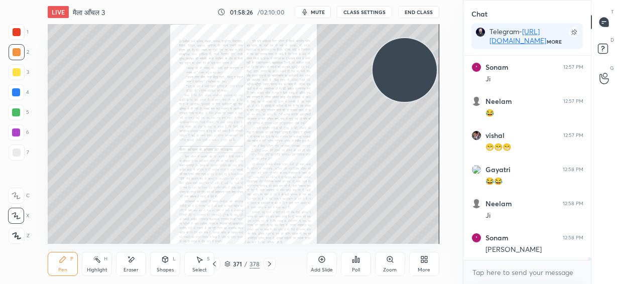
click at [269, 264] on icon at bounding box center [270, 264] width 8 height 8
click at [393, 264] on div "Zoom" at bounding box center [390, 264] width 30 height 24
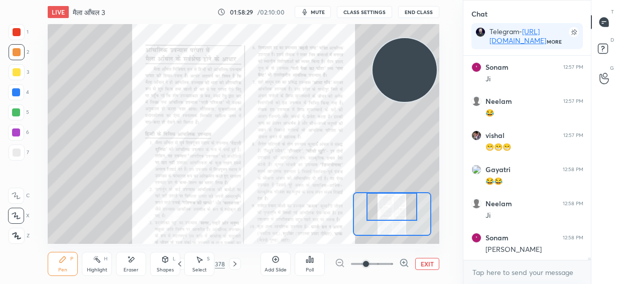
drag, startPoint x: 392, startPoint y: 221, endPoint x: 393, endPoint y: 201, distance: 19.6
click at [392, 202] on div at bounding box center [392, 207] width 51 height 28
click at [404, 262] on icon at bounding box center [404, 263] width 10 height 10
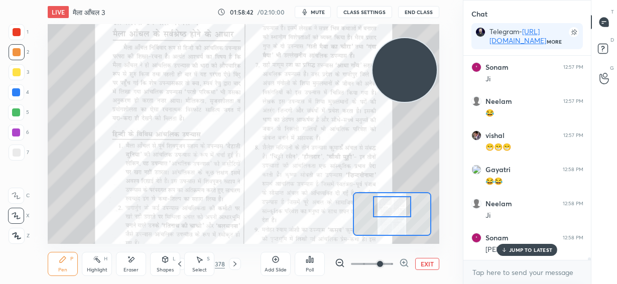
scroll to position [17138, 0]
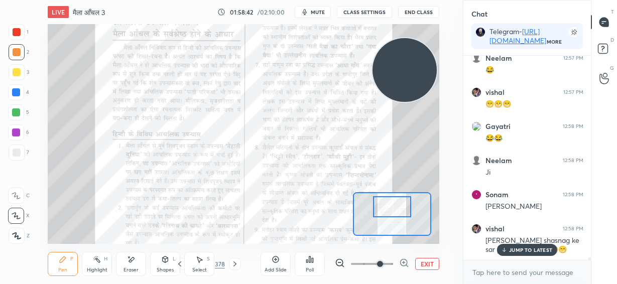
click at [320, 12] on span "mute" at bounding box center [318, 12] width 14 height 7
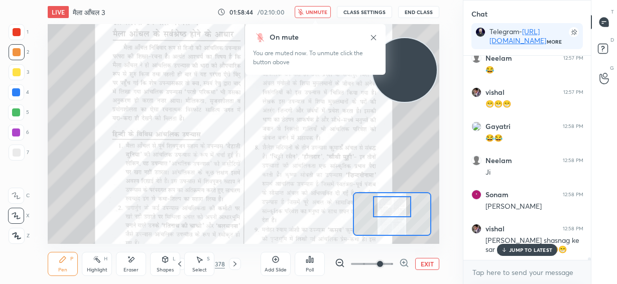
click at [322, 12] on span "unmute" at bounding box center [317, 12] width 22 height 7
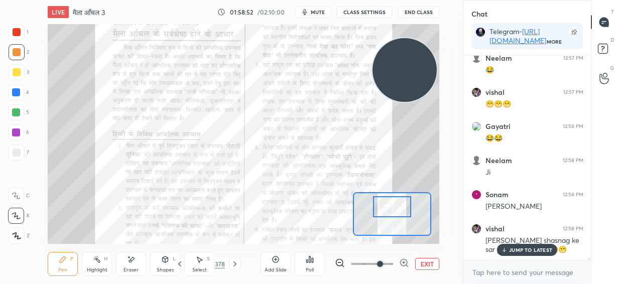
click at [405, 264] on icon at bounding box center [404, 263] width 10 height 10
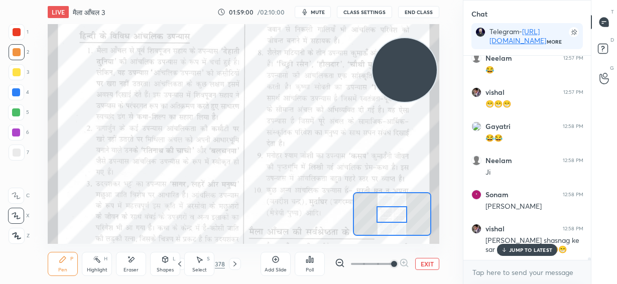
drag, startPoint x: 391, startPoint y: 204, endPoint x: 391, endPoint y: 212, distance: 7.5
click at [391, 212] on div at bounding box center [392, 214] width 31 height 17
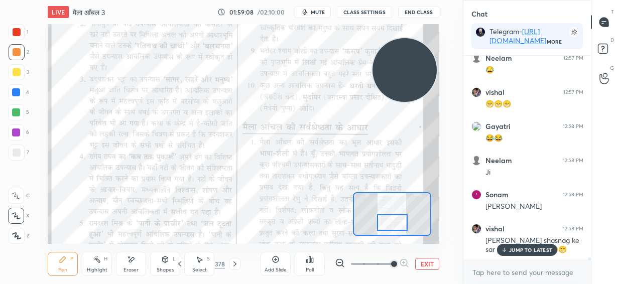
drag, startPoint x: 394, startPoint y: 213, endPoint x: 394, endPoint y: 221, distance: 8.1
click at [394, 221] on div at bounding box center [392, 222] width 31 height 17
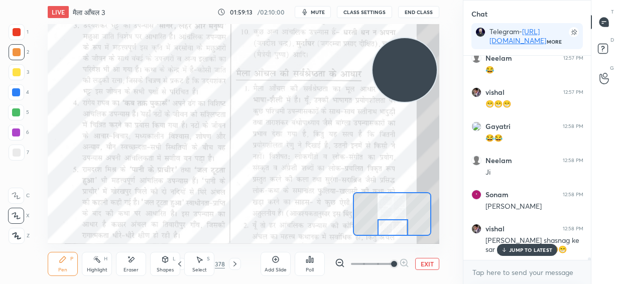
drag, startPoint x: 390, startPoint y: 221, endPoint x: 382, endPoint y: 225, distance: 9.0
click at [391, 226] on div at bounding box center [393, 227] width 31 height 17
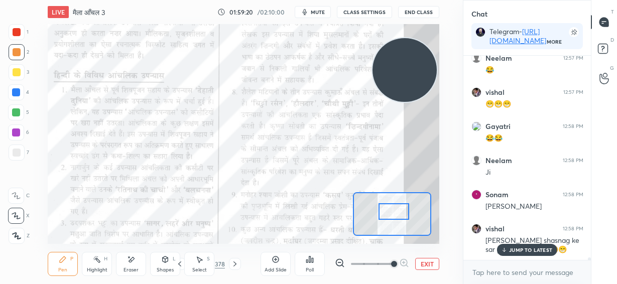
drag, startPoint x: 394, startPoint y: 229, endPoint x: 394, endPoint y: 213, distance: 16.1
click at [394, 213] on div at bounding box center [394, 211] width 31 height 17
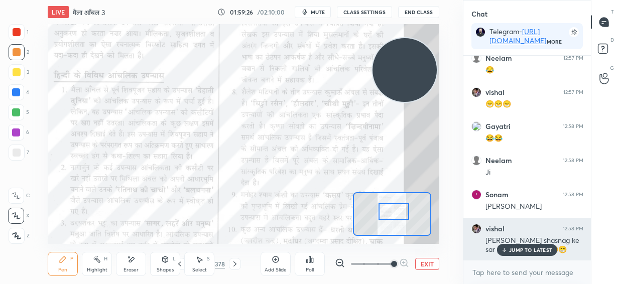
click at [539, 252] on p "JUMP TO LATEST" at bounding box center [530, 250] width 43 height 6
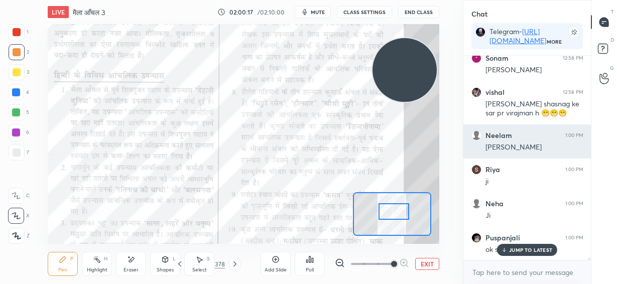
scroll to position [17191, 0]
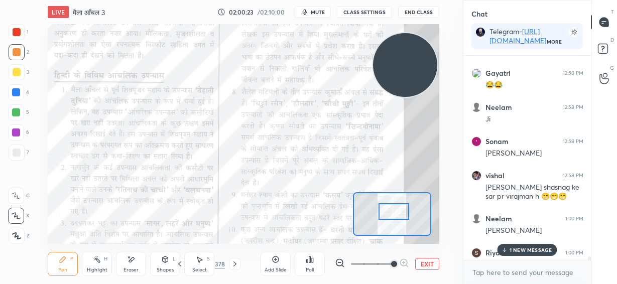
drag, startPoint x: 412, startPoint y: 71, endPoint x: 416, endPoint y: 53, distance: 18.5
click at [416, 53] on video at bounding box center [405, 65] width 64 height 64
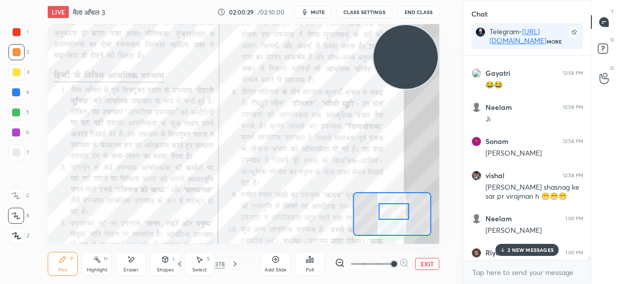
click at [510, 251] on p "2 NEW MESSAGES" at bounding box center [531, 250] width 46 height 6
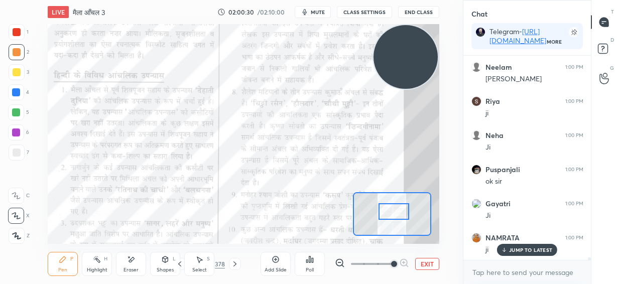
scroll to position [17377, 0]
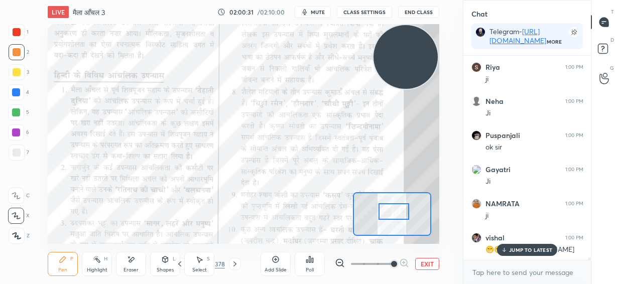
click at [511, 248] on p "JUMP TO LATEST" at bounding box center [530, 250] width 43 height 6
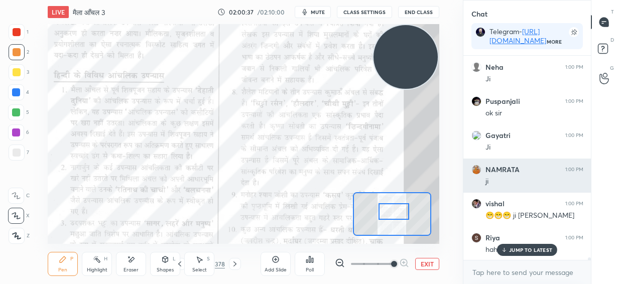
scroll to position [17445, 0]
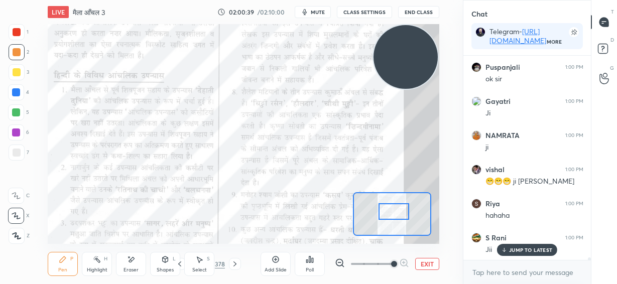
click at [530, 251] on p "JUMP TO LATEST" at bounding box center [530, 250] width 43 height 6
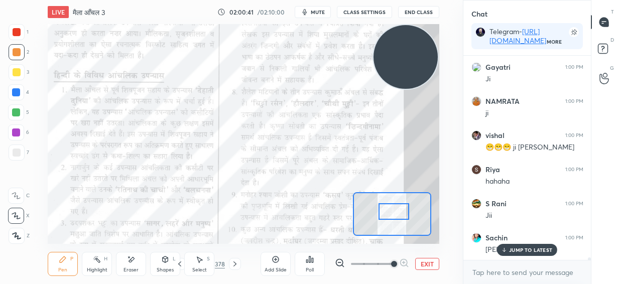
click at [424, 268] on button "EXIT" at bounding box center [427, 264] width 24 height 12
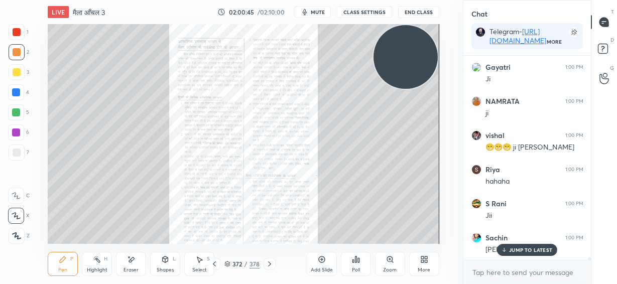
scroll to position [17513, 0]
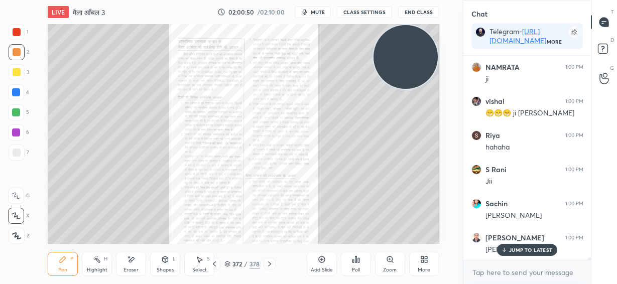
click at [532, 250] on p "JUMP TO LATEST" at bounding box center [530, 250] width 43 height 6
click at [271, 265] on icon at bounding box center [270, 264] width 8 height 8
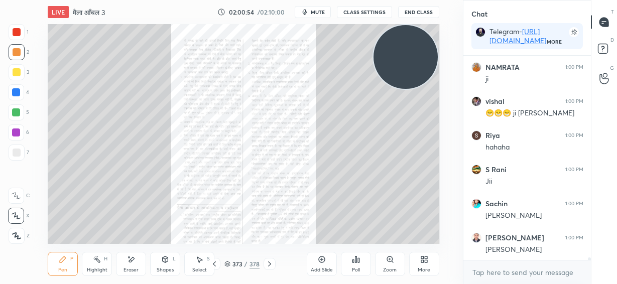
click at [387, 266] on div "Zoom" at bounding box center [390, 264] width 30 height 24
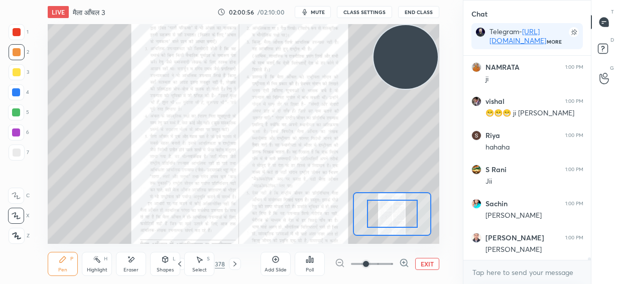
drag, startPoint x: 388, startPoint y: 215, endPoint x: 374, endPoint y: 236, distance: 24.8
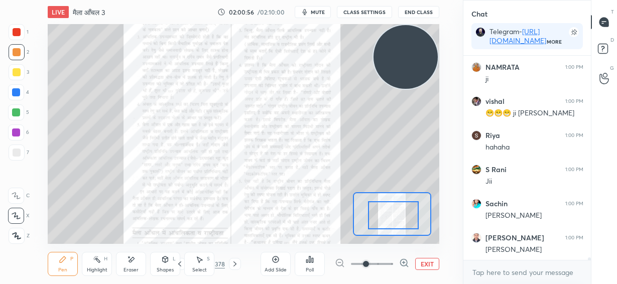
drag, startPoint x: 388, startPoint y: 223, endPoint x: 389, endPoint y: 236, distance: 13.1
click at [389, 236] on div "LIVE मैला आँचल 3 02:00:56 / 02:10:00 mute CLASS SETTINGS End Class Setting up y…" at bounding box center [243, 142] width 423 height 284
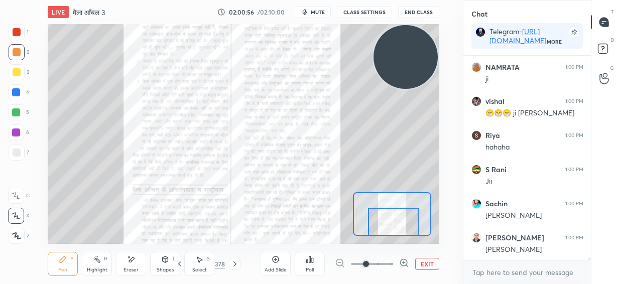
scroll to position [17548, 0]
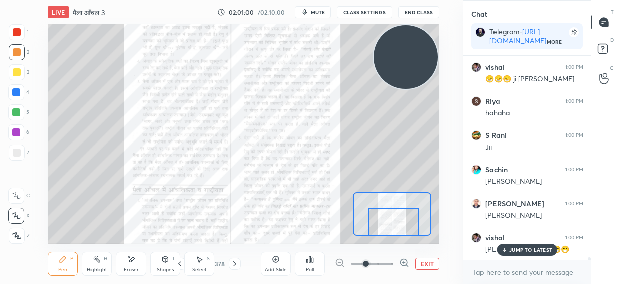
click at [422, 265] on button "EXIT" at bounding box center [427, 264] width 24 height 12
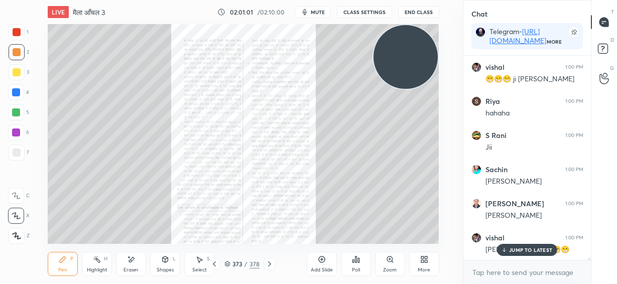
click at [266, 265] on icon at bounding box center [270, 264] width 8 height 8
click at [391, 268] on div "Zoom" at bounding box center [390, 270] width 14 height 5
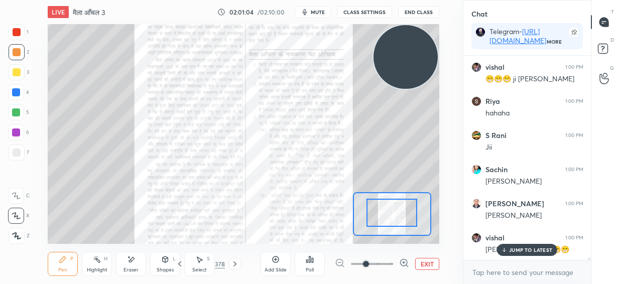
drag, startPoint x: 391, startPoint y: 220, endPoint x: 393, endPoint y: 213, distance: 7.7
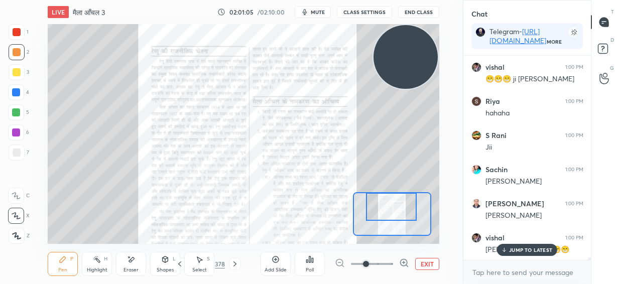
drag, startPoint x: 393, startPoint y: 216, endPoint x: 391, endPoint y: 207, distance: 8.7
click at [392, 208] on div at bounding box center [391, 207] width 51 height 28
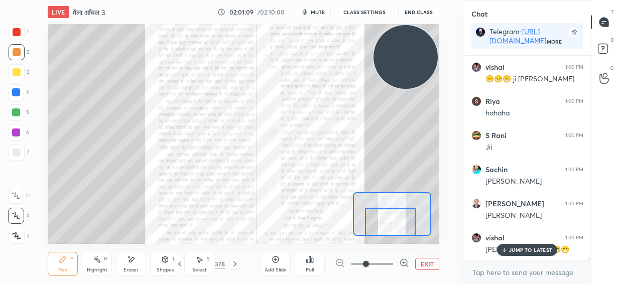
drag, startPoint x: 398, startPoint y: 210, endPoint x: 398, endPoint y: 232, distance: 21.6
click at [398, 232] on div at bounding box center [390, 222] width 51 height 28
drag, startPoint x: 397, startPoint y: 230, endPoint x: 394, endPoint y: 226, distance: 5.7
click at [397, 232] on div at bounding box center [390, 222] width 51 height 28
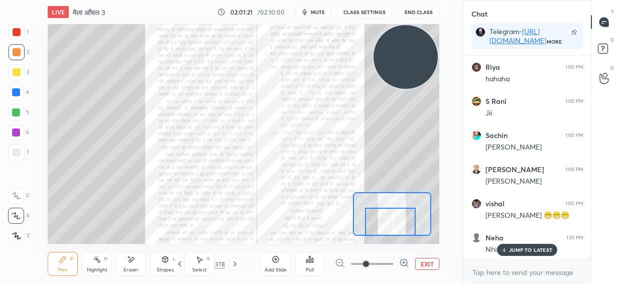
scroll to position [17616, 0]
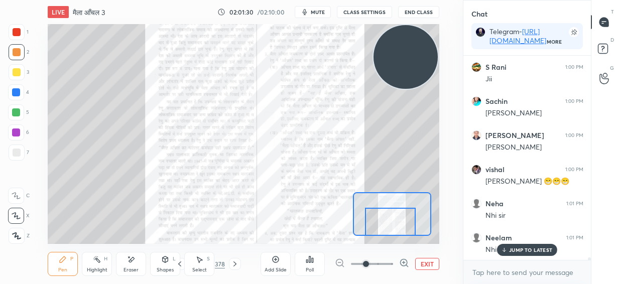
click at [423, 264] on button "EXIT" at bounding box center [427, 264] width 24 height 12
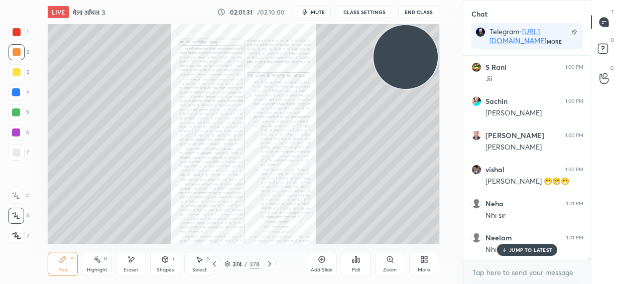
click at [269, 264] on icon at bounding box center [270, 264] width 8 height 8
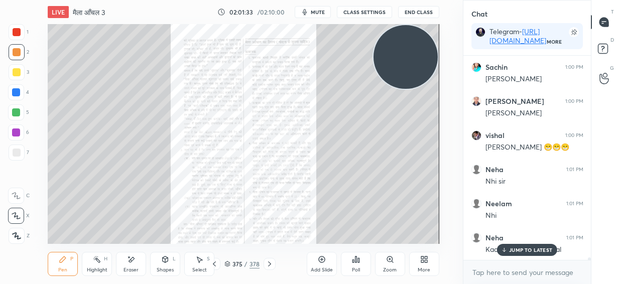
click at [393, 268] on div "Zoom" at bounding box center [390, 270] width 14 height 5
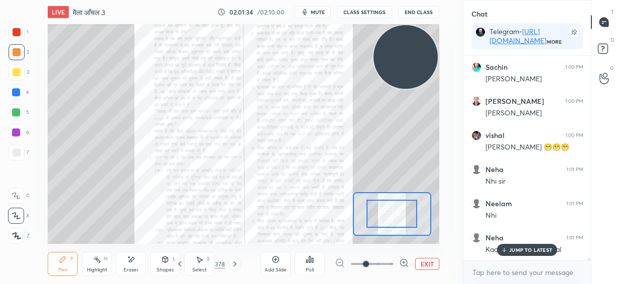
click at [394, 264] on div at bounding box center [372, 264] width 74 height 12
drag, startPoint x: 396, startPoint y: 213, endPoint x: 399, endPoint y: 202, distance: 10.8
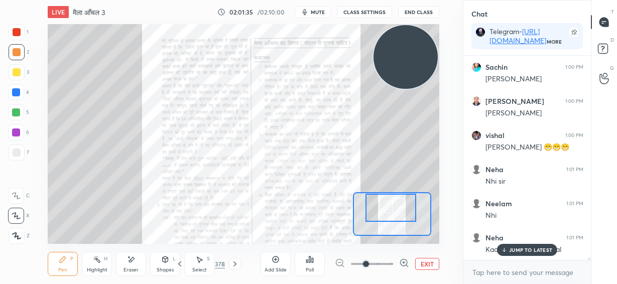
drag, startPoint x: 400, startPoint y: 210, endPoint x: 402, endPoint y: 205, distance: 5.6
click at [402, 203] on div at bounding box center [391, 208] width 51 height 28
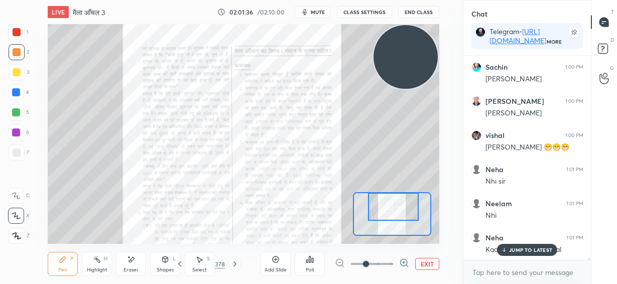
click at [404, 262] on icon at bounding box center [404, 263] width 10 height 10
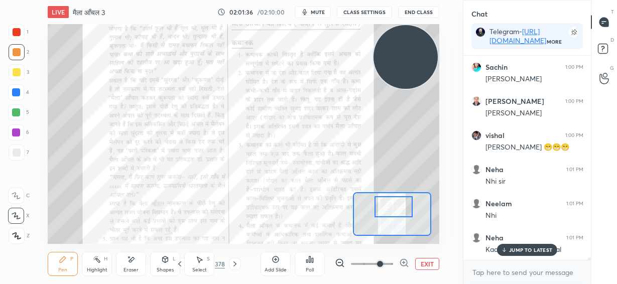
scroll to position [17684, 0]
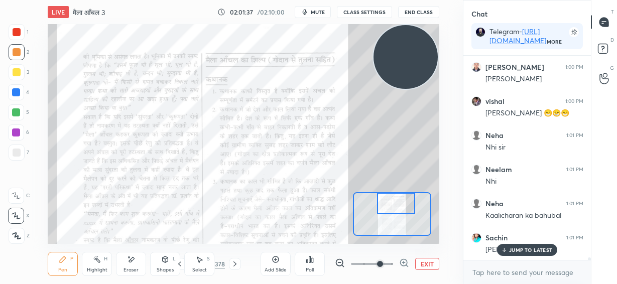
drag, startPoint x: 394, startPoint y: 204, endPoint x: 396, endPoint y: 195, distance: 8.9
click at [397, 195] on div at bounding box center [396, 203] width 38 height 21
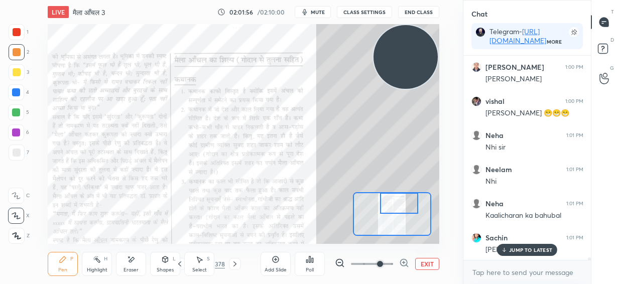
click at [422, 265] on button "EXIT" at bounding box center [427, 264] width 24 height 12
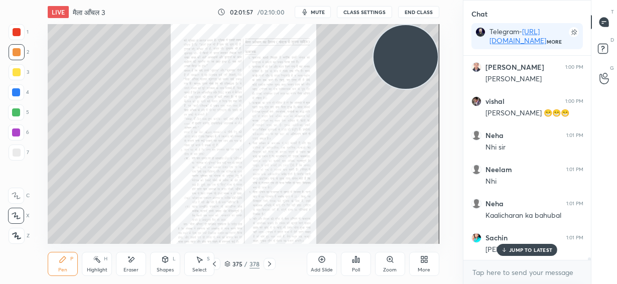
click at [269, 265] on icon at bounding box center [270, 264] width 8 height 8
click at [271, 264] on icon at bounding box center [270, 264] width 8 height 8
click at [215, 266] on icon at bounding box center [214, 264] width 8 height 8
click at [321, 261] on icon at bounding box center [322, 260] width 8 height 8
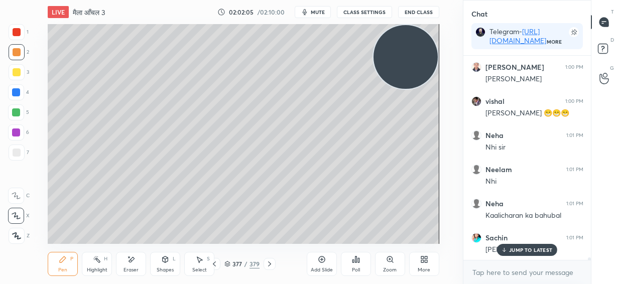
click at [217, 267] on icon at bounding box center [214, 264] width 8 height 8
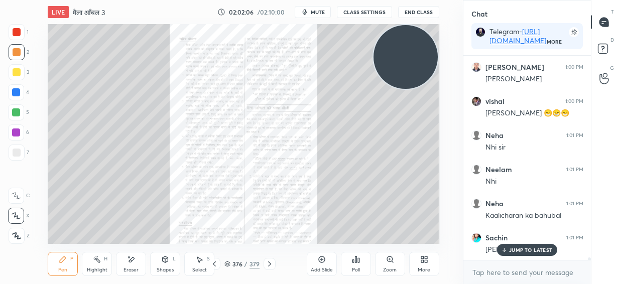
click at [389, 266] on div "Zoom" at bounding box center [390, 264] width 30 height 24
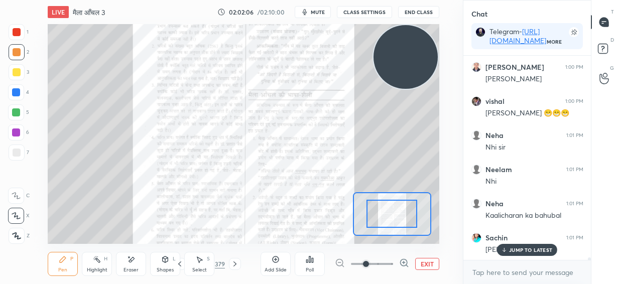
click at [388, 267] on span at bounding box center [372, 264] width 42 height 15
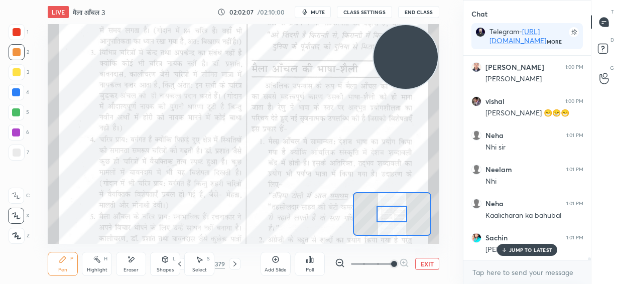
click at [423, 267] on button "EXIT" at bounding box center [427, 264] width 24 height 12
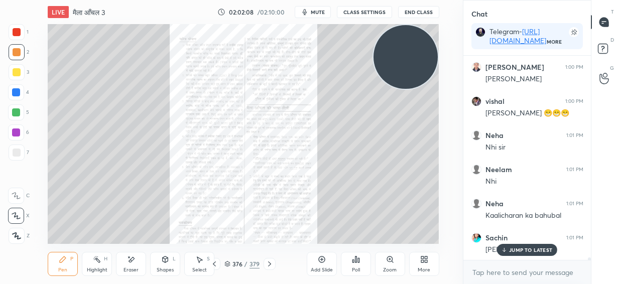
click at [269, 267] on icon at bounding box center [270, 264] width 8 height 8
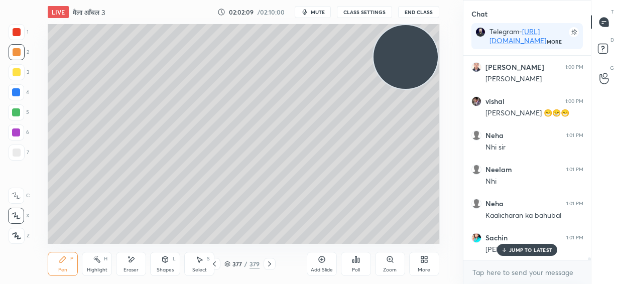
click at [269, 266] on icon at bounding box center [270, 264] width 8 height 8
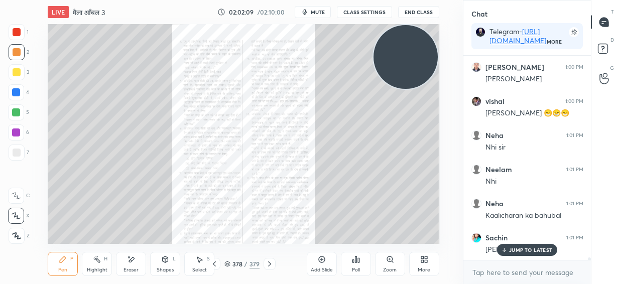
click at [270, 265] on icon at bounding box center [270, 264] width 8 height 8
click at [323, 8] on button "mute" at bounding box center [313, 12] width 36 height 12
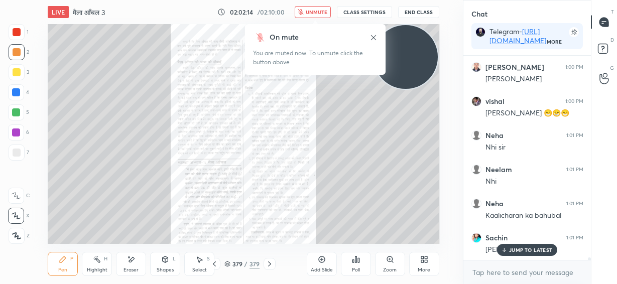
click at [323, 11] on span "unmute" at bounding box center [317, 12] width 22 height 7
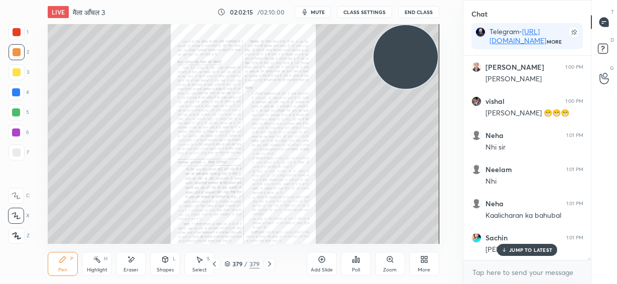
drag, startPoint x: 320, startPoint y: 264, endPoint x: 327, endPoint y: 261, distance: 7.6
click at [319, 263] on div "Add Slide" at bounding box center [322, 264] width 30 height 24
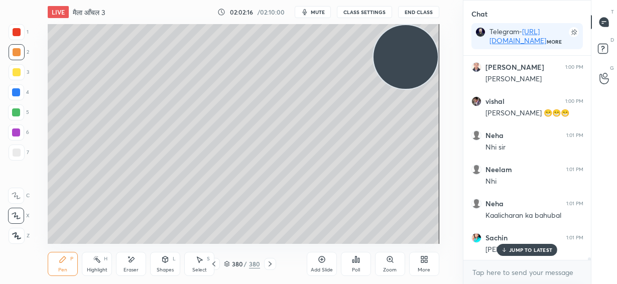
click at [18, 69] on div at bounding box center [17, 72] width 8 height 8
click at [397, 89] on video at bounding box center [406, 57] width 64 height 64
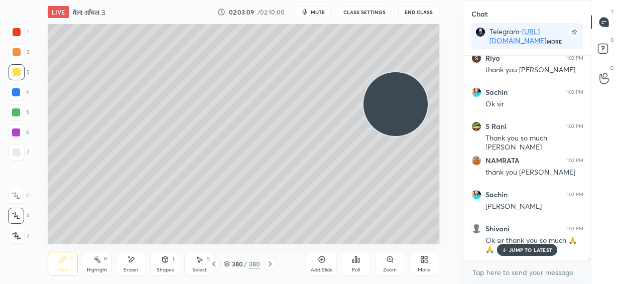
scroll to position [18175, 0]
click at [18, 148] on div at bounding box center [17, 153] width 16 height 16
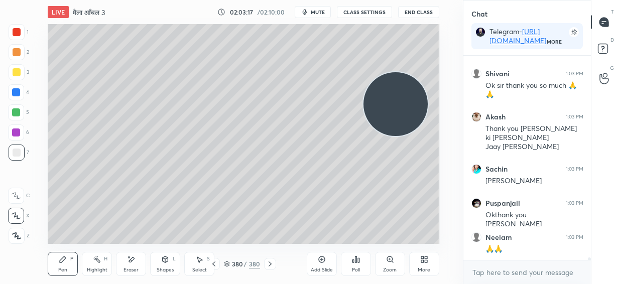
scroll to position [18312, 0]
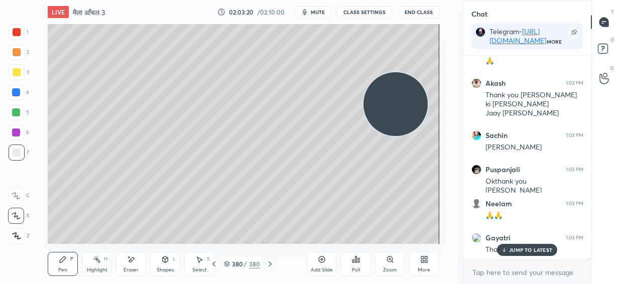
click at [520, 250] on p "JUMP TO LATEST" at bounding box center [530, 250] width 43 height 6
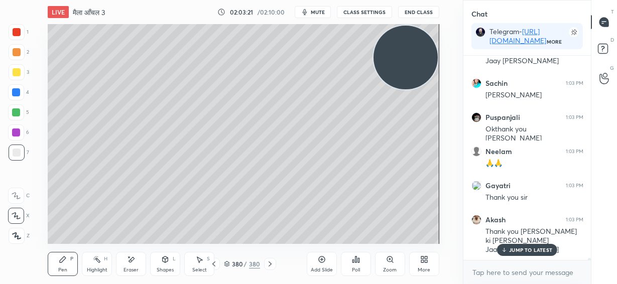
drag, startPoint x: 401, startPoint y: 109, endPoint x: 429, endPoint y: 60, distance: 56.2
click at [429, 60] on video at bounding box center [406, 58] width 64 height 64
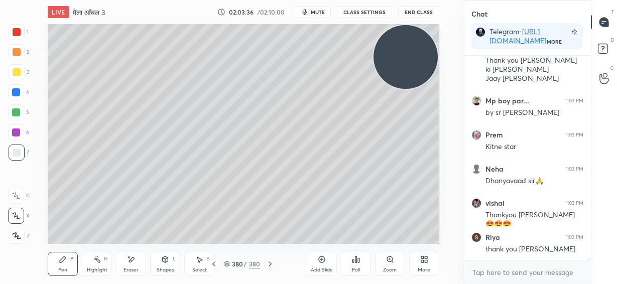
scroll to position [18578, 0]
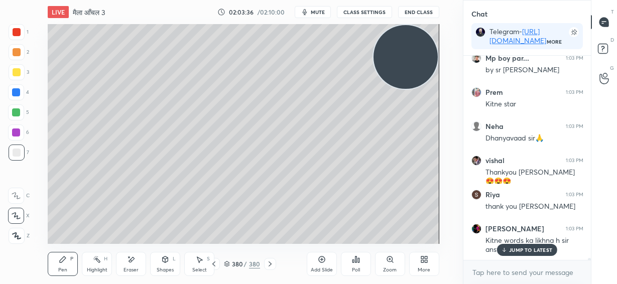
drag, startPoint x: 409, startPoint y: 69, endPoint x: 410, endPoint y: 124, distance: 54.7
click at [411, 89] on video at bounding box center [406, 57] width 64 height 64
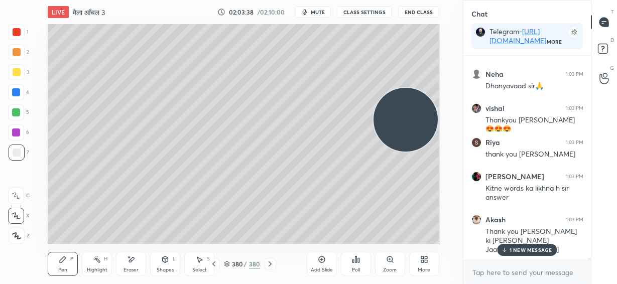
scroll to position [18664, 0]
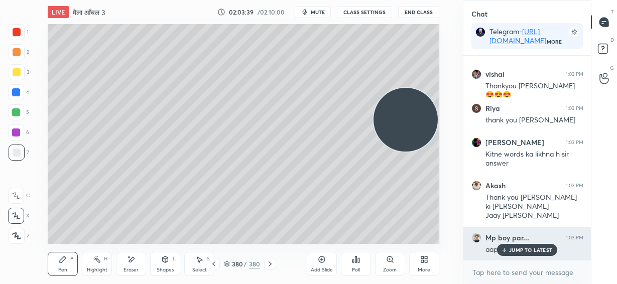
click at [530, 249] on p "JUMP TO LATEST" at bounding box center [530, 250] width 43 height 6
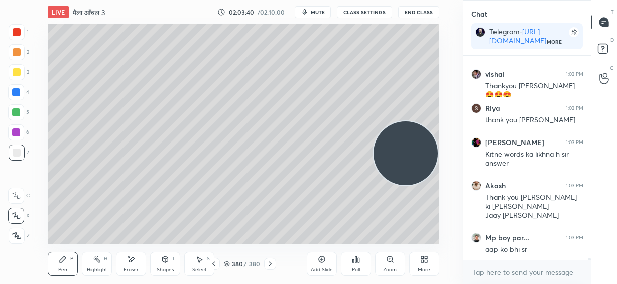
drag, startPoint x: 412, startPoint y: 126, endPoint x: 407, endPoint y: 160, distance: 34.1
click at [410, 163] on video at bounding box center [406, 154] width 64 height 64
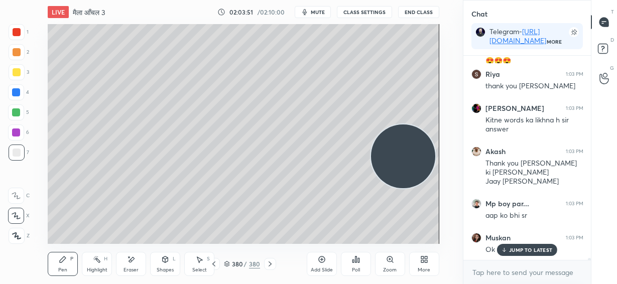
scroll to position [18733, 0]
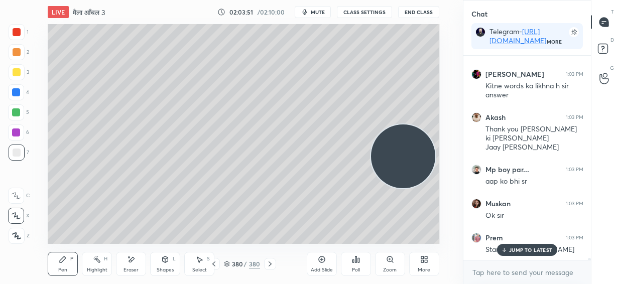
click at [521, 252] on p "JUMP TO LATEST" at bounding box center [530, 250] width 43 height 6
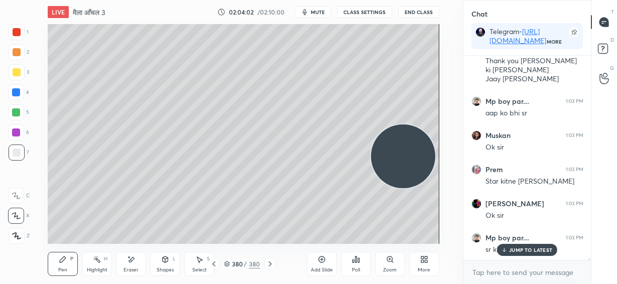
scroll to position [18835, 0]
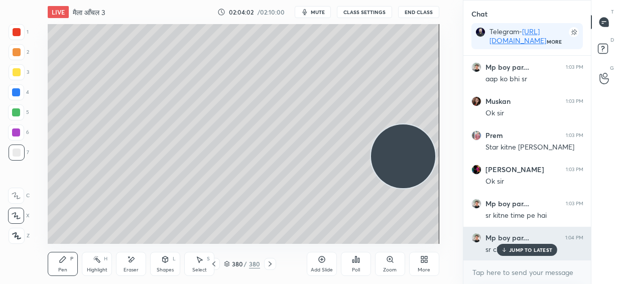
click at [532, 248] on p "JUMP TO LATEST" at bounding box center [530, 250] width 43 height 6
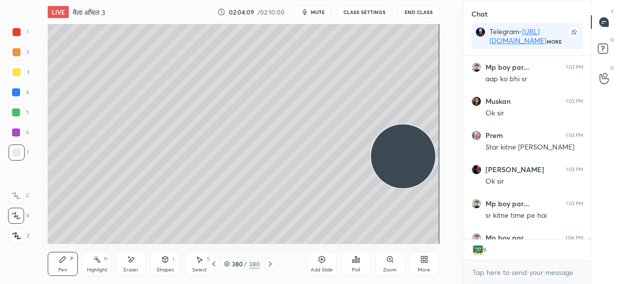
scroll to position [18908, 0]
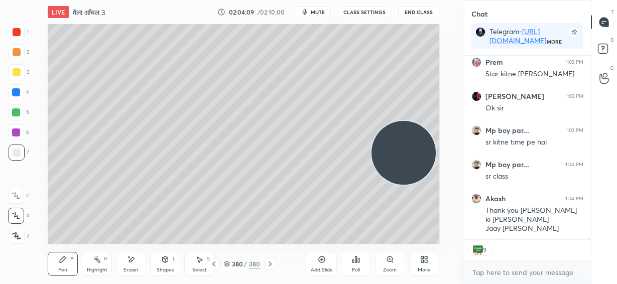
drag, startPoint x: 402, startPoint y: 171, endPoint x: 402, endPoint y: 145, distance: 26.6
click at [412, 129] on video at bounding box center [404, 153] width 64 height 64
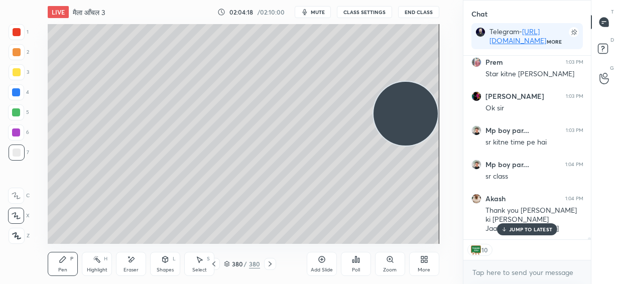
scroll to position [18942, 0]
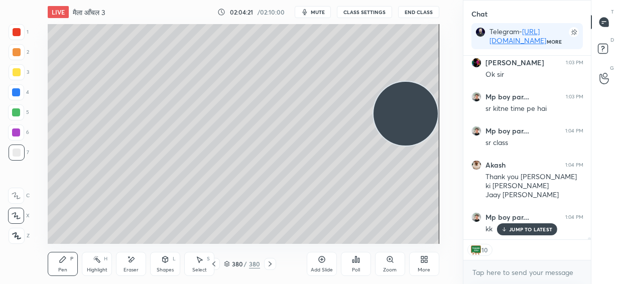
click at [424, 11] on button "End Class" at bounding box center [418, 12] width 41 height 12
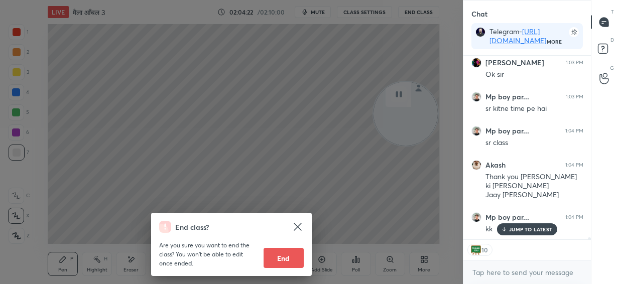
click at [288, 257] on button "End" at bounding box center [284, 258] width 40 height 20
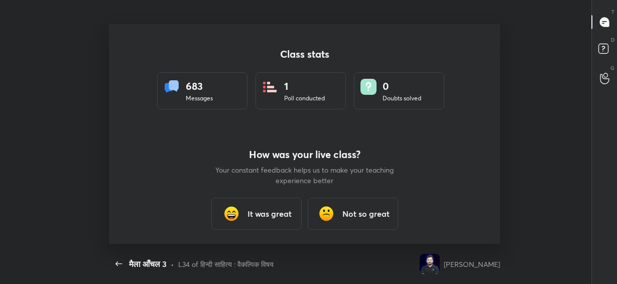
scroll to position [49994, 49616]
click at [271, 206] on div "It was great" at bounding box center [256, 214] width 90 height 32
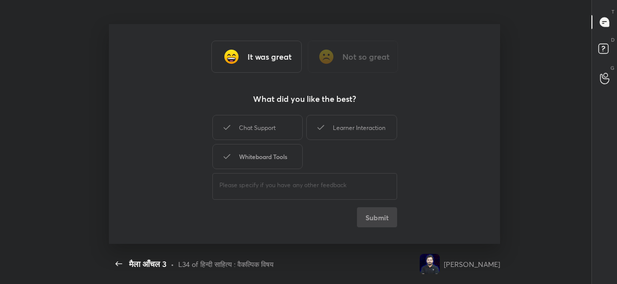
click at [285, 150] on div "Whiteboard Tools" at bounding box center [257, 156] width 90 height 25
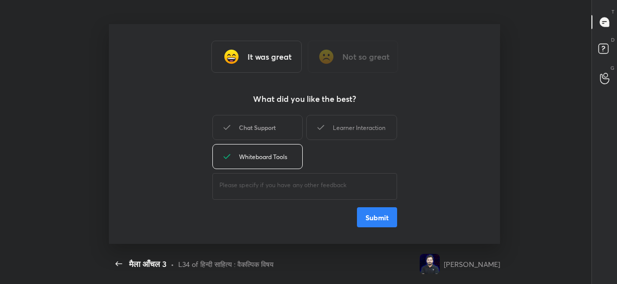
click at [292, 126] on div "Chat Support" at bounding box center [257, 127] width 90 height 25
drag, startPoint x: 331, startPoint y: 124, endPoint x: 370, endPoint y: 184, distance: 71.9
click at [333, 125] on div "Learner Interaction" at bounding box center [351, 127] width 90 height 25
click at [373, 216] on button "Submit" at bounding box center [377, 217] width 40 height 20
type textarea "x"
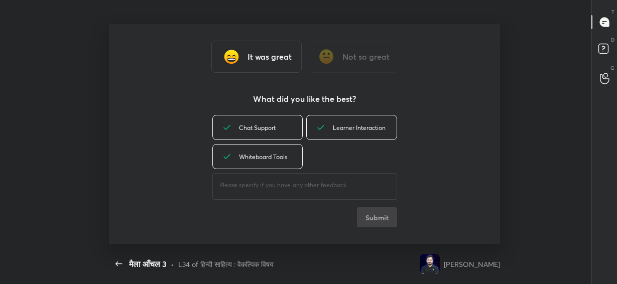
scroll to position [4, 1]
